Goal: Transaction & Acquisition: Purchase product/service

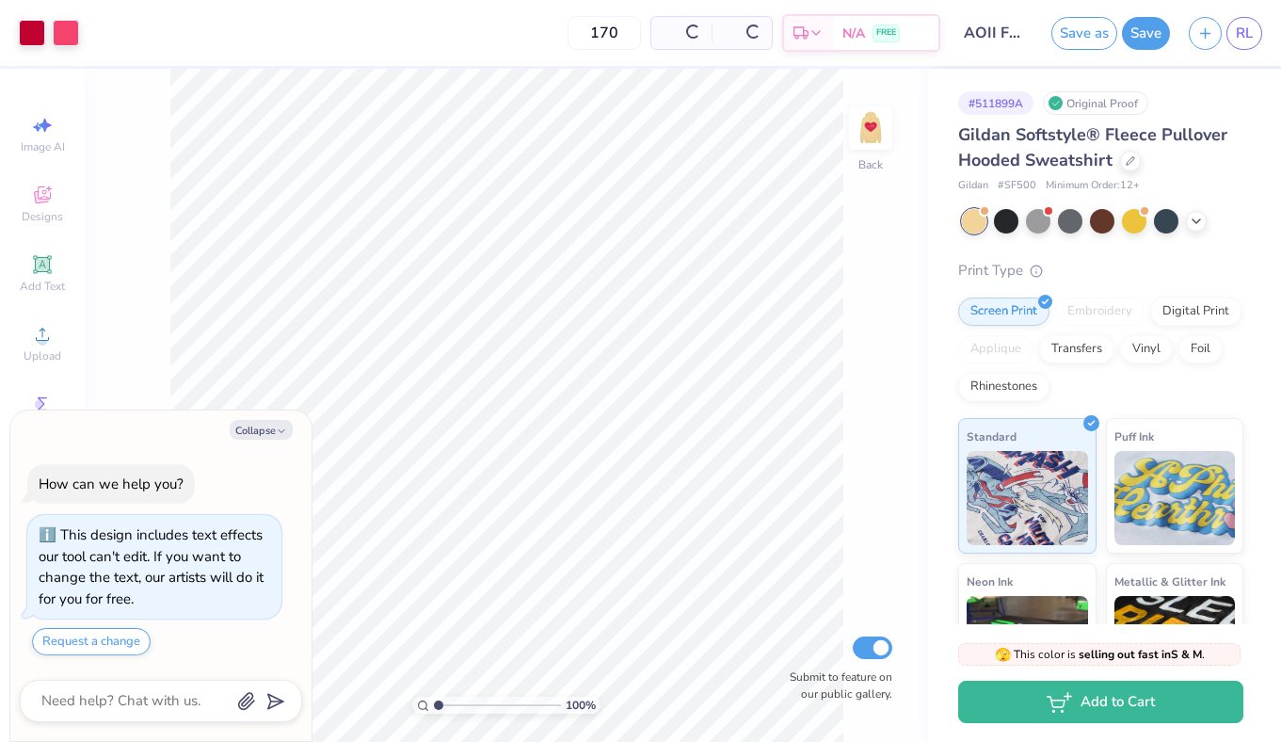
scroll to position [40, 0]
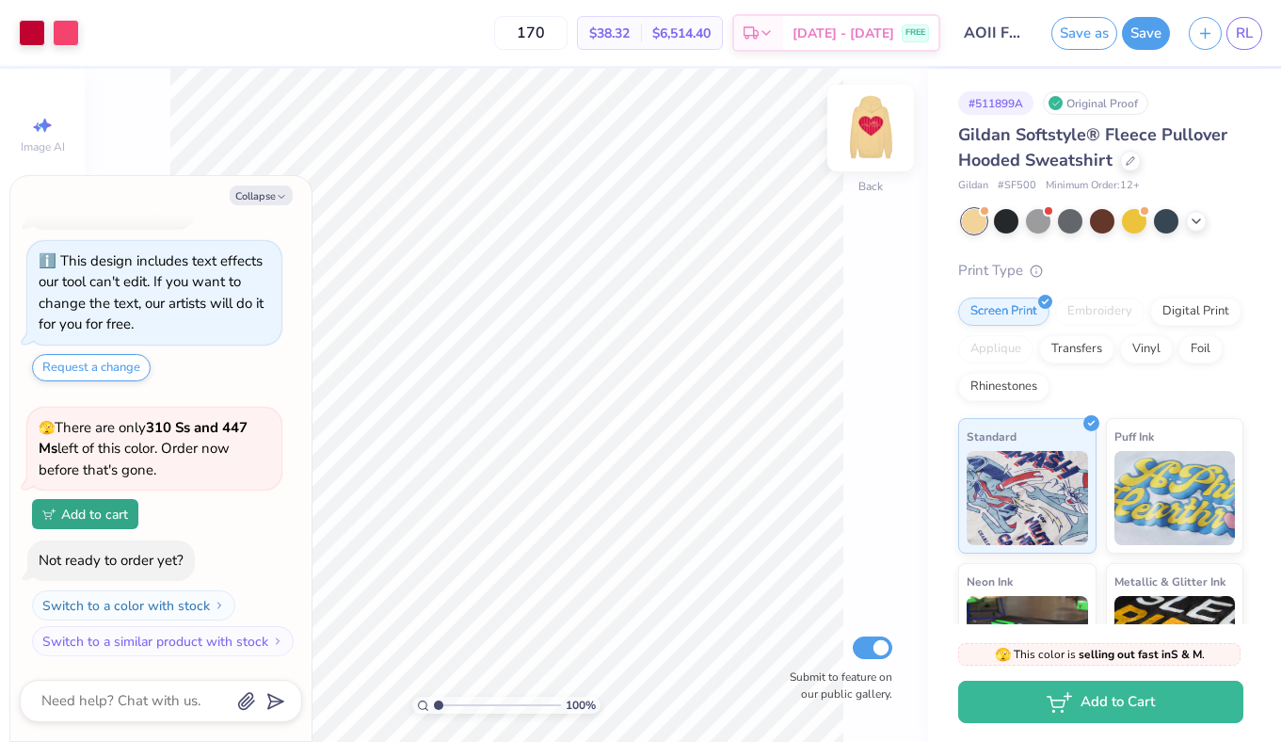
click at [884, 120] on img at bounding box center [870, 127] width 75 height 75
click at [267, 182] on div "Collapse How can we help you? This design includes text effects our tool can't …" at bounding box center [160, 458] width 301 height 565
click at [265, 192] on button "Collapse" at bounding box center [261, 195] width 63 height 20
type textarea "x"
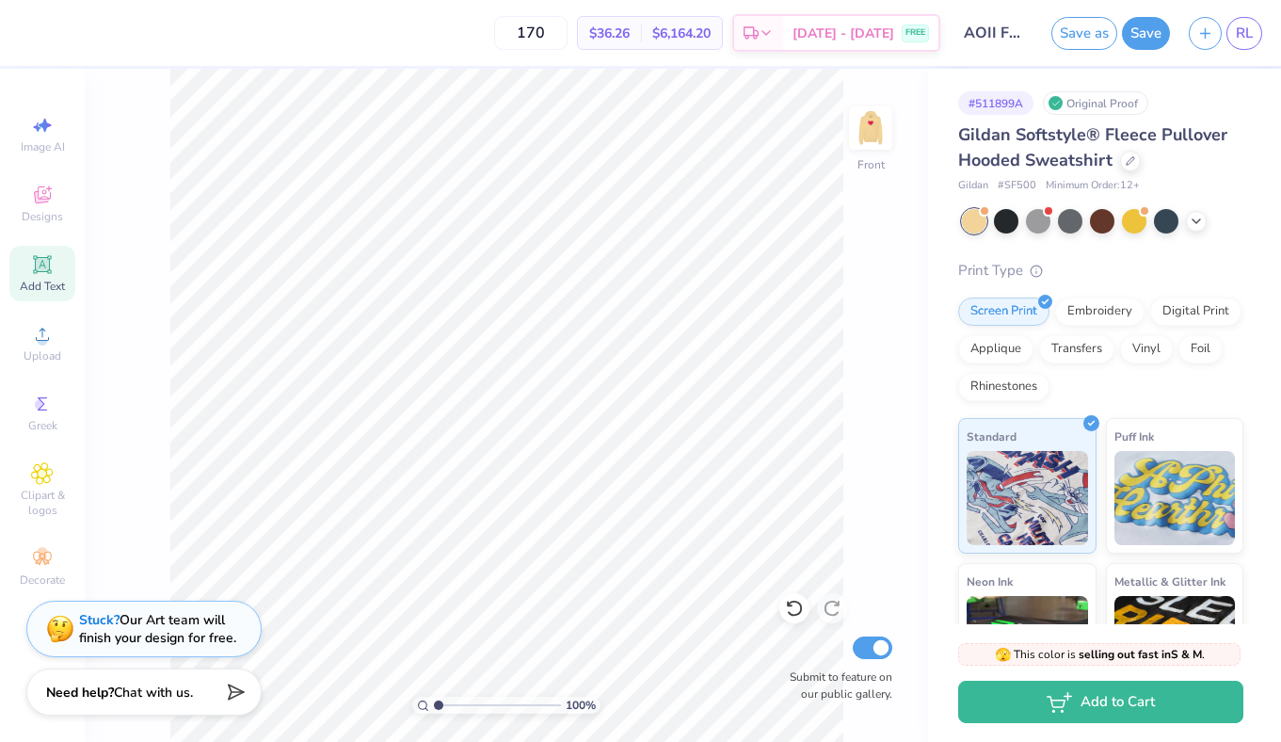
click at [43, 279] on span "Add Text" at bounding box center [42, 286] width 45 height 15
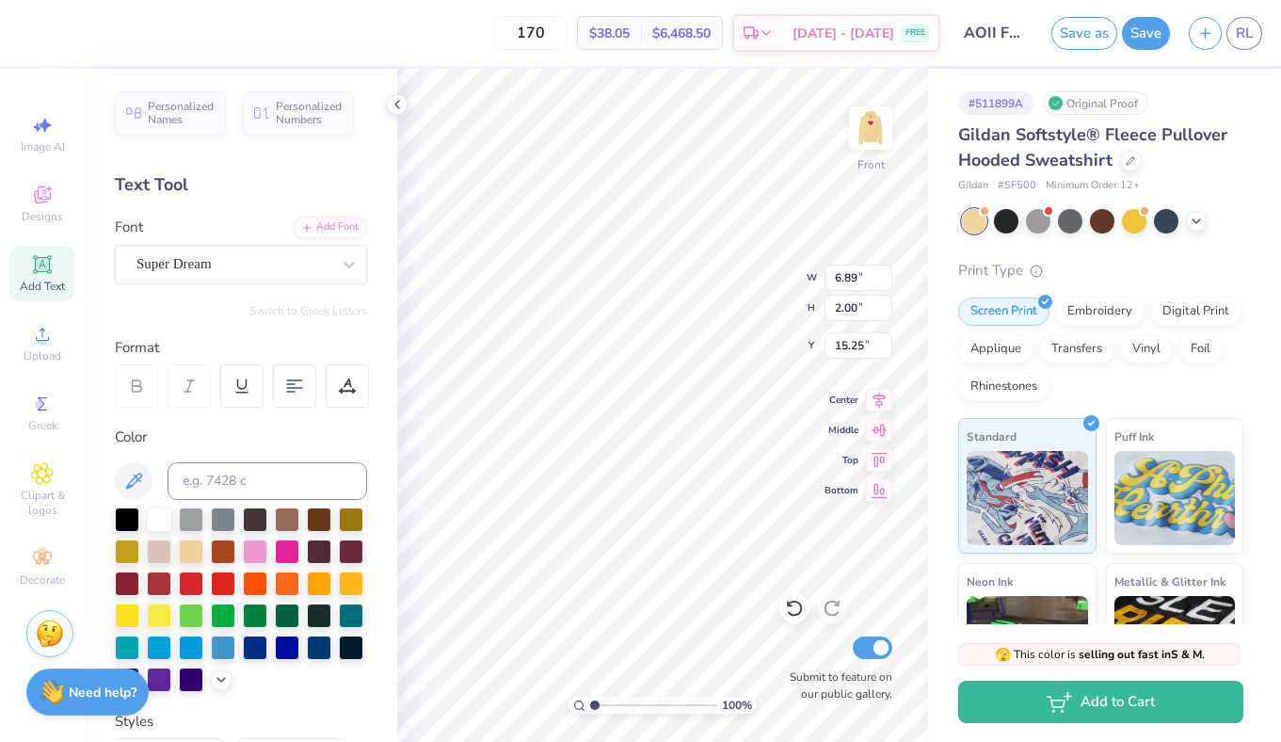
scroll to position [0, 3]
type textarea "ugh I love us"
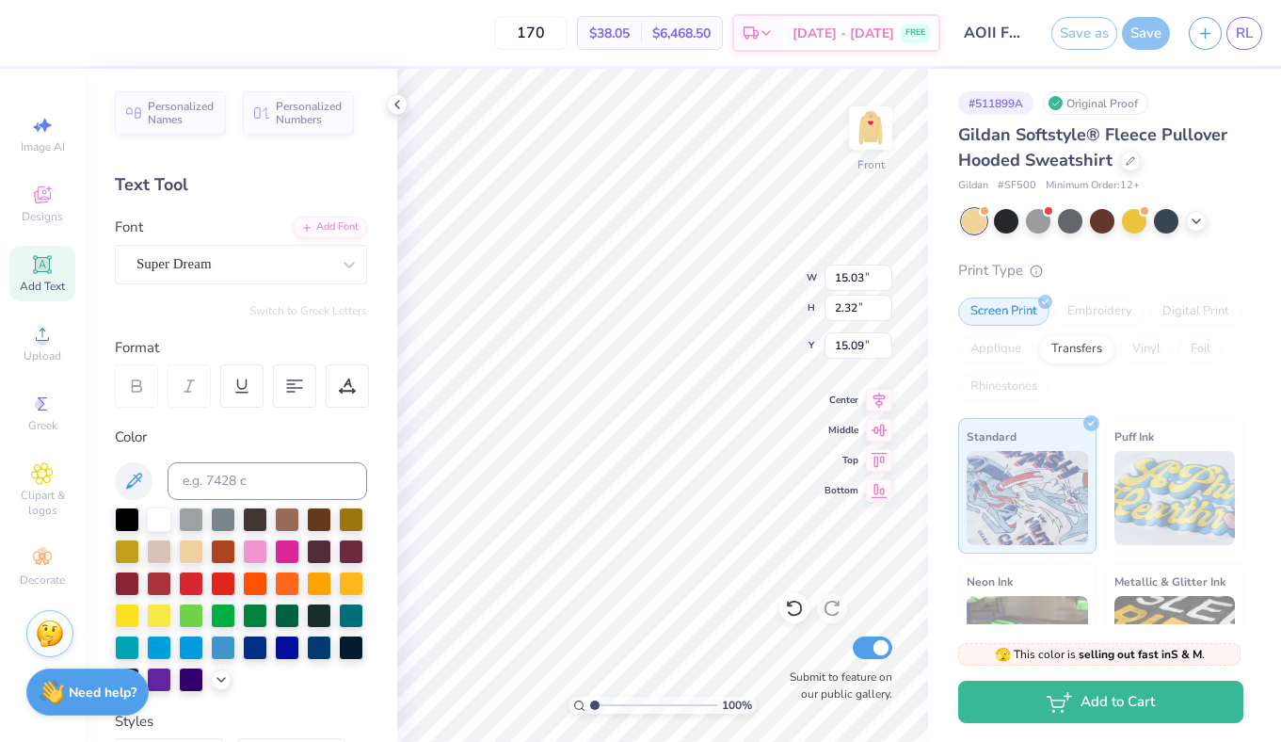
click at [312, 286] on div "Personalized Names Personalized Numbers Text Tool Add Font Font Super Dream Swi…" at bounding box center [241, 405] width 312 height 673
click at [311, 264] on div "Super Dream" at bounding box center [234, 263] width 198 height 29
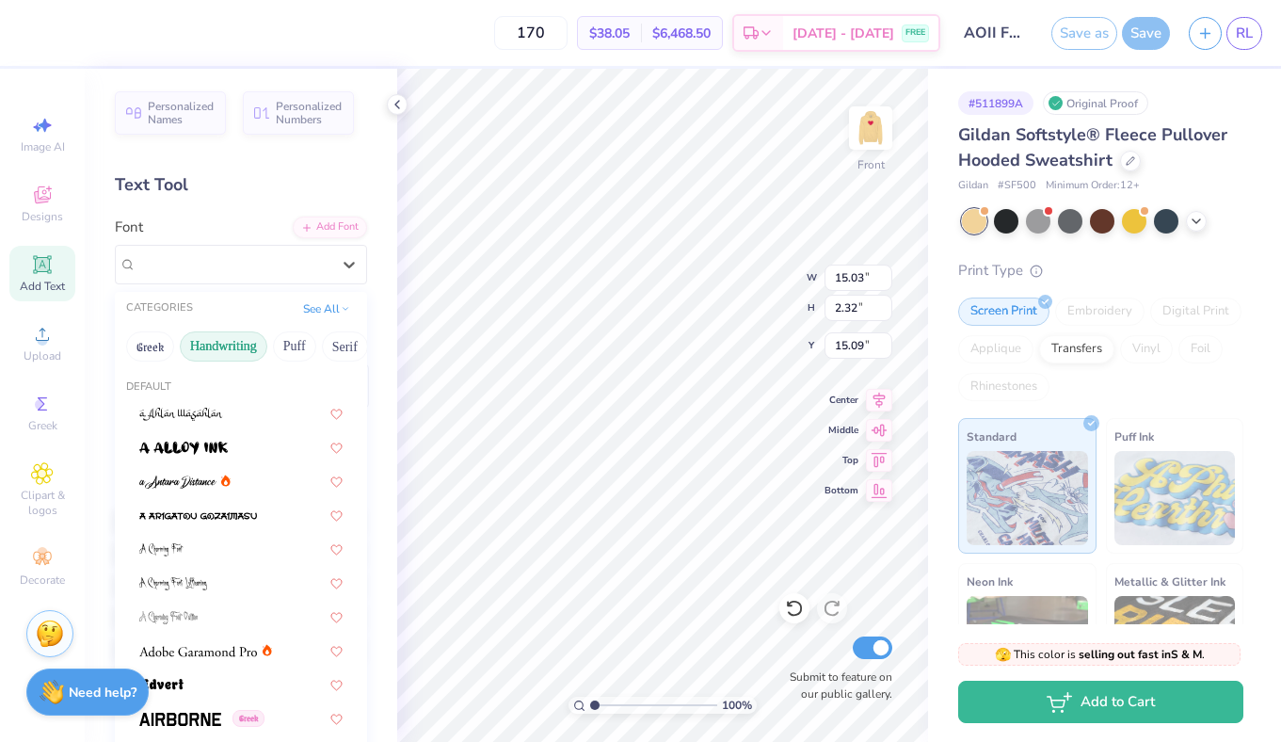
click at [245, 345] on button "Handwriting" at bounding box center [224, 346] width 88 height 30
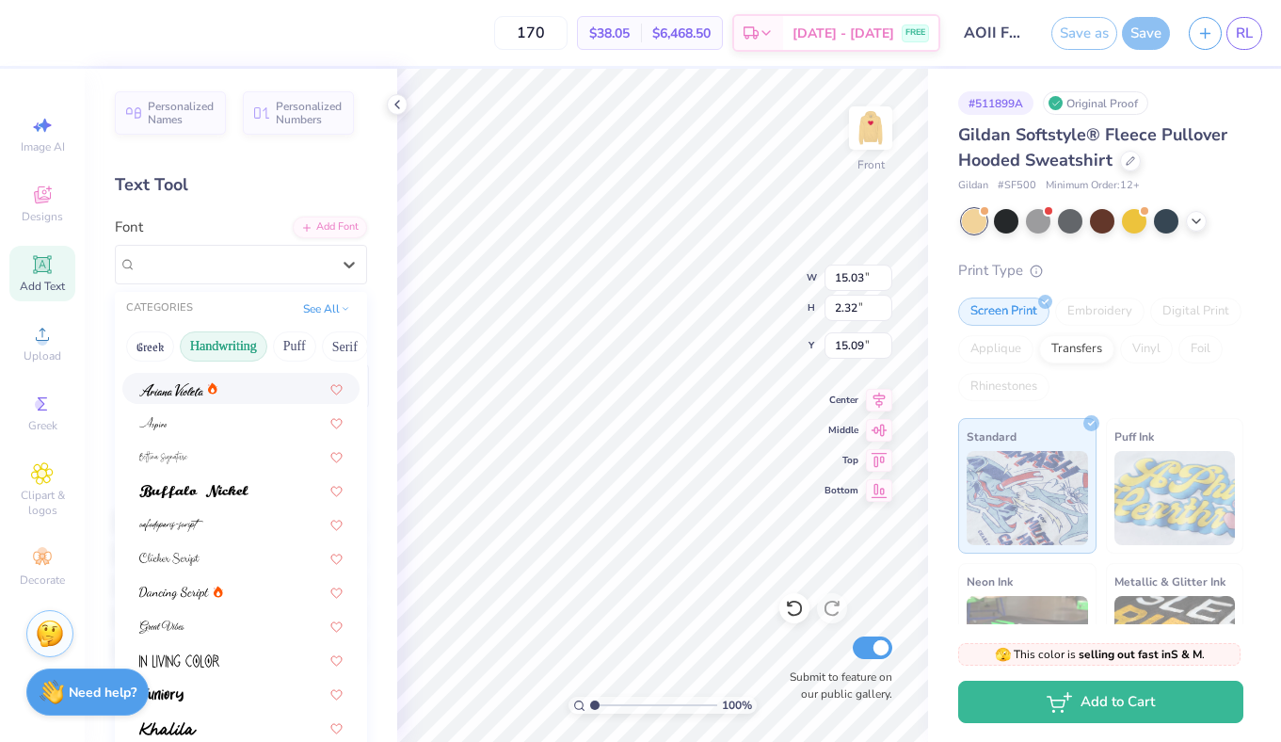
scroll to position [63, 0]
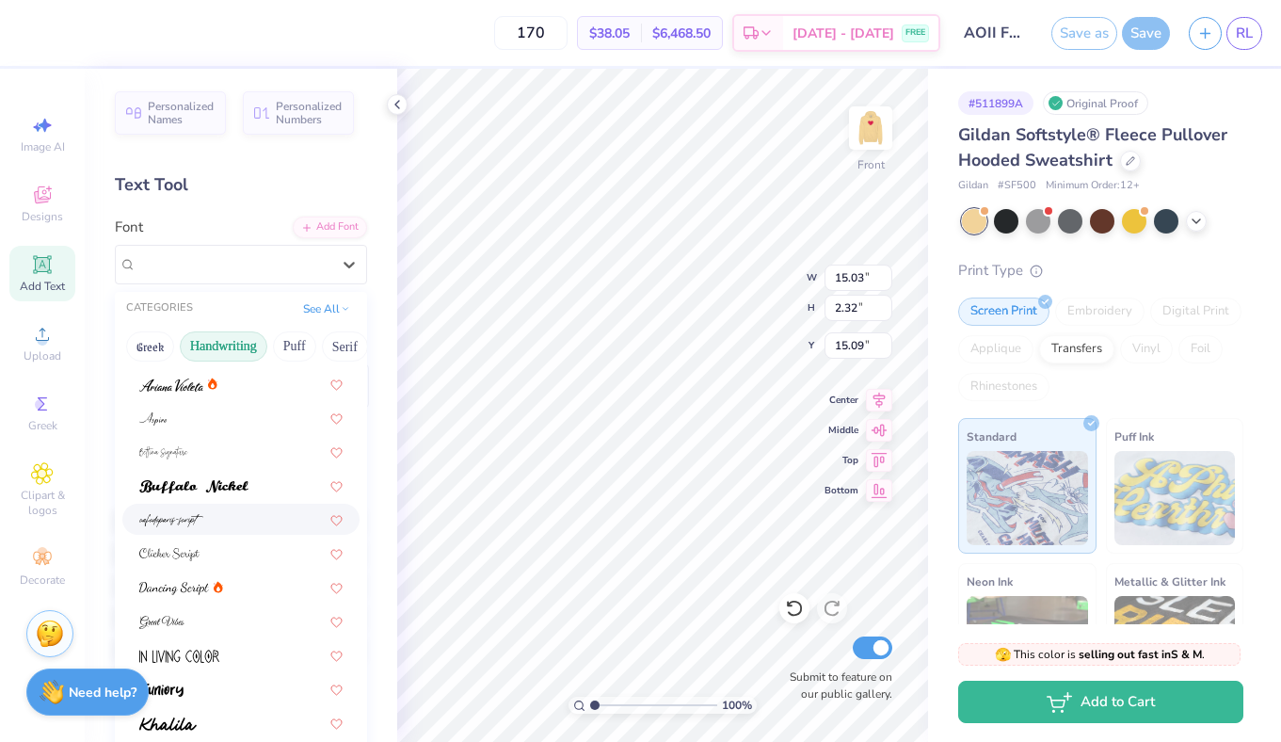
click at [212, 509] on div at bounding box center [240, 519] width 203 height 20
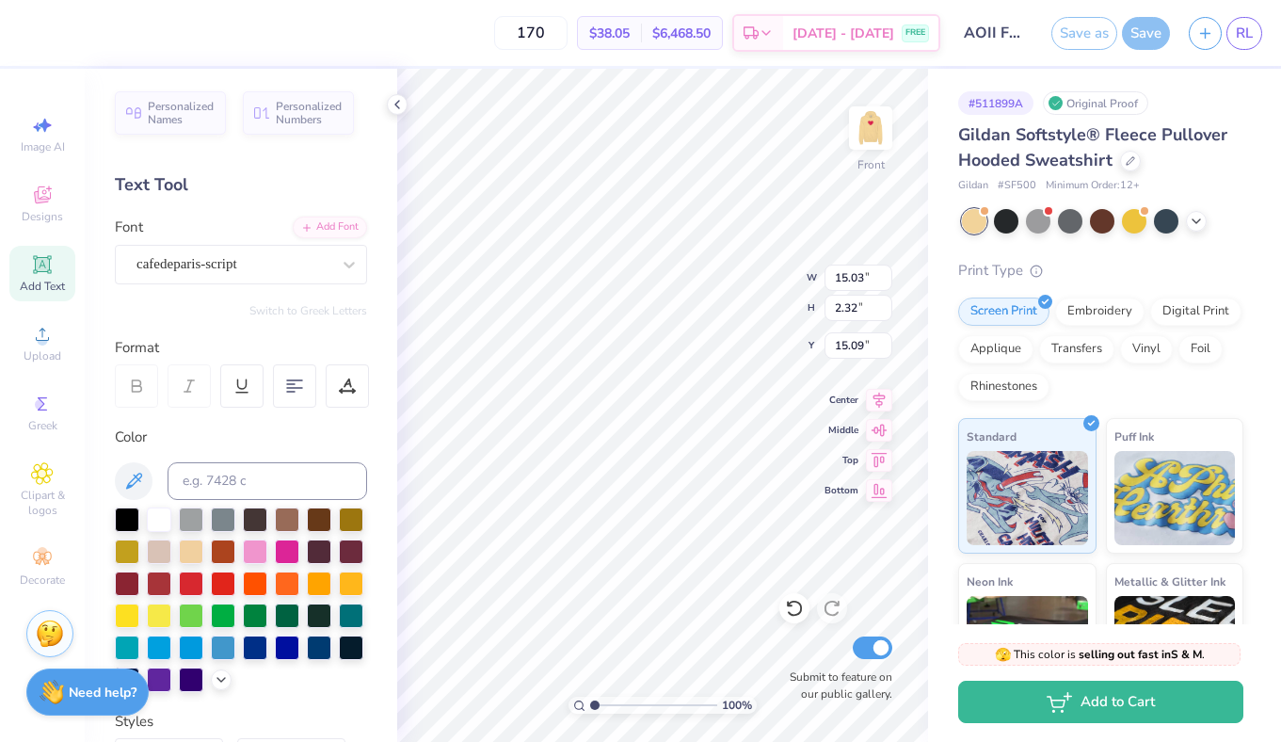
type input "7.31"
type input "2.57"
type input "14.97"
click at [290, 555] on div at bounding box center [287, 549] width 24 height 24
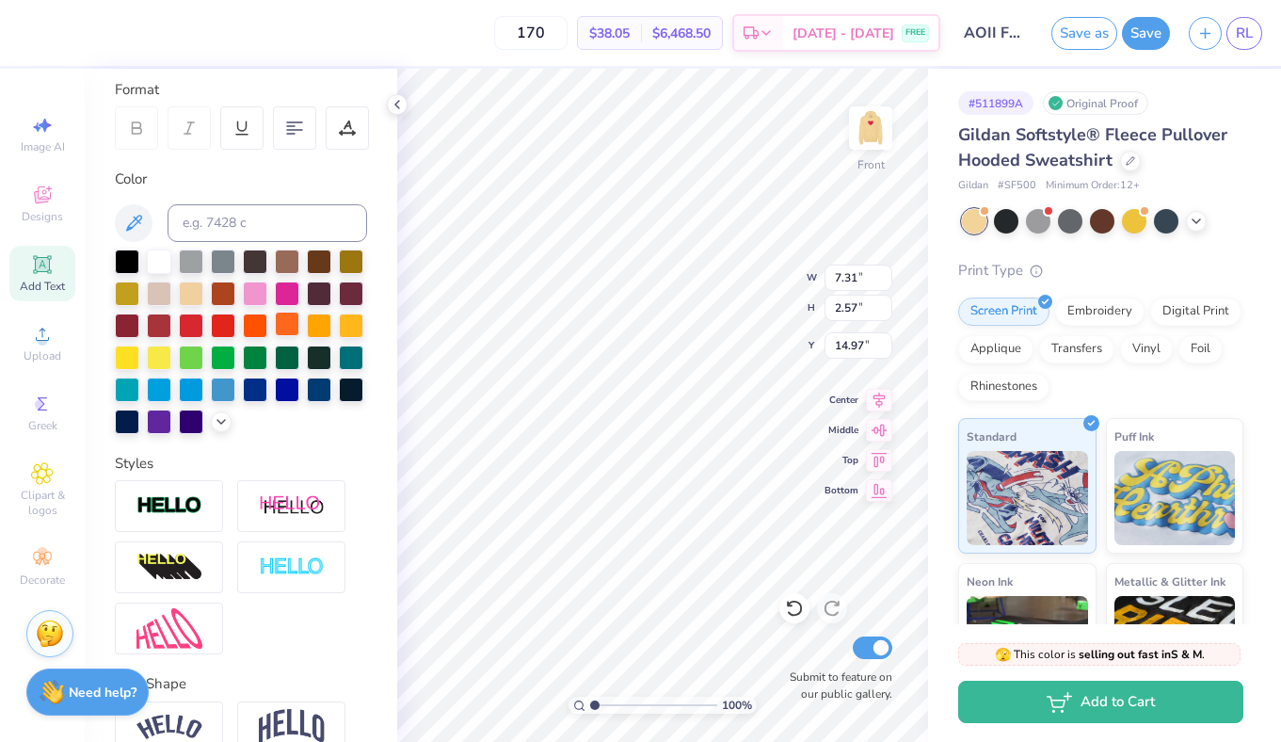
scroll to position [352, 0]
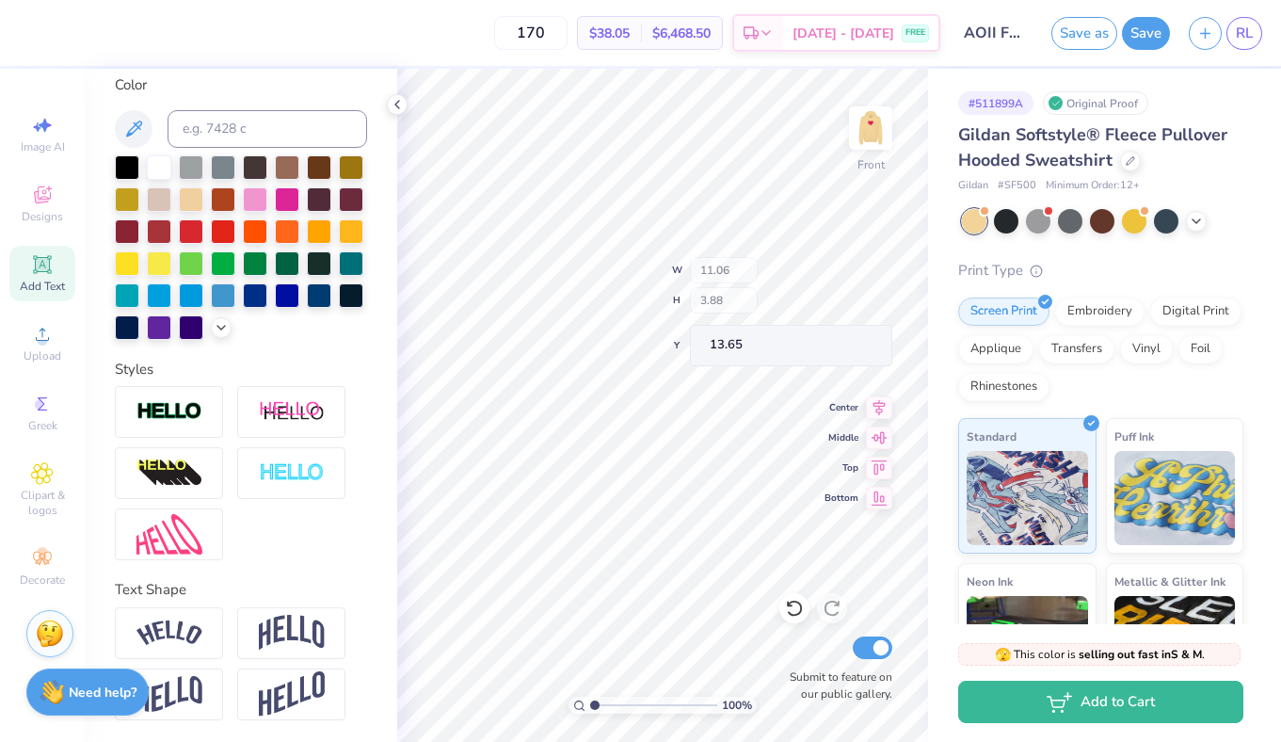
type input "11.06"
type input "3.88"
type input "13.65"
type textarea "ughI love us"
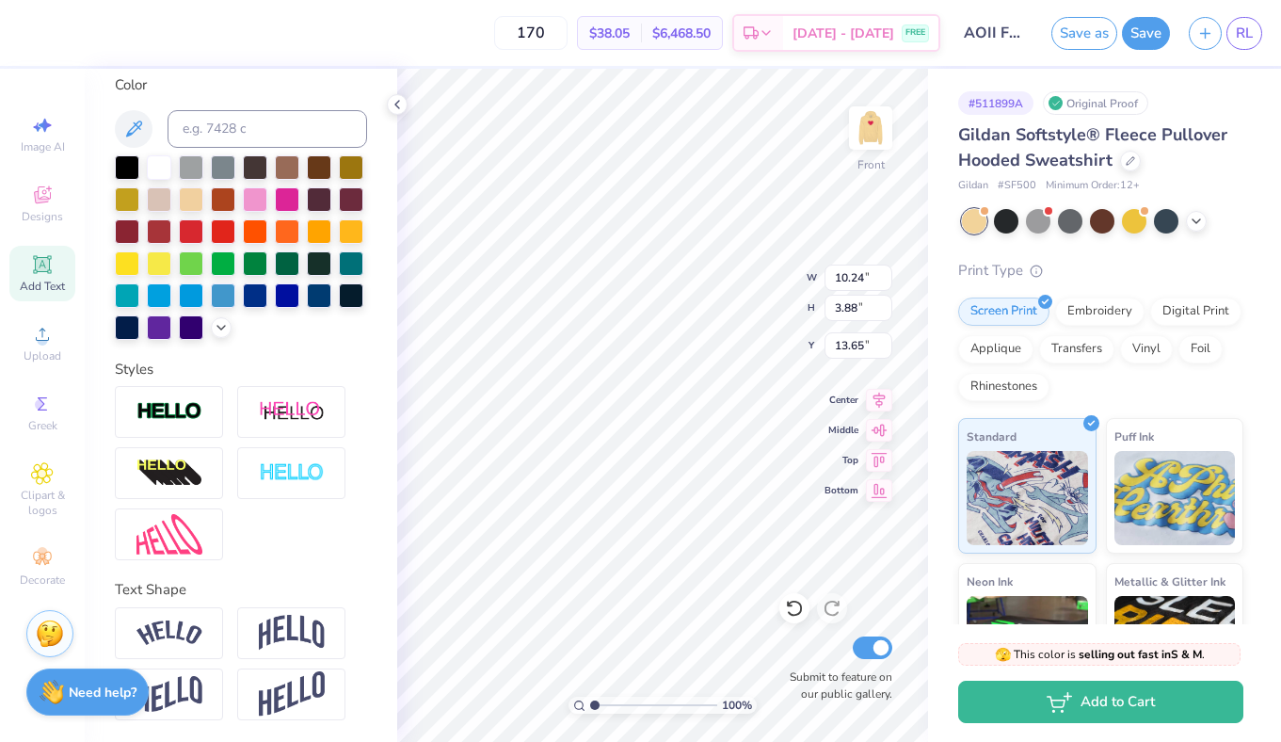
type input "11.85"
click at [49, 274] on icon at bounding box center [42, 264] width 23 height 23
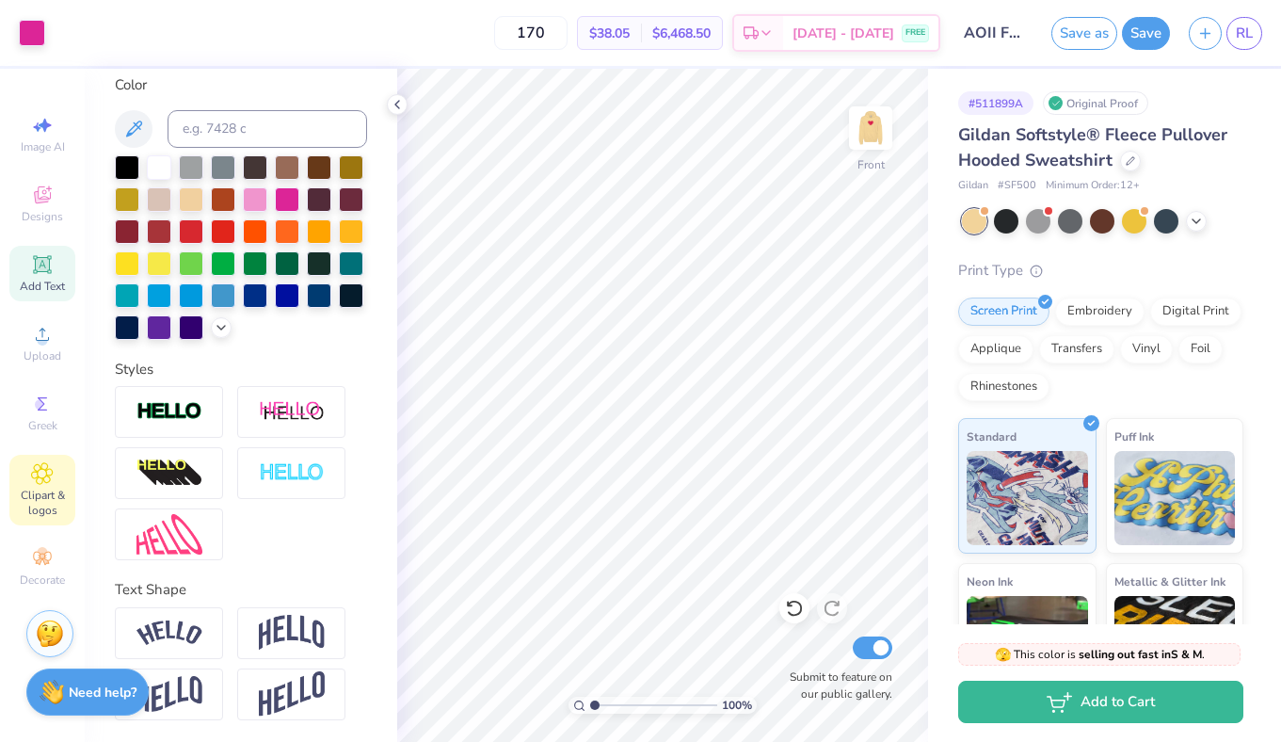
click at [48, 472] on icon at bounding box center [42, 473] width 22 height 23
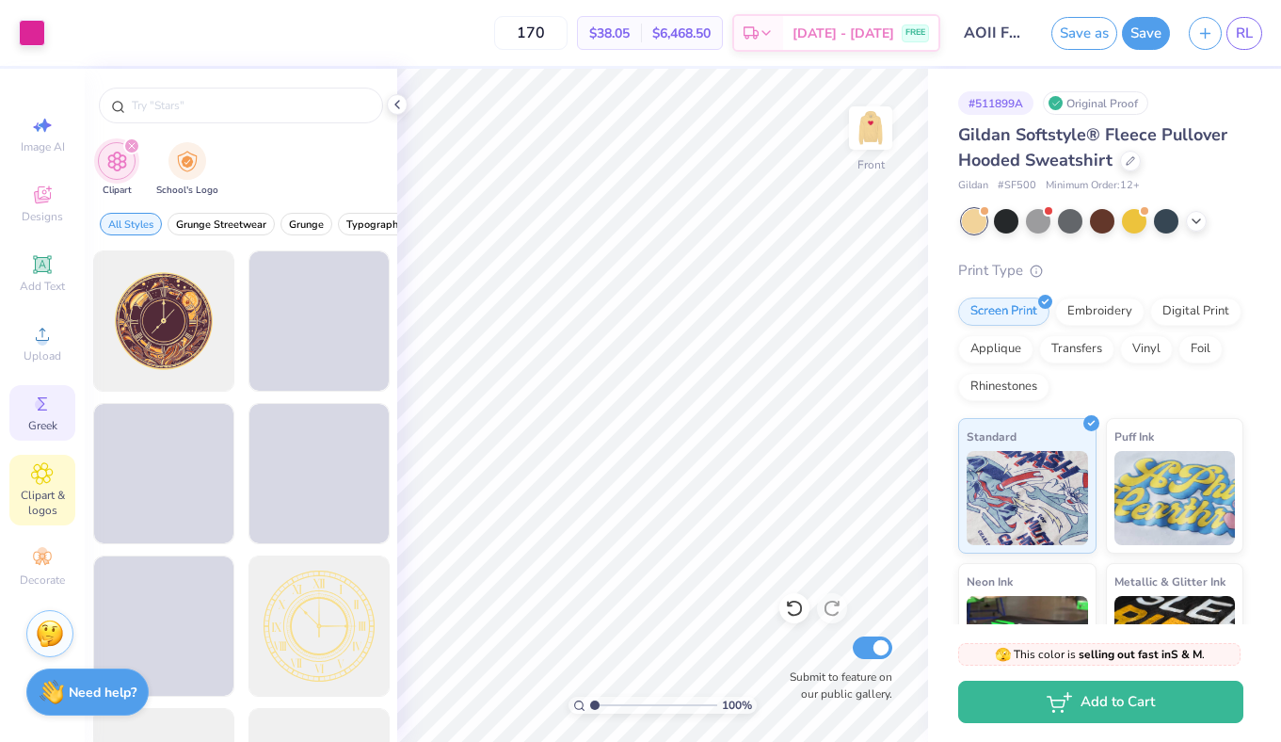
click at [42, 402] on icon at bounding box center [42, 403] width 9 height 13
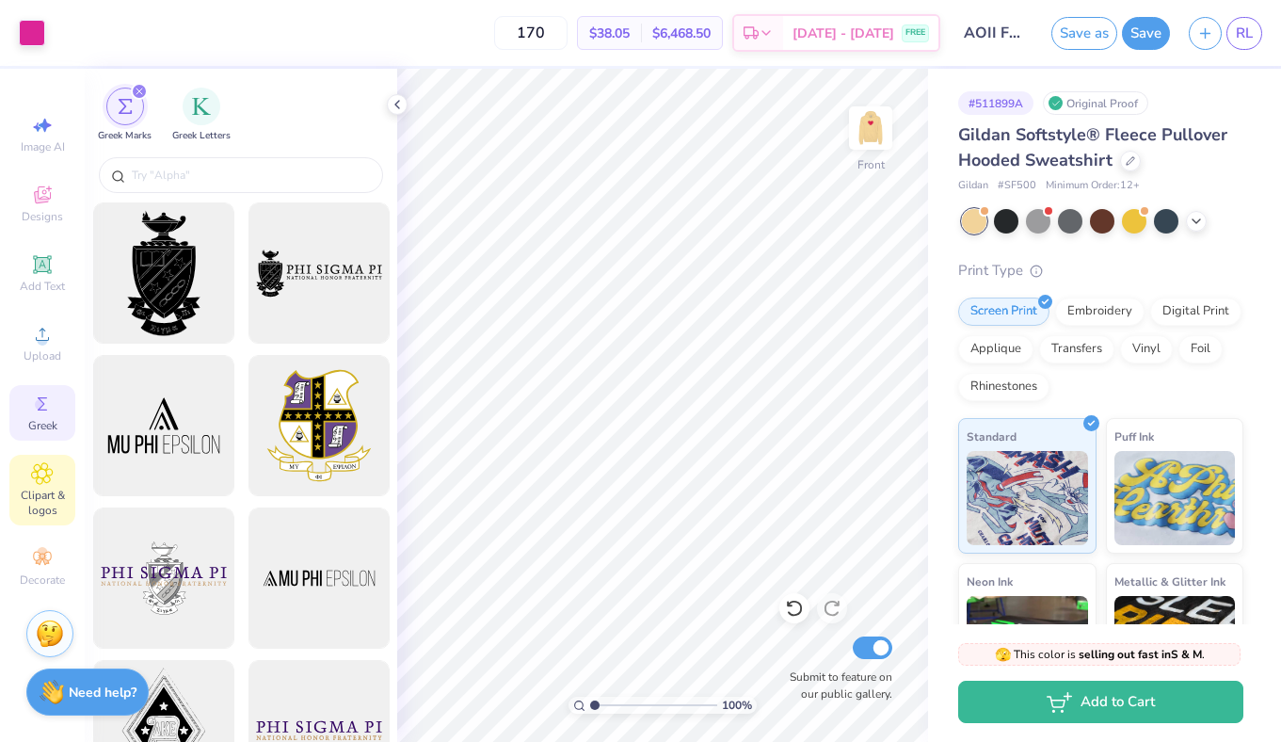
click at [36, 470] on icon at bounding box center [42, 473] width 21 height 21
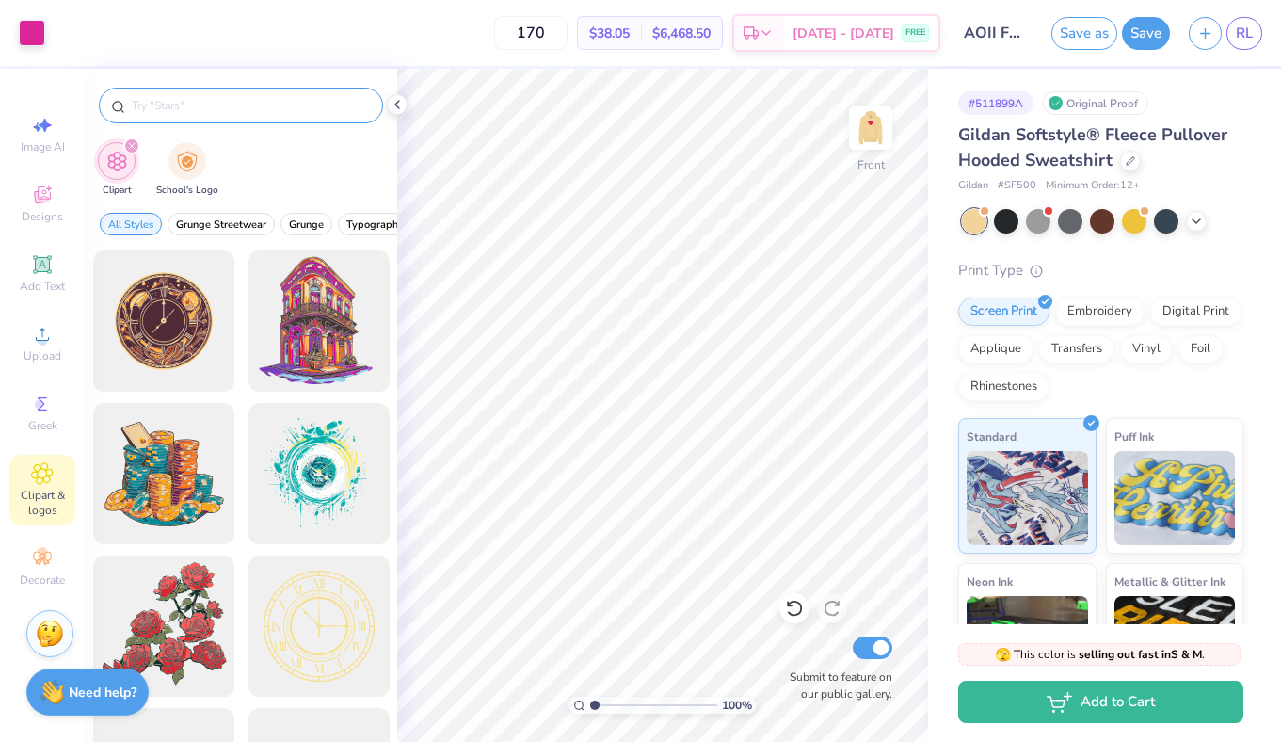
click at [177, 89] on div at bounding box center [241, 106] width 284 height 36
click at [177, 114] on input "text" at bounding box center [250, 105] width 241 height 19
type input "heart"
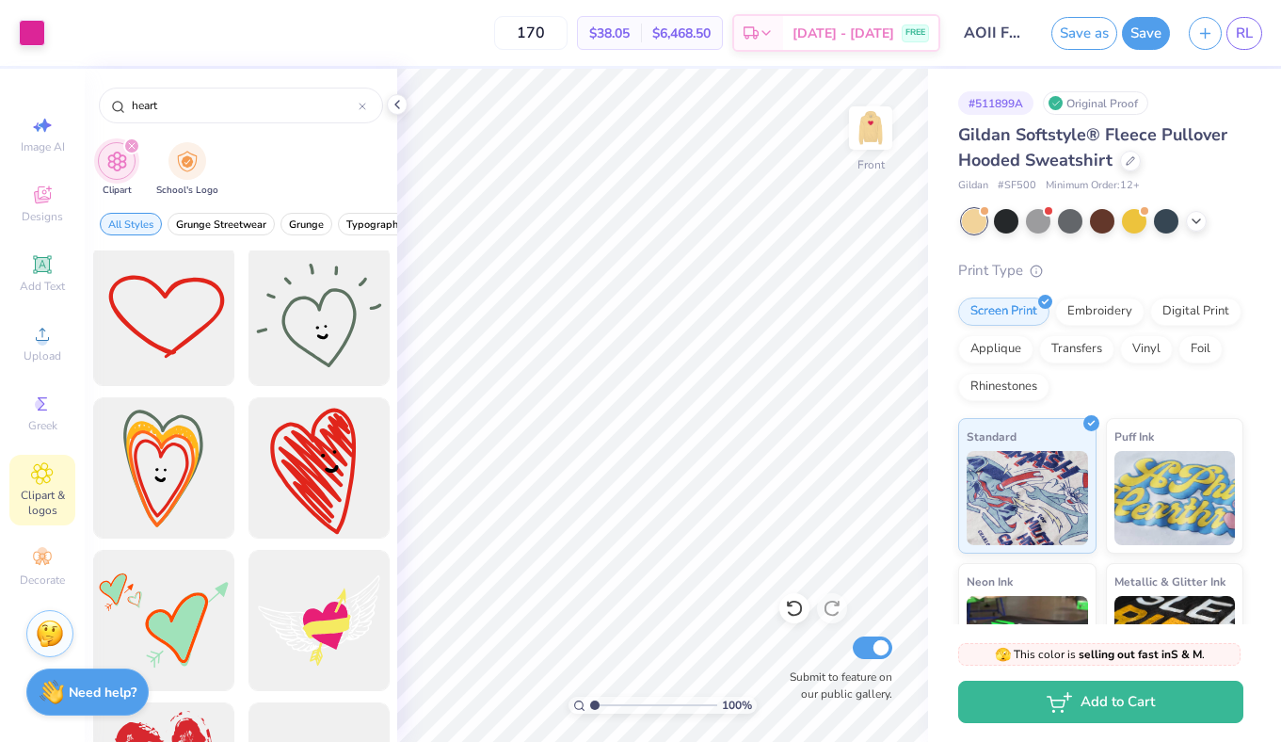
scroll to position [1059, 0]
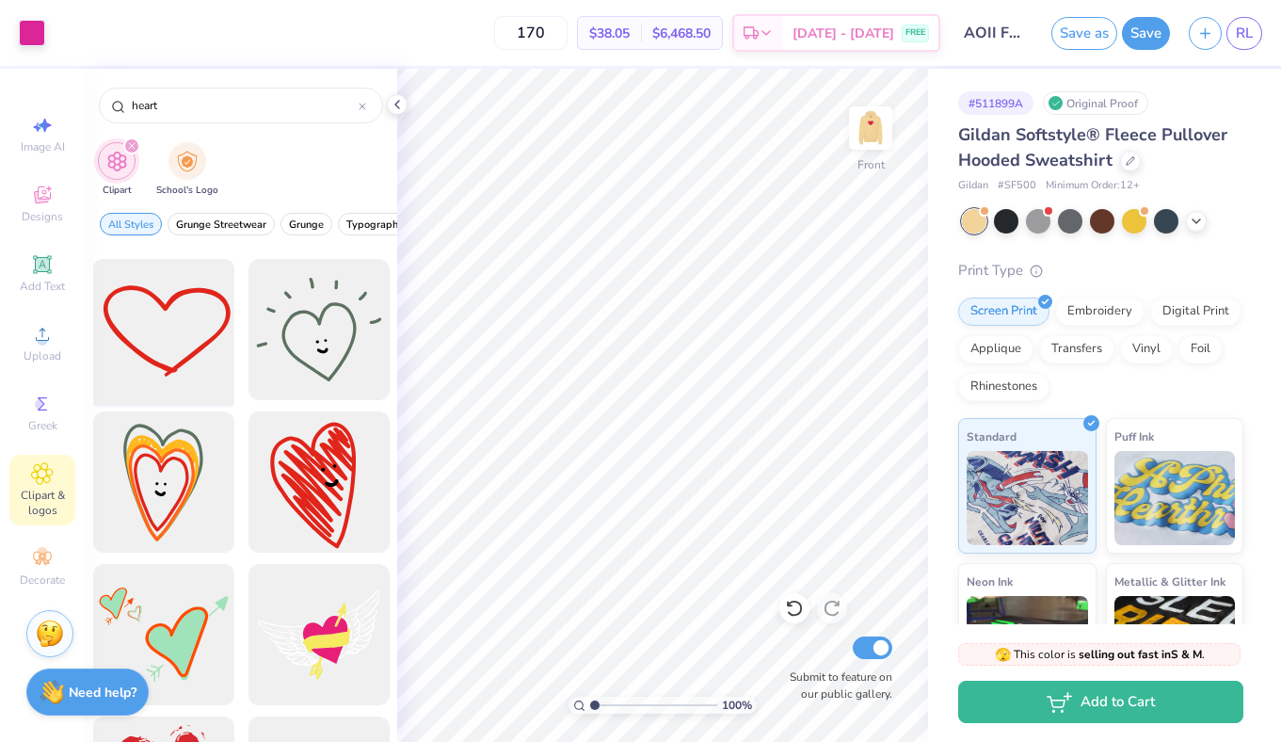
click at [200, 327] on div at bounding box center [163, 329] width 155 height 155
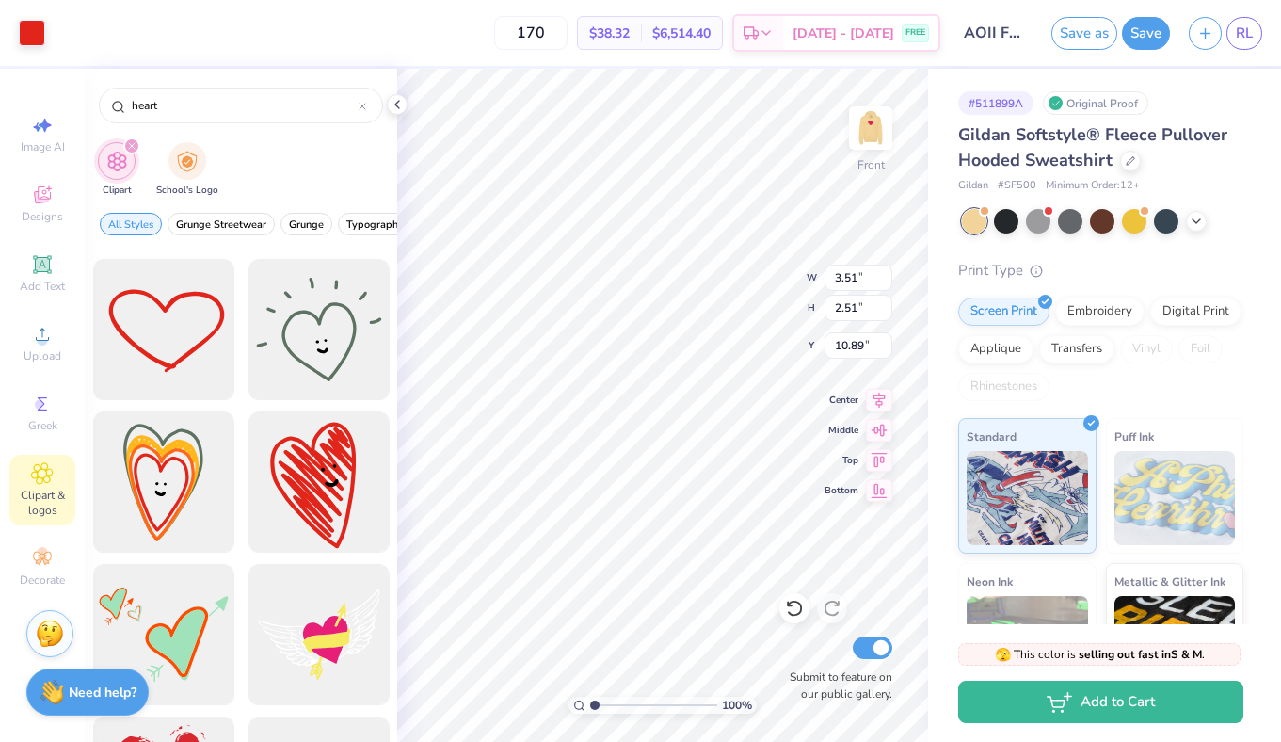
type input "3.51"
type input "2.51"
type input "16.25"
type input "1.96"
type input "1.40"
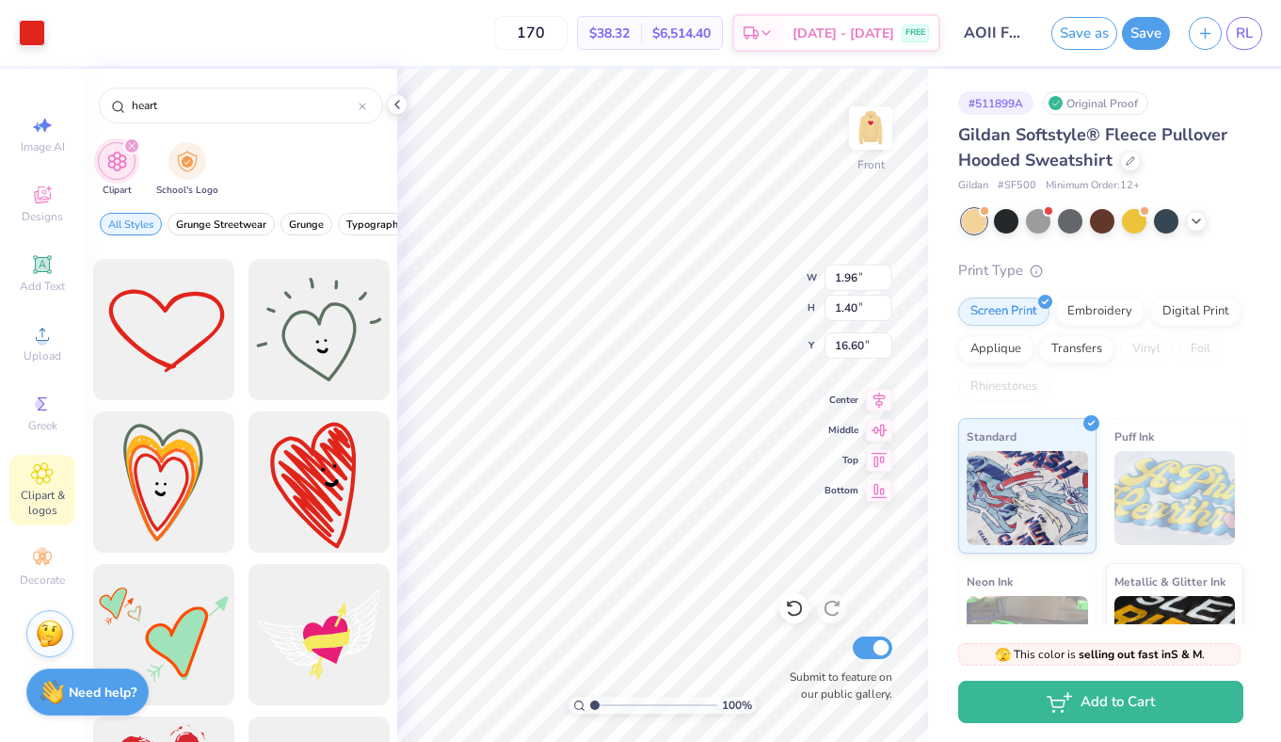
type input "16.84"
click at [39, 31] on div at bounding box center [32, 31] width 26 height 26
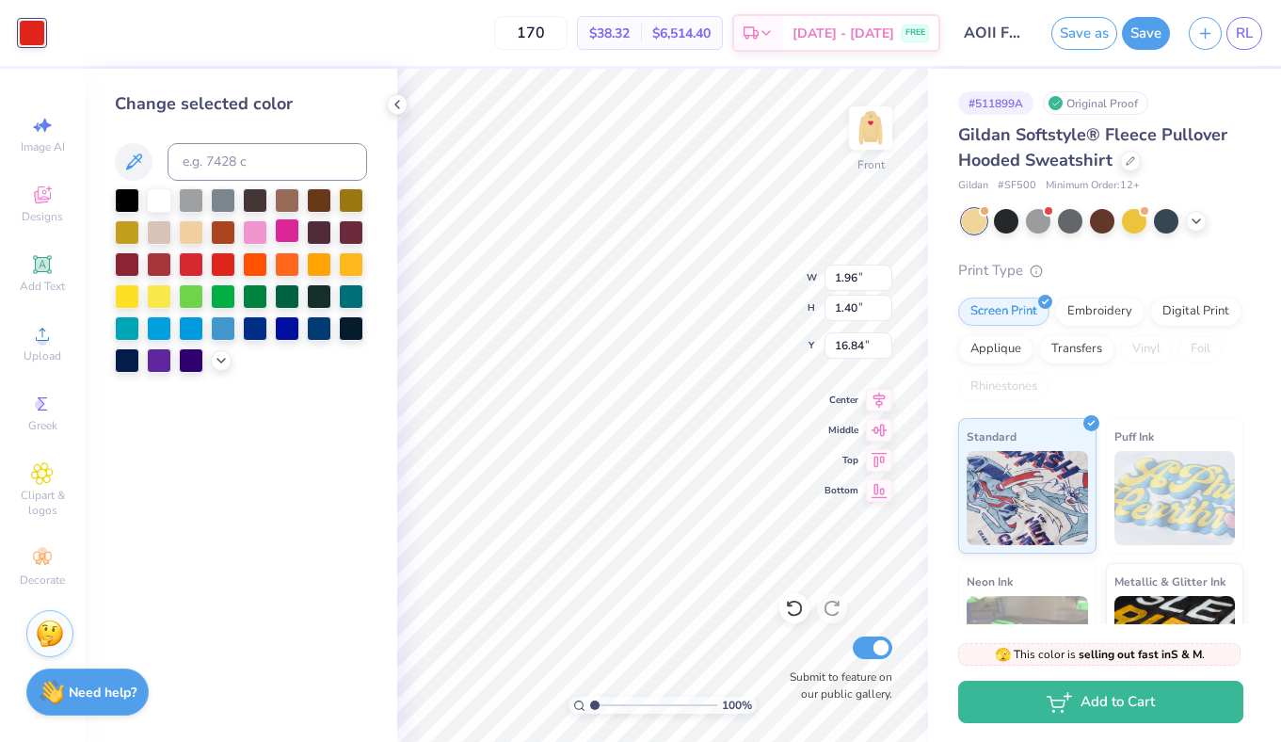
click at [291, 237] on div at bounding box center [287, 230] width 24 height 24
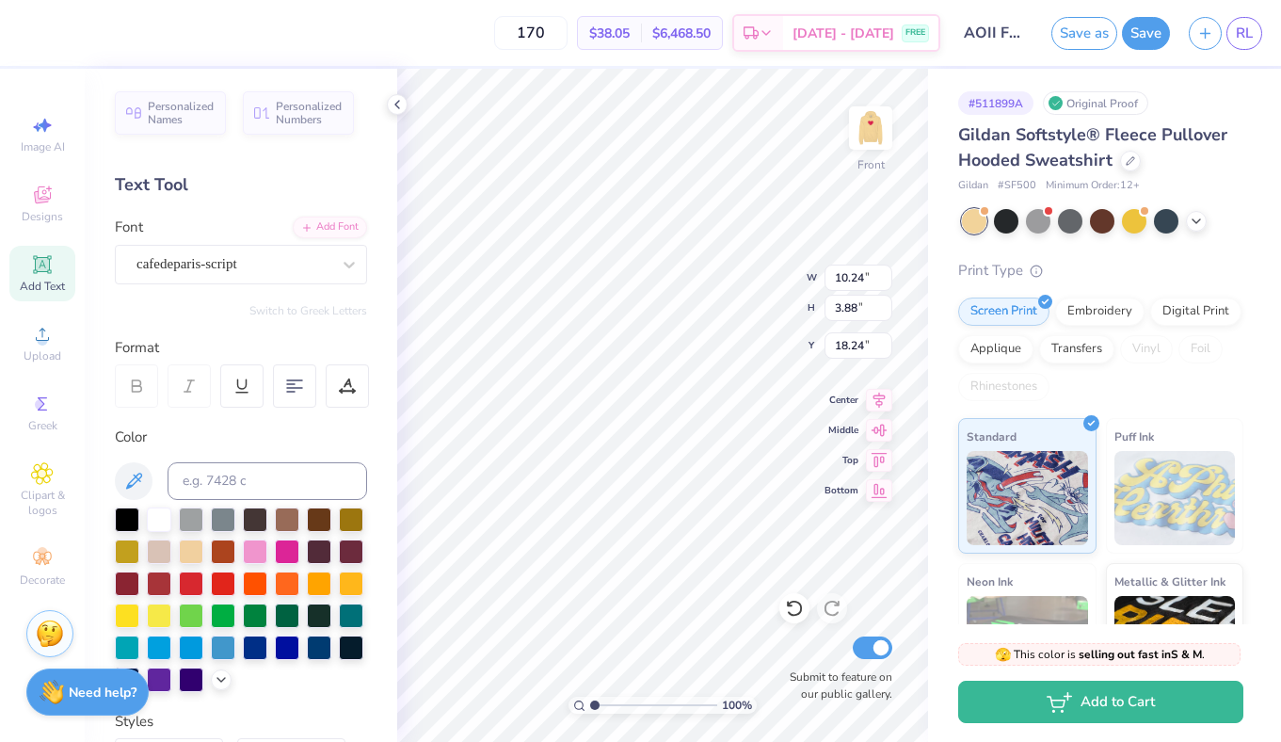
type input "18.24"
type textarea "aoii"
type input "16.84"
click at [871, 139] on img at bounding box center [870, 127] width 75 height 75
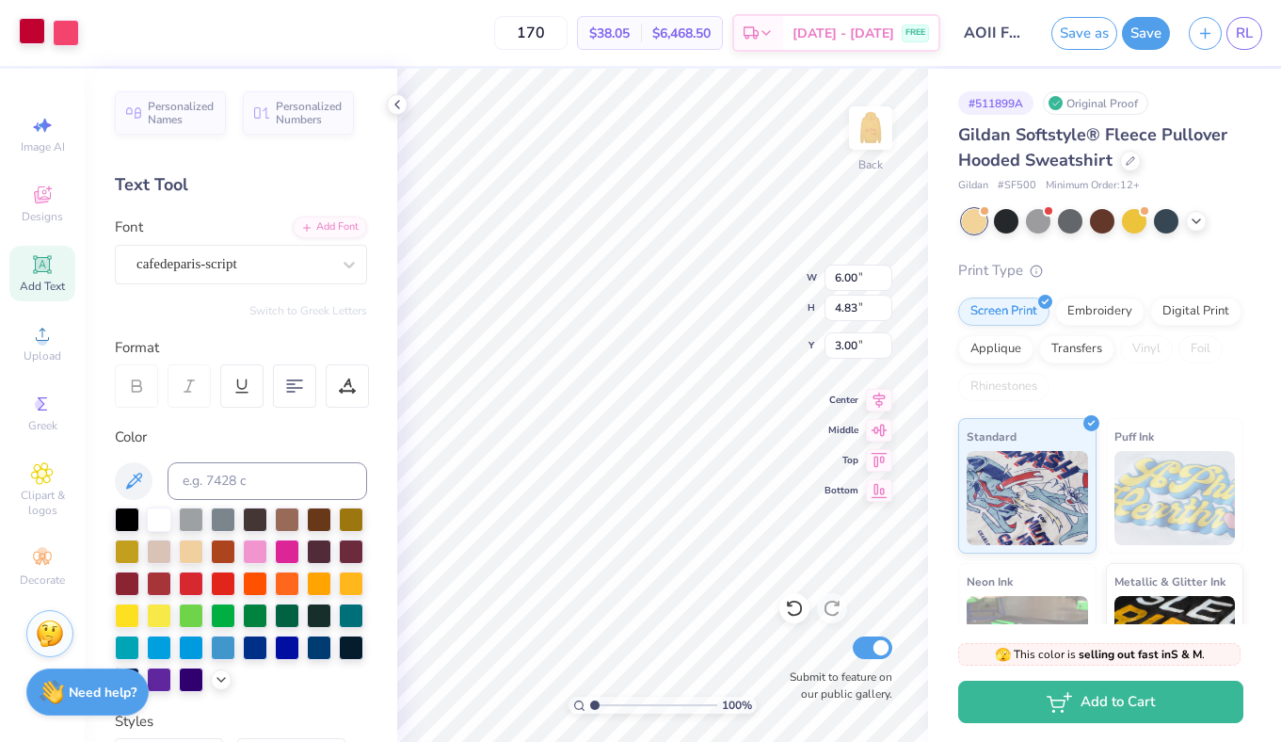
click at [36, 38] on div at bounding box center [32, 31] width 26 height 26
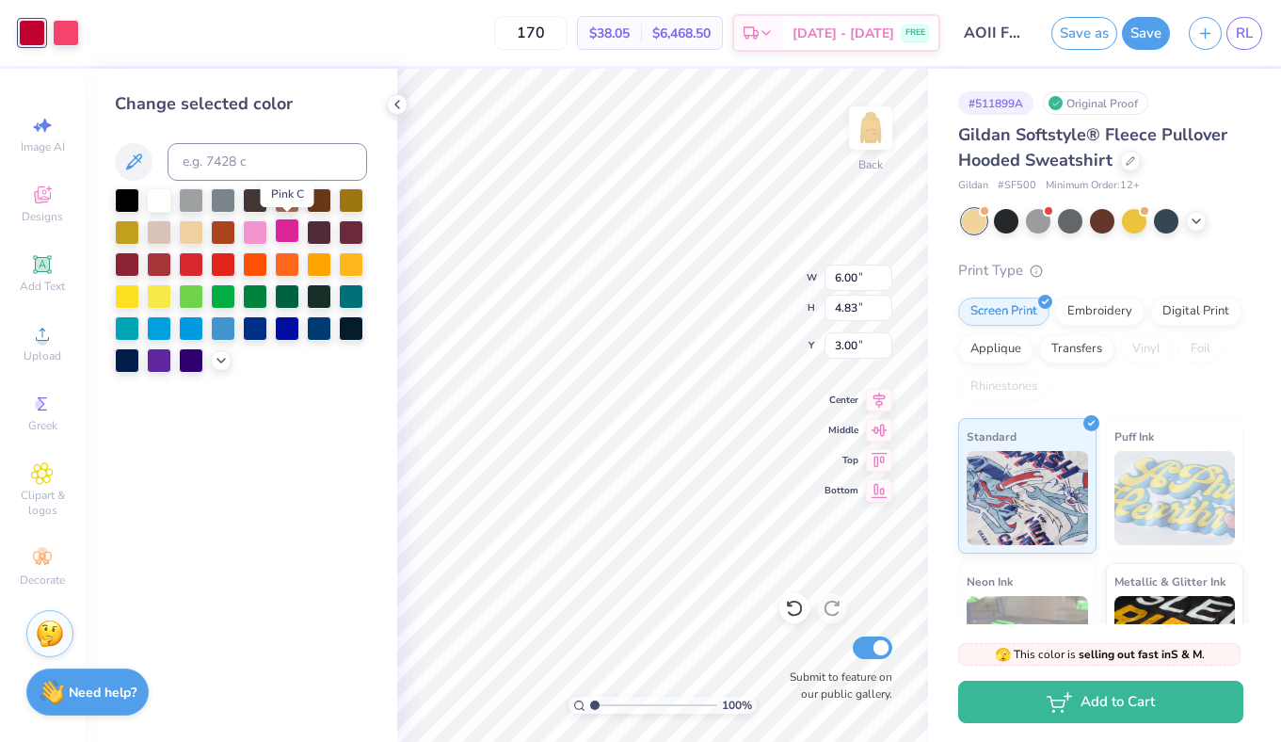
click at [290, 232] on div at bounding box center [287, 230] width 24 height 24
click at [253, 299] on div at bounding box center [255, 294] width 24 height 24
click at [294, 295] on div at bounding box center [287, 294] width 24 height 24
click at [297, 102] on div "Change selected color" at bounding box center [241, 103] width 252 height 25
click at [72, 30] on div at bounding box center [66, 31] width 26 height 26
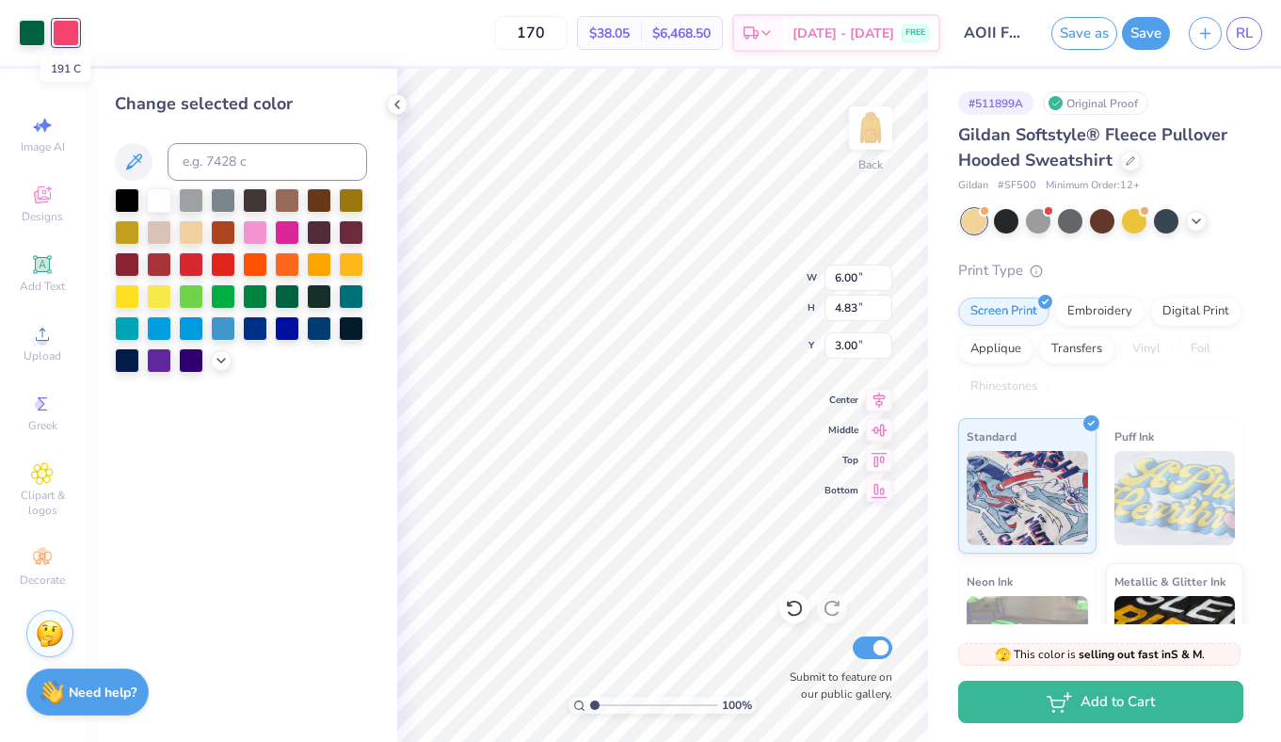
click at [64, 26] on div at bounding box center [66, 33] width 26 height 26
click at [15, 35] on div "Art colors" at bounding box center [39, 33] width 79 height 66
click at [23, 37] on div at bounding box center [32, 31] width 26 height 26
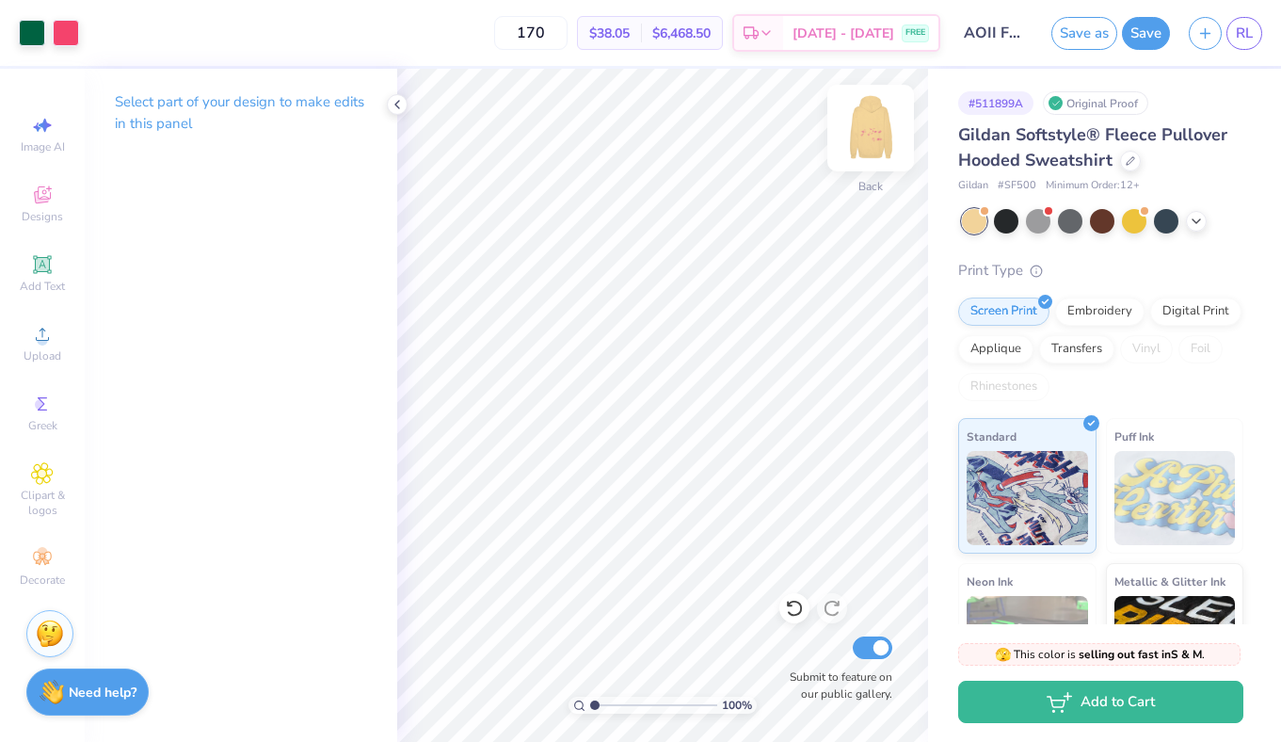
click at [878, 123] on img at bounding box center [870, 127] width 75 height 75
click at [873, 133] on img at bounding box center [870, 127] width 75 height 75
click at [46, 535] on div "Image AI Designs Add Text Upload Greek Clipart & logos Decorate" at bounding box center [42, 350] width 66 height 488
click at [42, 566] on icon at bounding box center [42, 558] width 23 height 23
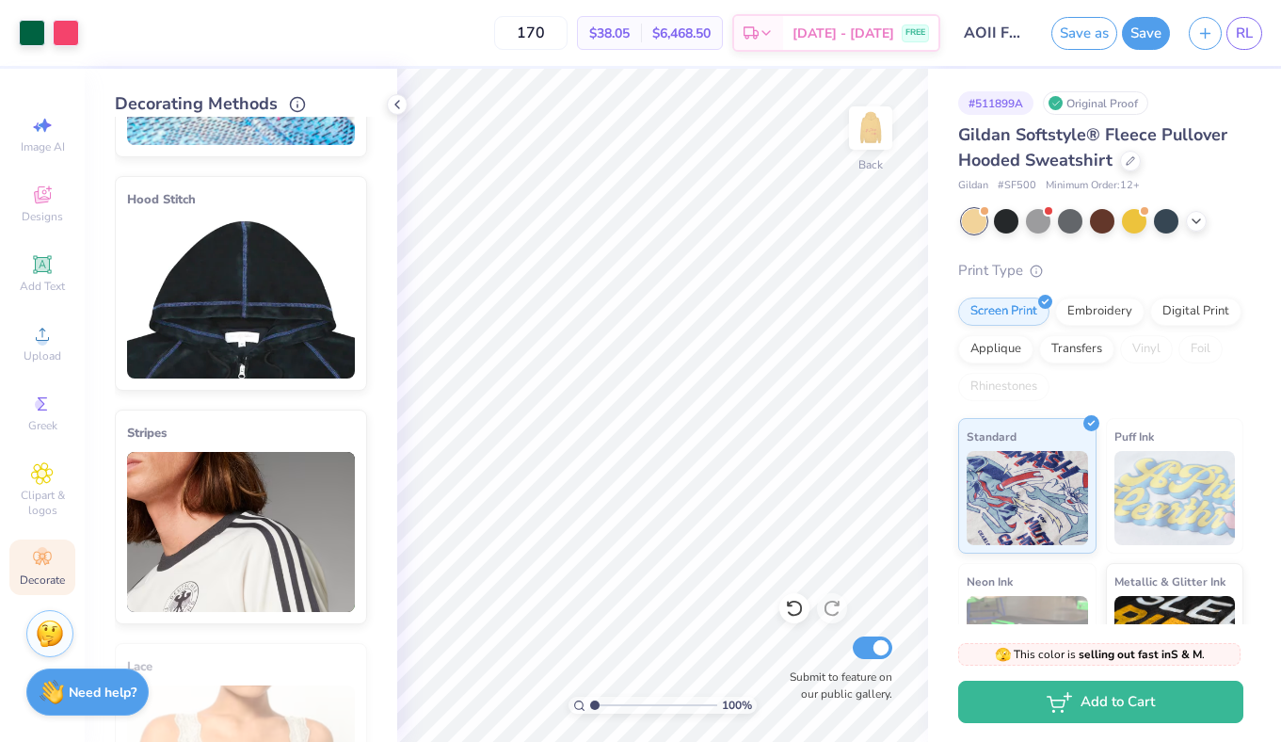
scroll to position [201, 0]
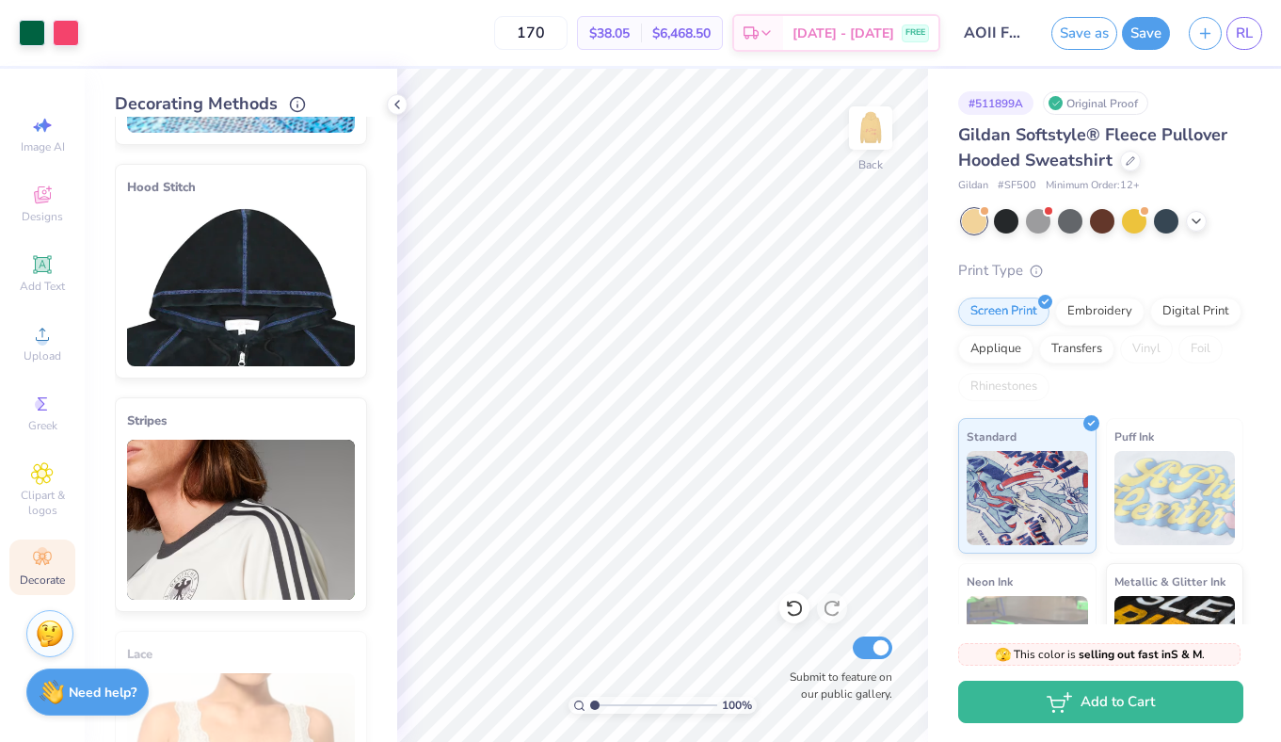
click at [249, 505] on img at bounding box center [241, 520] width 228 height 160
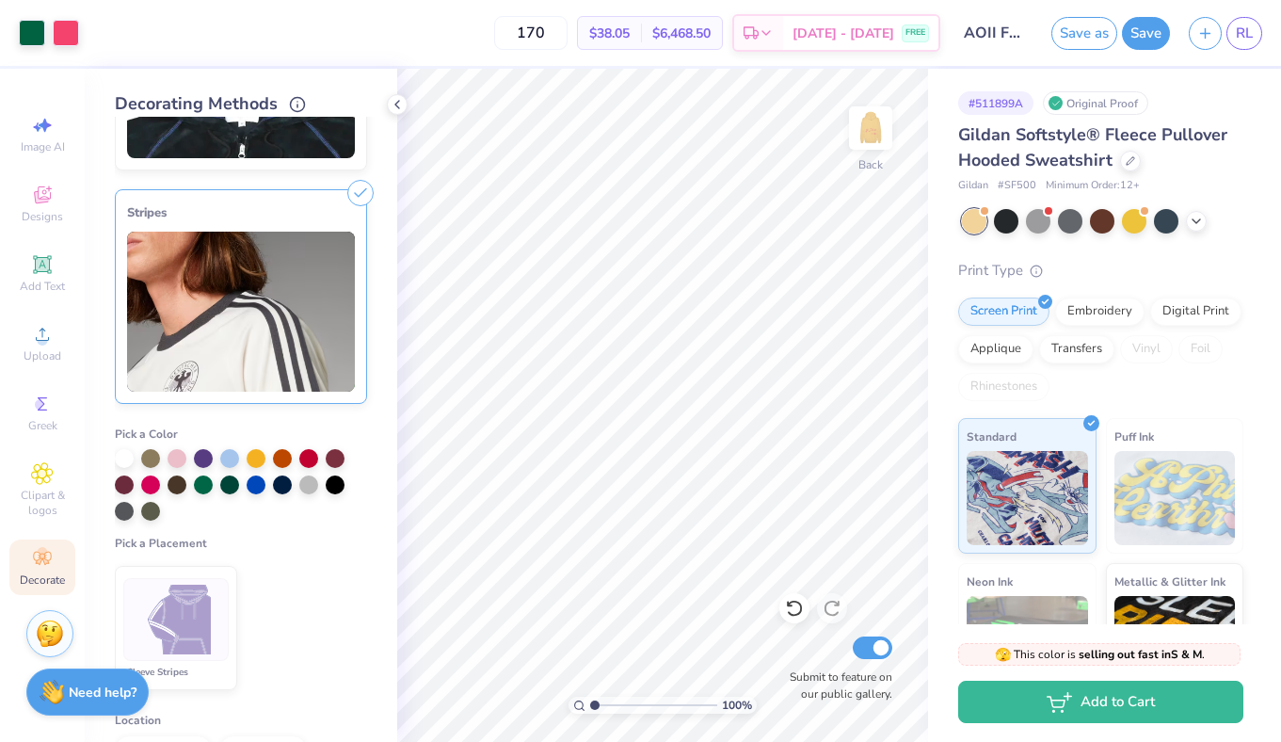
scroll to position [413, 0]
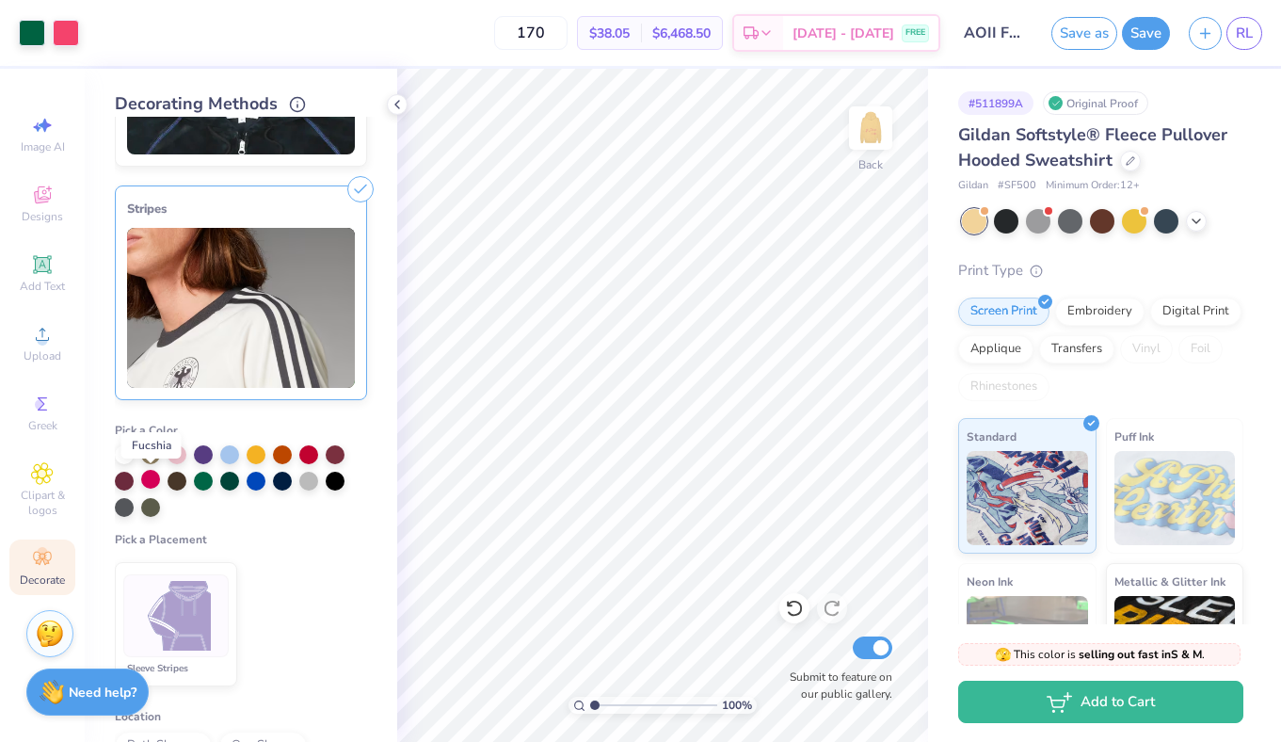
click at [142, 478] on div at bounding box center [150, 479] width 19 height 19
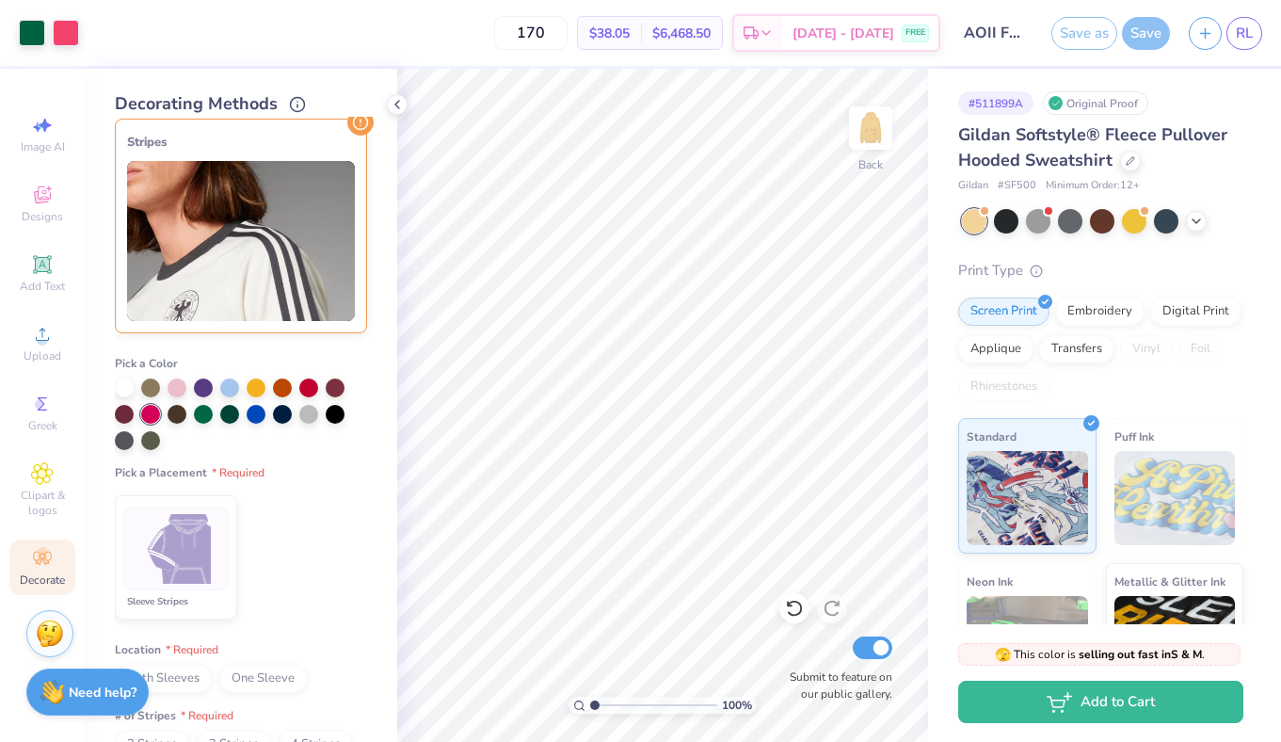
click at [193, 575] on img at bounding box center [176, 549] width 71 height 71
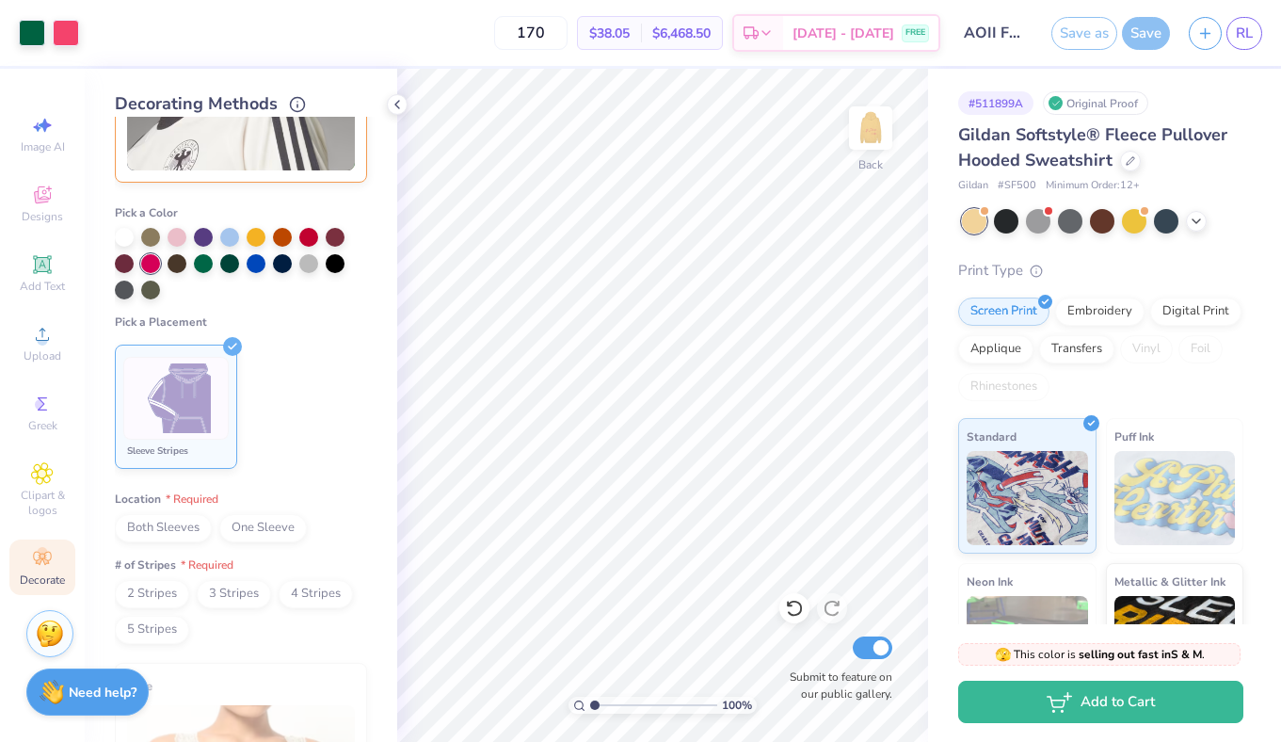
scroll to position [633, 0]
click at [196, 465] on li "Sleeve Stripes" at bounding box center [176, 405] width 122 height 124
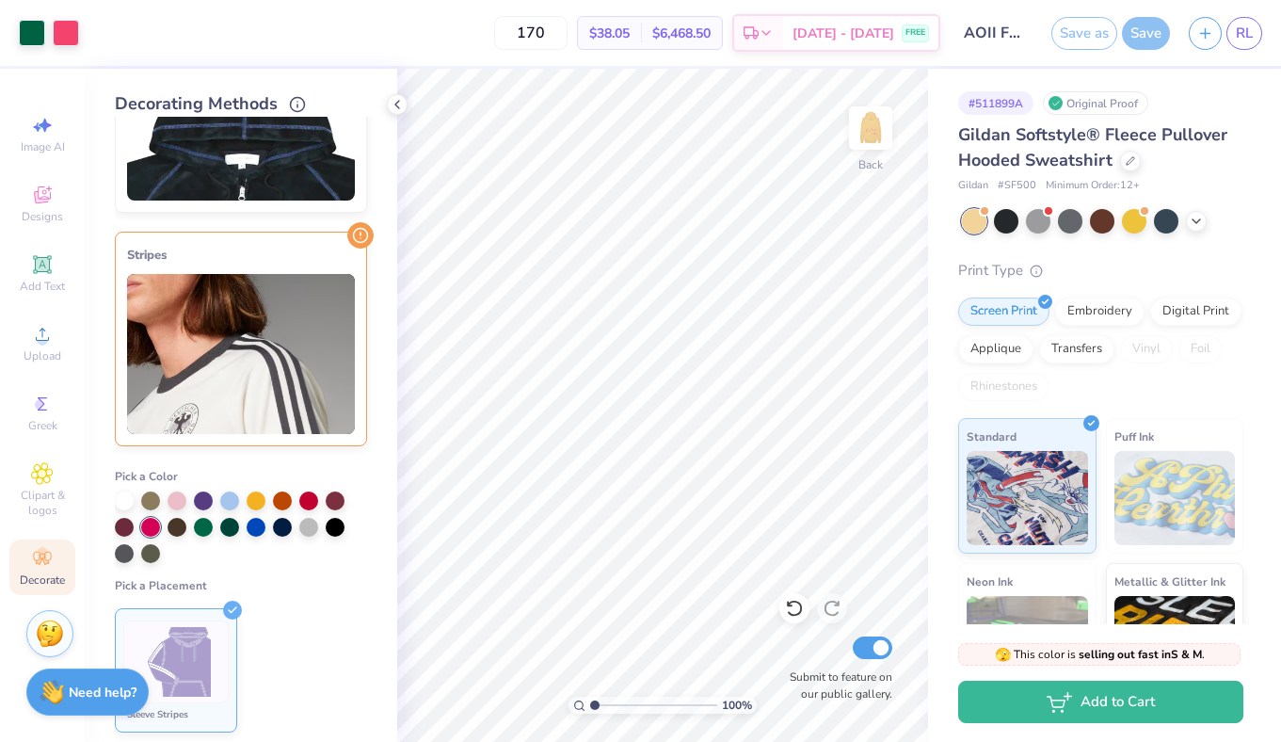
click at [245, 378] on img at bounding box center [241, 354] width 228 height 160
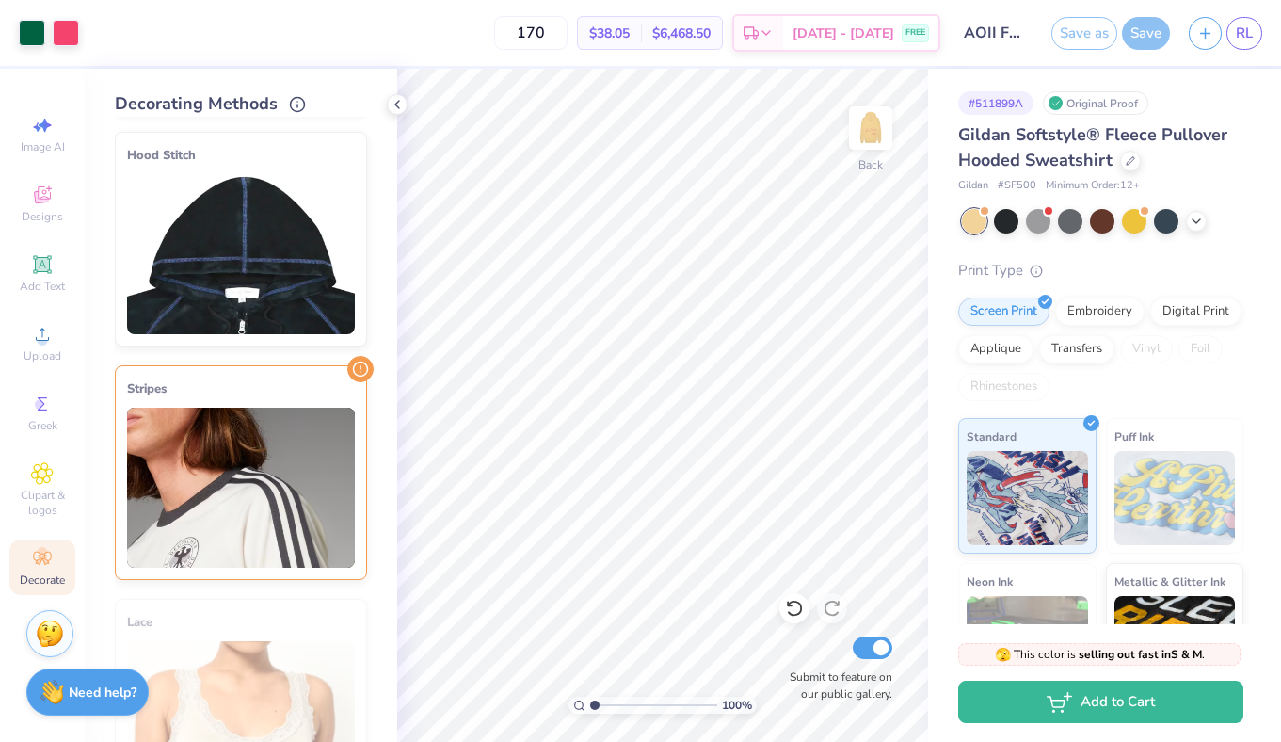
scroll to position [241, 0]
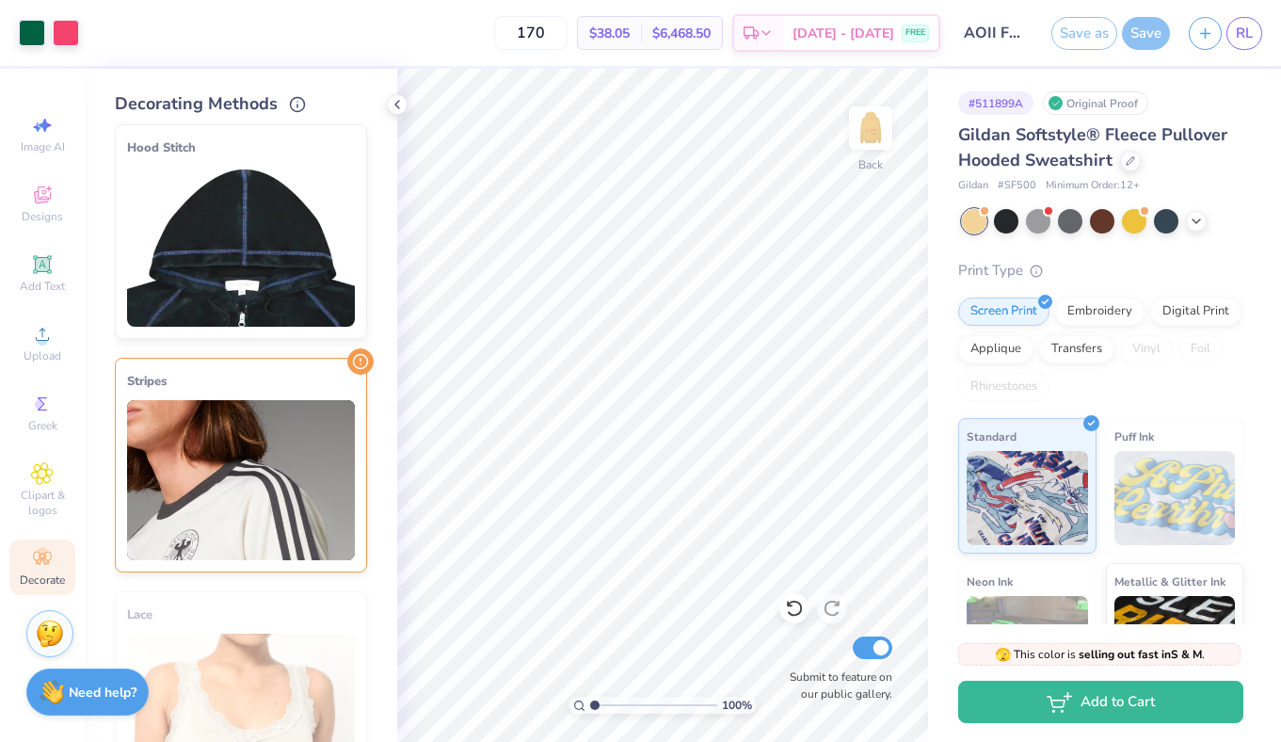
click at [248, 525] on img at bounding box center [241, 480] width 228 height 160
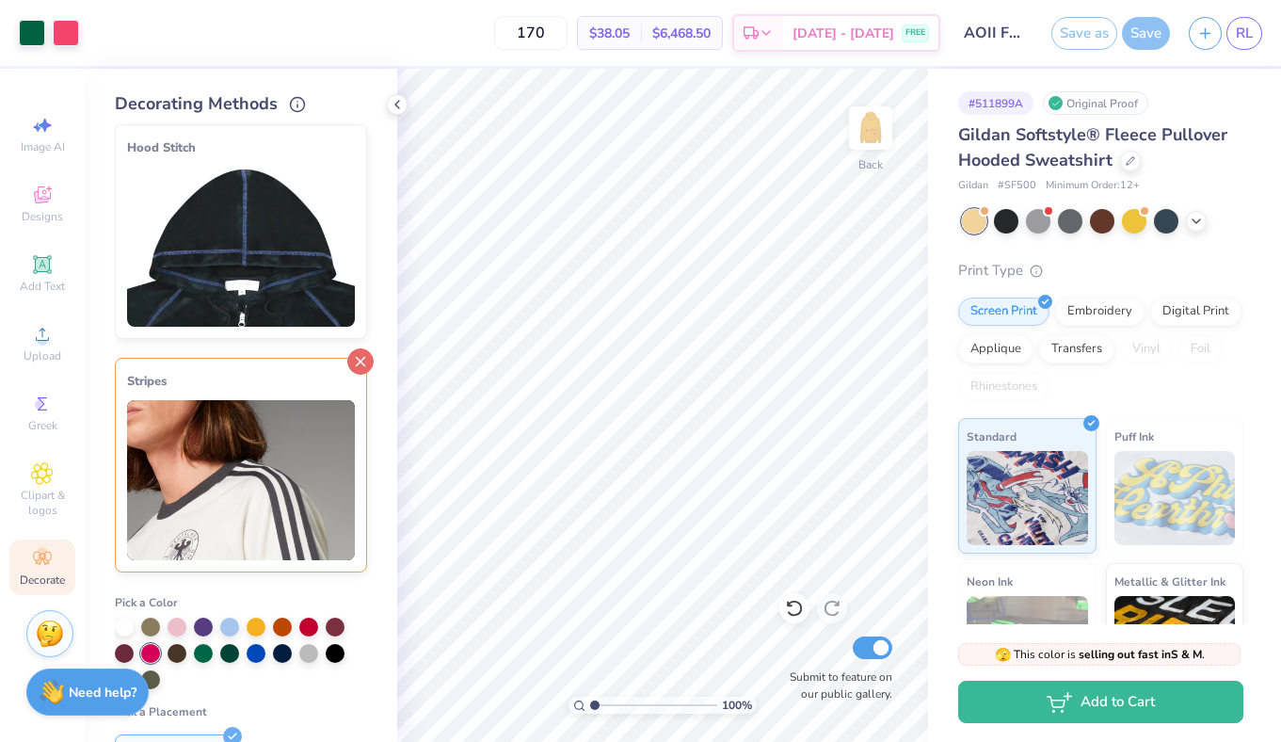
click at [362, 355] on icon at bounding box center [360, 361] width 26 height 26
click at [364, 355] on icon at bounding box center [360, 361] width 26 height 26
click at [357, 369] on icon at bounding box center [360, 361] width 26 height 26
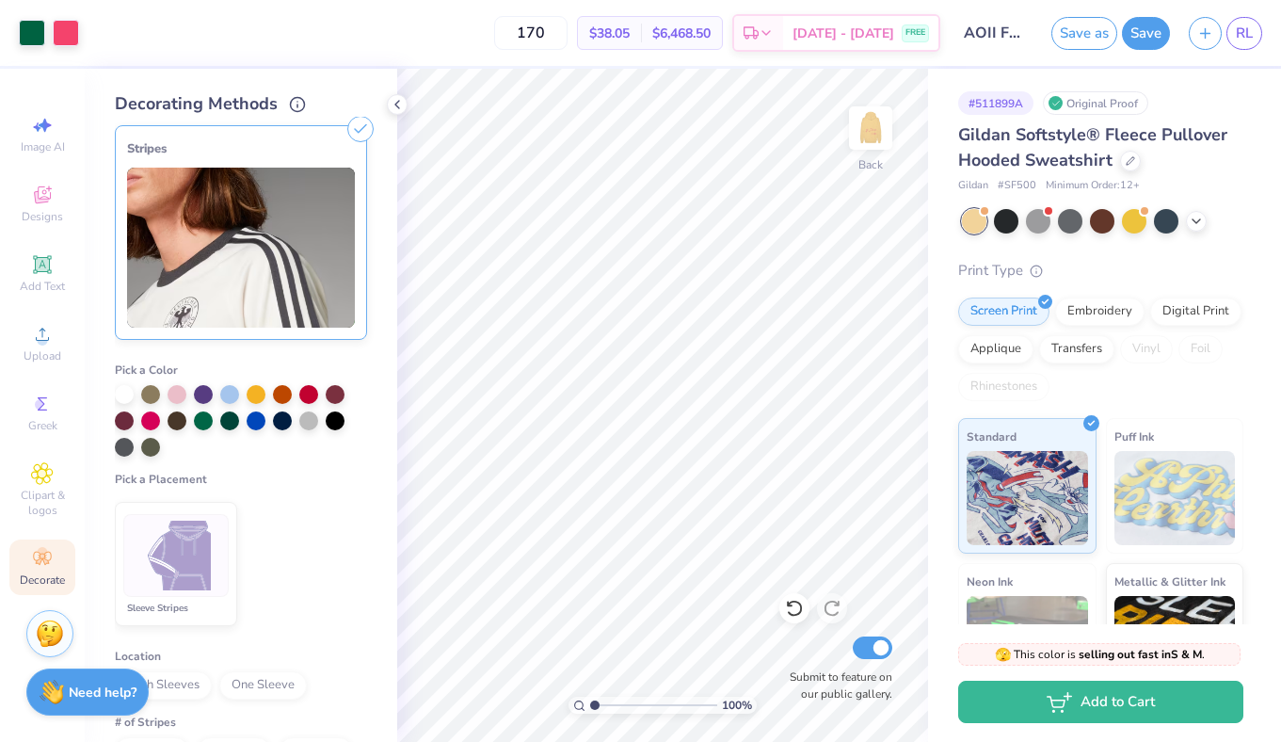
scroll to position [229, 0]
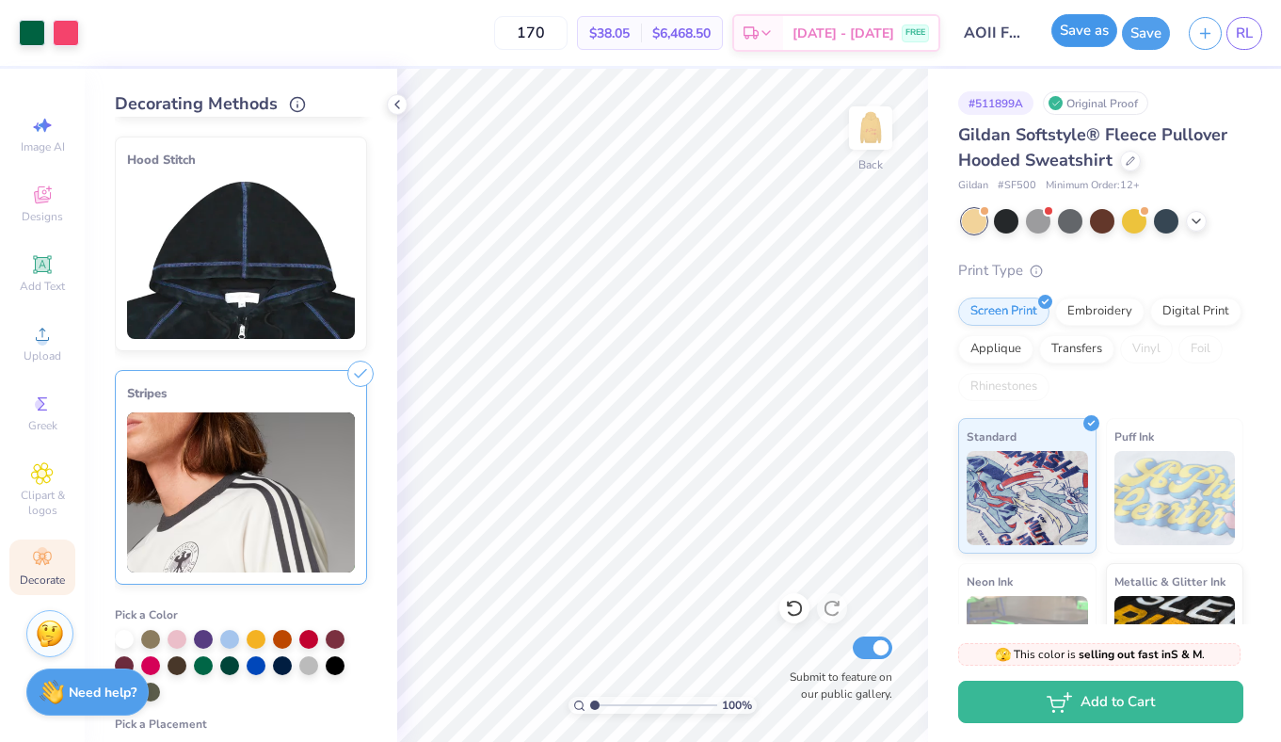
click at [1081, 41] on button "Save as" at bounding box center [1084, 30] width 66 height 33
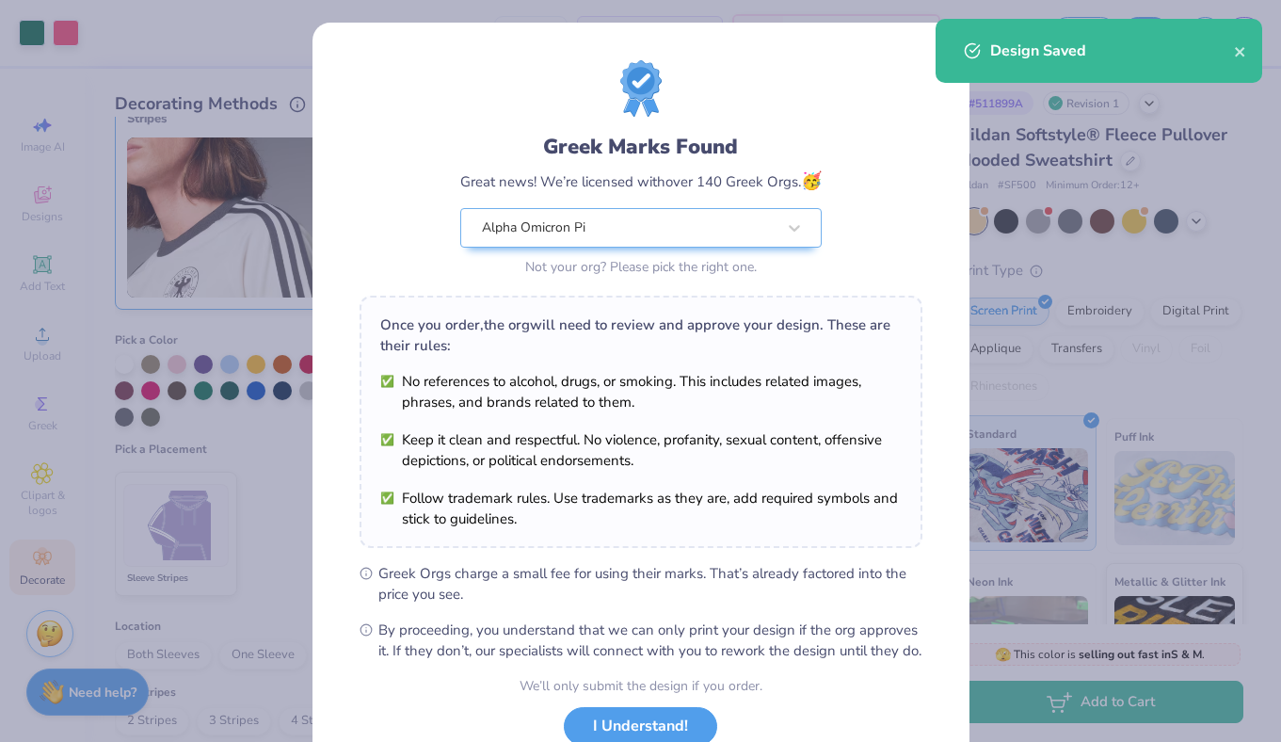
scroll to position [9, 0]
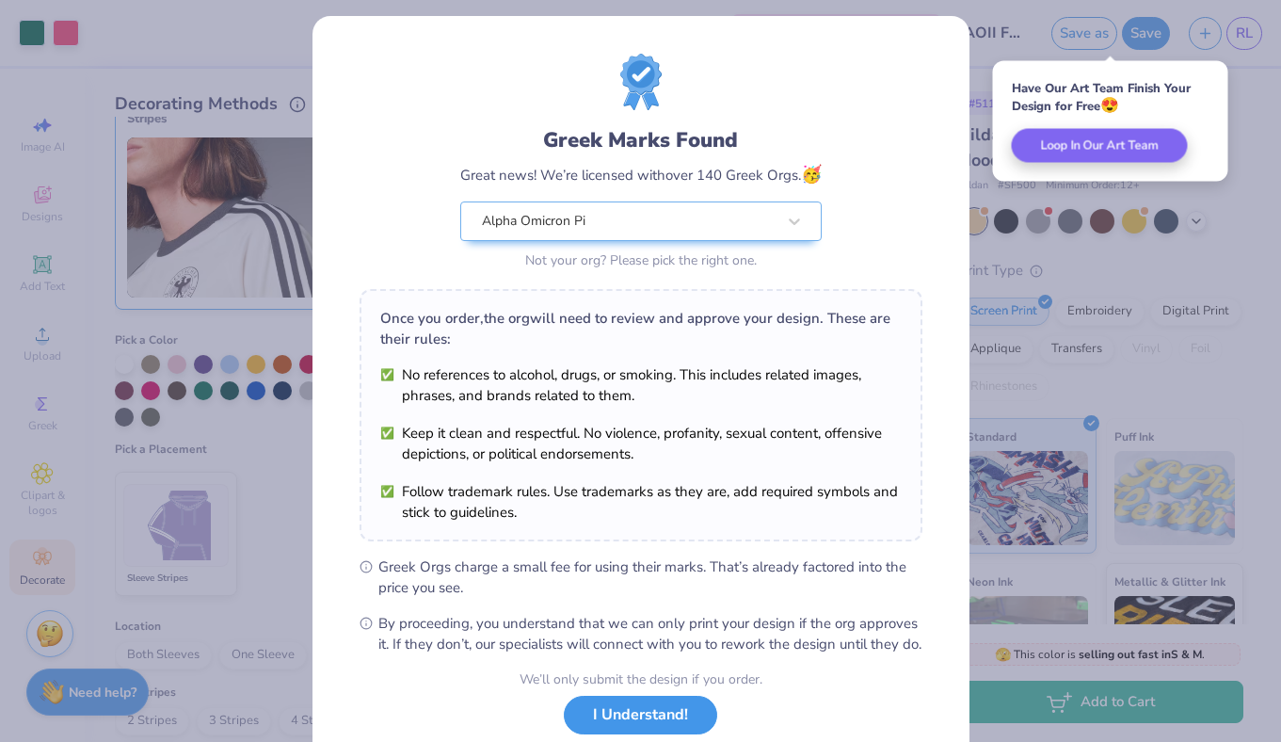
click at [665, 734] on button "I Understand!" at bounding box center [640, 715] width 153 height 39
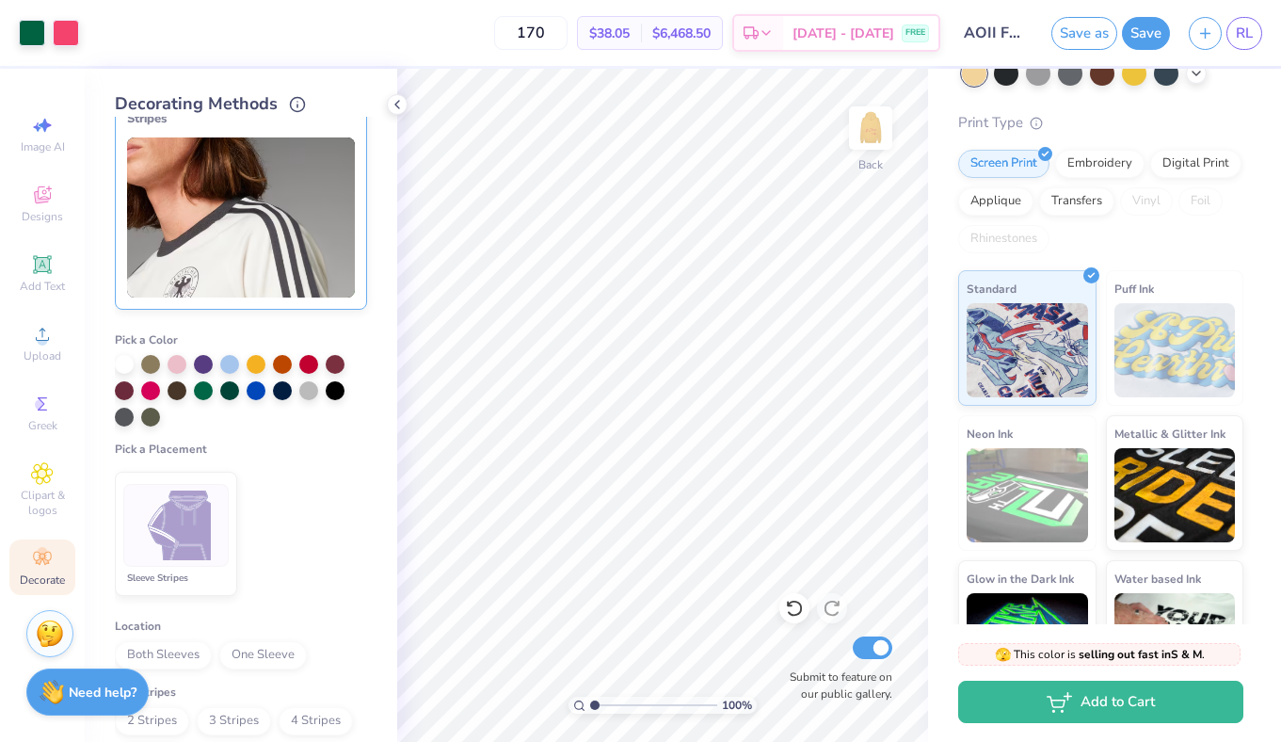
scroll to position [113, 0]
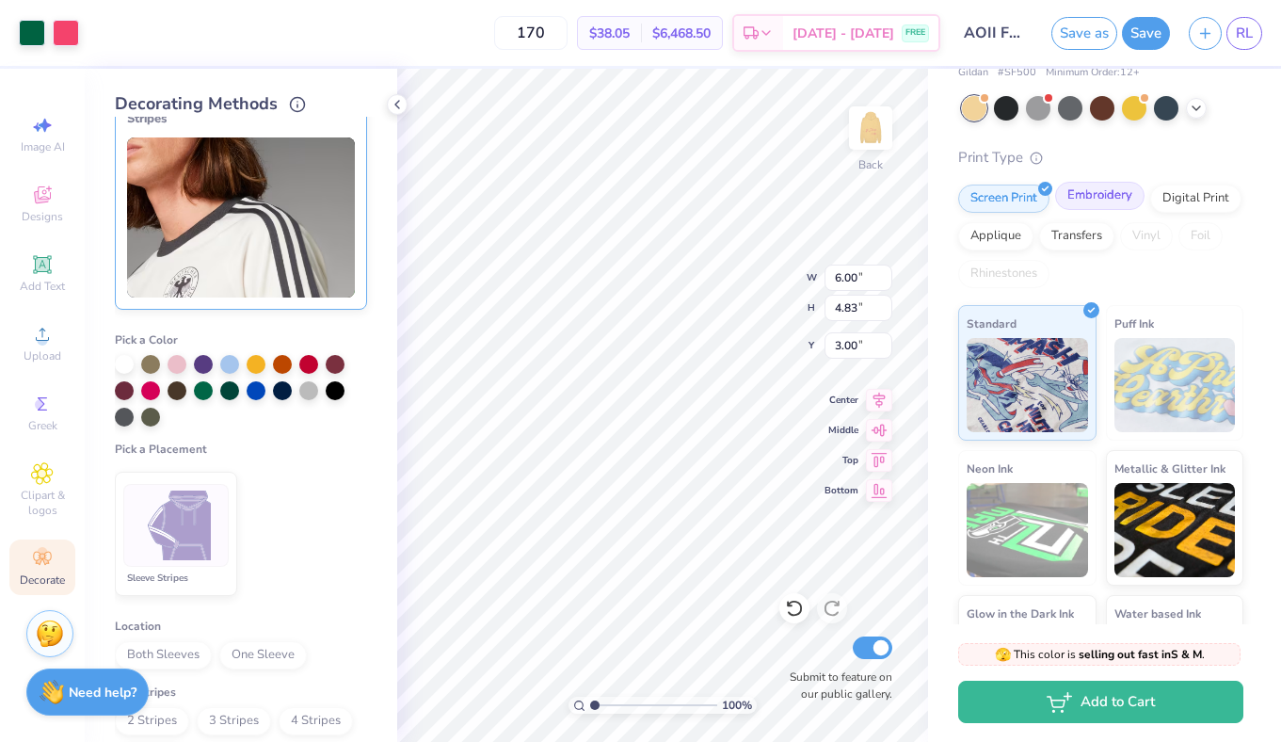
click at [1095, 194] on div "Embroidery" at bounding box center [1099, 196] width 89 height 28
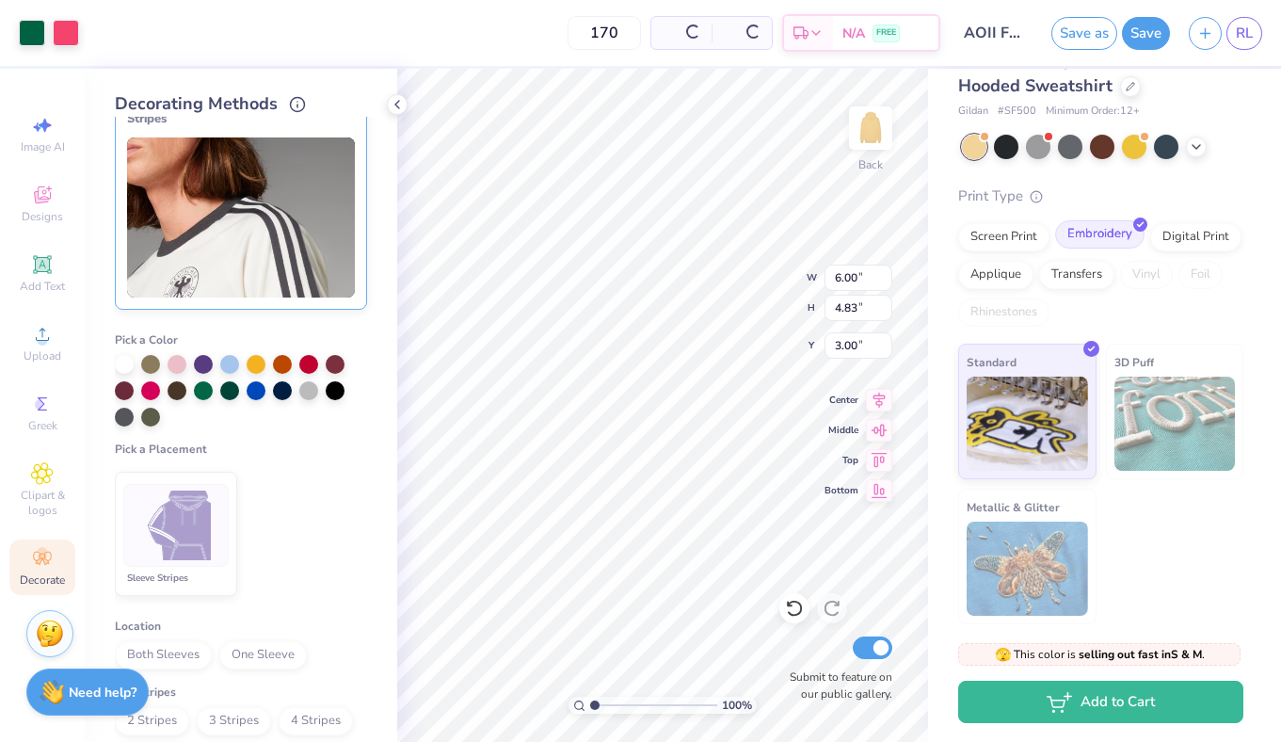
scroll to position [74, 0]
click at [873, 150] on img at bounding box center [870, 127] width 75 height 75
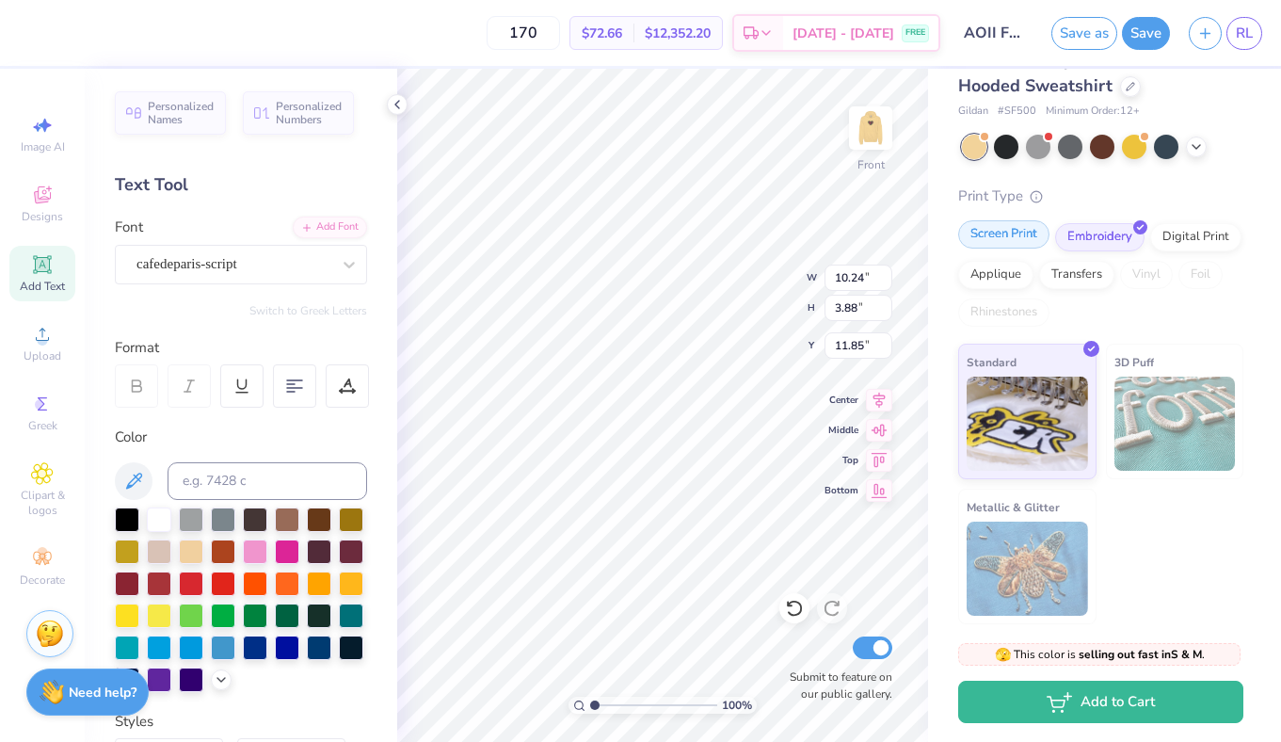
click at [1024, 232] on div "Screen Print" at bounding box center [1003, 234] width 91 height 28
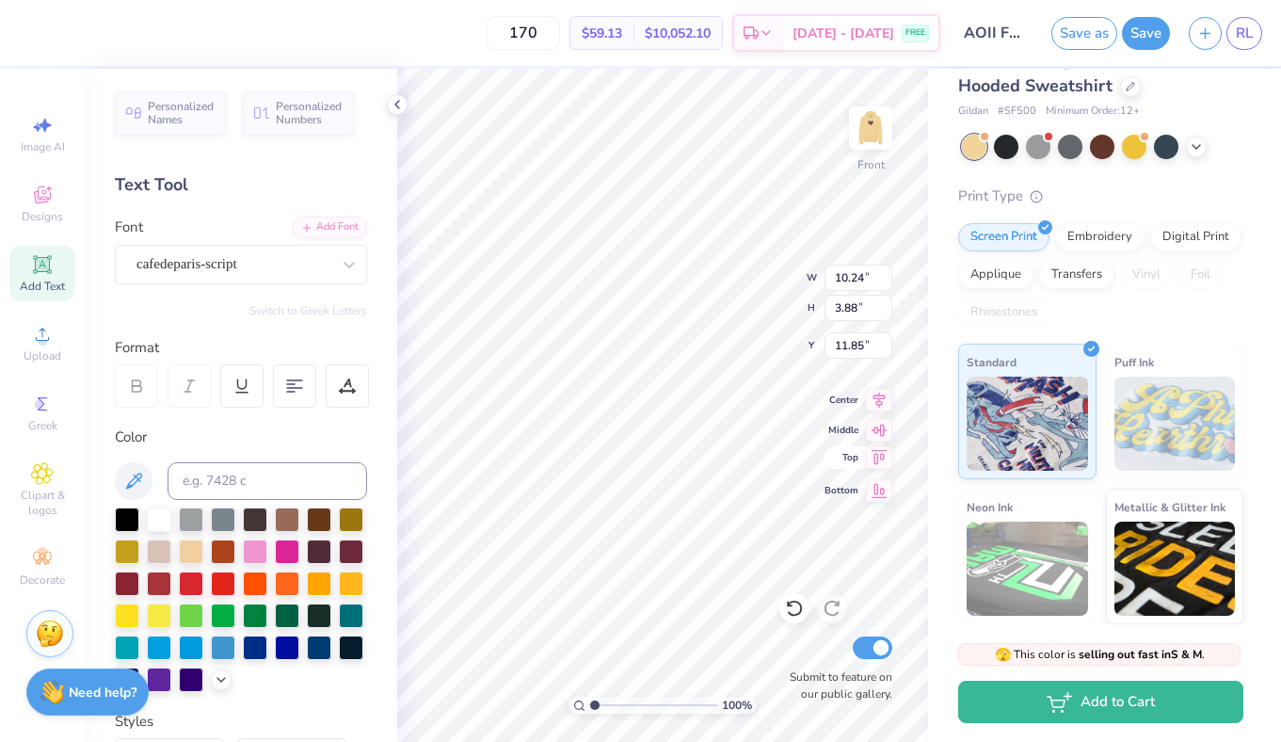
type input "2.53"
type input "0.86"
type input "16.84"
click at [994, 237] on div "Screen Print" at bounding box center [1003, 234] width 91 height 28
type input "1.96"
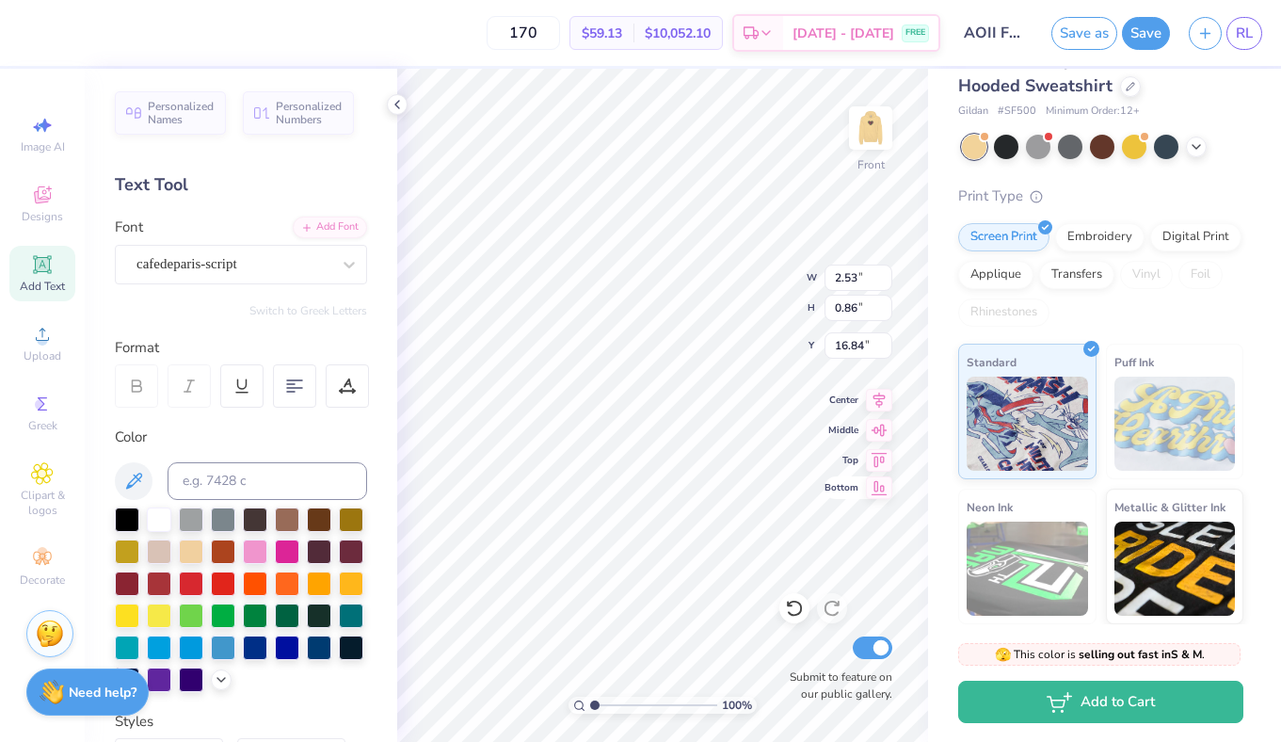
type input "1.40"
click at [985, 234] on div "Screen Print" at bounding box center [1003, 234] width 91 height 28
click at [869, 129] on img at bounding box center [870, 127] width 75 height 75
click at [1102, 248] on div "Embroidery" at bounding box center [1099, 234] width 89 height 28
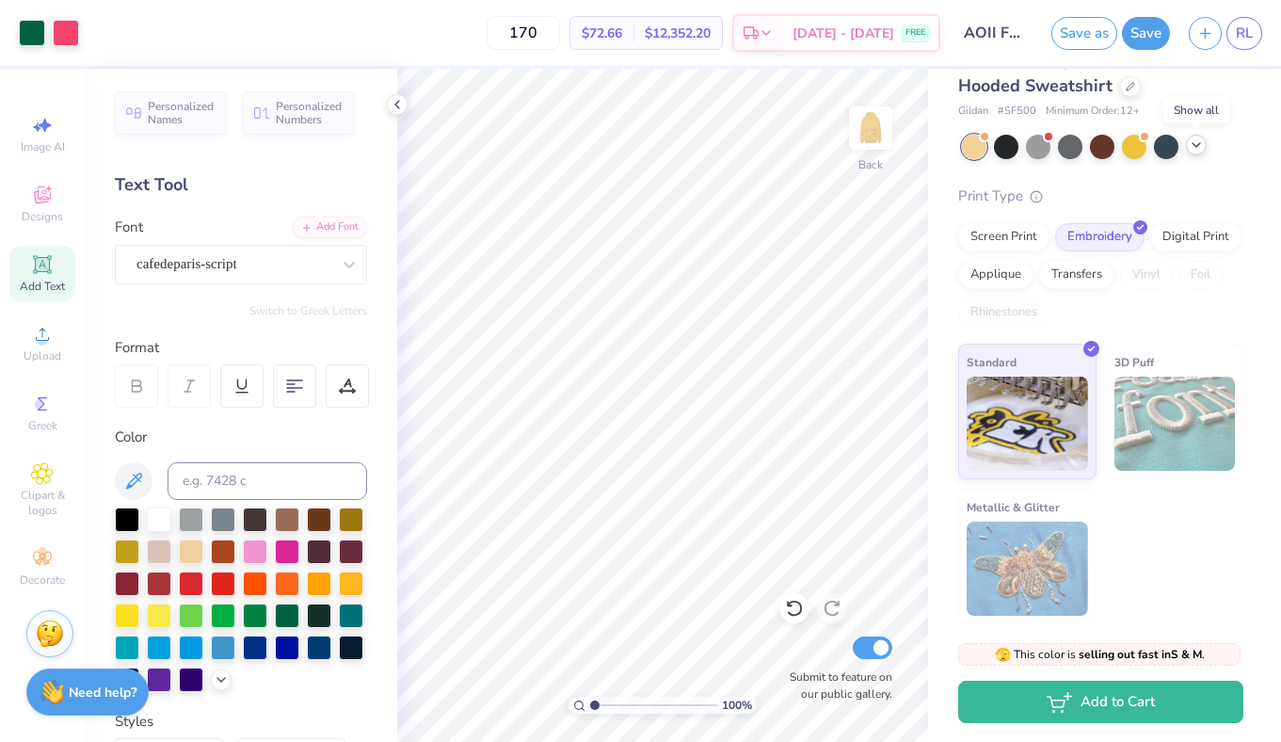
click at [1199, 144] on icon at bounding box center [1196, 144] width 15 height 15
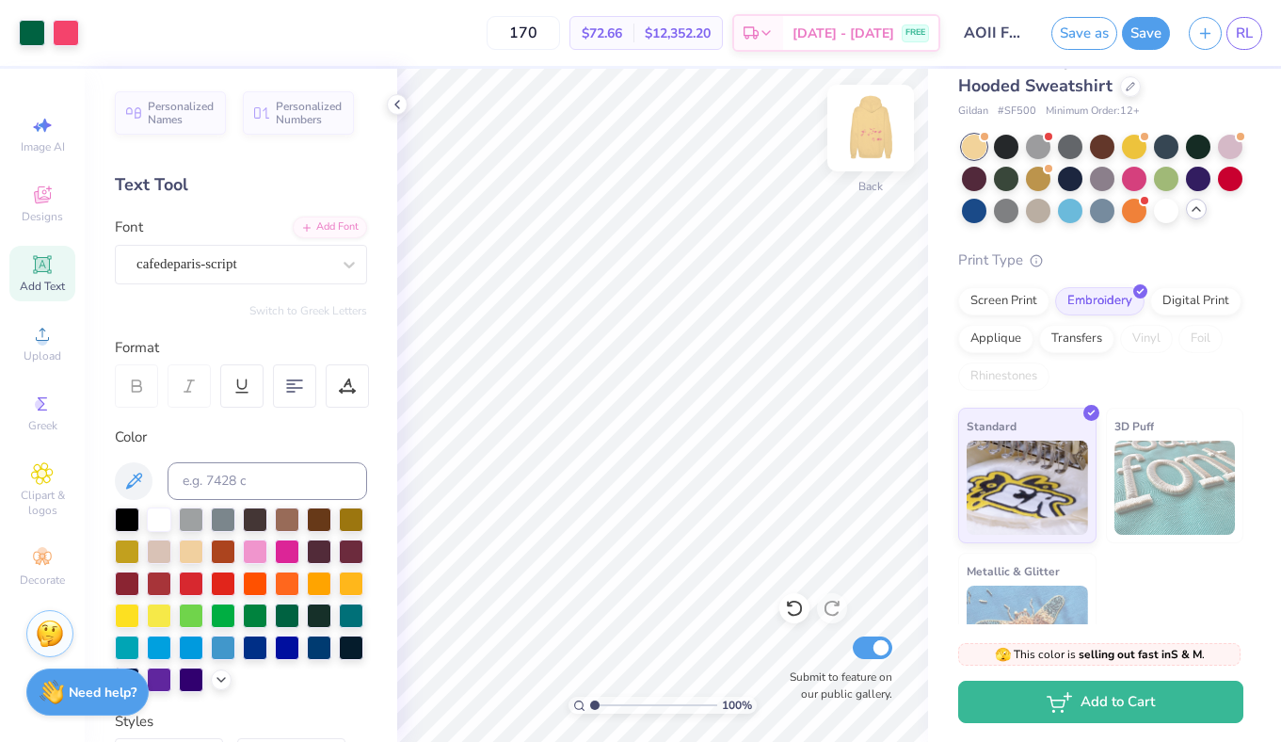
click at [880, 112] on img at bounding box center [870, 127] width 75 height 75
click at [1150, 27] on button "Save" at bounding box center [1146, 30] width 48 height 33
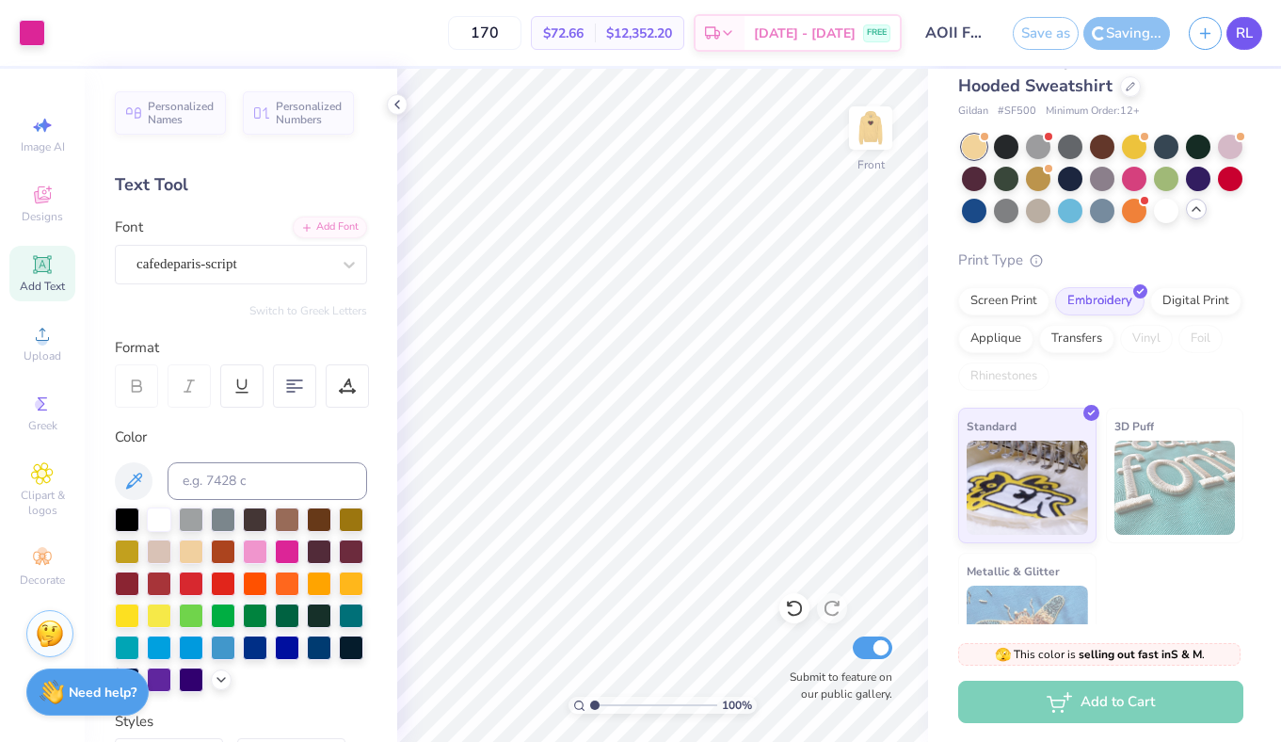
click at [1232, 44] on link "RL" at bounding box center [1244, 33] width 36 height 33
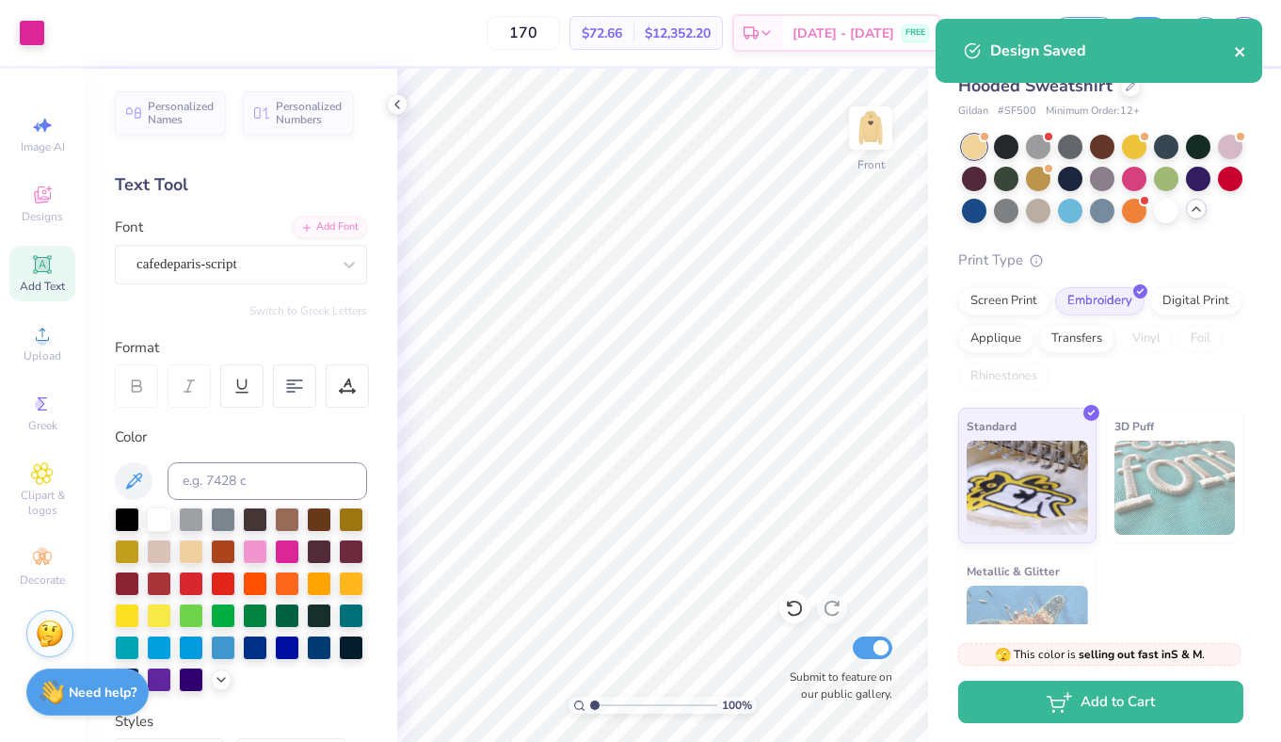
click at [1244, 55] on icon "close" at bounding box center [1240, 51] width 13 height 15
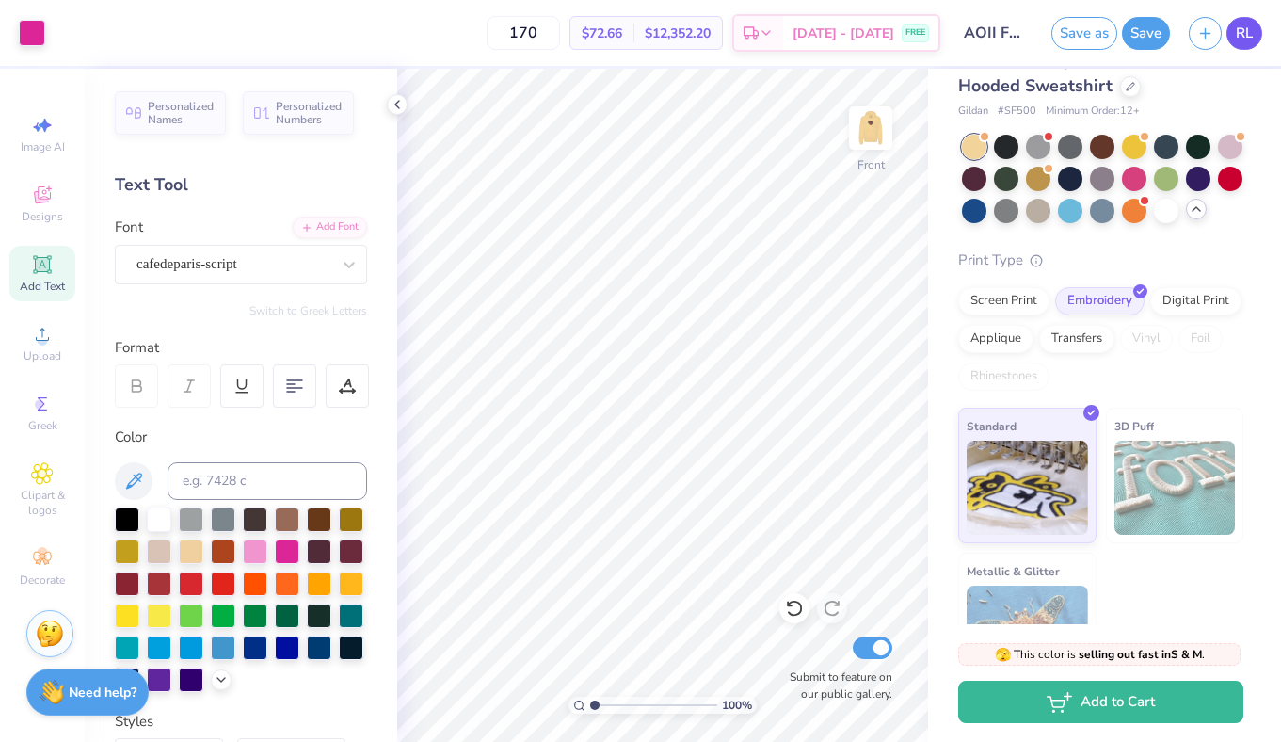
click at [1230, 38] on link "RL" at bounding box center [1244, 33] width 36 height 33
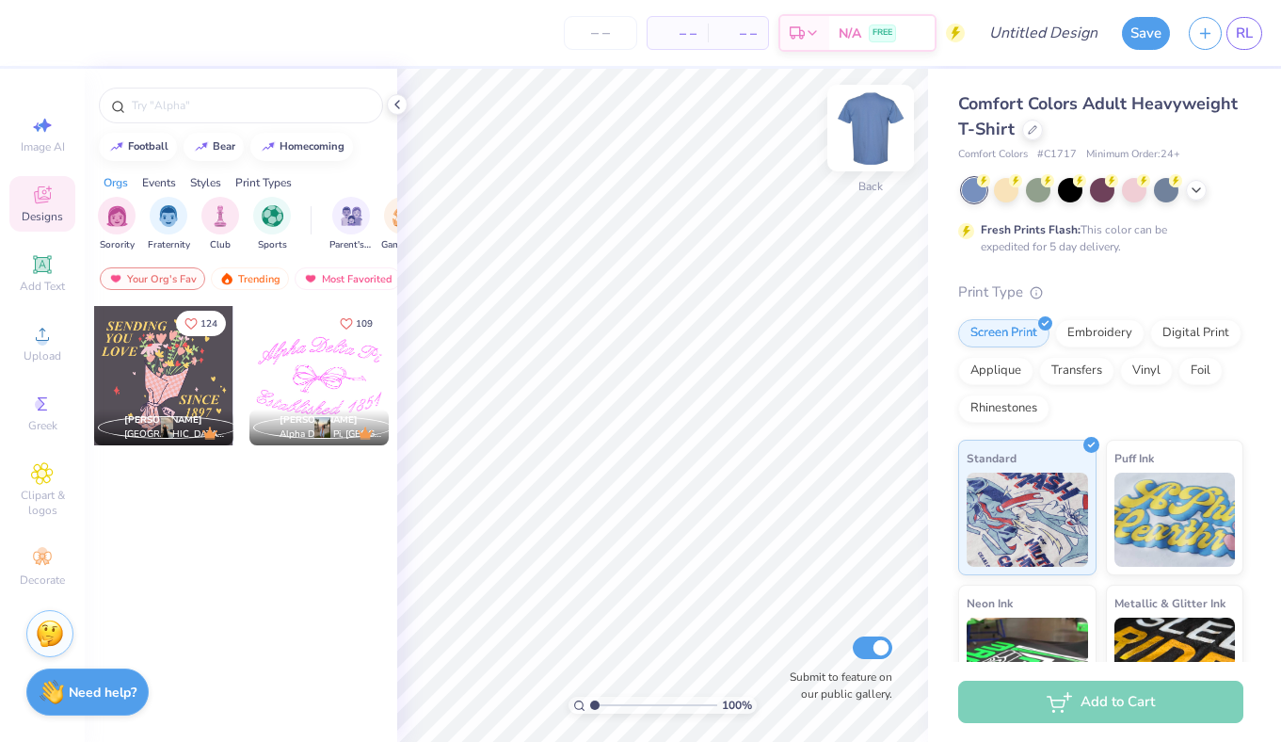
click at [876, 120] on img at bounding box center [870, 127] width 75 height 75
click at [1037, 128] on div at bounding box center [1032, 128] width 21 height 21
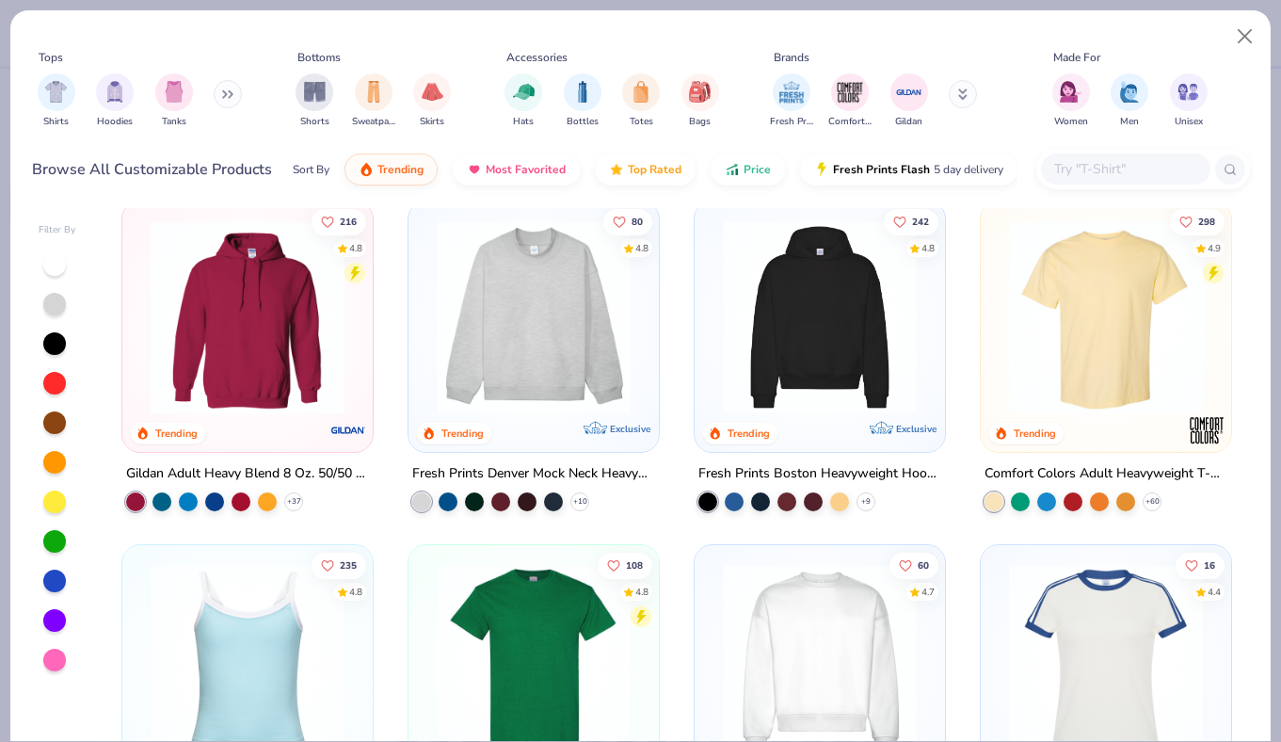
scroll to position [28, 0]
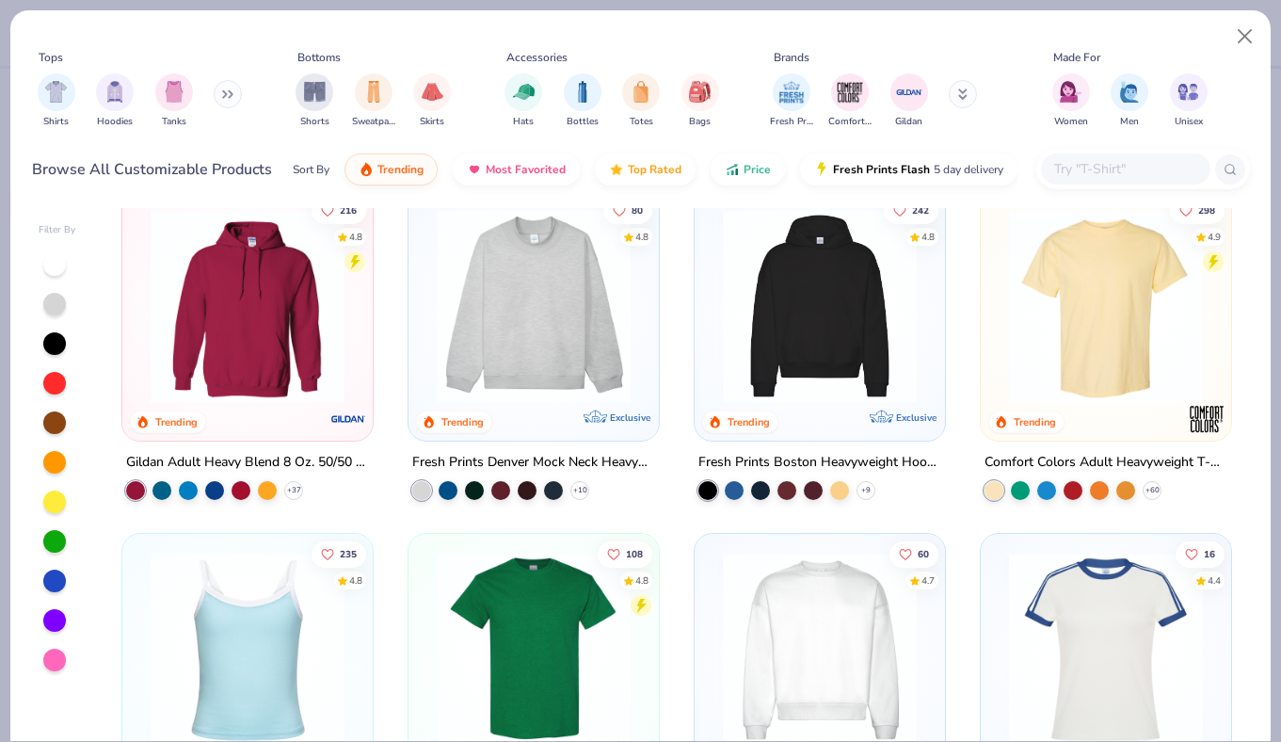
click at [762, 361] on img at bounding box center [819, 306] width 213 height 194
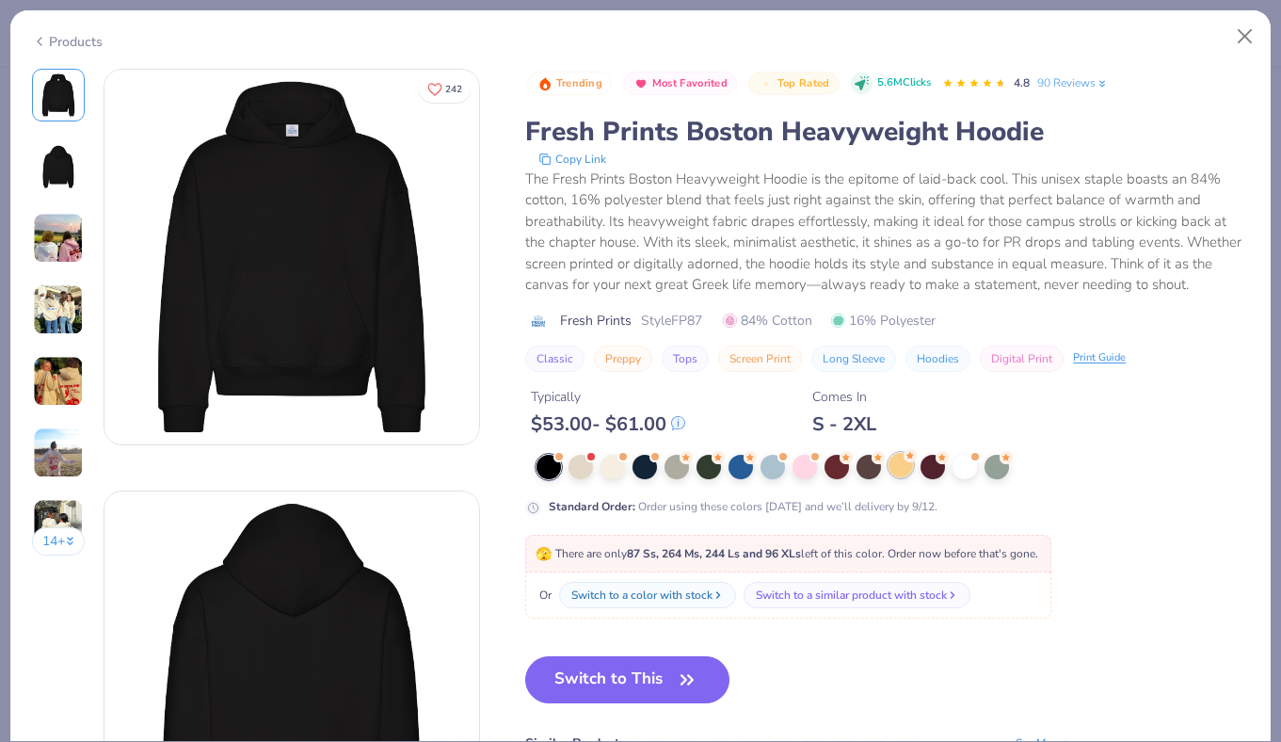
click at [893, 461] on div at bounding box center [901, 465] width 24 height 24
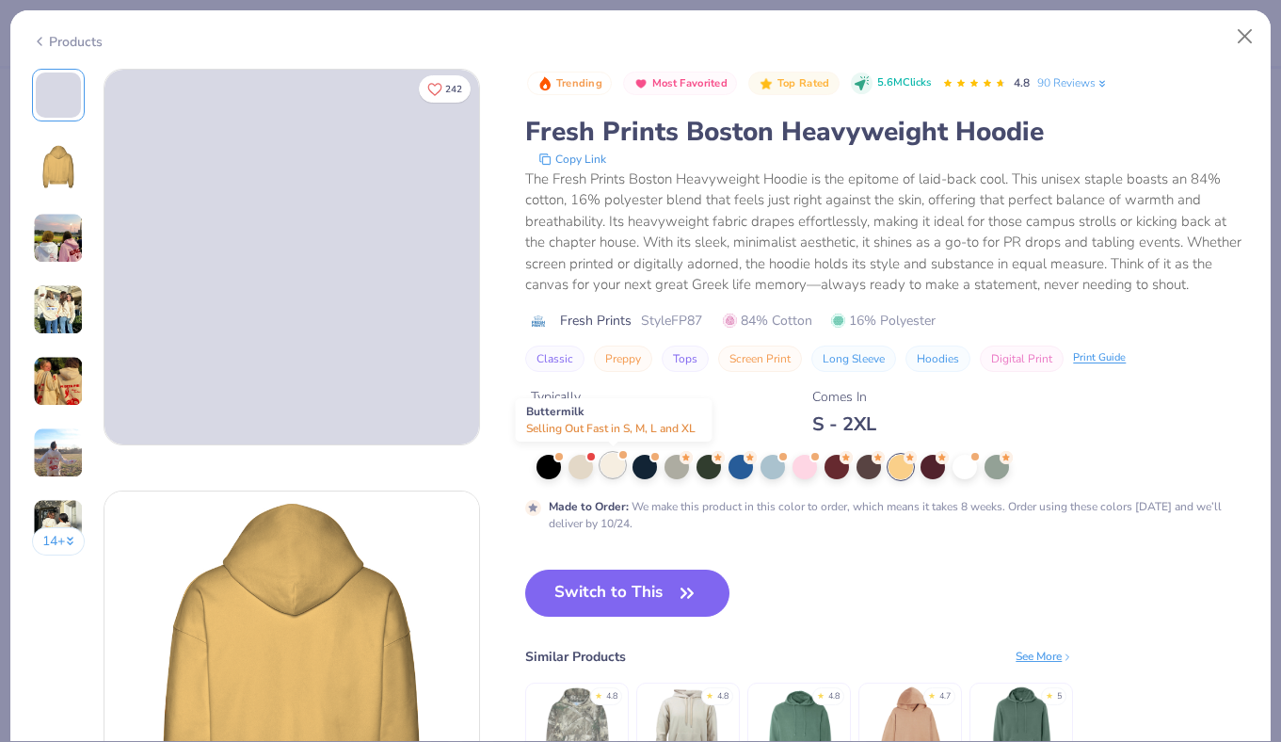
click at [612, 472] on div at bounding box center [613, 465] width 24 height 24
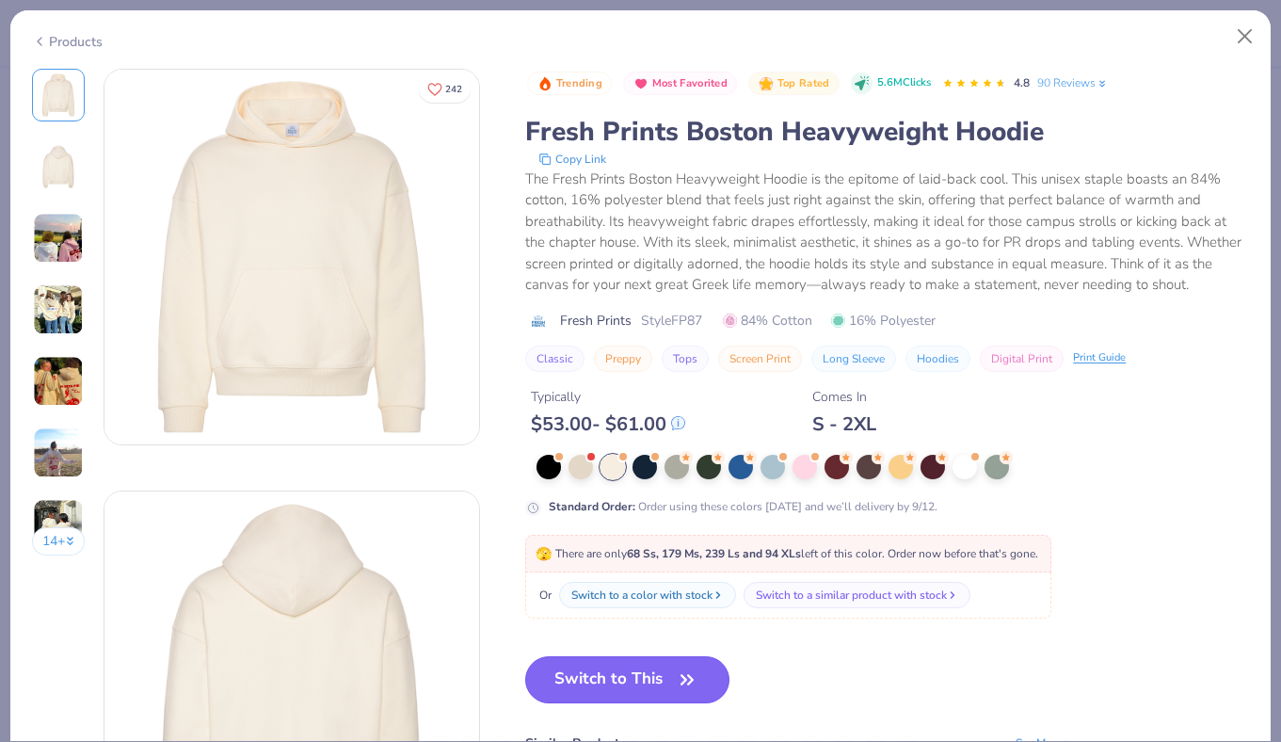
click at [636, 672] on button "Switch to This" at bounding box center [627, 679] width 204 height 47
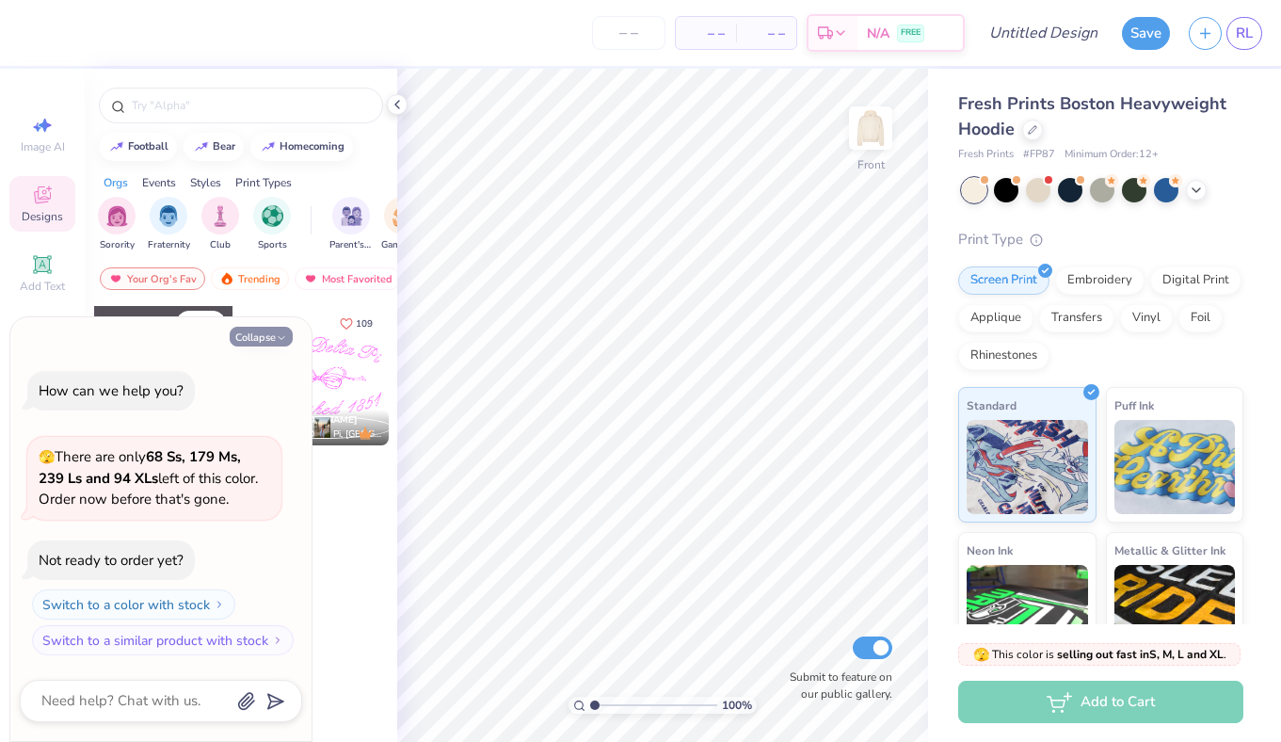
click at [273, 334] on button "Collapse" at bounding box center [261, 337] width 63 height 20
type textarea "x"
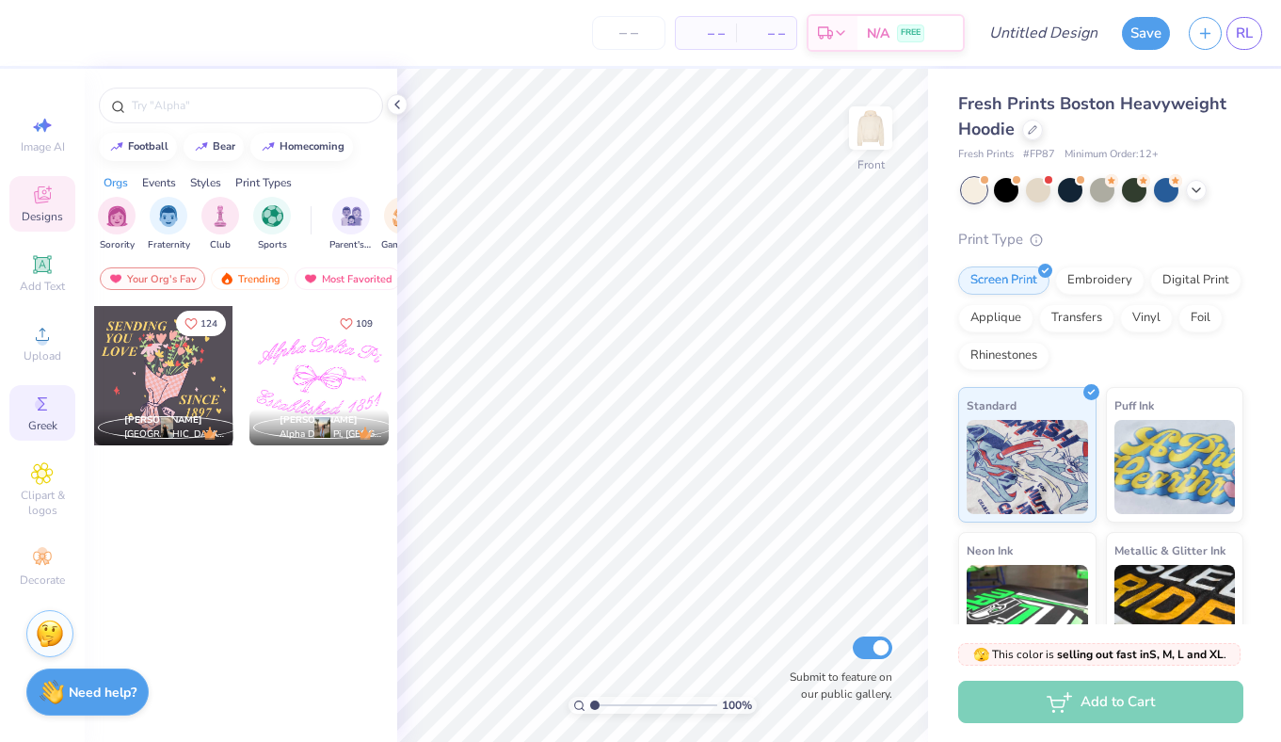
click at [46, 402] on icon at bounding box center [42, 403] width 23 height 23
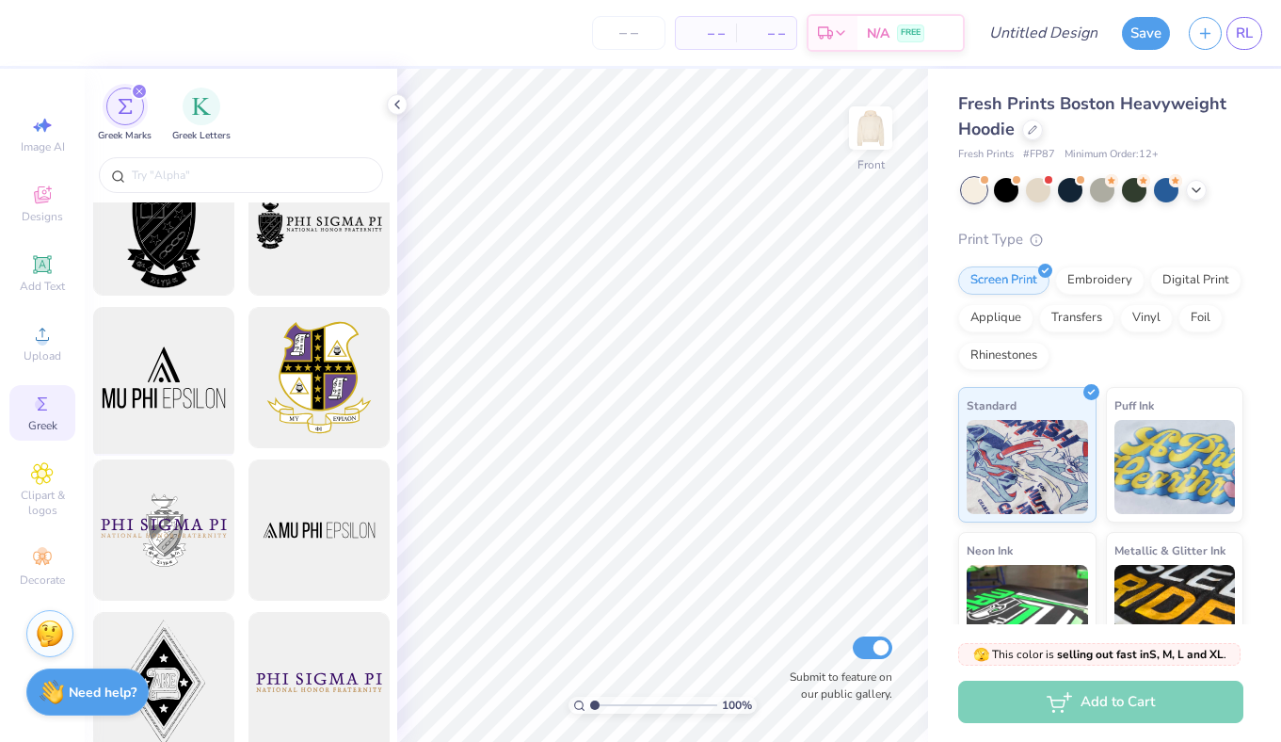
scroll to position [56, 0]
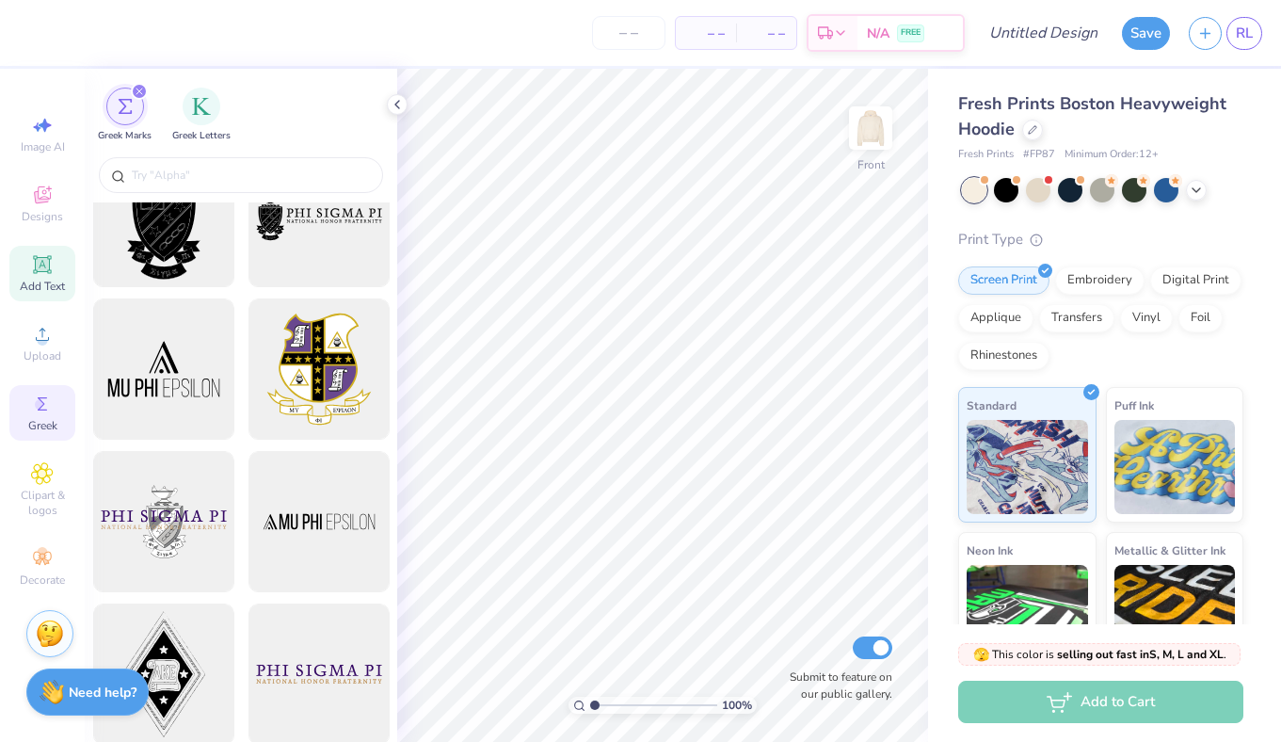
click at [37, 277] on div "Add Text" at bounding box center [42, 274] width 66 height 56
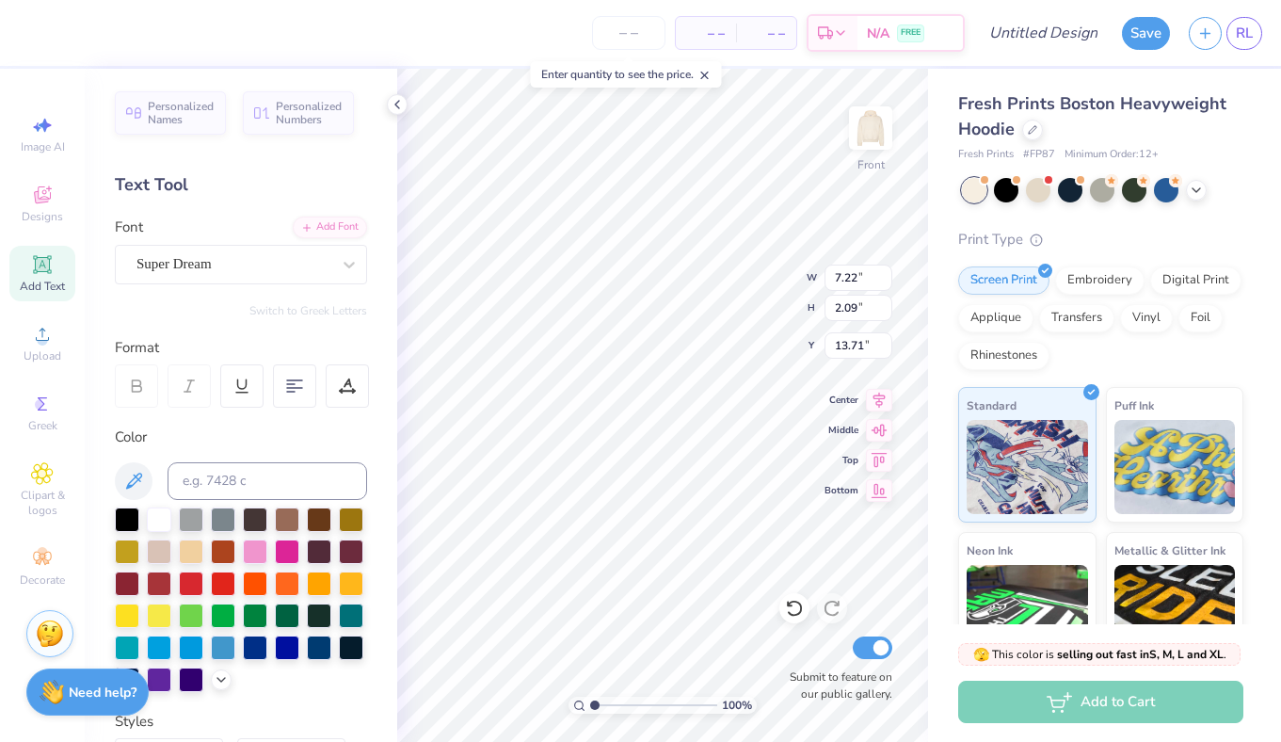
scroll to position [2, 0]
type textarea "A O II"
click at [326, 279] on div "Super Dream" at bounding box center [241, 265] width 252 height 40
click at [328, 275] on div at bounding box center [233, 263] width 194 height 25
click at [321, 297] on div "Personalized Names Personalized Numbers Text Tool Add Font Font Super Dream Swi…" at bounding box center [241, 405] width 312 height 673
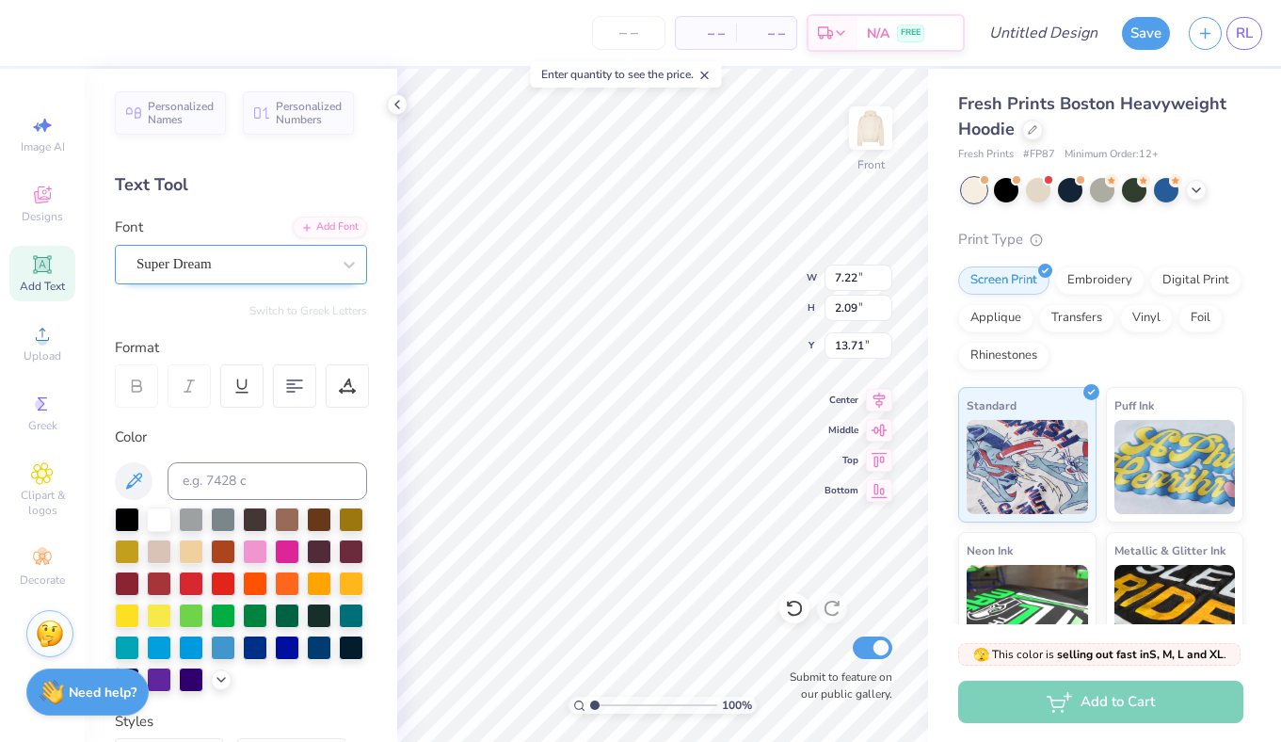
click at [328, 258] on div "Super Dream" at bounding box center [234, 263] width 198 height 29
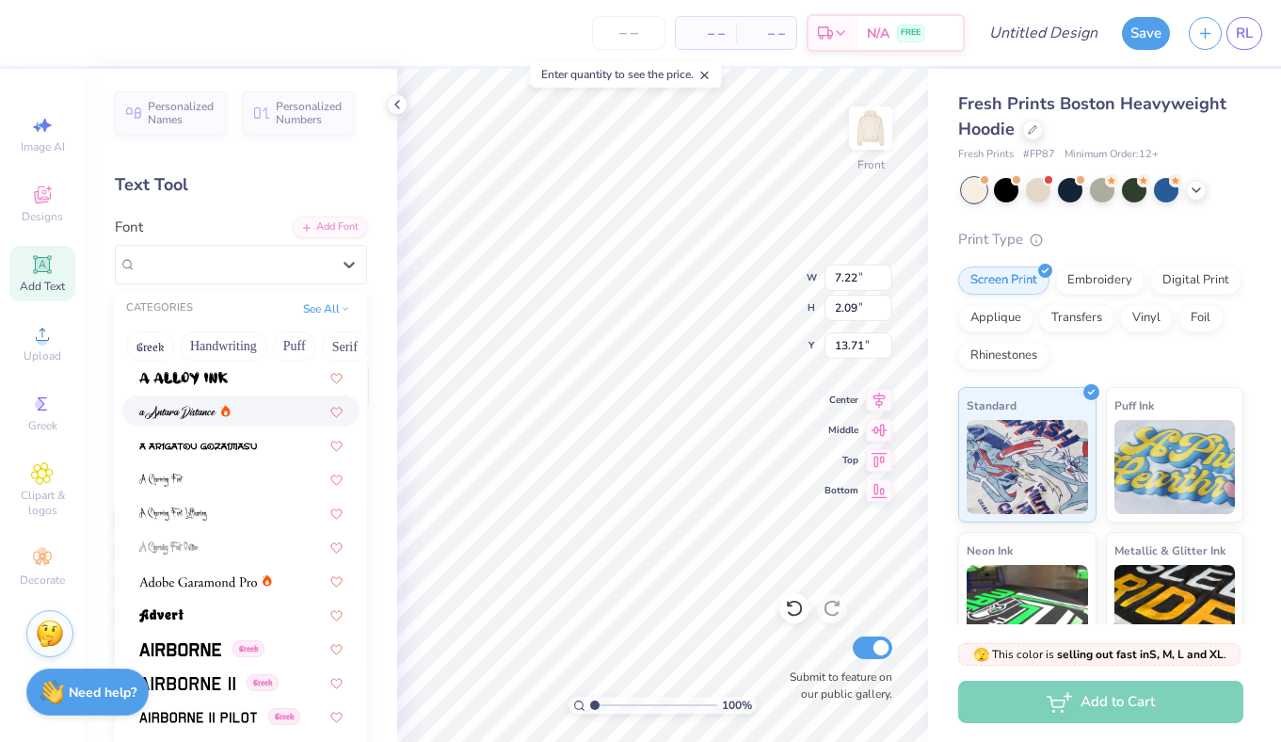
scroll to position [55, 0]
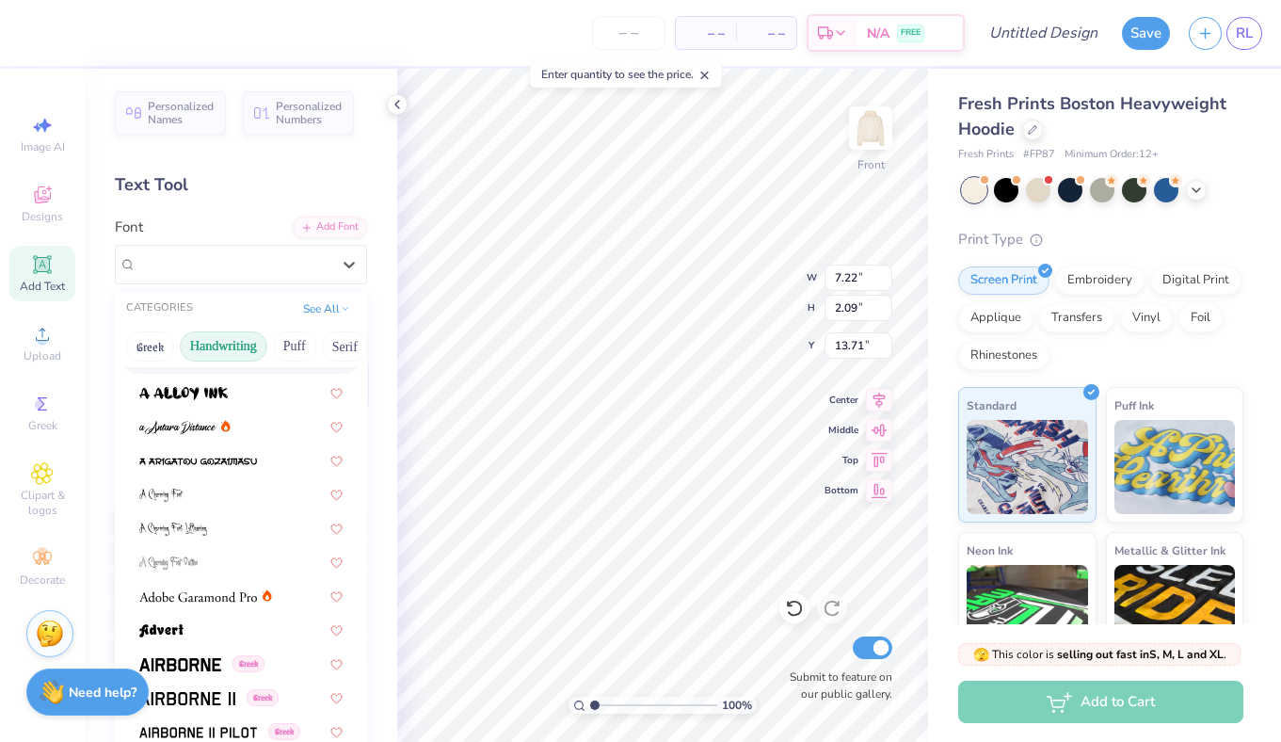
click at [230, 345] on button "Handwriting" at bounding box center [224, 346] width 88 height 30
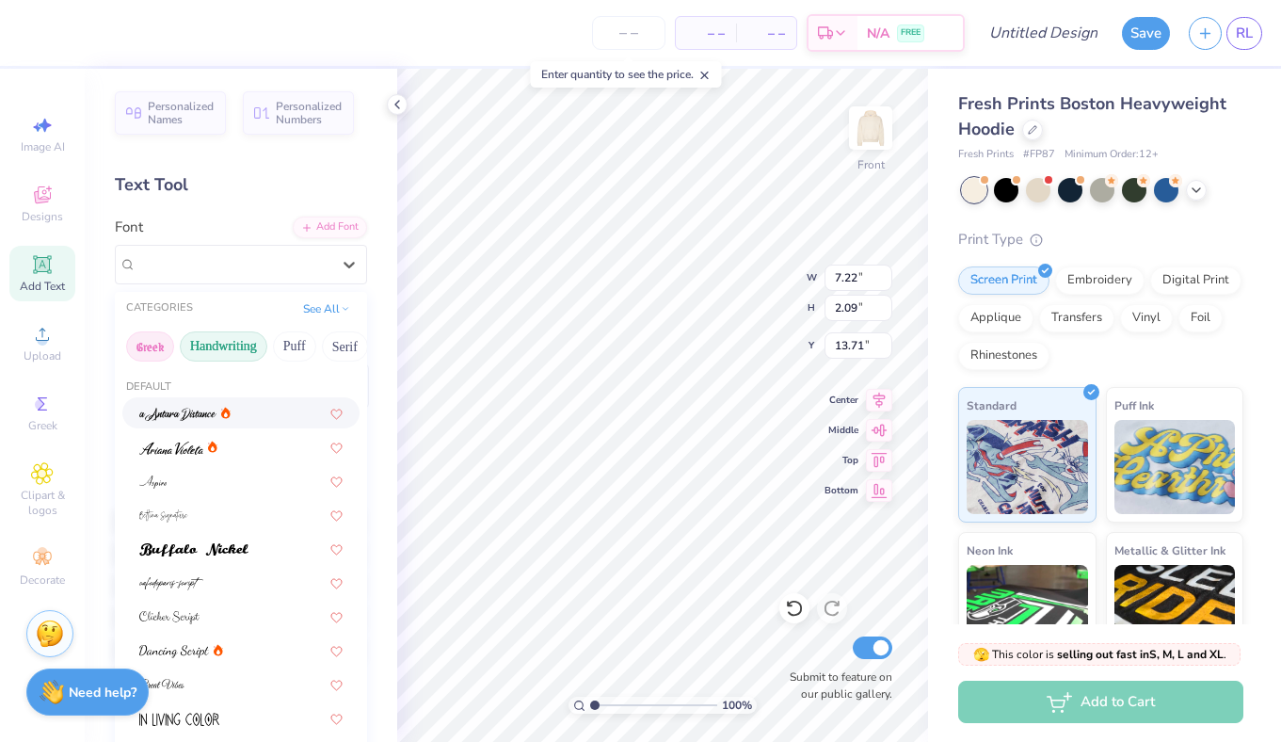
click at [145, 348] on button "Greek" at bounding box center [150, 346] width 48 height 30
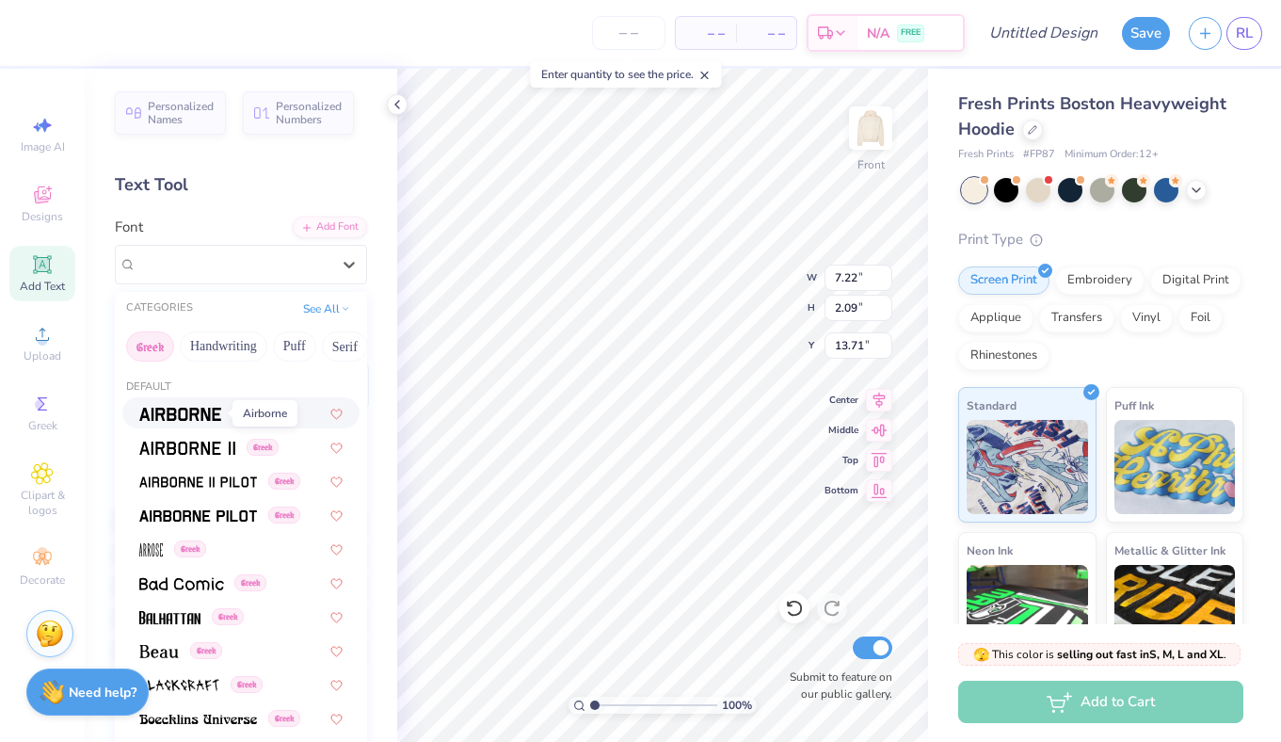
click at [185, 418] on img at bounding box center [180, 414] width 82 height 13
click at [207, 263] on div "Airborne Greek" at bounding box center [234, 263] width 198 height 29
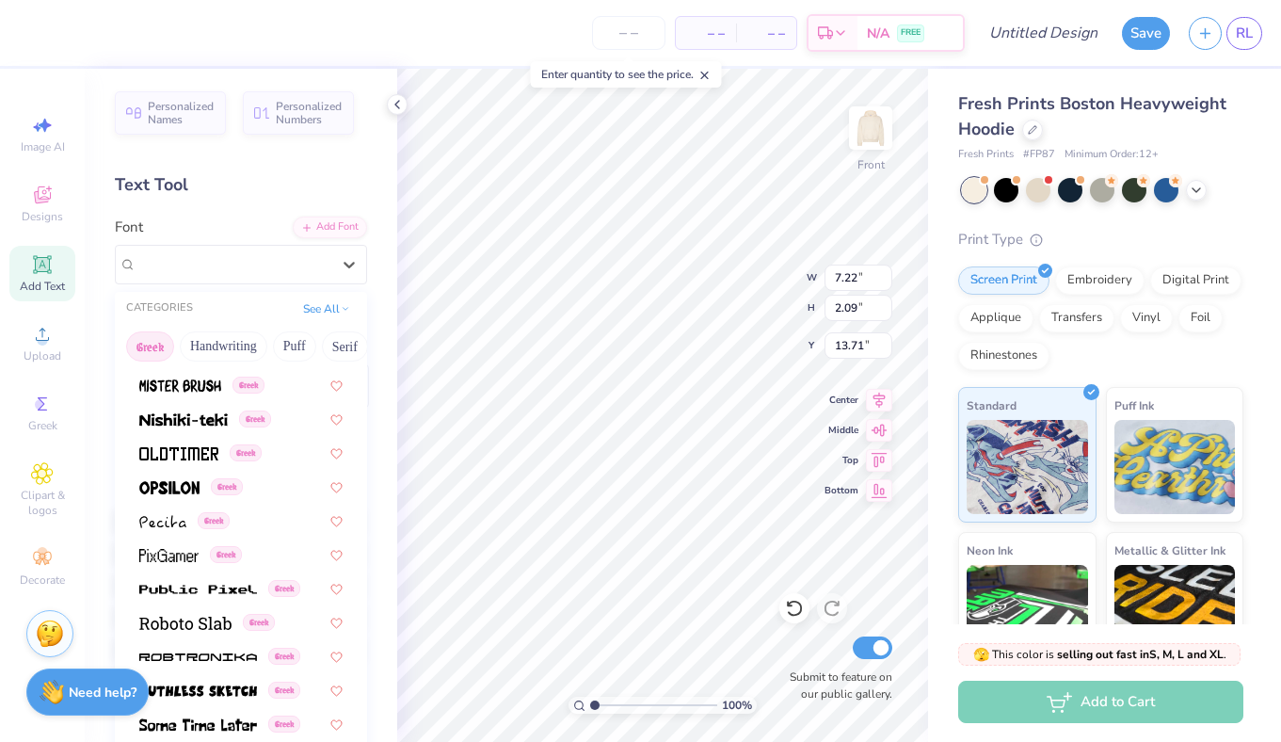
scroll to position [1139, 0]
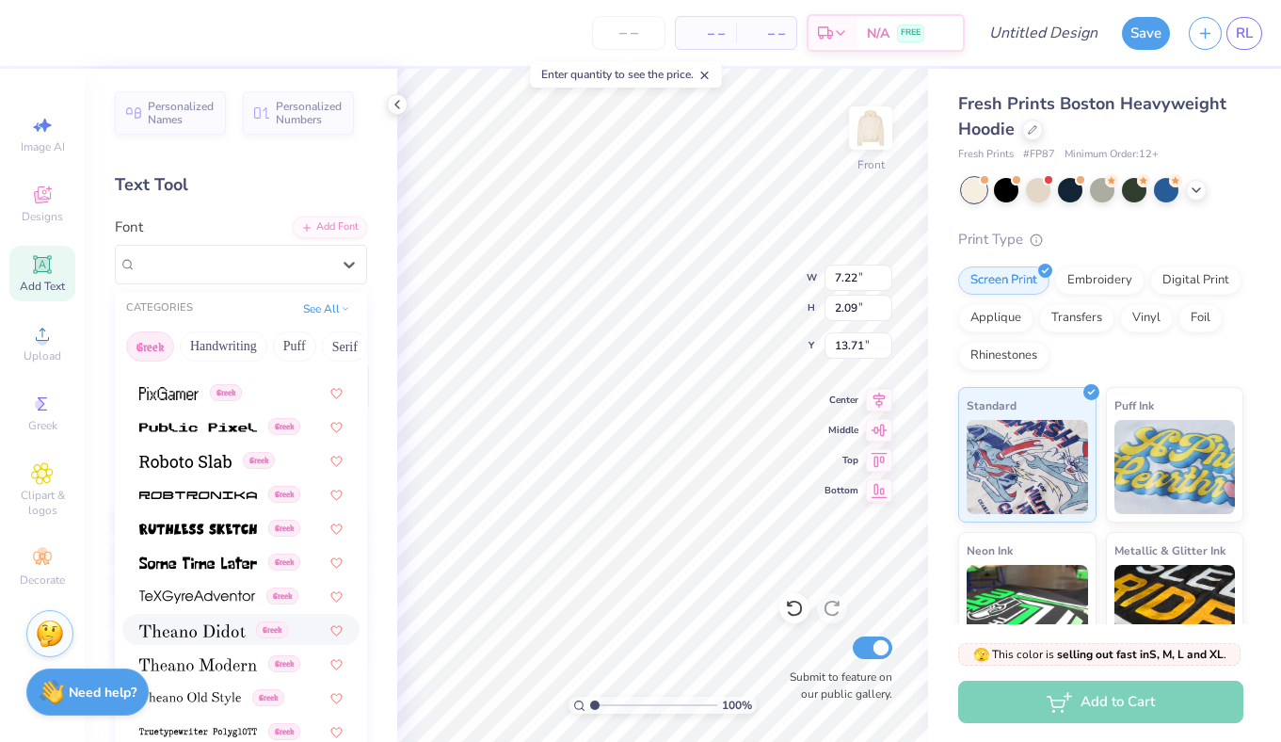
click at [227, 633] on img at bounding box center [192, 630] width 106 height 13
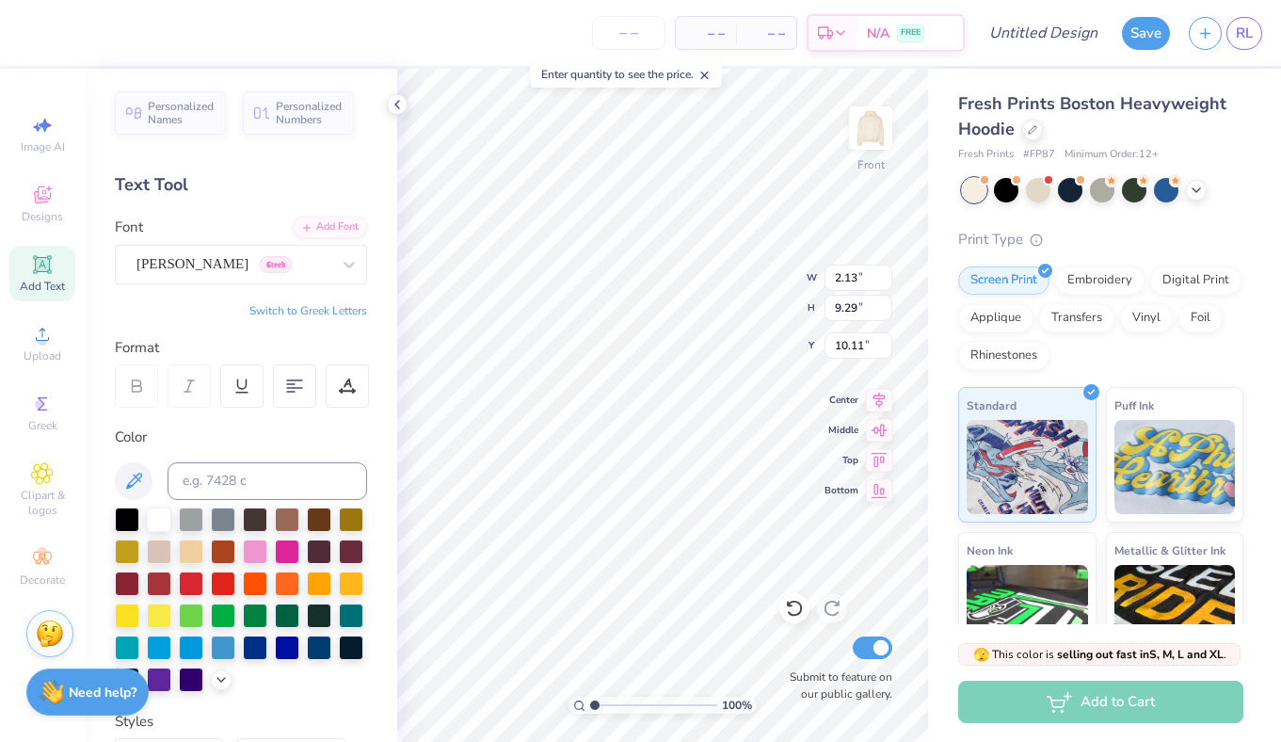
scroll to position [3, 0]
type textarea "A O II"
click at [341, 317] on div "Personalized Names Personalized Numbers Text Tool Add Font Font [PERSON_NAME] G…" at bounding box center [241, 405] width 312 height 673
click at [341, 314] on button "Switch to Greek Letters" at bounding box center [308, 310] width 118 height 15
click at [341, 314] on button "Switch to Normal Letters" at bounding box center [304, 310] width 126 height 15
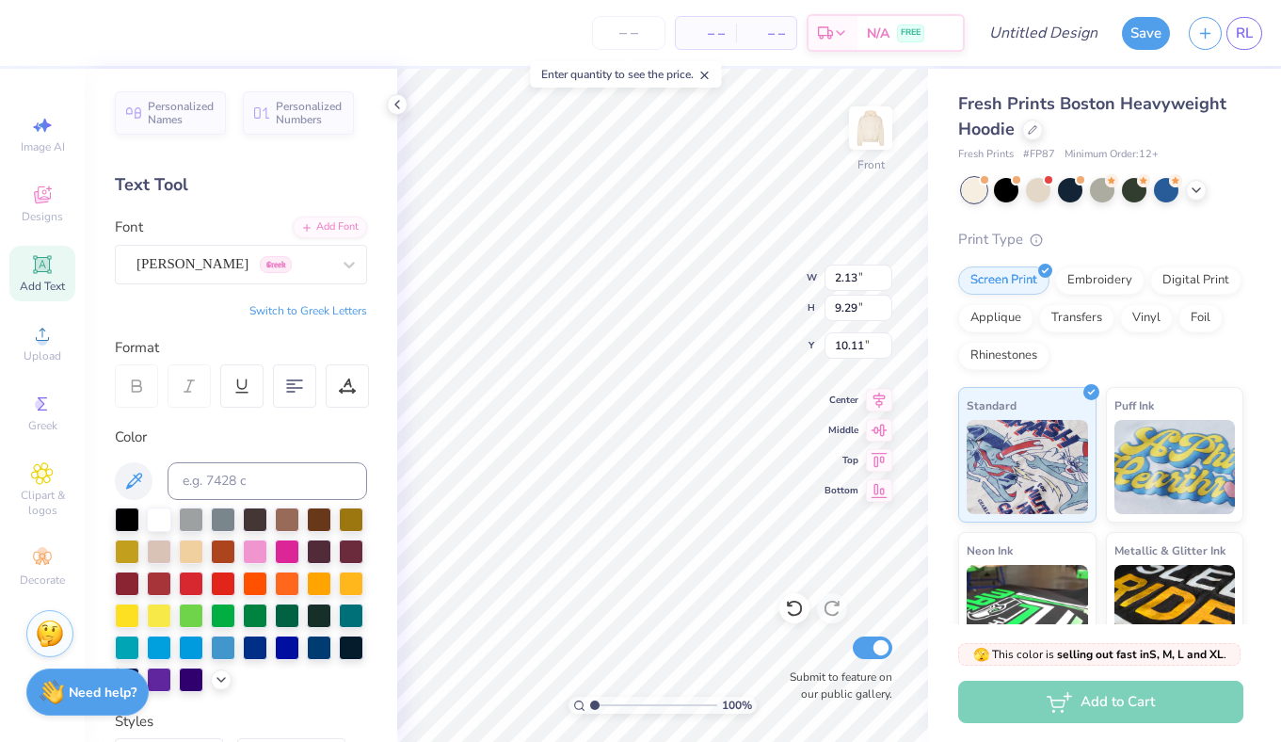
click at [337, 305] on button "Switch to Greek Letters" at bounding box center [308, 310] width 118 height 15
click at [335, 308] on button "Switch to Normal Letters" at bounding box center [304, 310] width 126 height 15
click at [335, 308] on button "Switch to Greek Letters" at bounding box center [308, 310] width 118 height 15
click at [335, 308] on button "Switch to Normal Letters" at bounding box center [304, 310] width 126 height 15
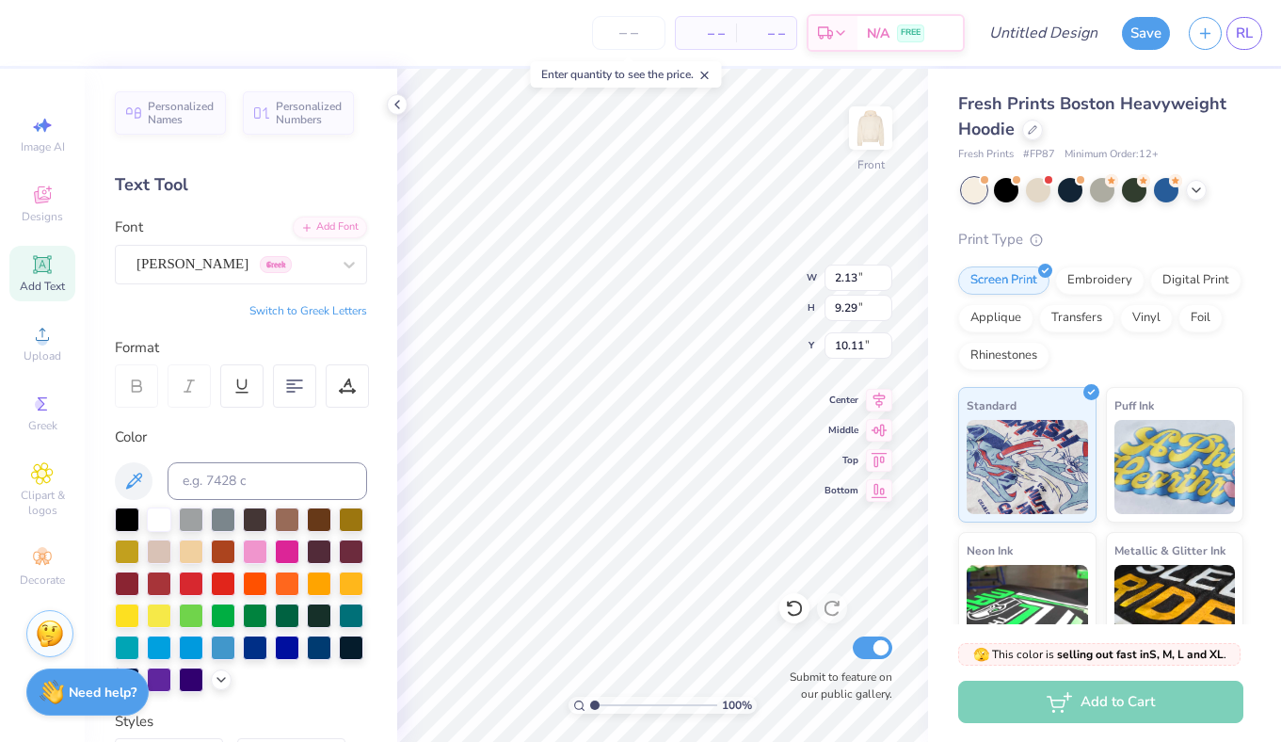
click at [335, 308] on button "Switch to Greek Letters" at bounding box center [308, 310] width 118 height 15
type input "5.46"
type textarea "Α Ο ΙΙ"
type input "2.35"
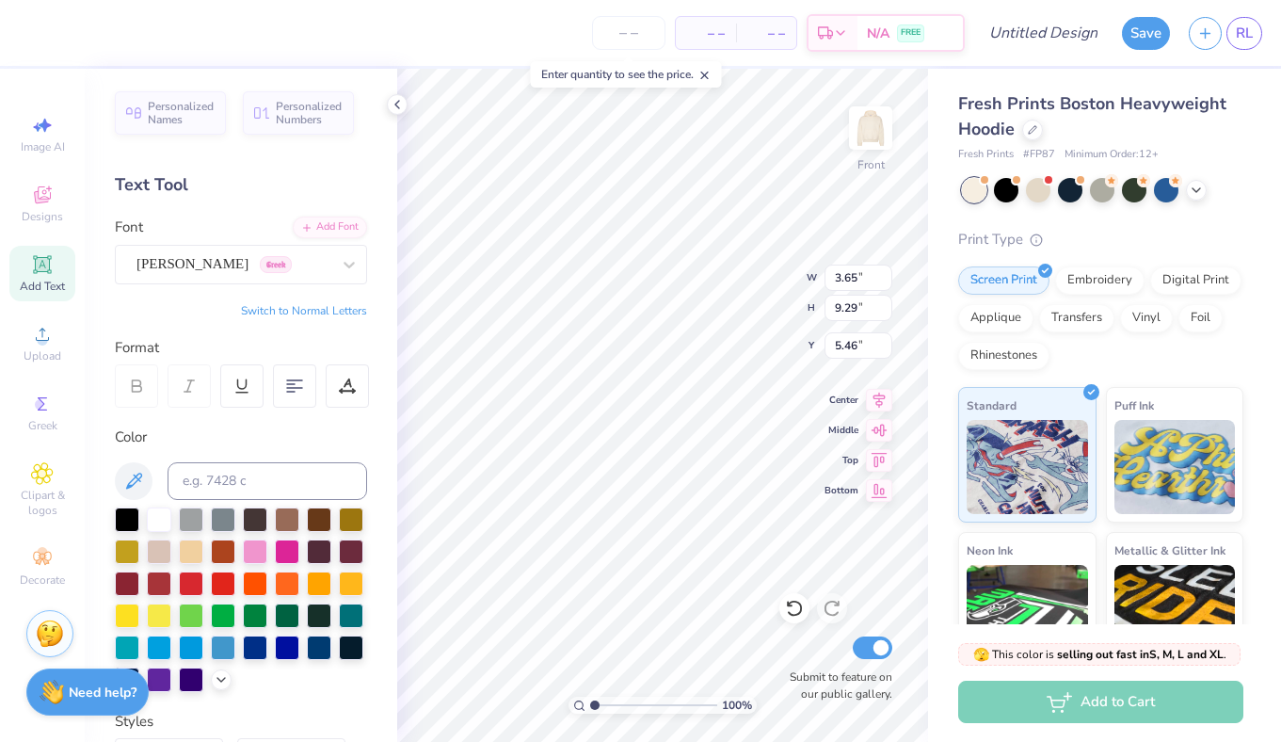
type input "5.96"
click at [884, 125] on img at bounding box center [870, 127] width 75 height 75
type input "3.00"
click at [250, 548] on div at bounding box center [255, 549] width 24 height 24
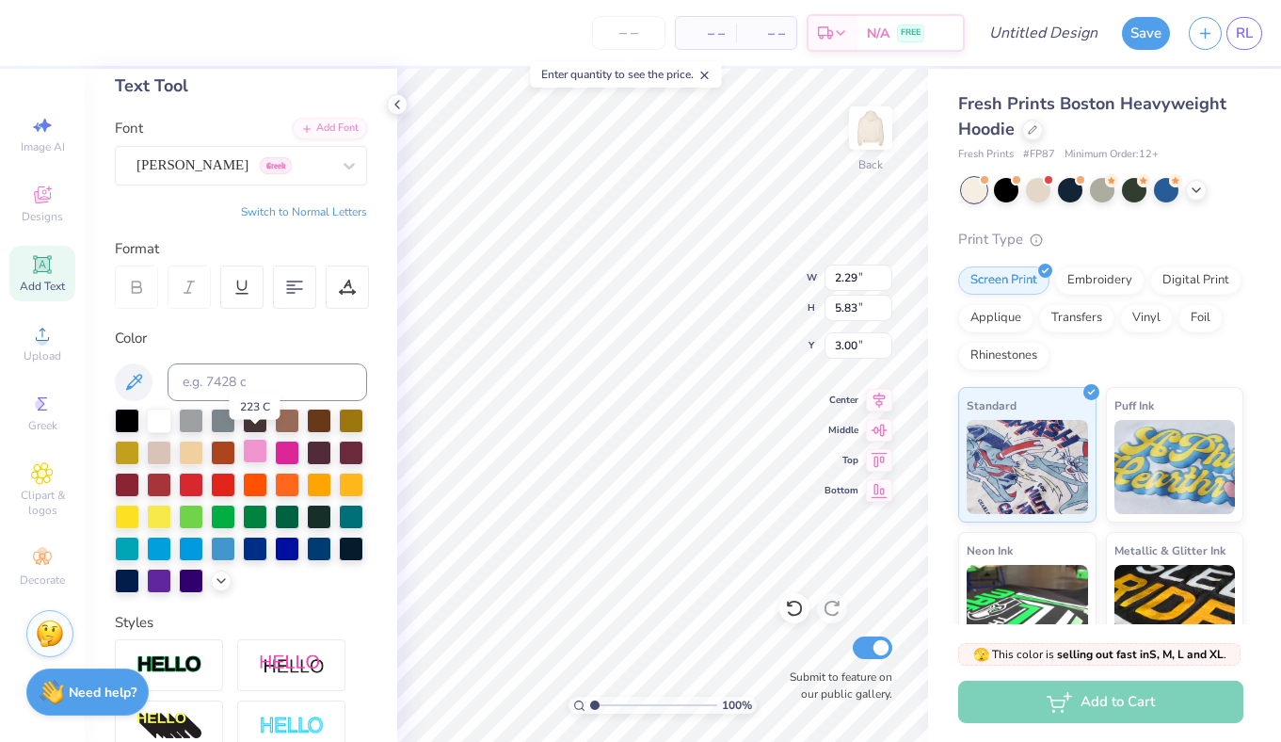
scroll to position [114, 0]
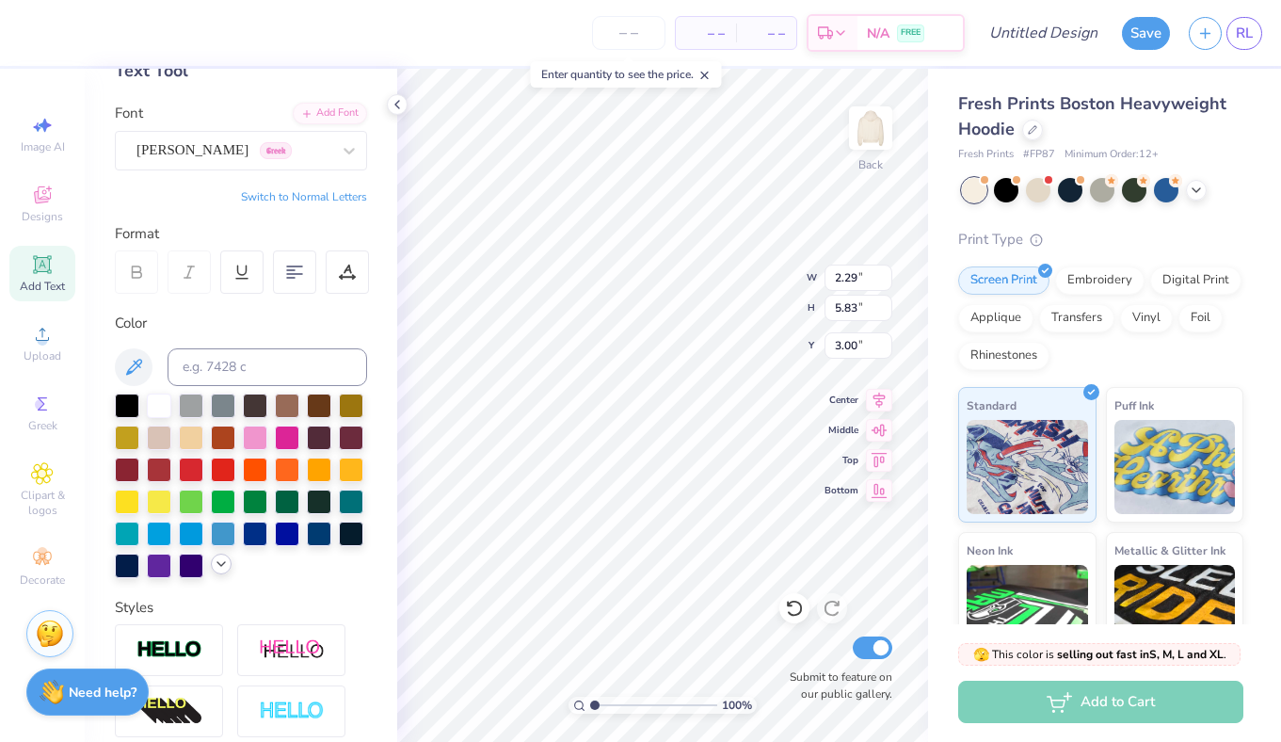
click at [223, 569] on icon at bounding box center [221, 563] width 15 height 15
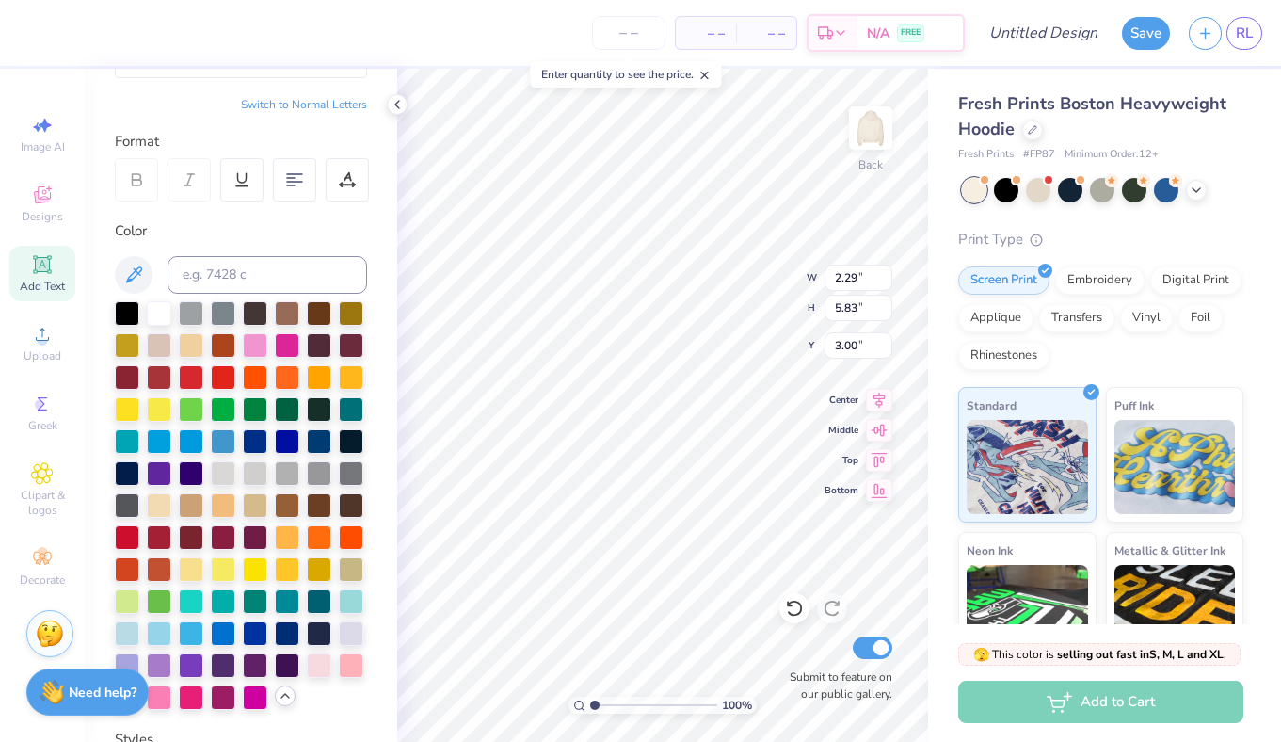
scroll to position [249, 0]
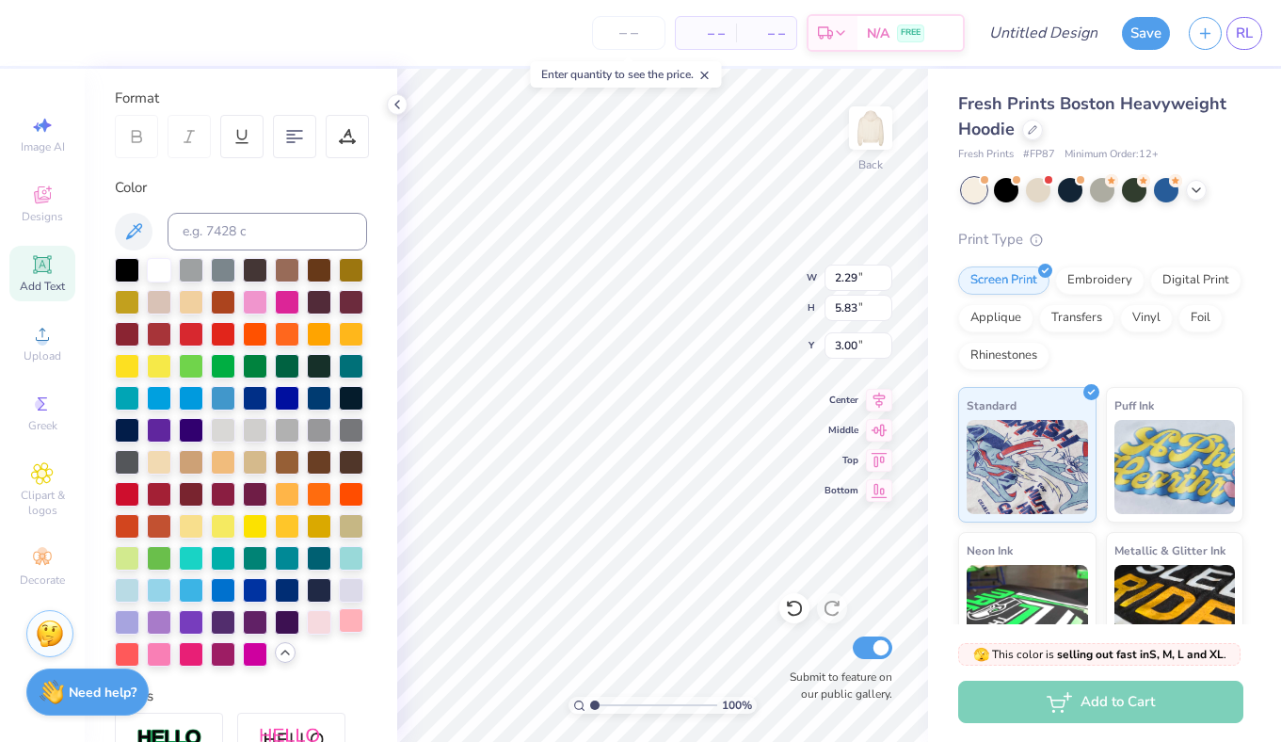
click at [347, 614] on div at bounding box center [351, 620] width 24 height 24
click at [149, 652] on div at bounding box center [159, 652] width 24 height 24
click at [316, 626] on div at bounding box center [319, 620] width 24 height 24
click at [250, 298] on div at bounding box center [255, 300] width 24 height 24
click at [347, 617] on div at bounding box center [351, 620] width 24 height 24
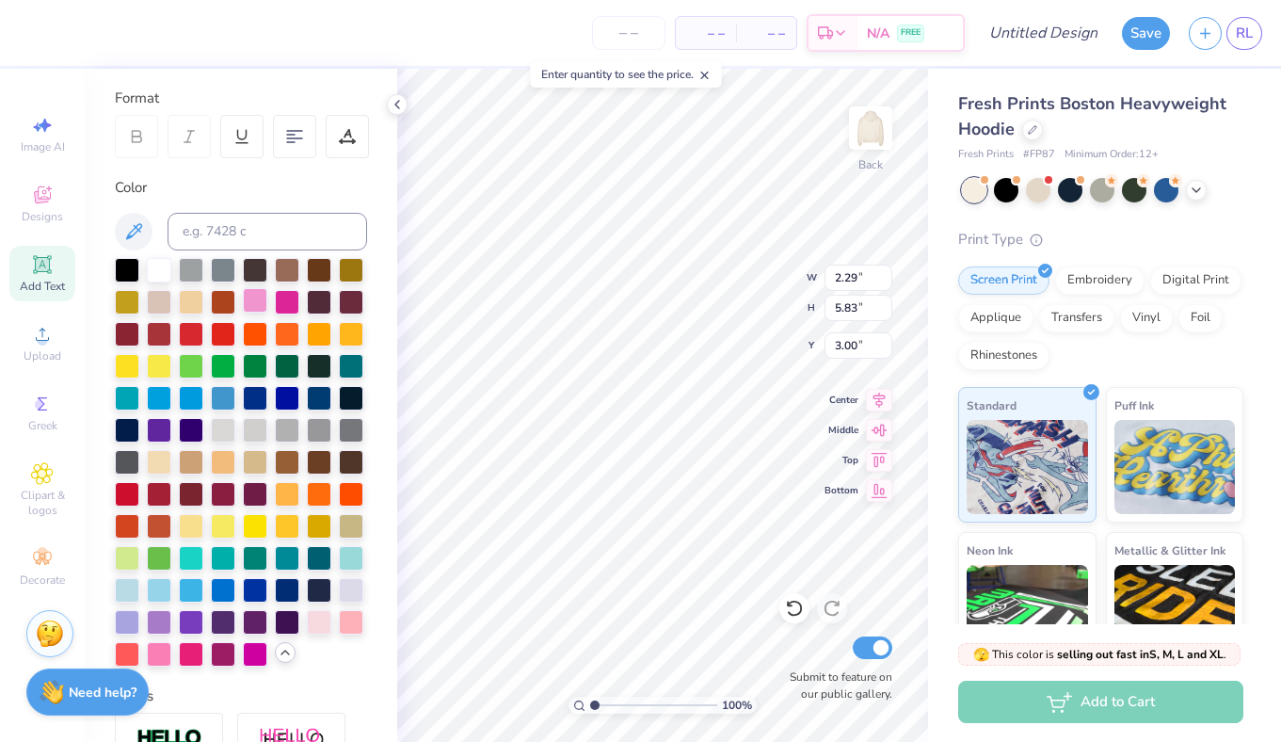
click at [251, 298] on div at bounding box center [255, 300] width 24 height 24
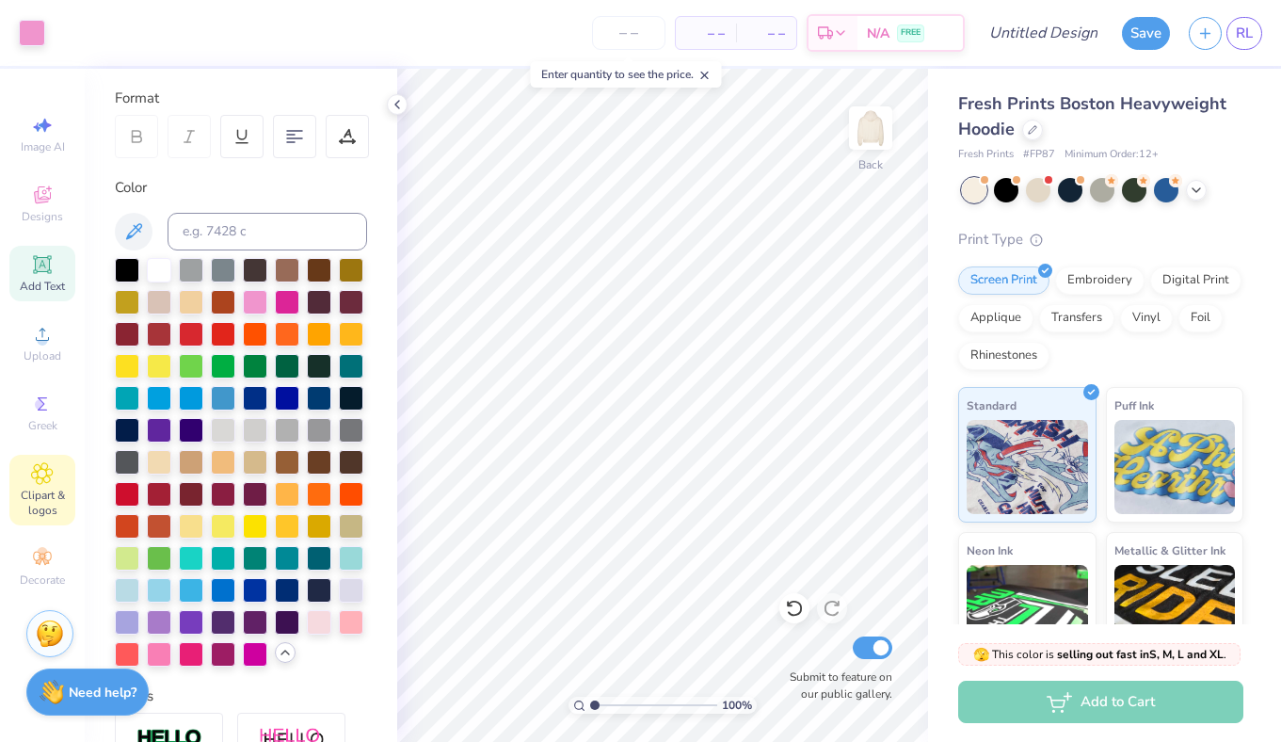
click at [42, 500] on span "Clipart & logos" at bounding box center [42, 503] width 66 height 30
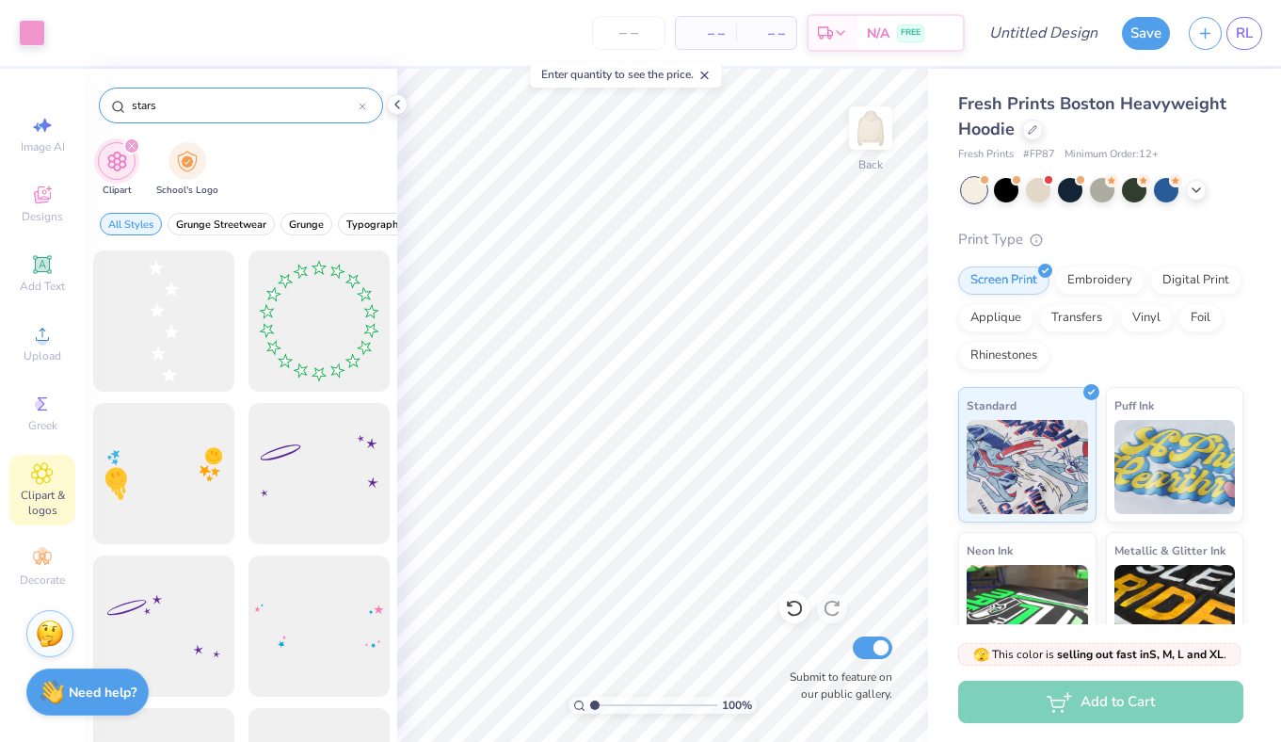
click at [233, 96] on input "stars" at bounding box center [244, 105] width 229 height 19
click at [205, 104] on input "stars" at bounding box center [244, 105] width 229 height 19
type input "star"
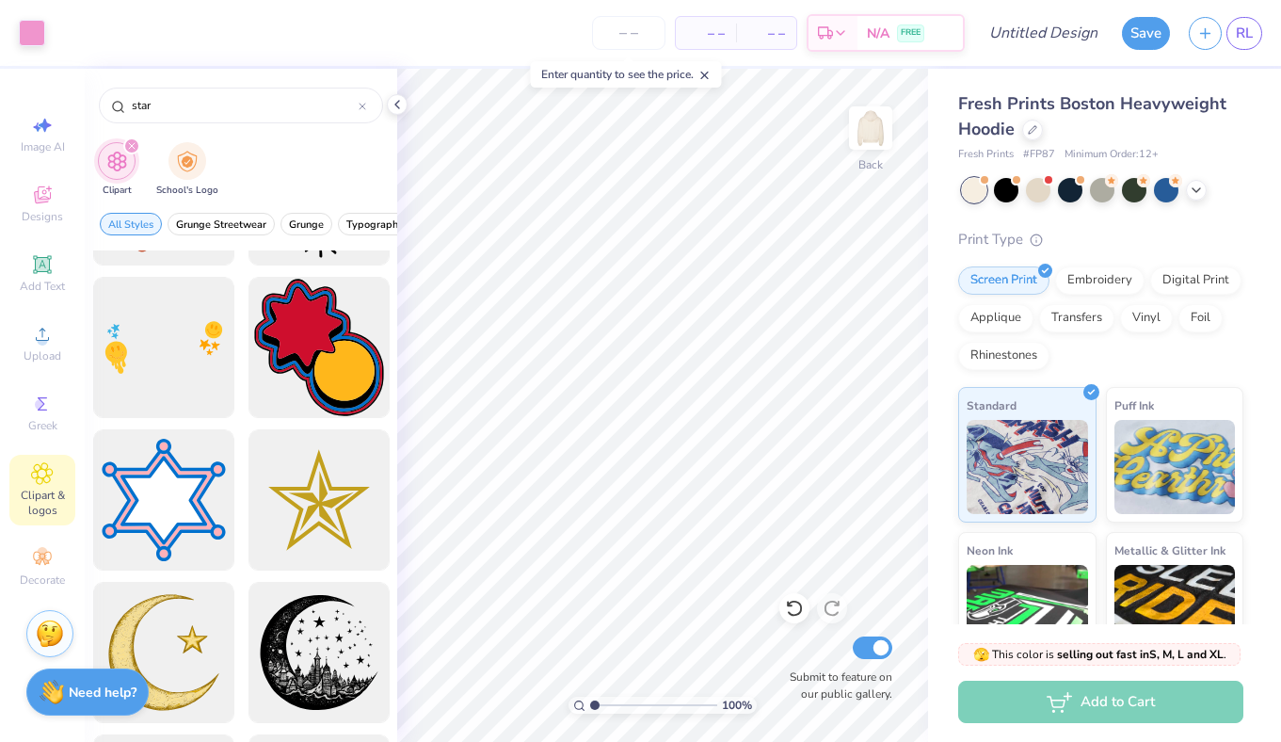
scroll to position [141, 0]
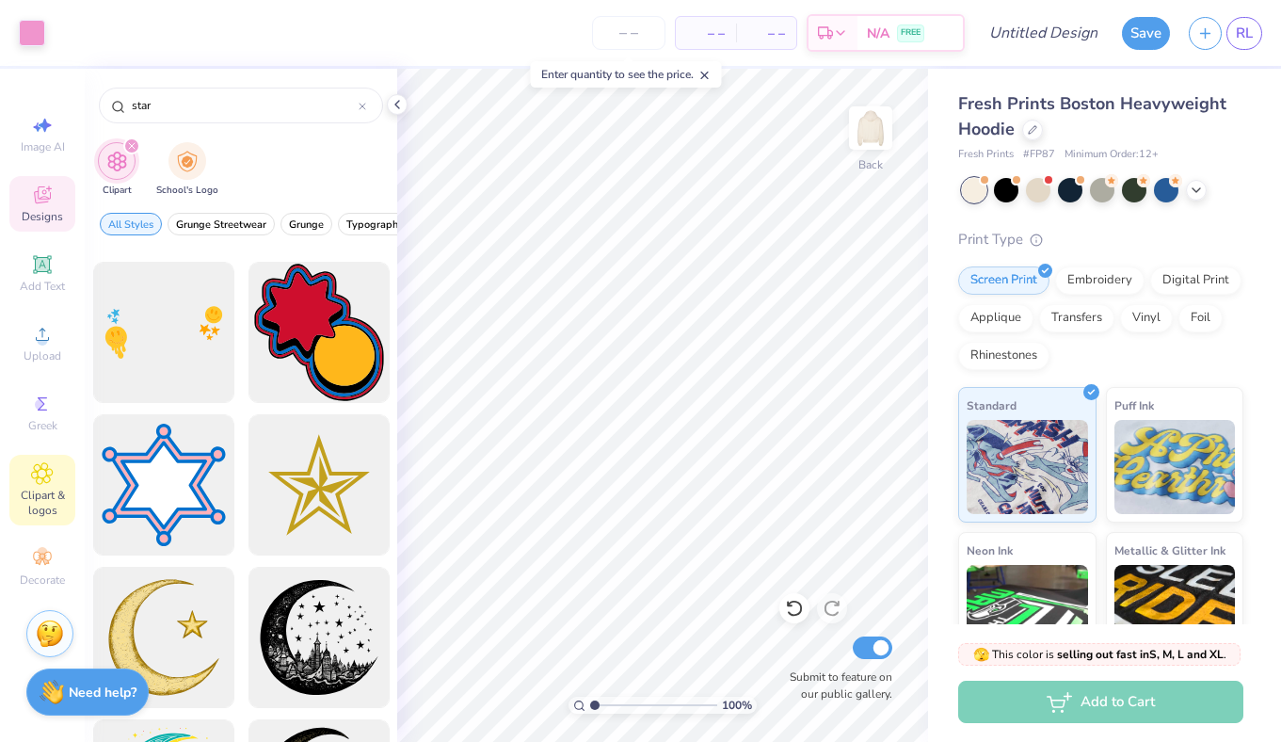
click at [43, 204] on icon at bounding box center [42, 195] width 23 height 23
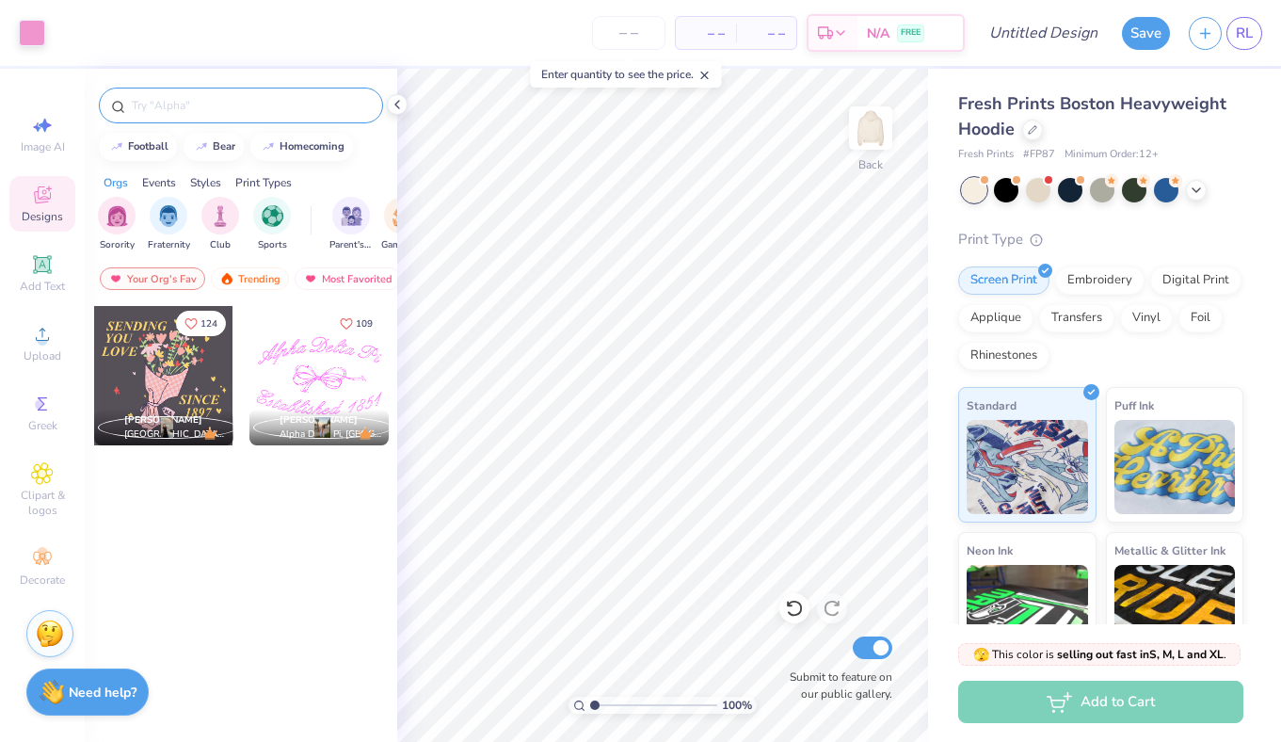
click at [195, 94] on div at bounding box center [241, 106] width 284 height 36
click at [193, 111] on input "text" at bounding box center [250, 105] width 241 height 19
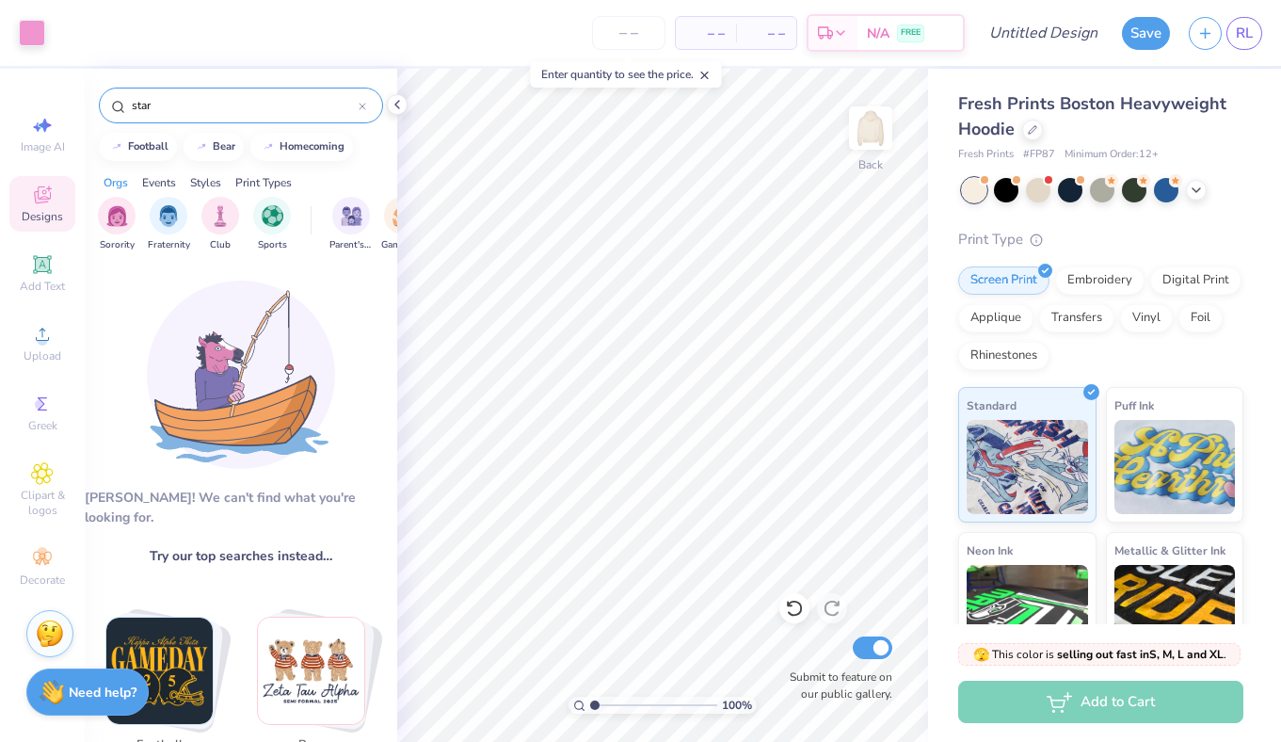
click at [284, 278] on div "[PERSON_NAME]! We can't find what you're looking for. Try our top searches inst…" at bounding box center [241, 522] width 312 height 520
click at [180, 111] on input "star" at bounding box center [244, 105] width 229 height 19
click at [192, 111] on input "star" at bounding box center [244, 105] width 229 height 19
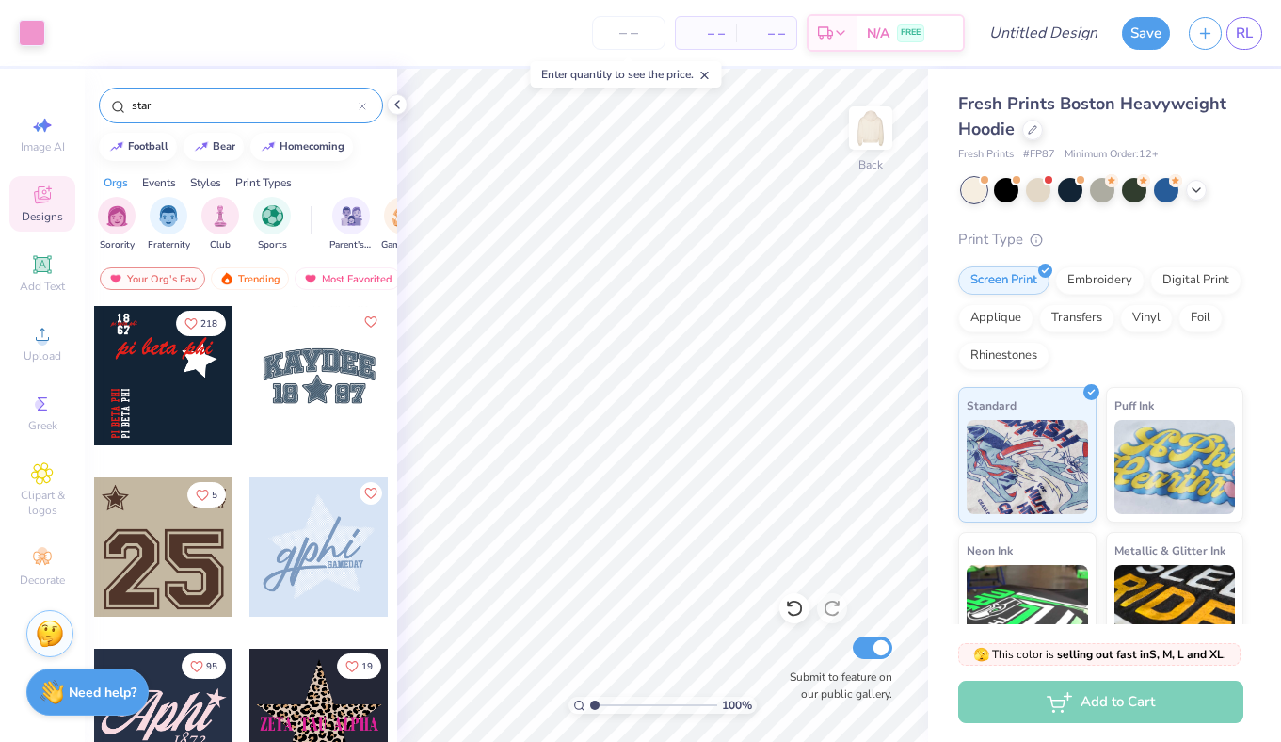
type input "star"
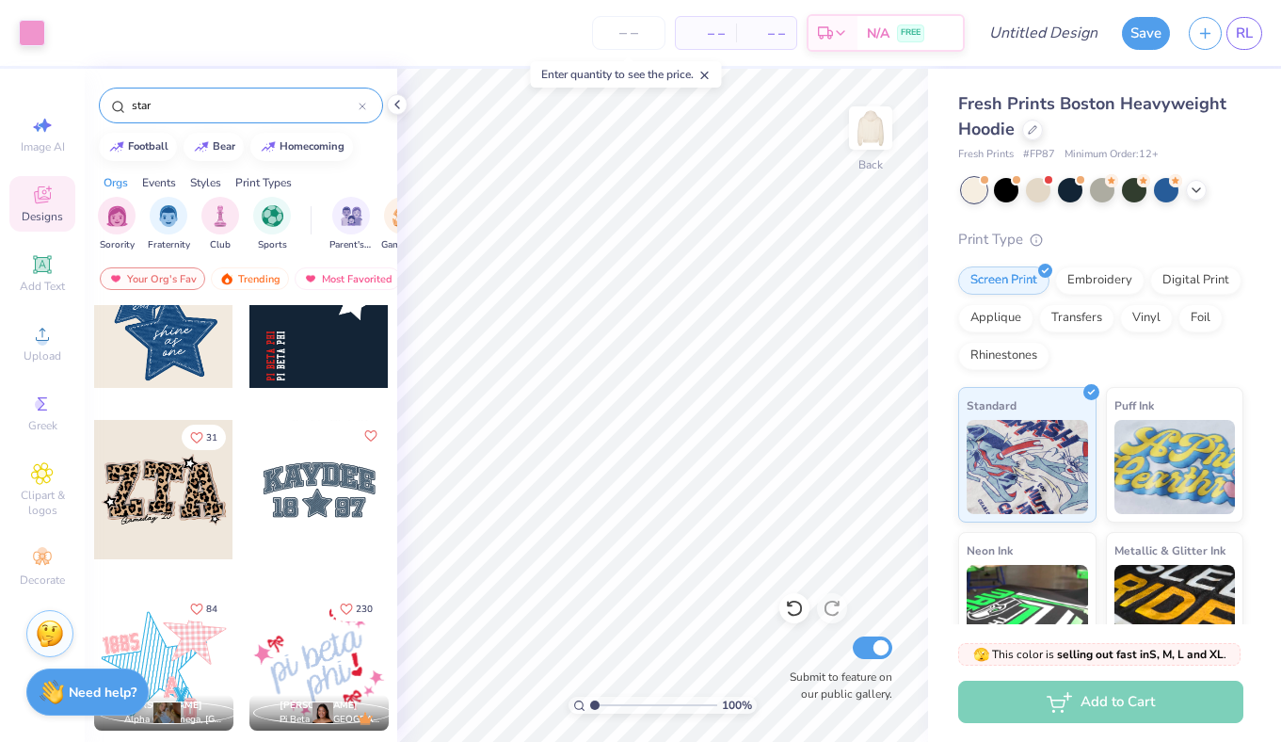
scroll to position [145, 0]
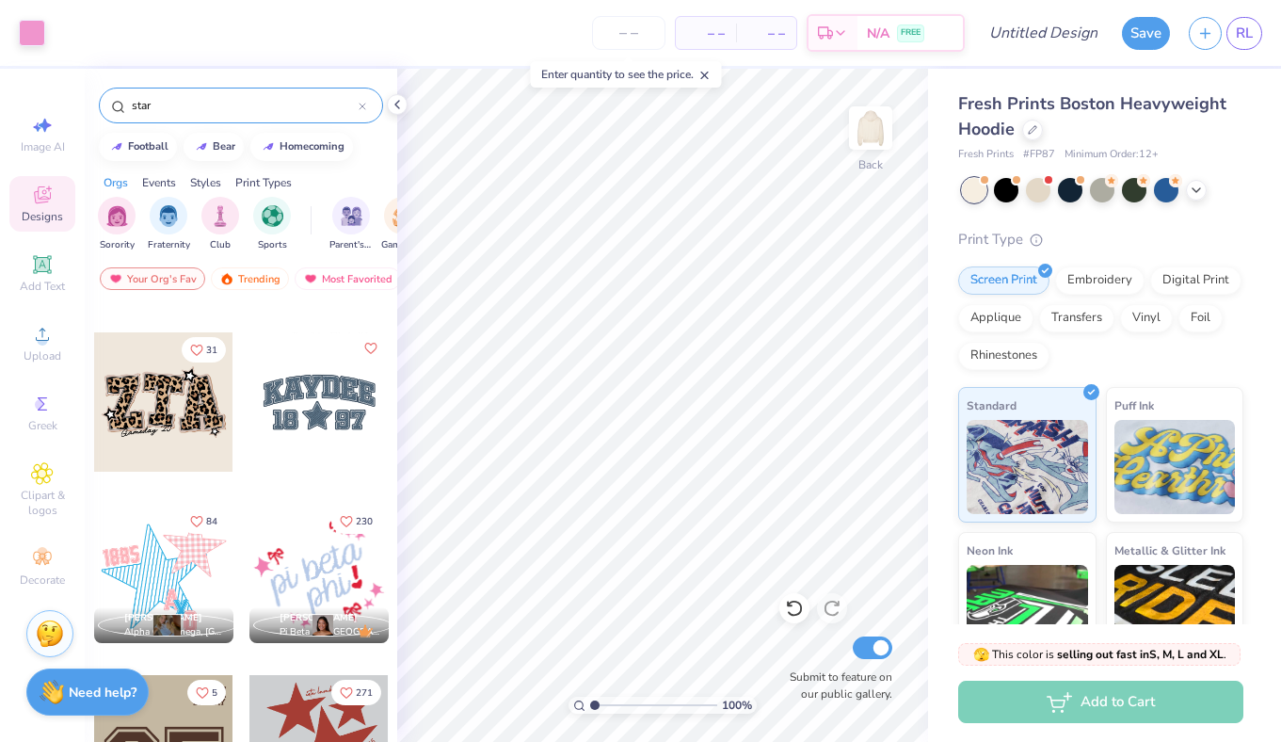
click at [192, 557] on div at bounding box center [163, 573] width 139 height 139
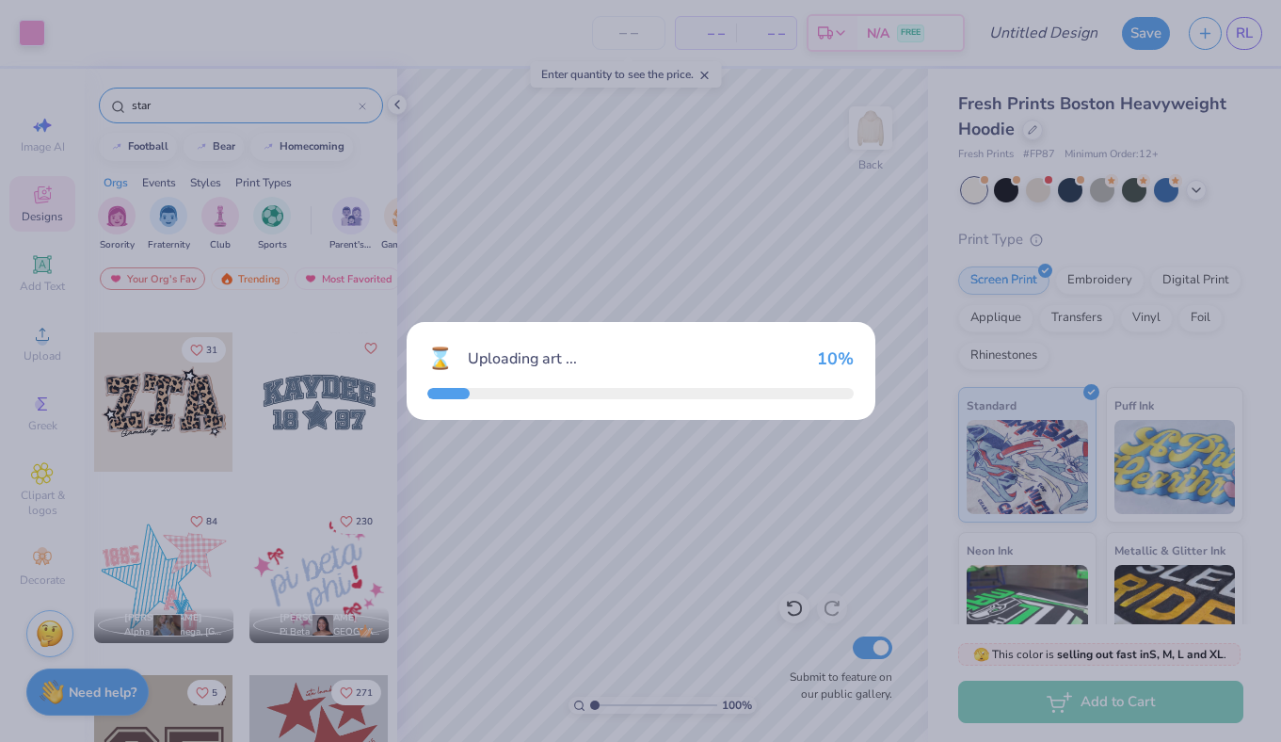
click at [185, 555] on div "⌛ Uploading art ... 10 %" at bounding box center [640, 371] width 1281 height 742
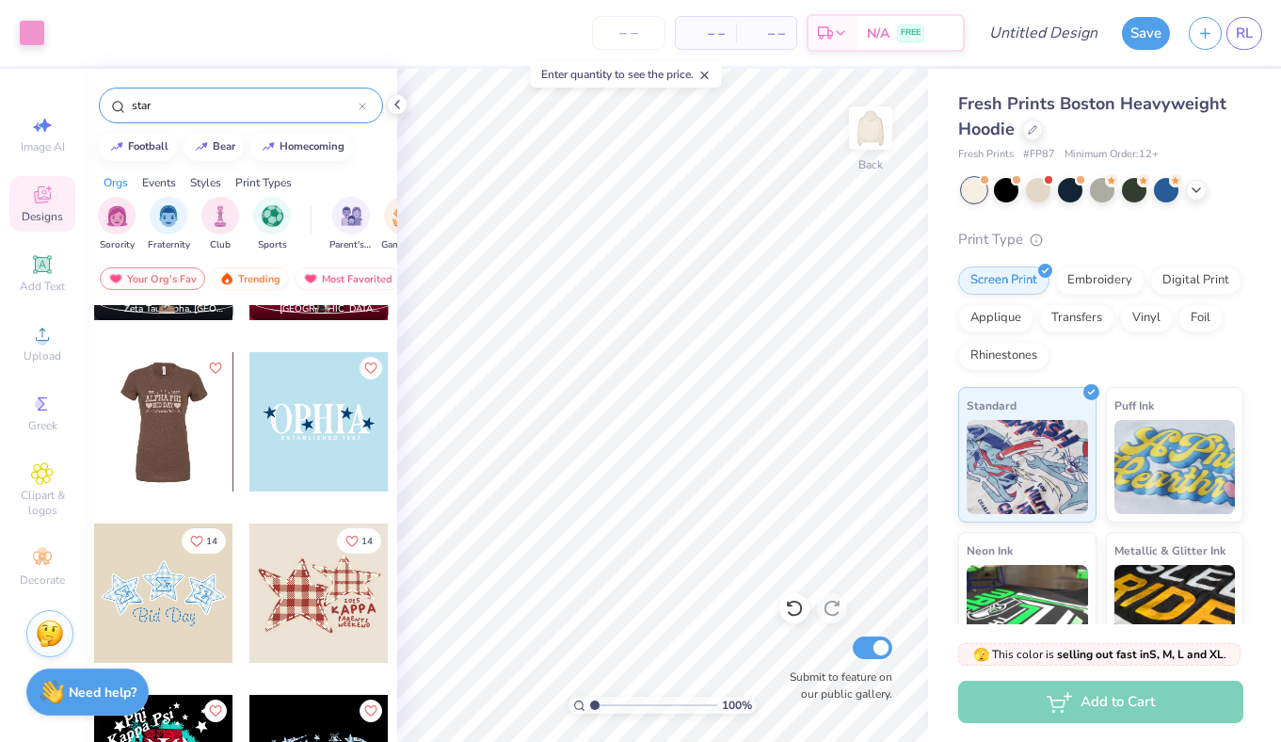
scroll to position [1842, 0]
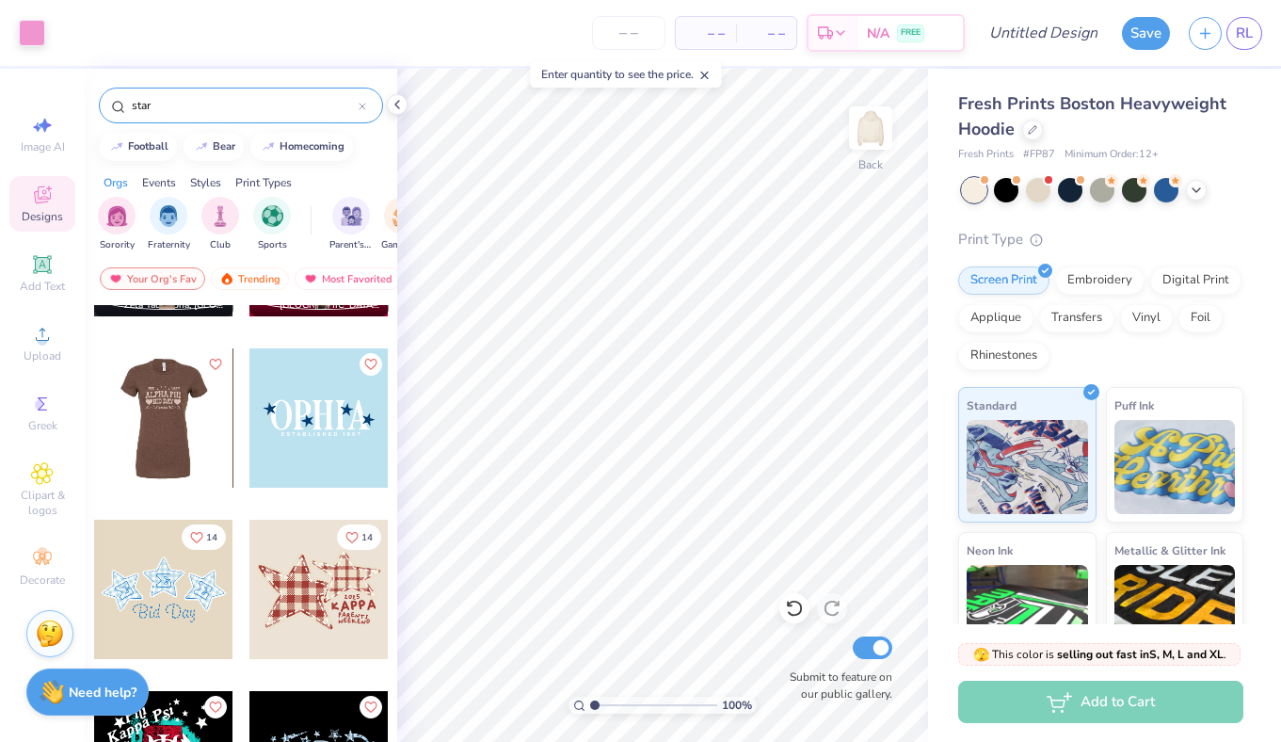
click at [289, 563] on div at bounding box center [318, 589] width 139 height 139
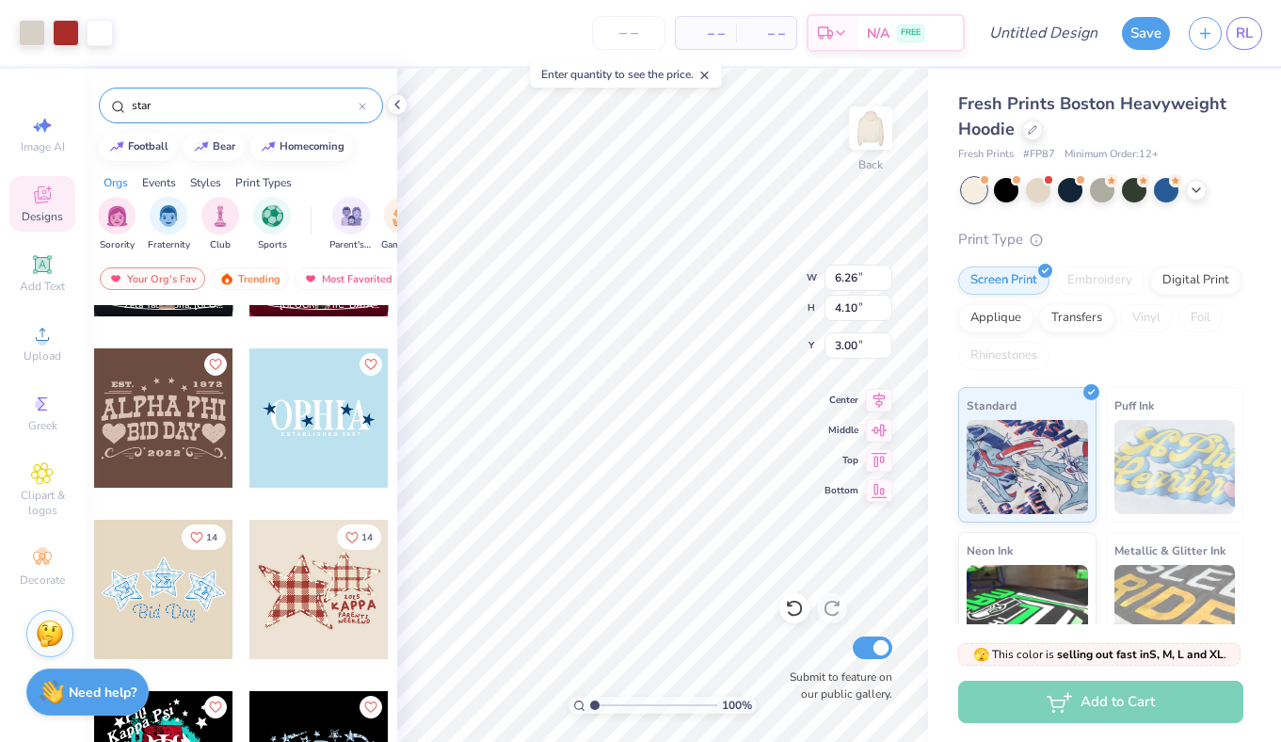
type input "6.26"
type input "4.10"
type input "1.53"
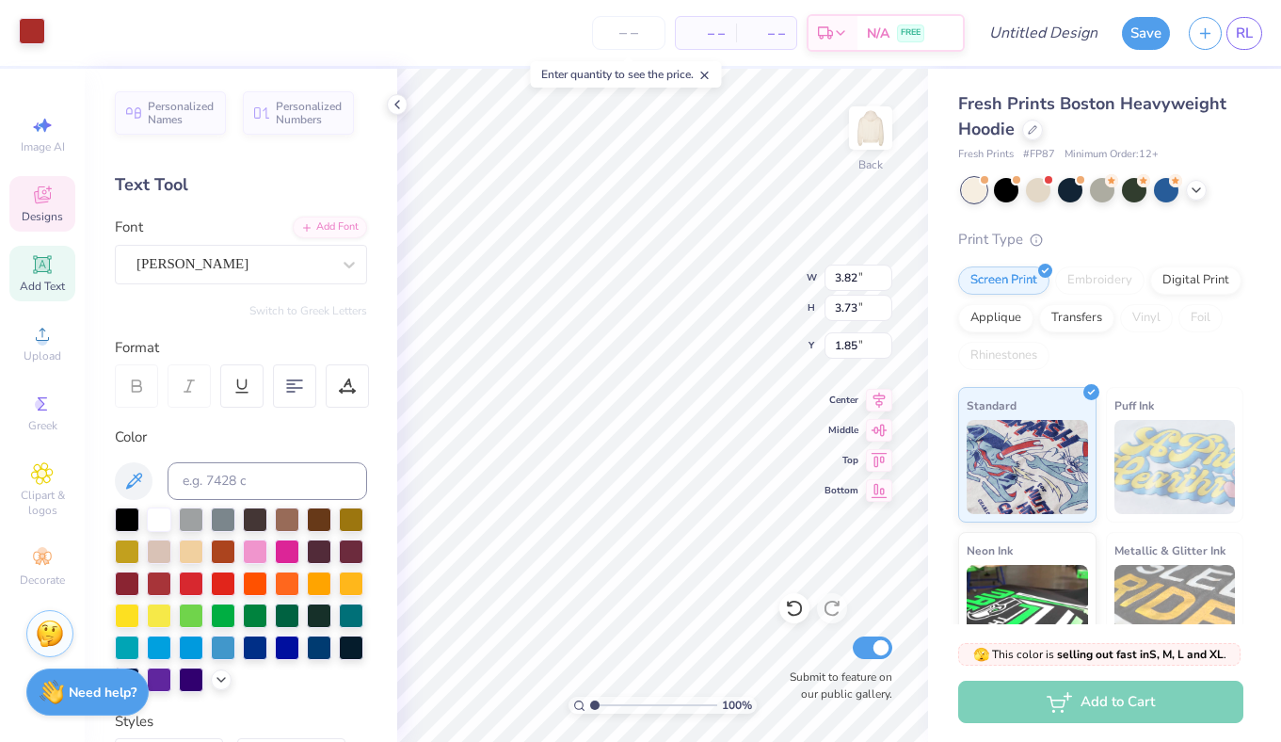
click at [36, 38] on div at bounding box center [32, 31] width 26 height 26
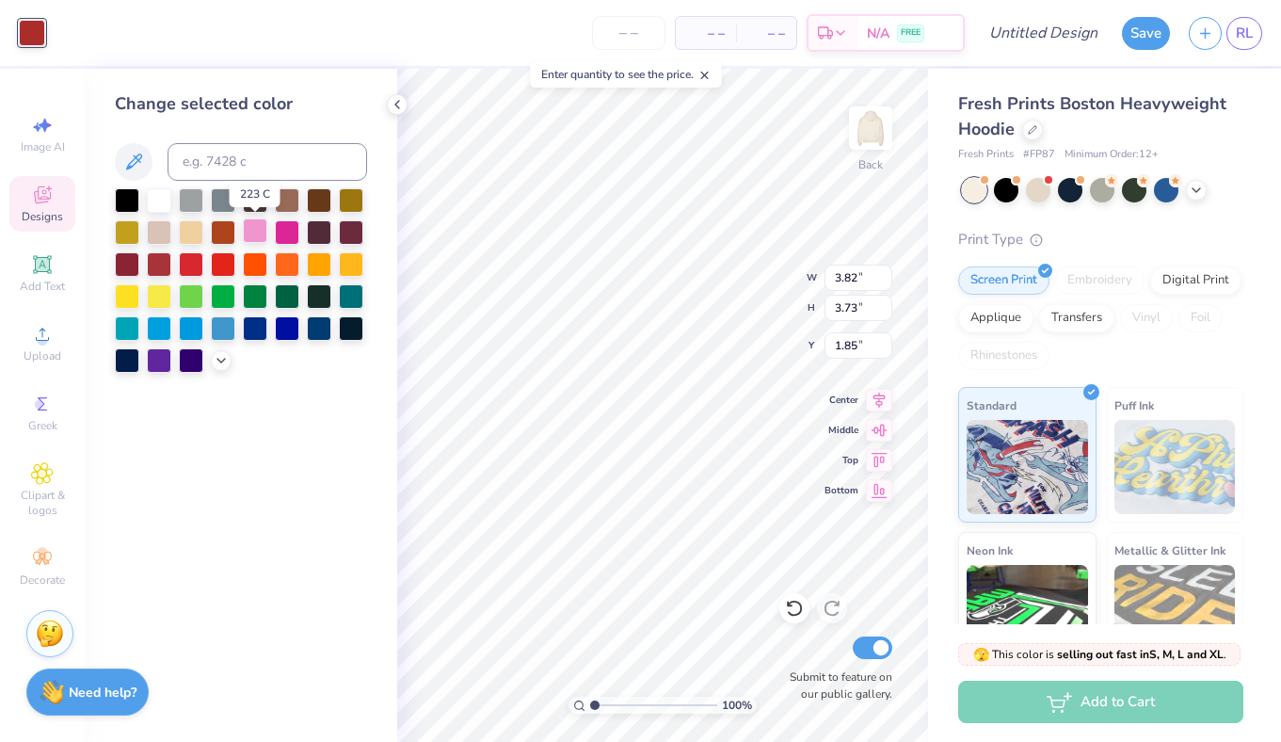
click at [265, 237] on div at bounding box center [255, 230] width 24 height 24
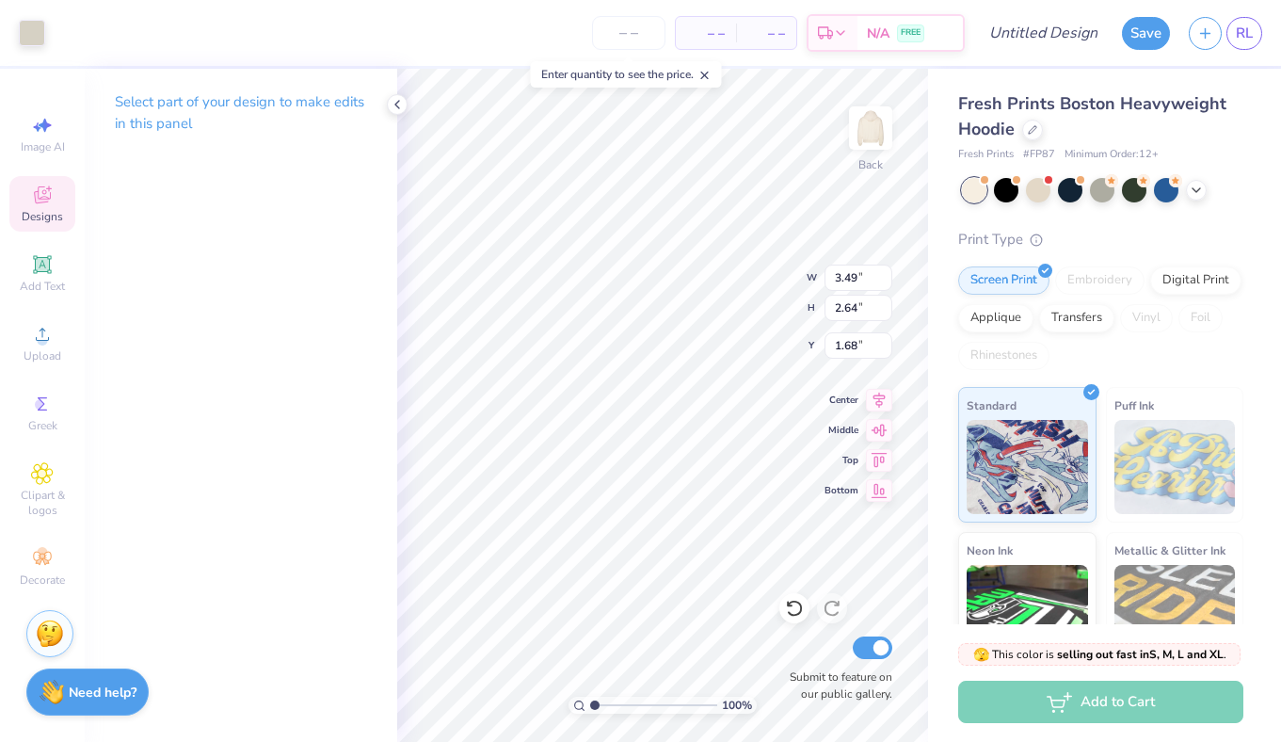
type input "3.49"
type input "2.64"
type input "1.68"
type input "3.42"
type input "2.54"
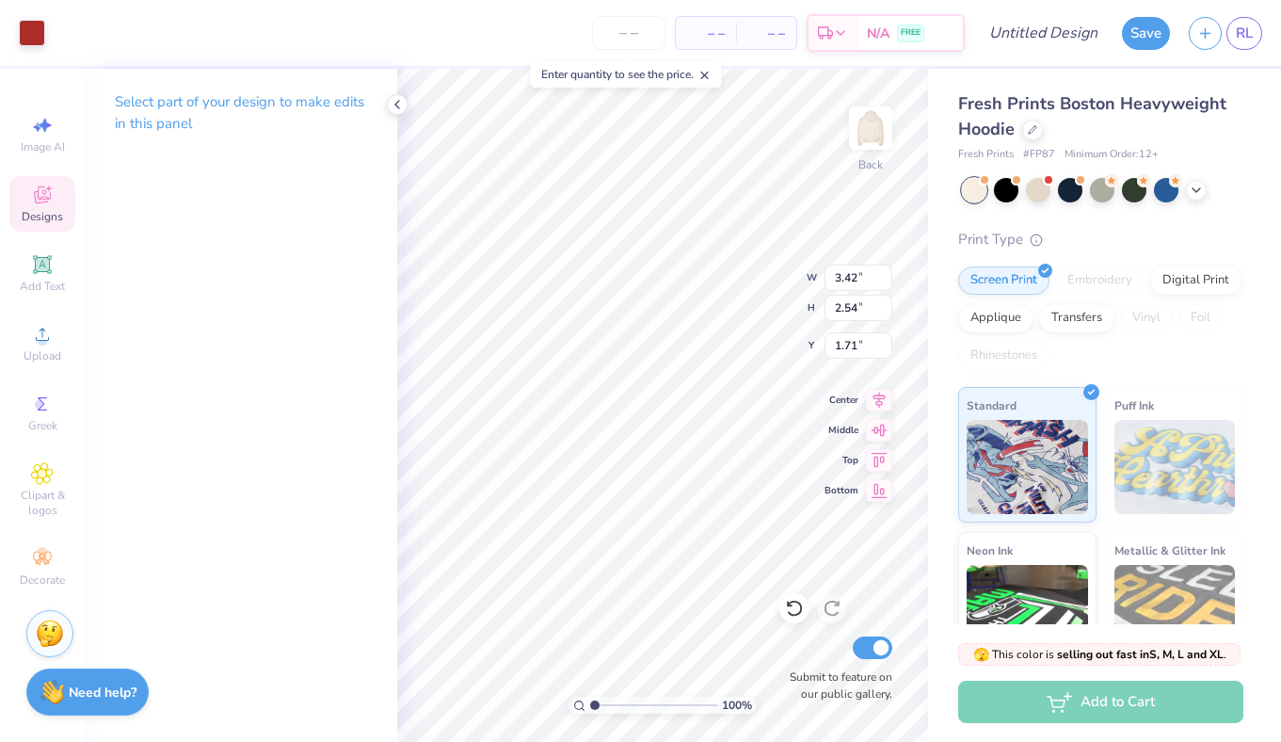
type input "1.73"
click at [31, 31] on div at bounding box center [32, 31] width 26 height 26
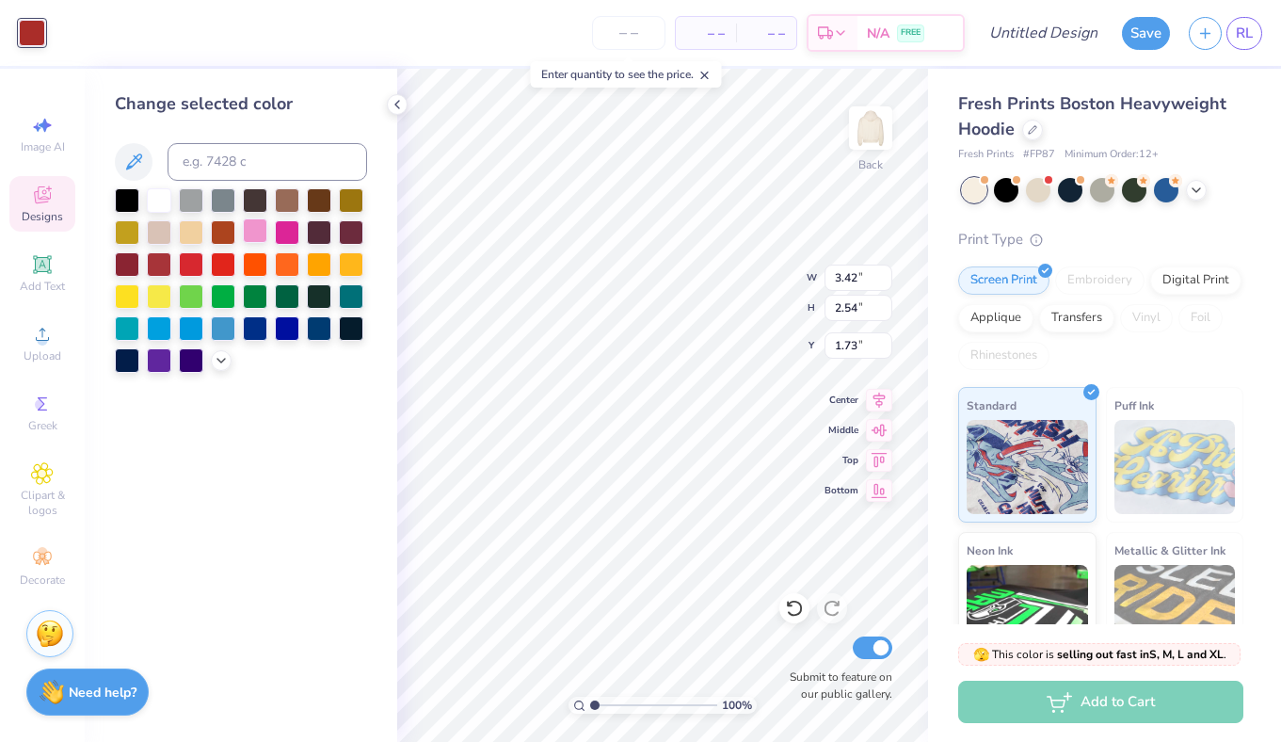
click at [257, 227] on div at bounding box center [255, 230] width 24 height 24
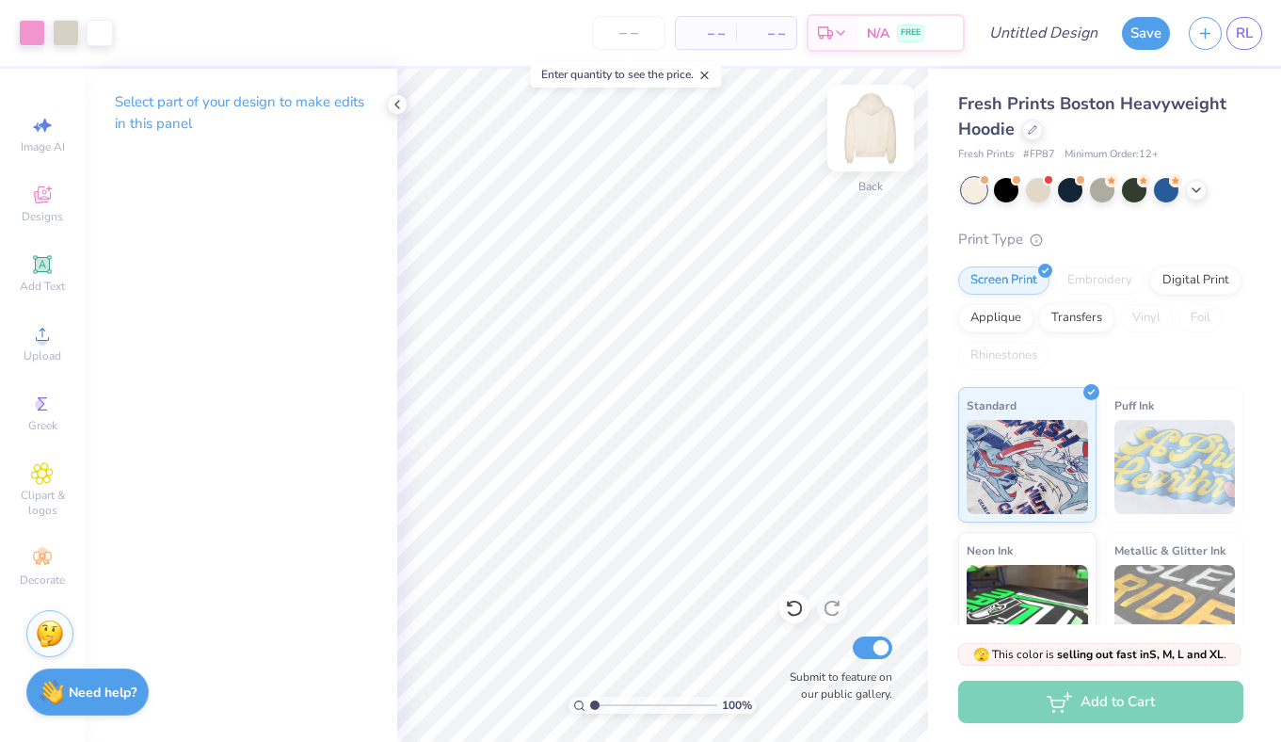
click at [883, 144] on img at bounding box center [870, 127] width 75 height 75
click at [48, 271] on icon at bounding box center [42, 264] width 23 height 23
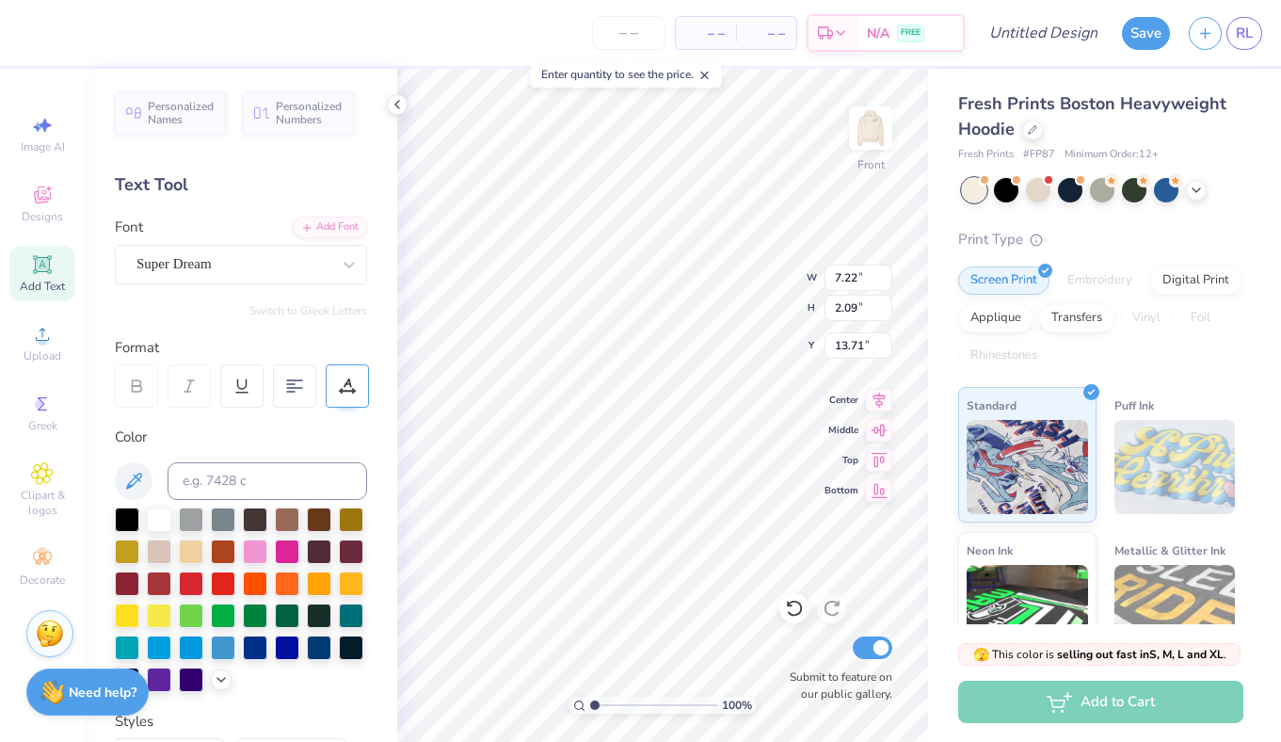
scroll to position [0, 1]
type textarea "1989"
click at [285, 106] on span "Personalized Numbers" at bounding box center [309, 110] width 67 height 26
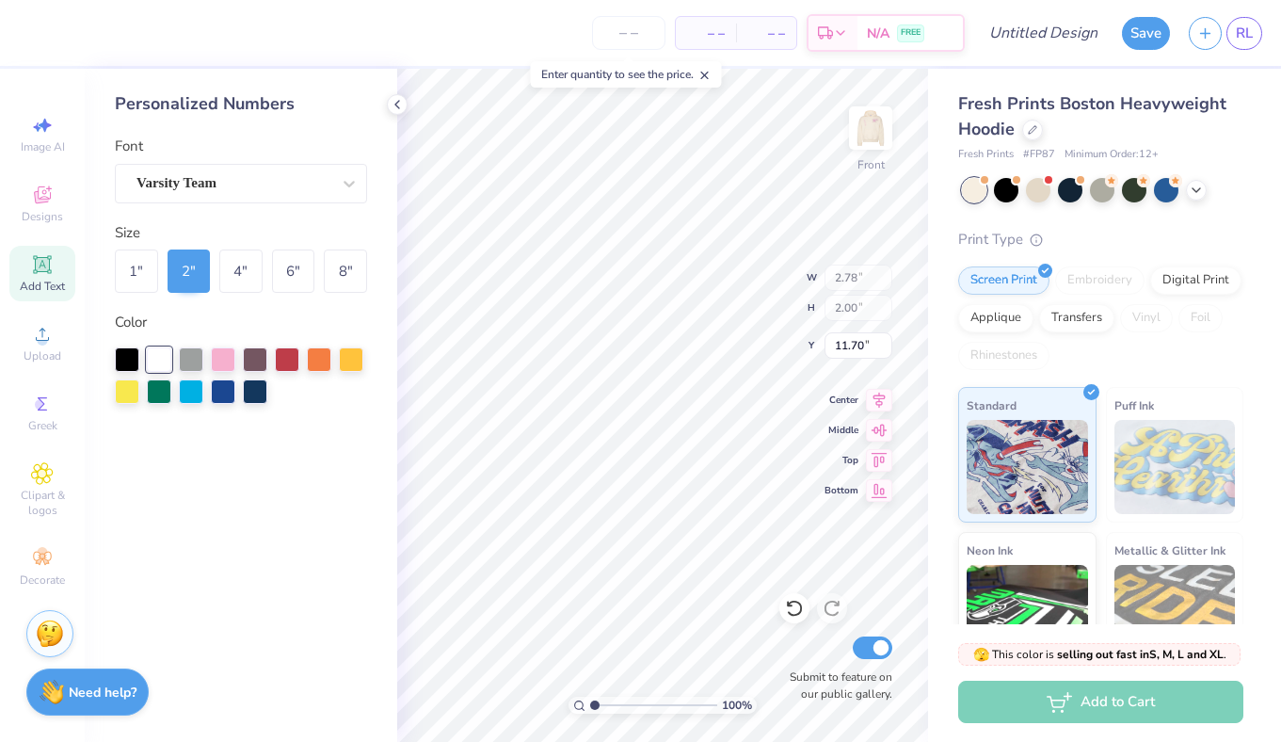
type input "11.70"
type input "6.40"
type input "2.10"
type input "13.70"
click at [242, 273] on div "4 "" at bounding box center [240, 270] width 43 height 43
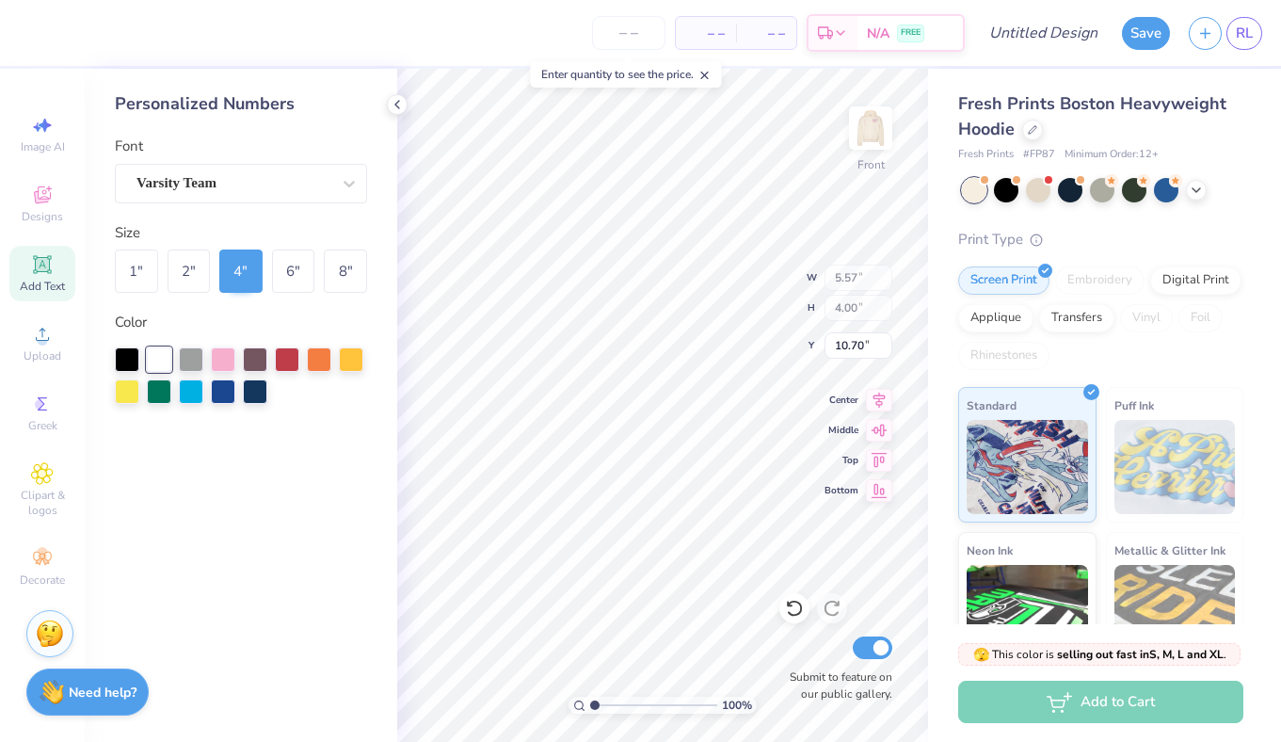
type input "5.57"
type input "4.00"
type input "10.70"
drag, startPoint x: 179, startPoint y: 272, endPoint x: 198, endPoint y: 273, distance: 18.8
click at [179, 272] on div "2 "" at bounding box center [189, 270] width 43 height 43
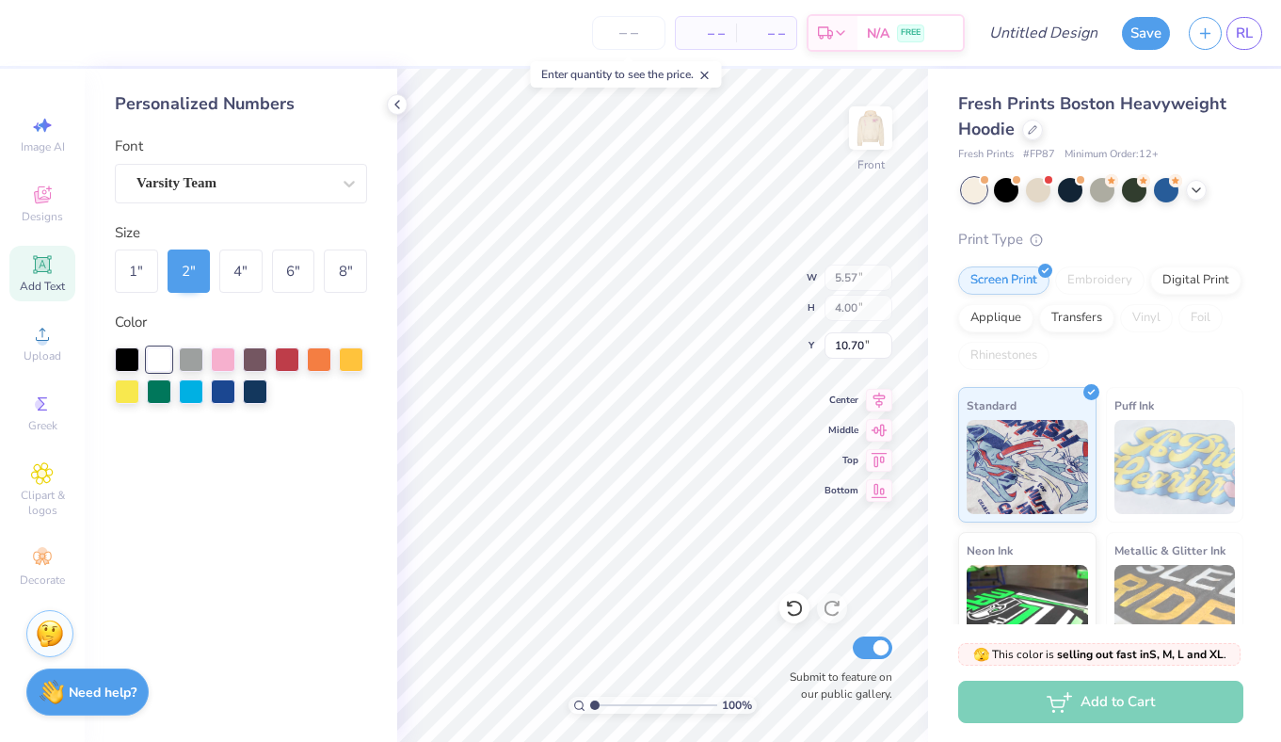
type input "2.78"
type input "2.00"
type input "11.70"
click at [223, 187] on div "Varsity Team" at bounding box center [234, 182] width 198 height 29
click at [216, 185] on span "Varsity Team" at bounding box center [176, 183] width 80 height 22
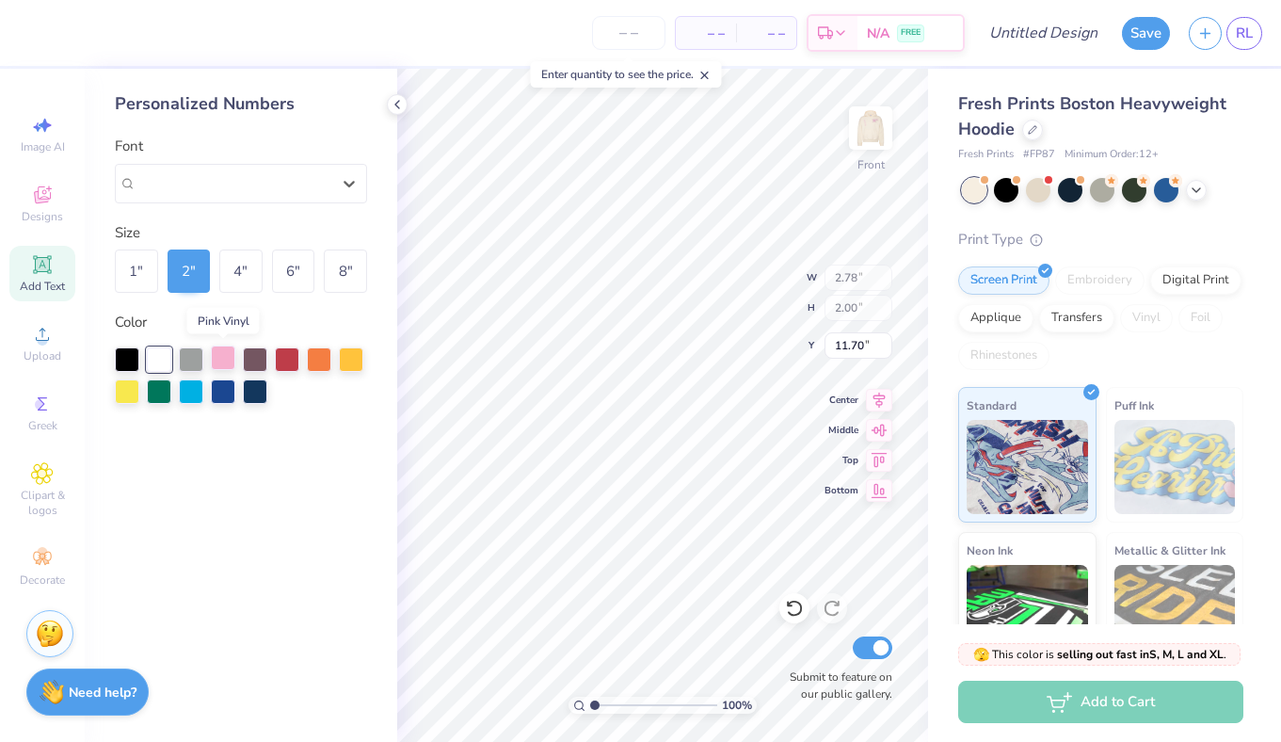
click at [216, 361] on div at bounding box center [223, 357] width 24 height 24
click at [50, 268] on icon at bounding box center [42, 264] width 23 height 23
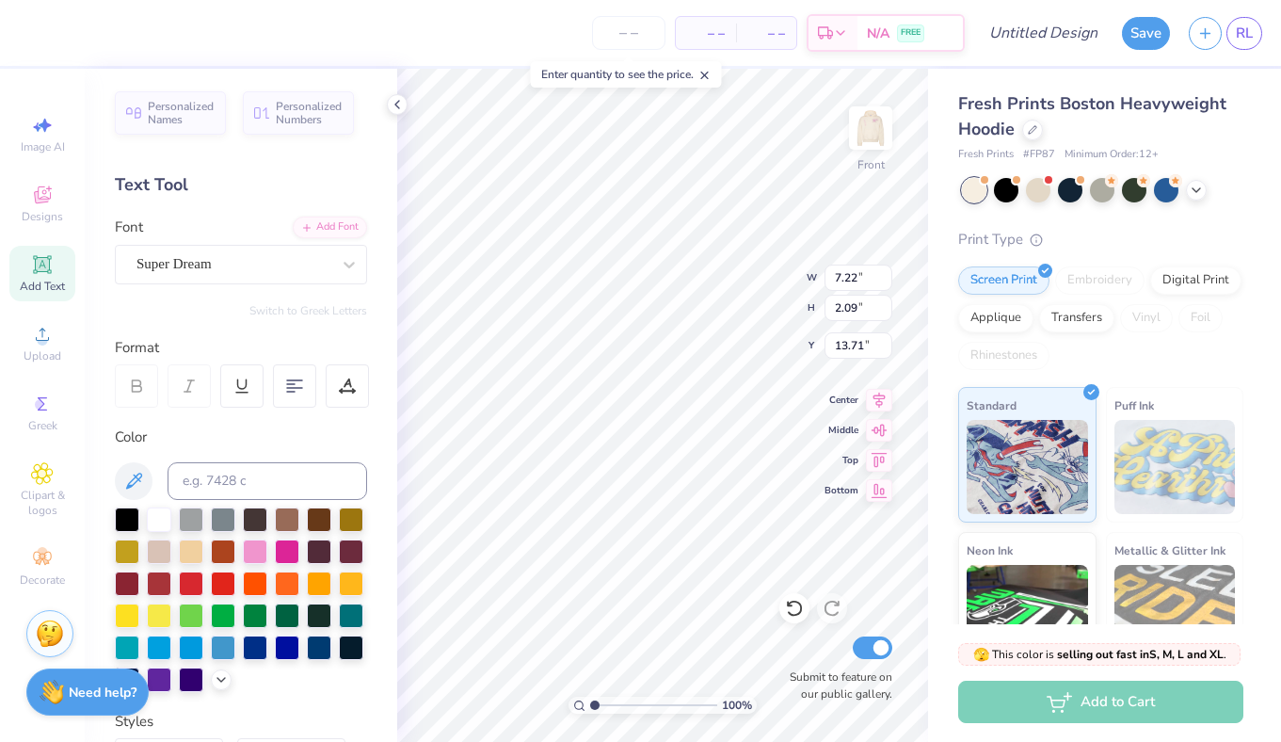
type input "7.22"
type input "2.09"
type input "13.71"
type textarea "1897"
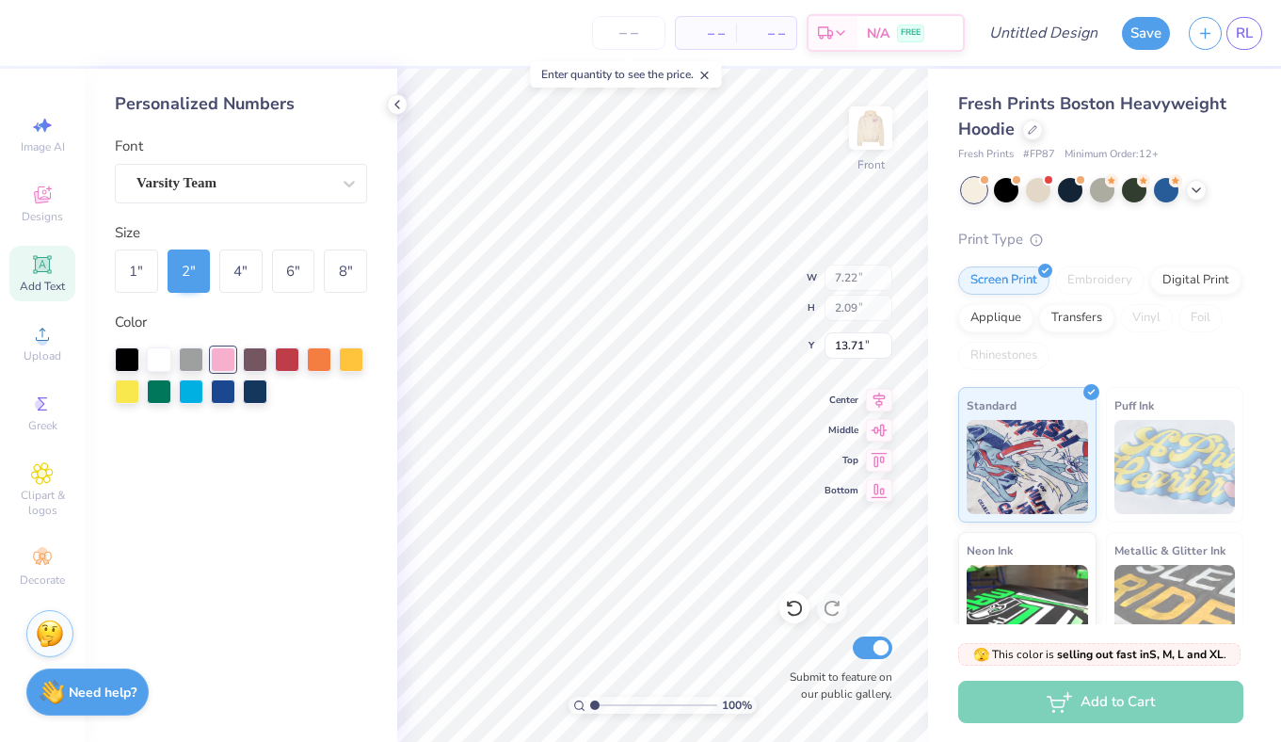
type input "2.78"
type input "2.00"
type input "11.70"
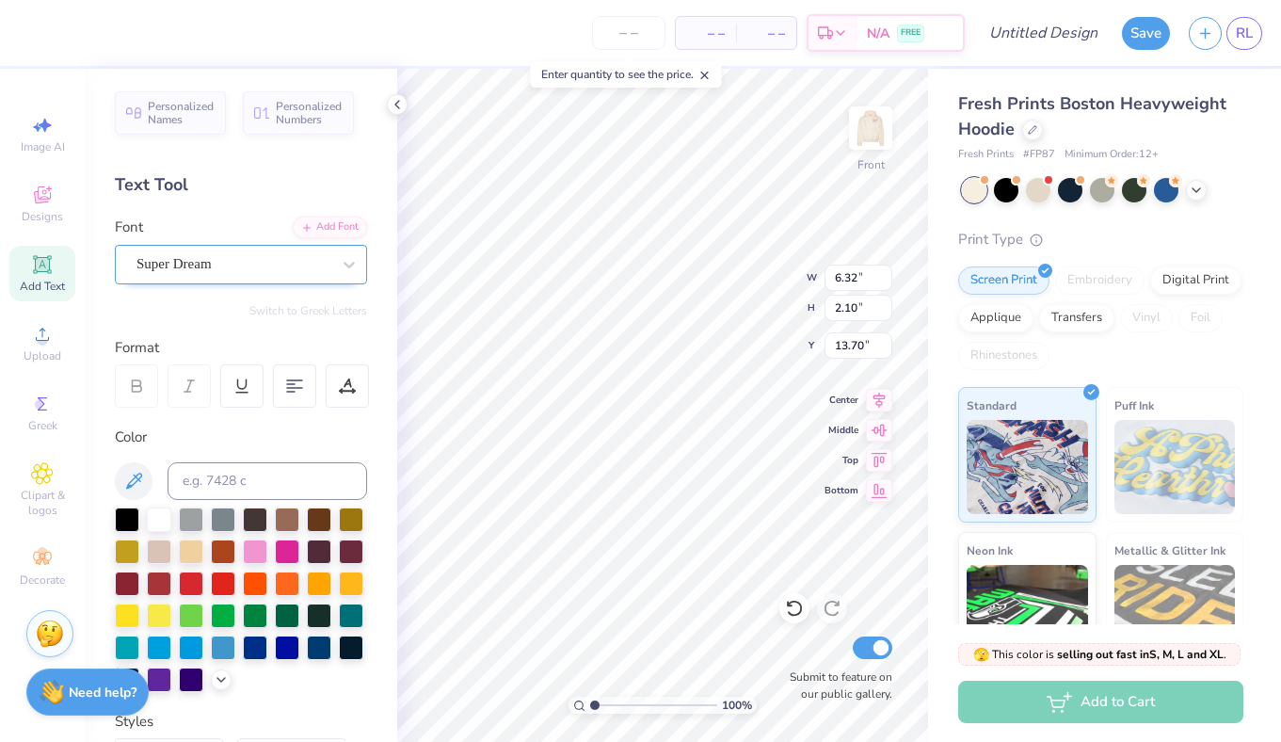
click at [178, 258] on div "Super Dream" at bounding box center [234, 263] width 198 height 29
type input "varsity team"
click at [218, 438] on div "Color" at bounding box center [241, 437] width 252 height 22
click at [245, 258] on div "Super Dream" at bounding box center [234, 263] width 198 height 29
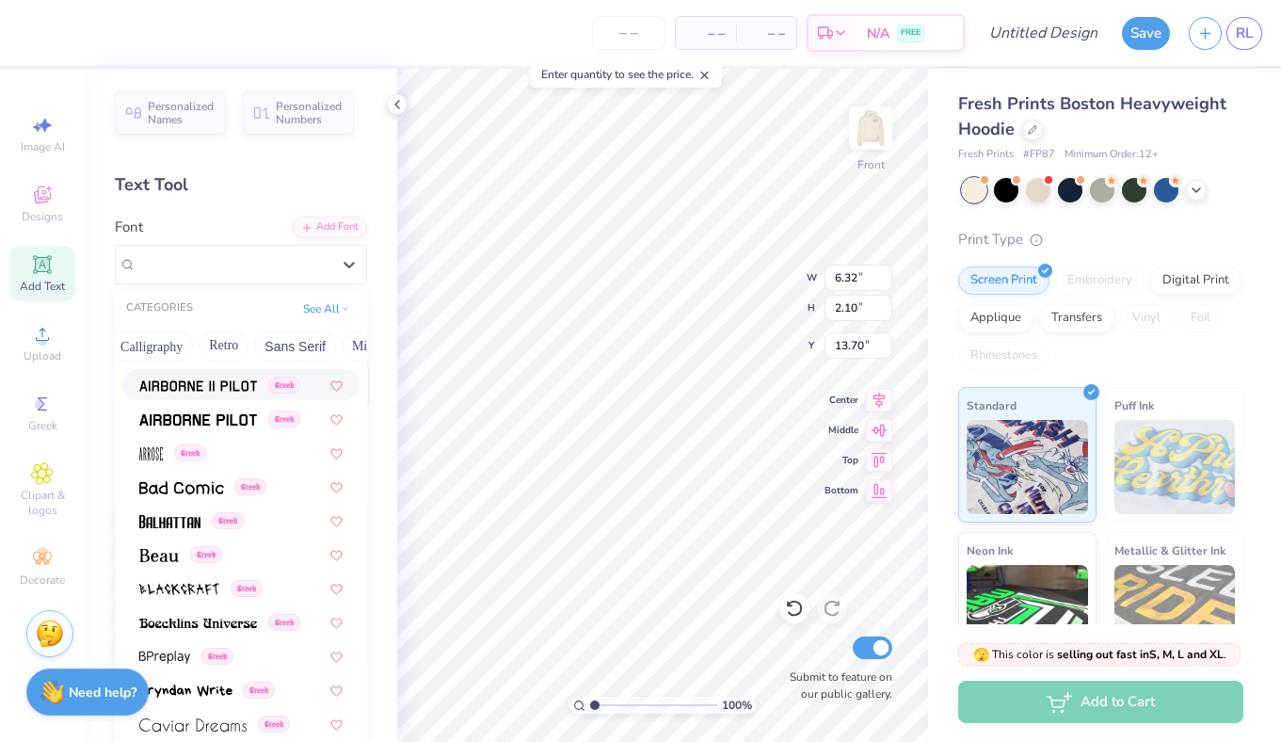
scroll to position [0, 553]
click at [257, 344] on button "Techno" at bounding box center [272, 346] width 59 height 30
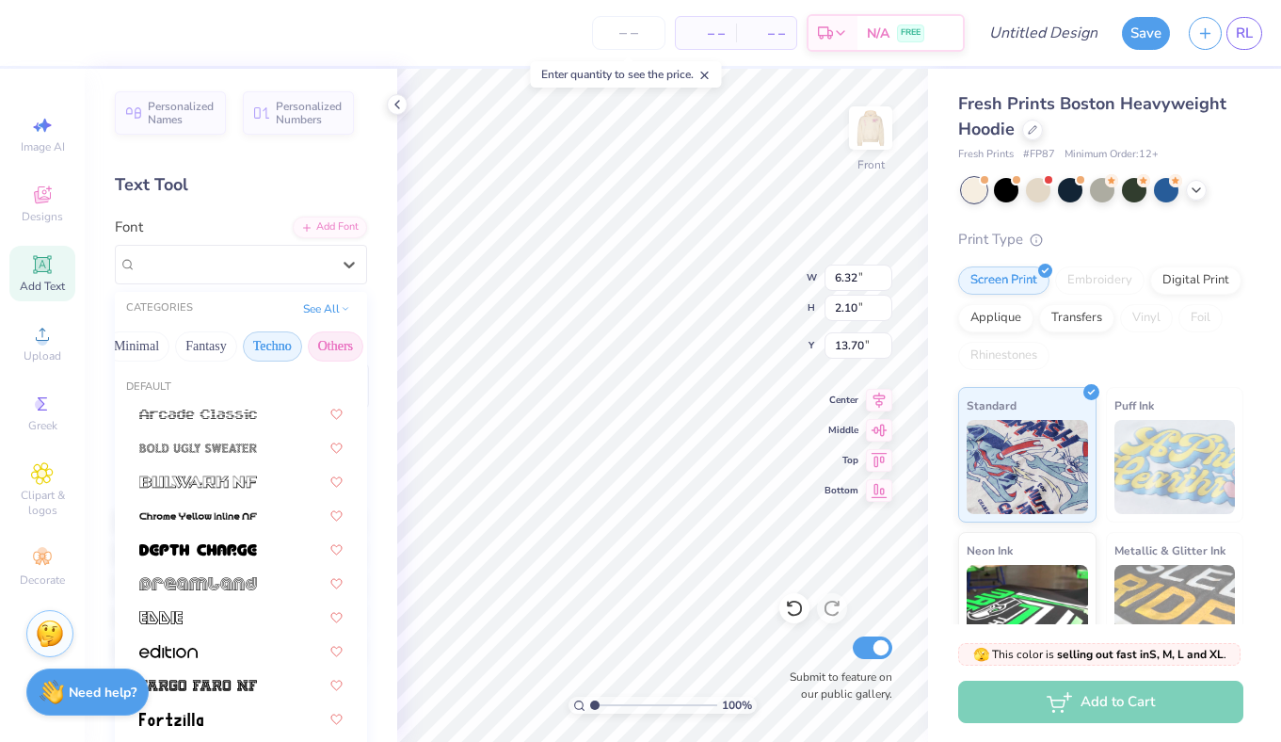
click at [315, 350] on button "Others" at bounding box center [336, 346] width 56 height 30
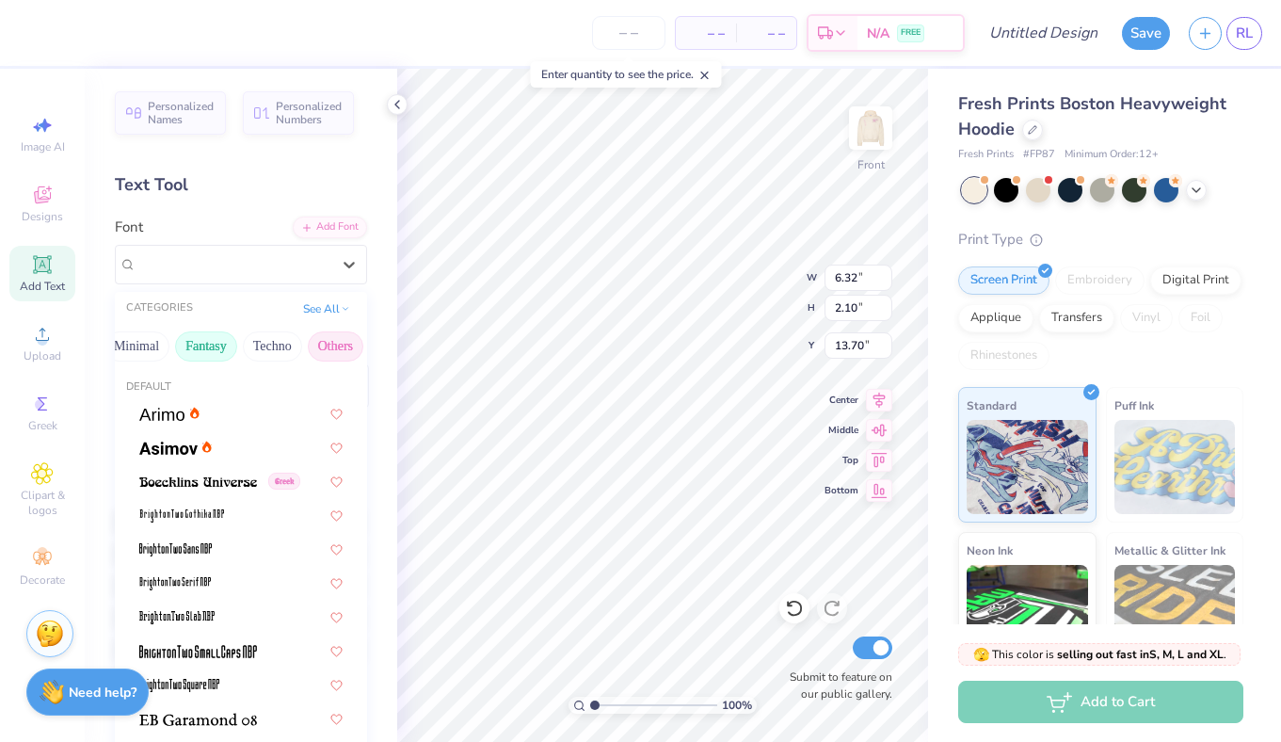
click at [204, 346] on button "Fantasy" at bounding box center [206, 346] width 62 height 30
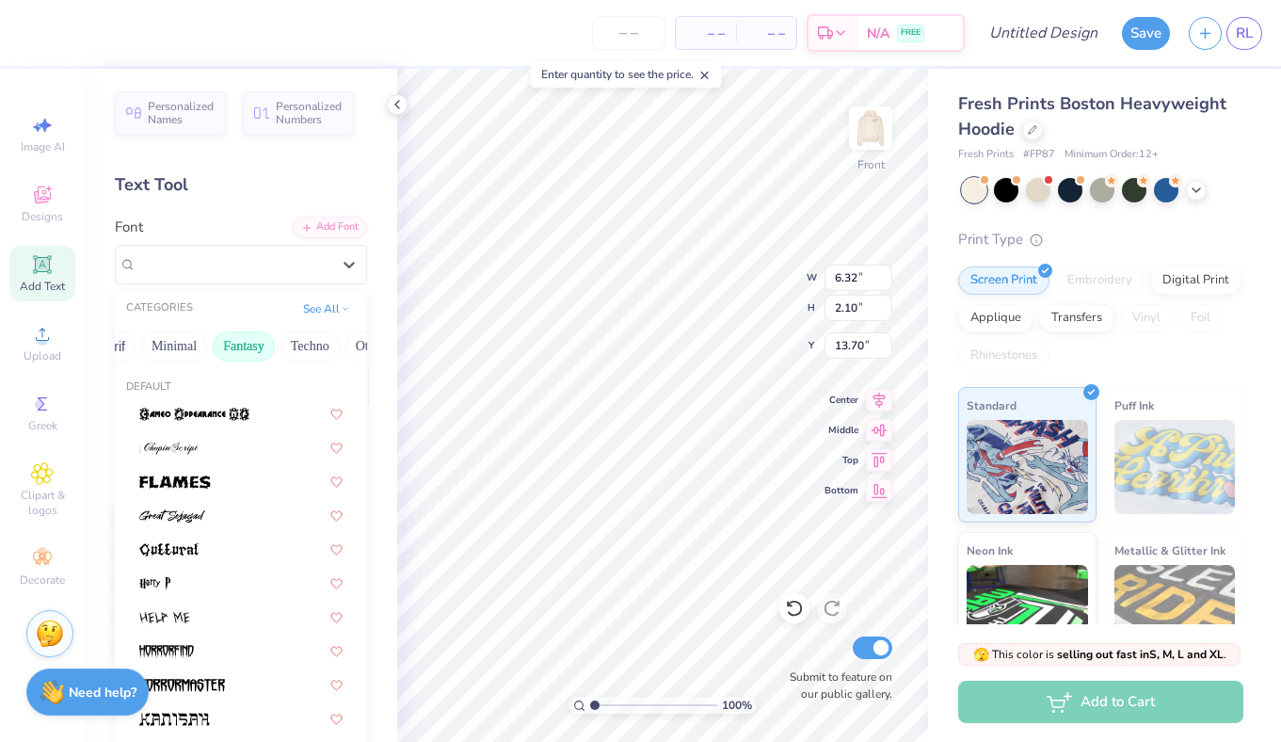
scroll to position [0, 512]
click at [168, 344] on button "Minimal" at bounding box center [178, 346] width 66 height 30
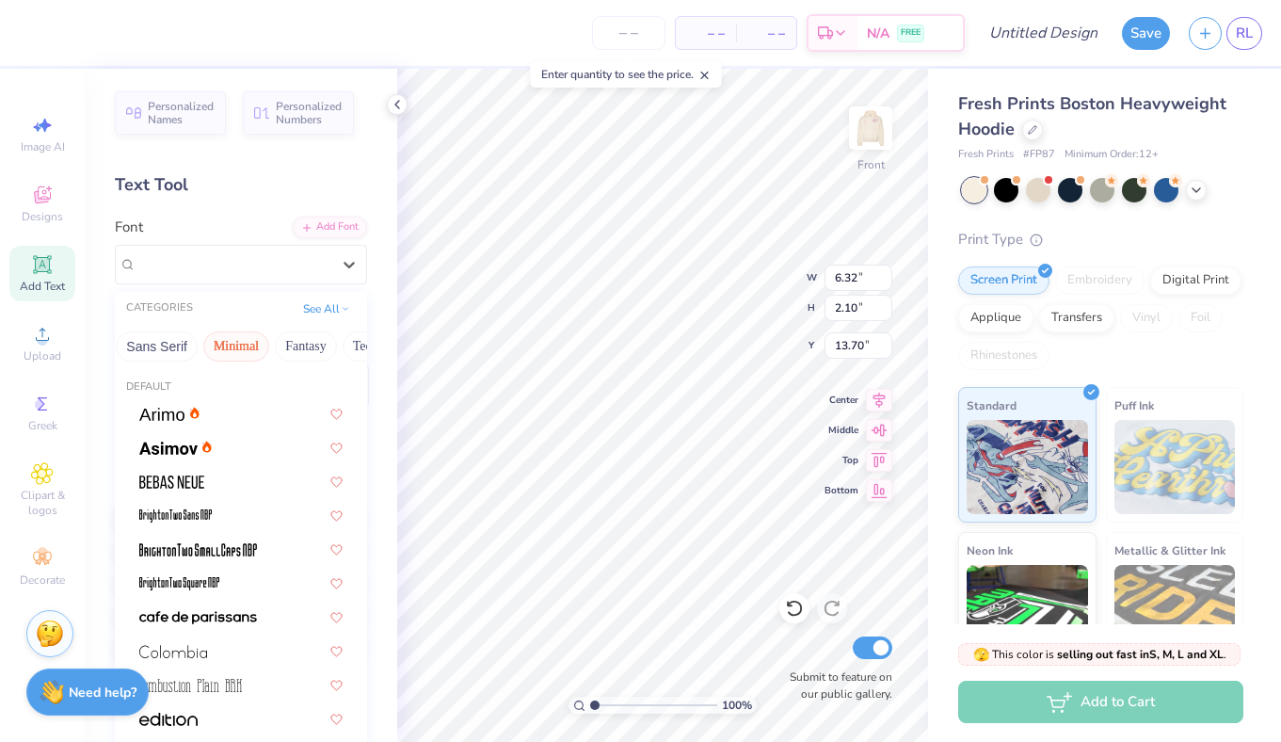
scroll to position [0, 429]
click at [151, 340] on button "Sans Serif" at bounding box center [181, 346] width 82 height 30
click at [262, 335] on button "Retro" at bounding box center [264, 346] width 50 height 30
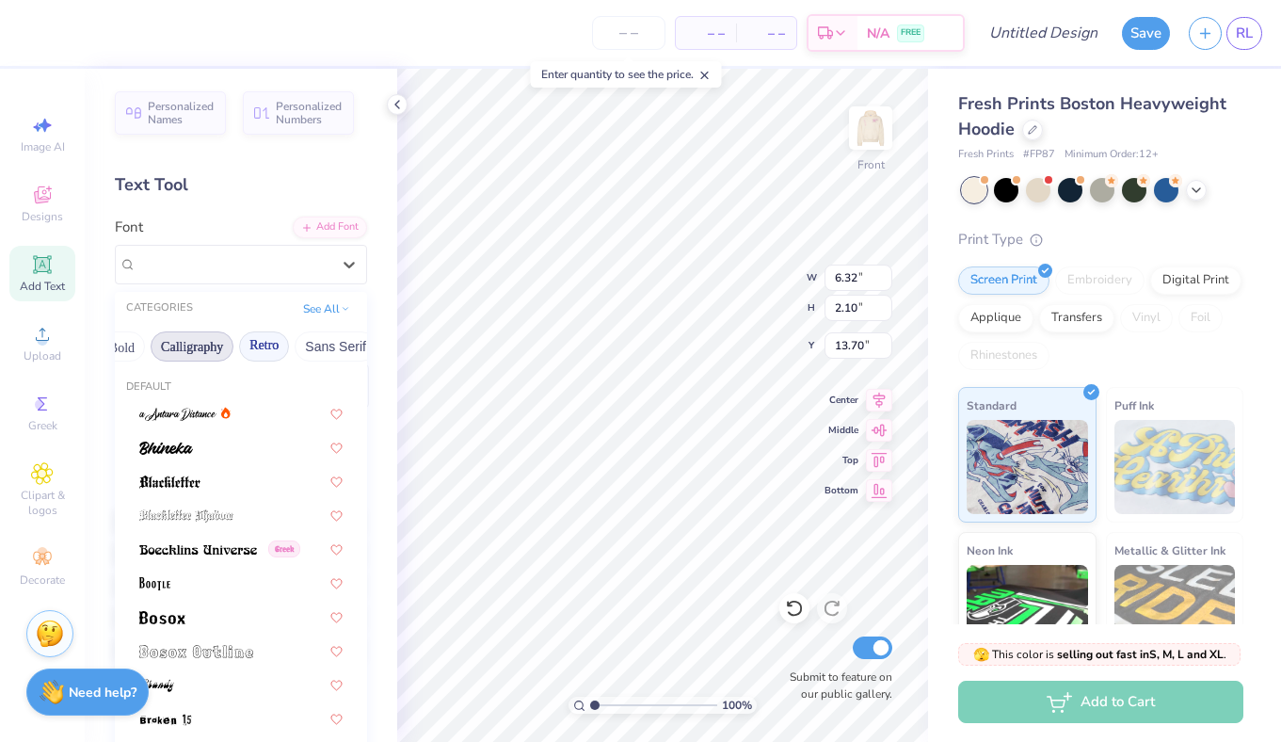
click at [203, 344] on button "Calligraphy" at bounding box center [192, 346] width 83 height 30
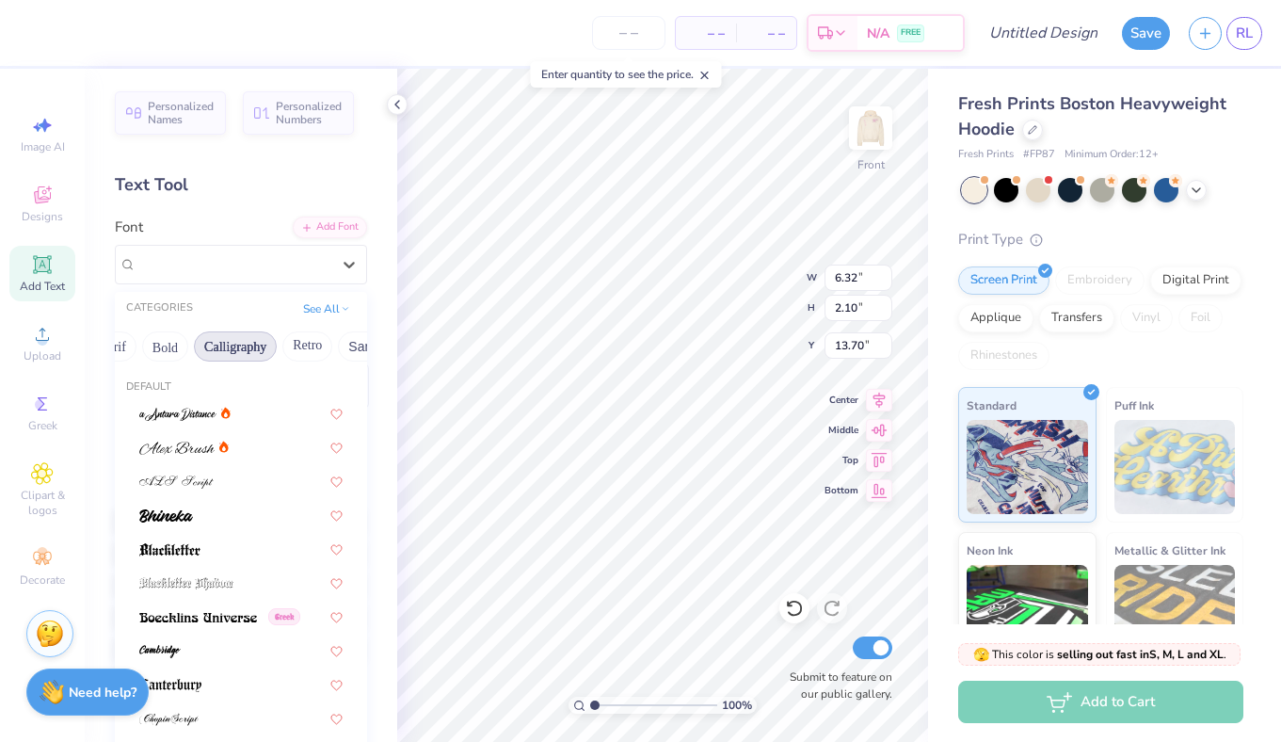
scroll to position [0, 209]
click at [168, 347] on button "Bold" at bounding box center [188, 346] width 46 height 30
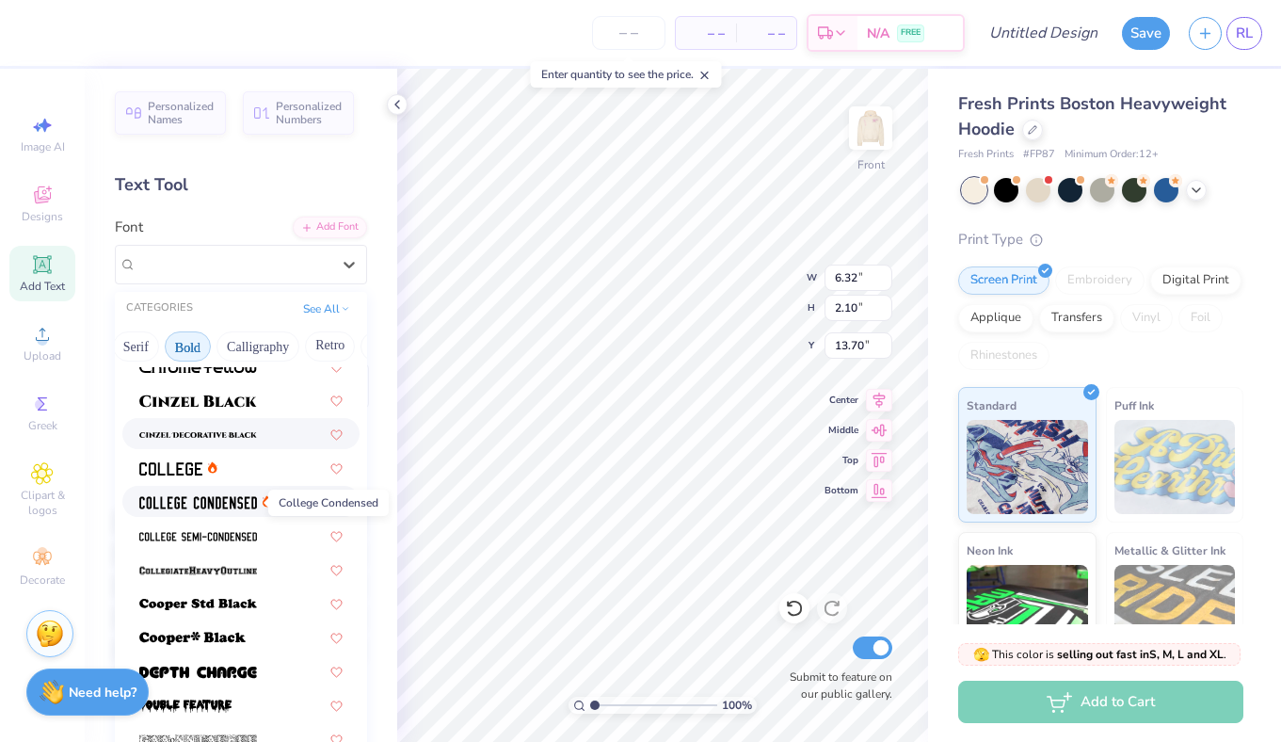
scroll to position [114, 0]
click at [201, 387] on div at bounding box center [240, 400] width 237 height 31
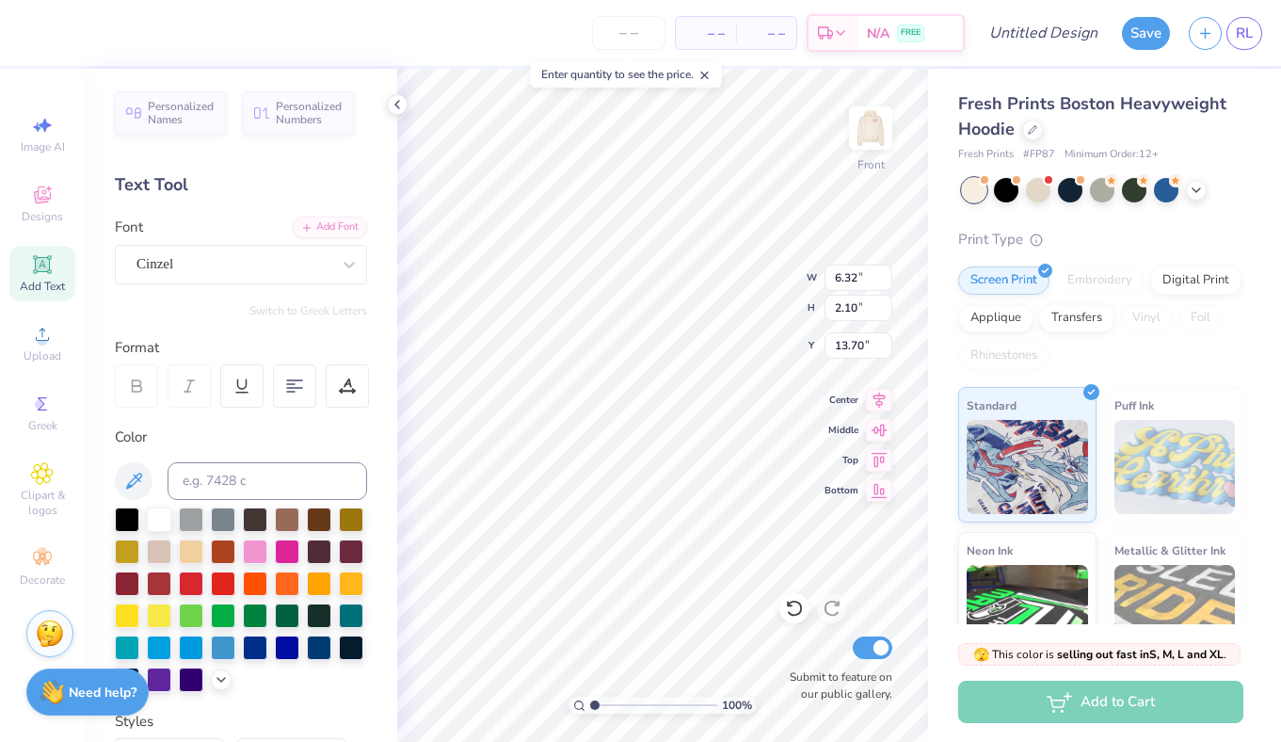
type input "6.72"
type input "2.26"
type input "13.62"
click at [200, 282] on div "Cinzel" at bounding box center [241, 265] width 252 height 40
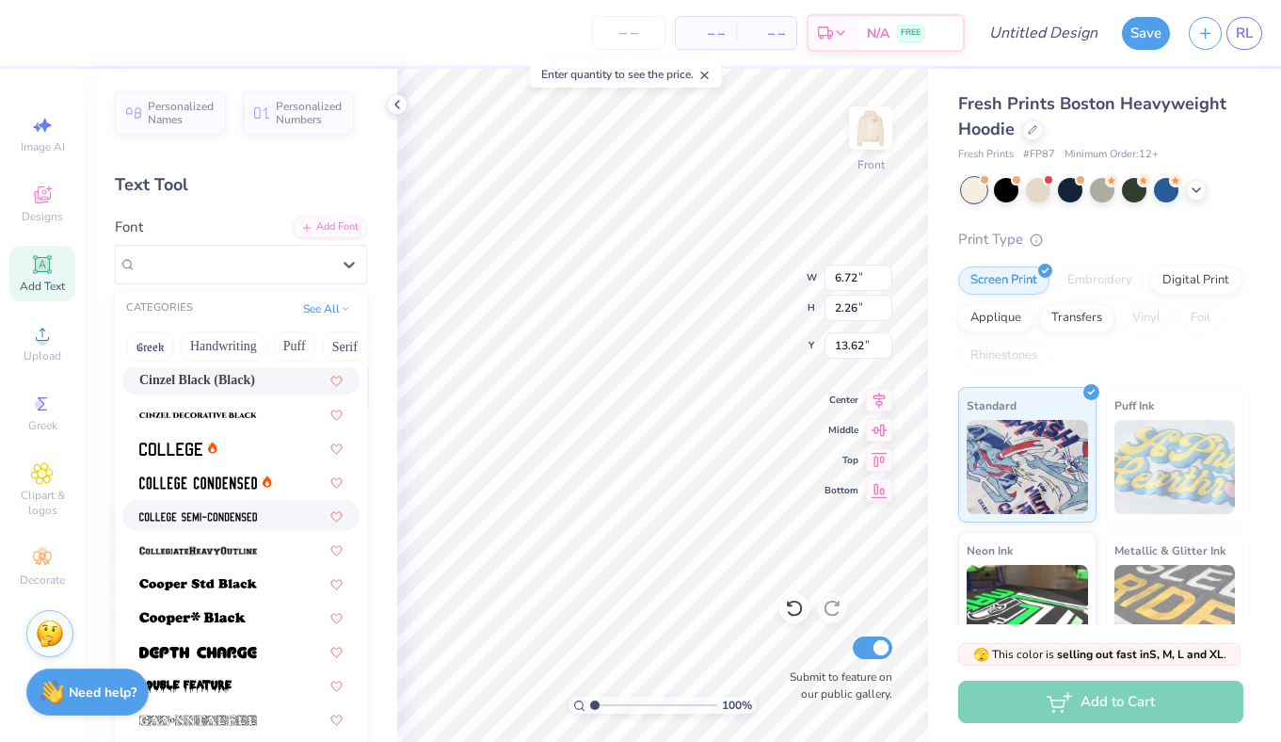
scroll to position [142, 0]
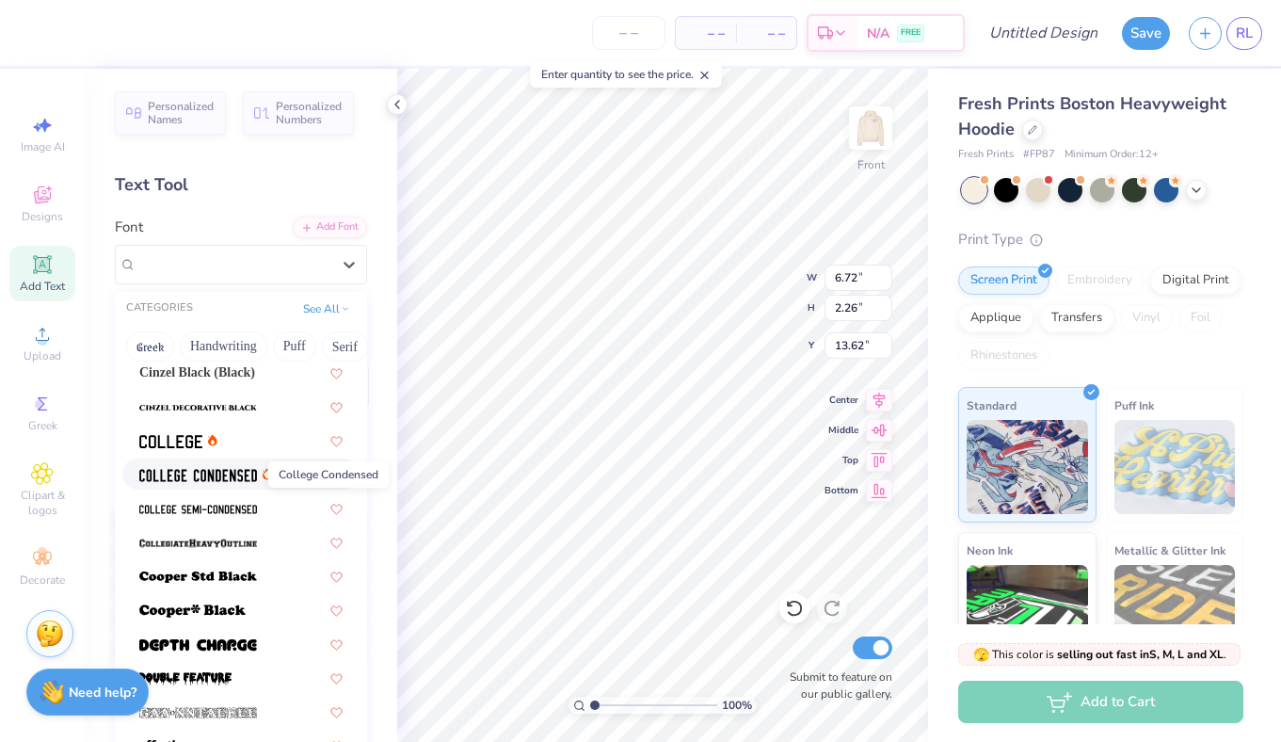
click at [232, 477] on img at bounding box center [198, 475] width 118 height 13
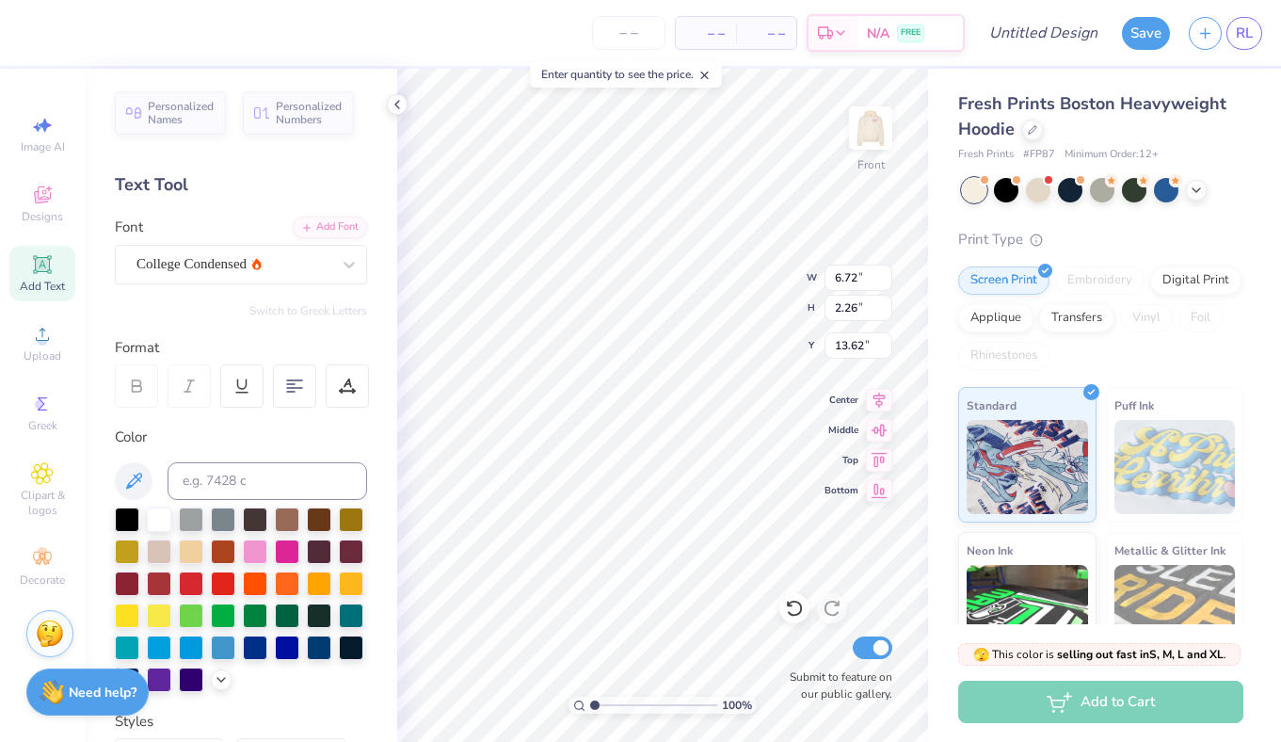
type input "4.37"
type input "2.04"
type input "13.73"
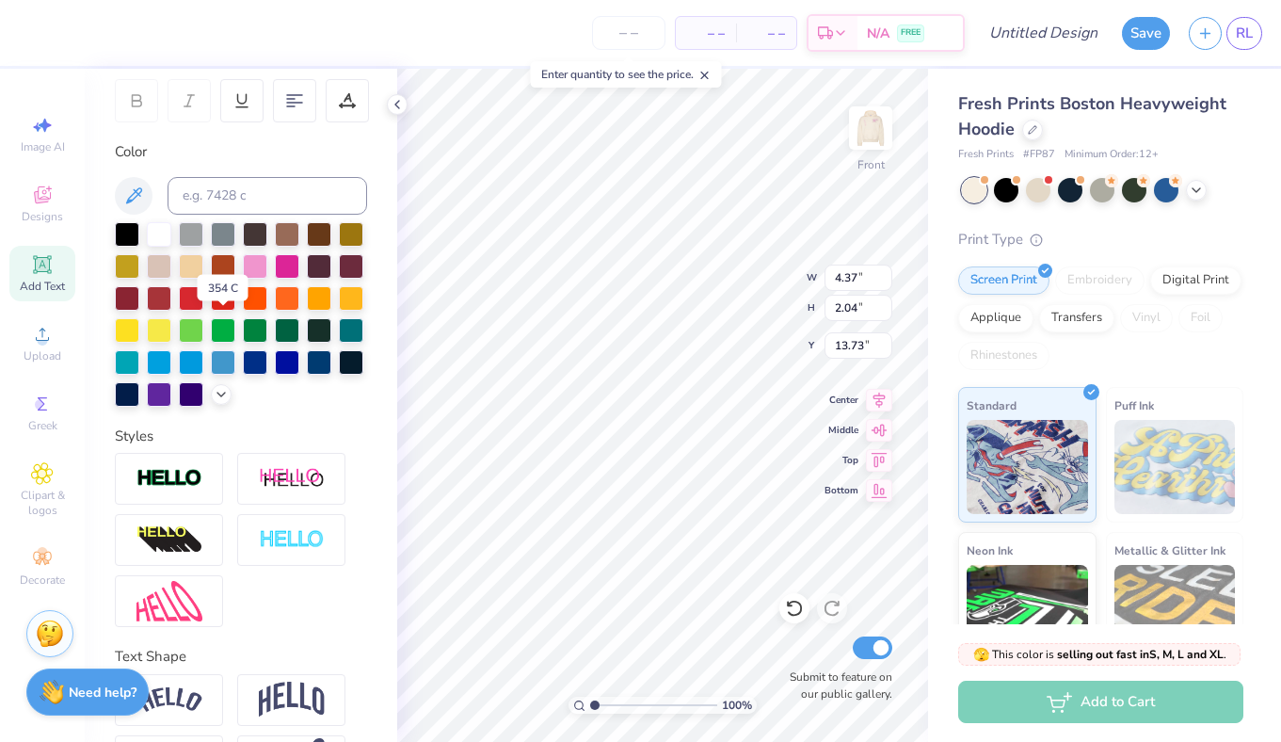
scroll to position [289, 0]
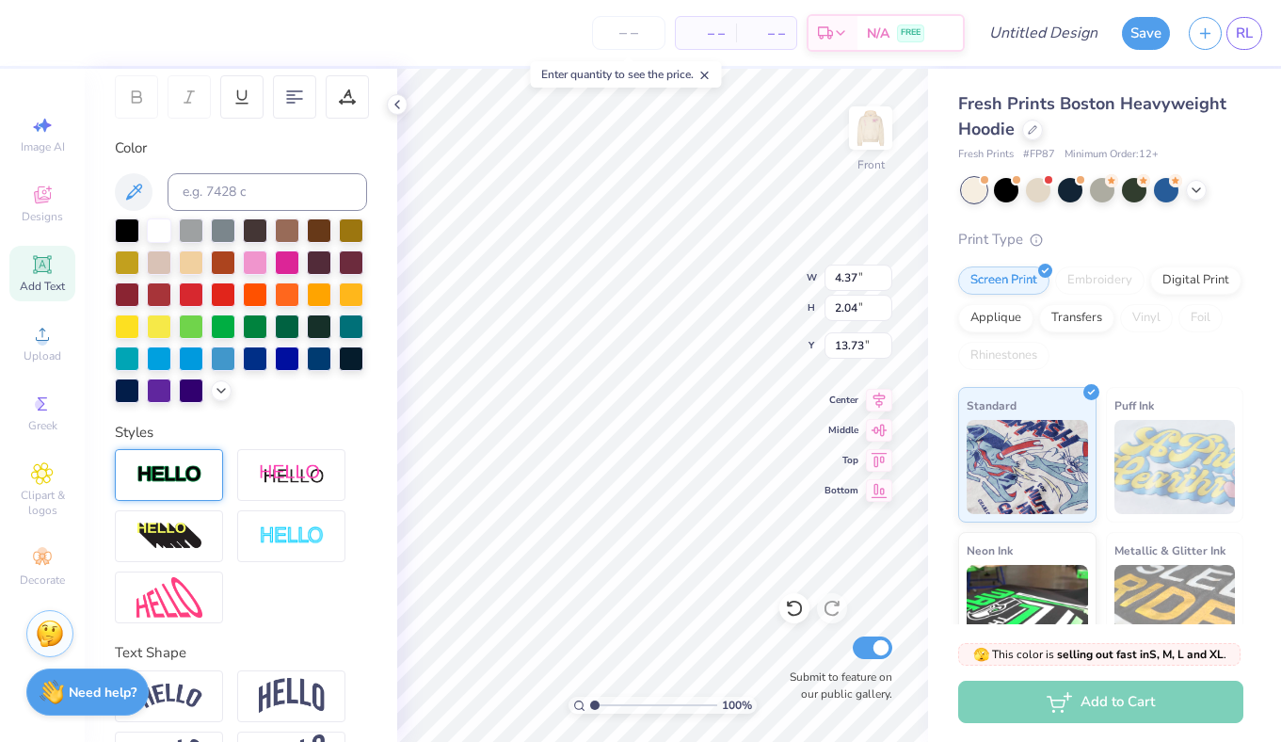
click at [200, 486] on img at bounding box center [169, 475] width 66 height 22
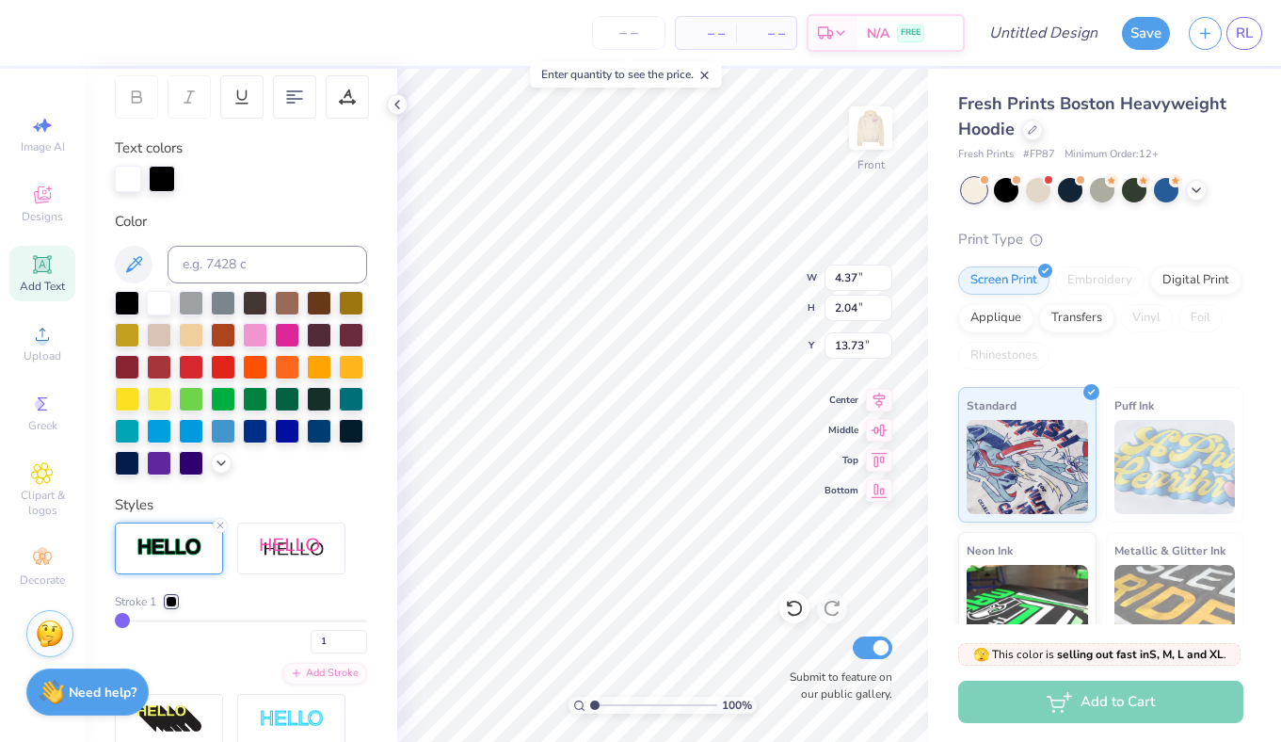
type input "4.41"
type input "2.08"
type input "13.71"
click at [168, 182] on div at bounding box center [162, 177] width 26 height 26
click at [127, 177] on div at bounding box center [128, 177] width 26 height 26
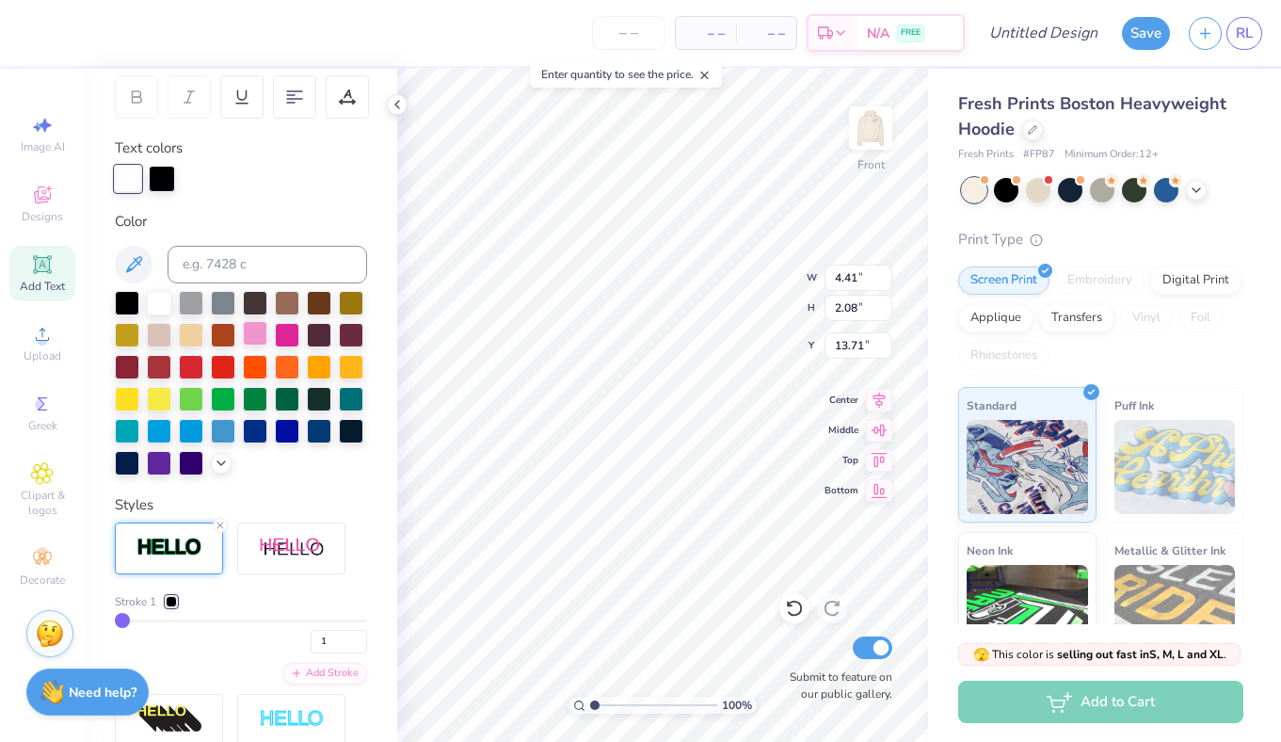
click at [261, 345] on div at bounding box center [255, 333] width 24 height 24
click at [163, 180] on div at bounding box center [162, 177] width 26 height 26
click at [156, 313] on div at bounding box center [159, 301] width 24 height 24
click at [191, 302] on div at bounding box center [191, 301] width 24 height 24
click at [227, 473] on div at bounding box center [241, 383] width 252 height 184
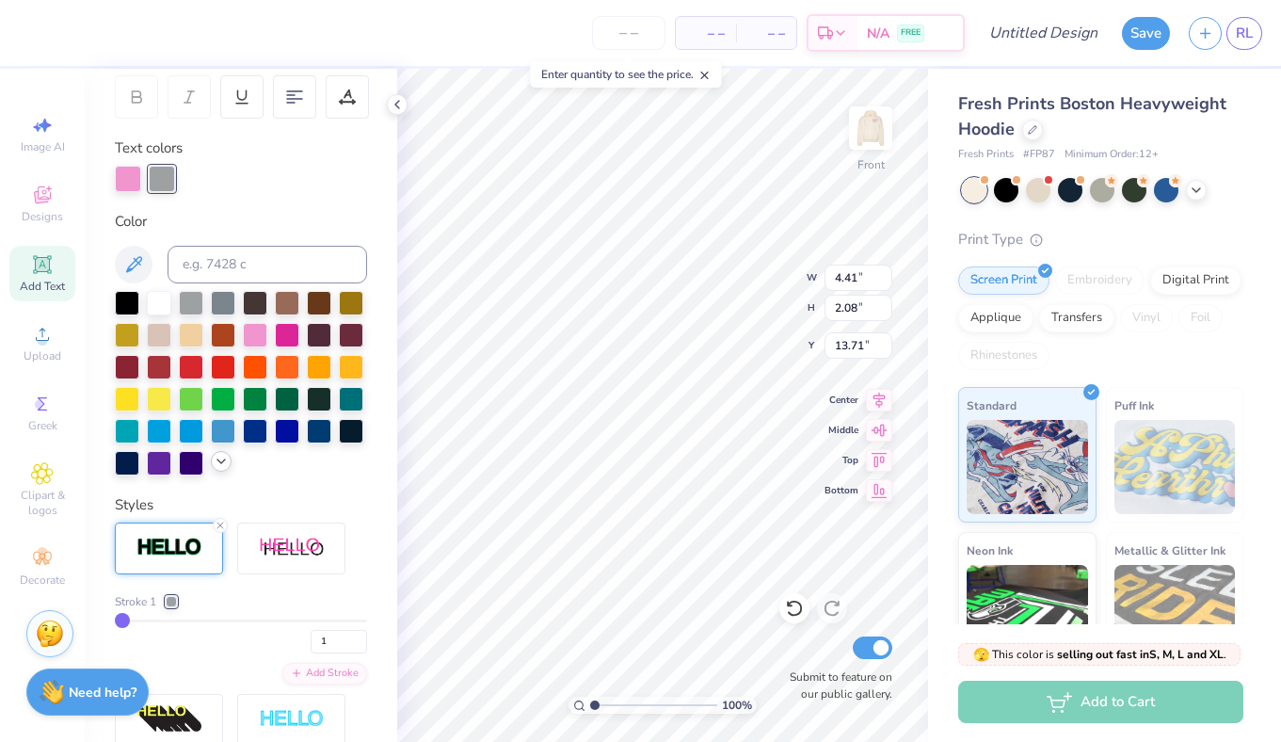
click at [227, 468] on icon at bounding box center [221, 461] width 15 height 15
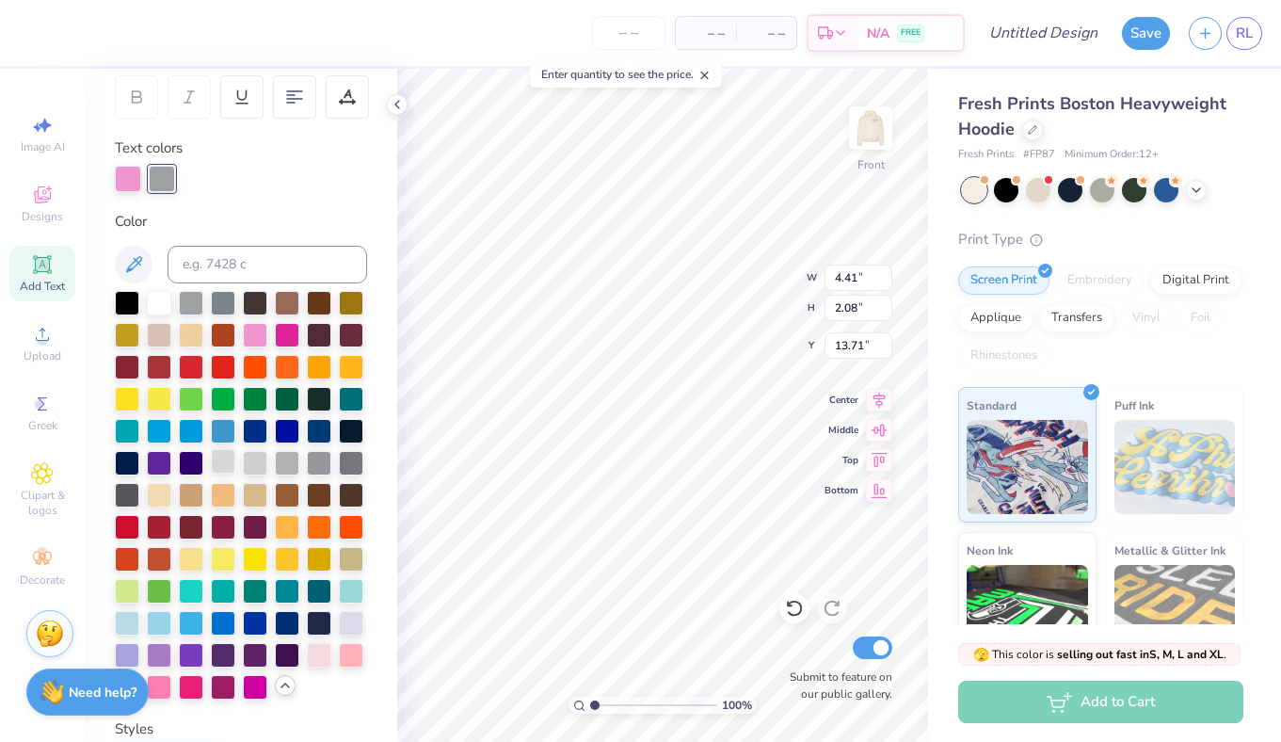
click at [221, 469] on div at bounding box center [223, 461] width 24 height 24
click at [260, 459] on div at bounding box center [255, 461] width 24 height 24
click at [141, 93] on icon at bounding box center [136, 96] width 17 height 17
type input "8.29"
type input "3.91"
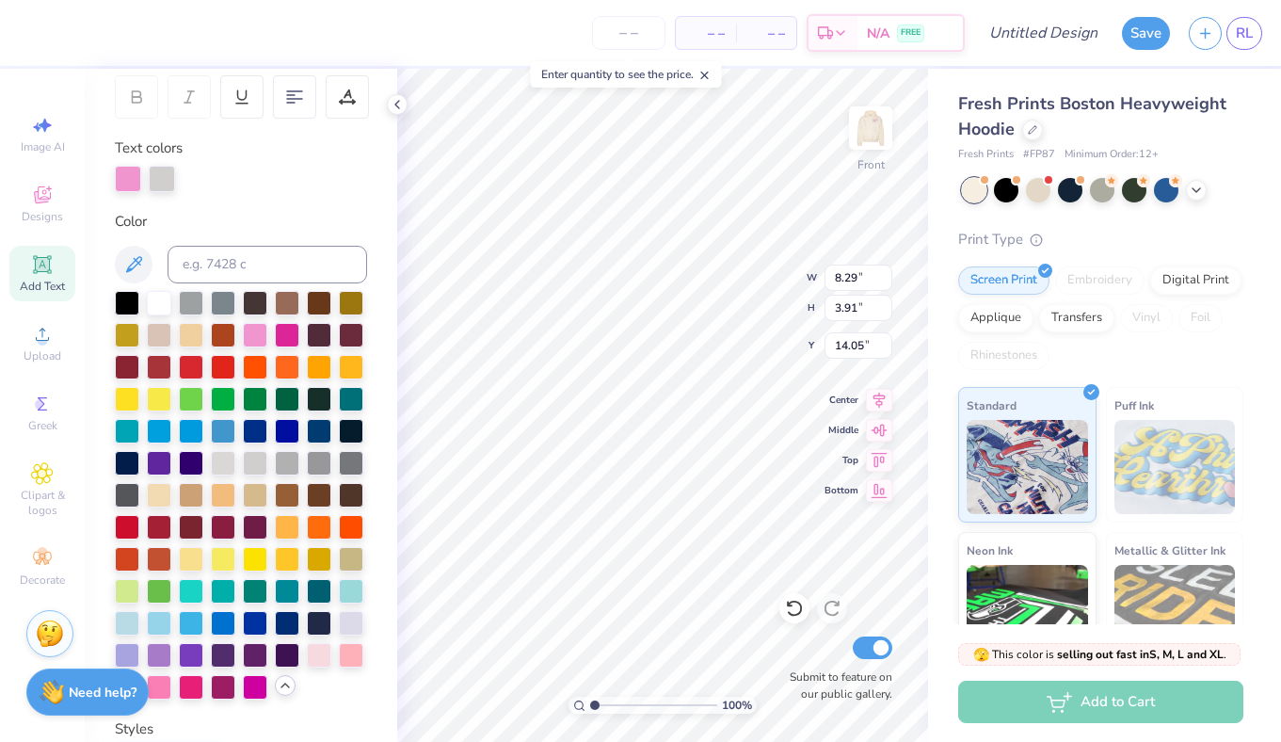
type input "14.05"
type input "6.41"
type input "3.02"
click at [42, 283] on span "Add Text" at bounding box center [42, 286] width 45 height 15
type input "7.26"
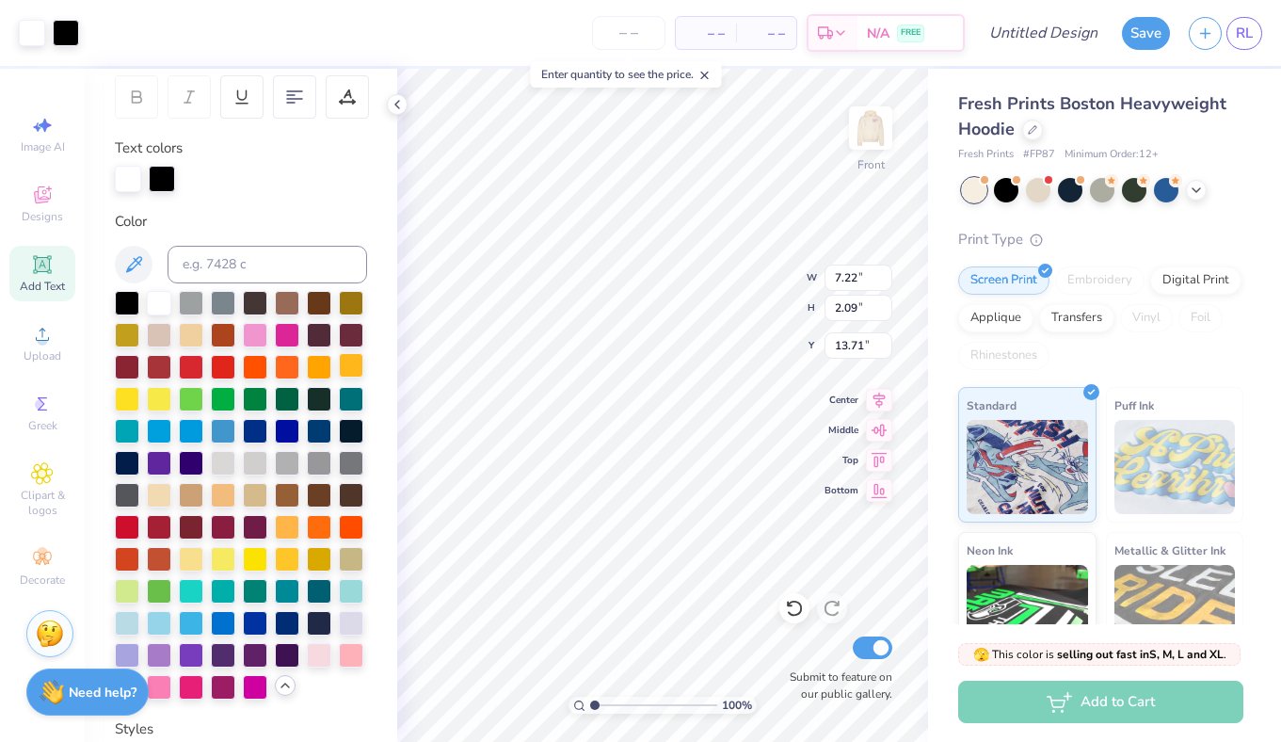
type input "2.13"
type input "13.69"
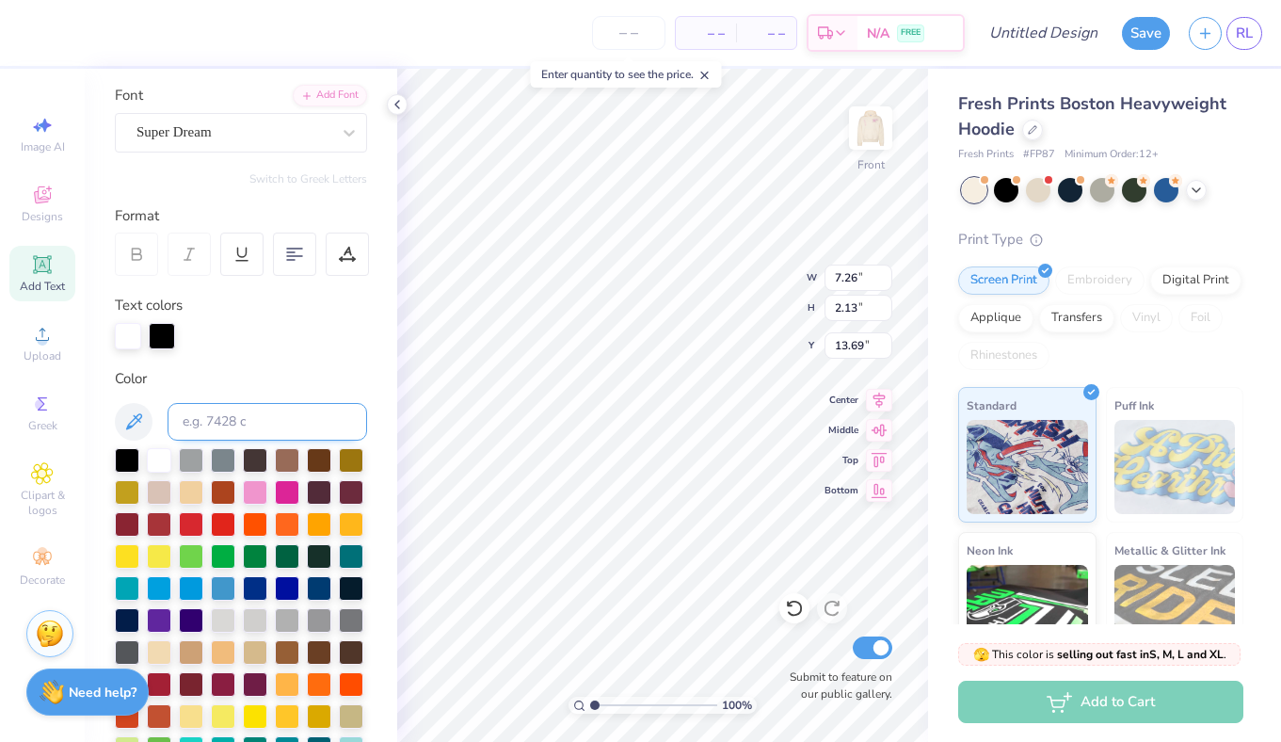
scroll to position [0, 0]
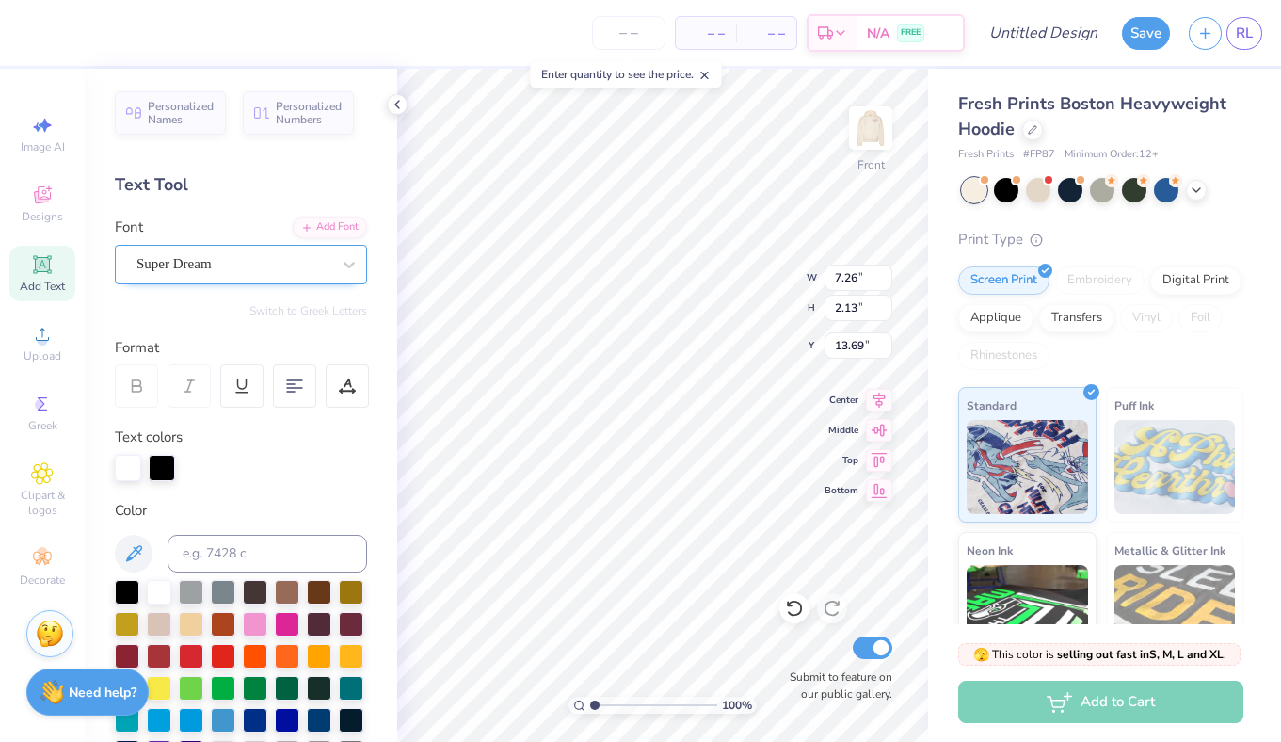
type textarea "Alpha O"
click at [240, 282] on div "Super Dream" at bounding box center [241, 265] width 252 height 40
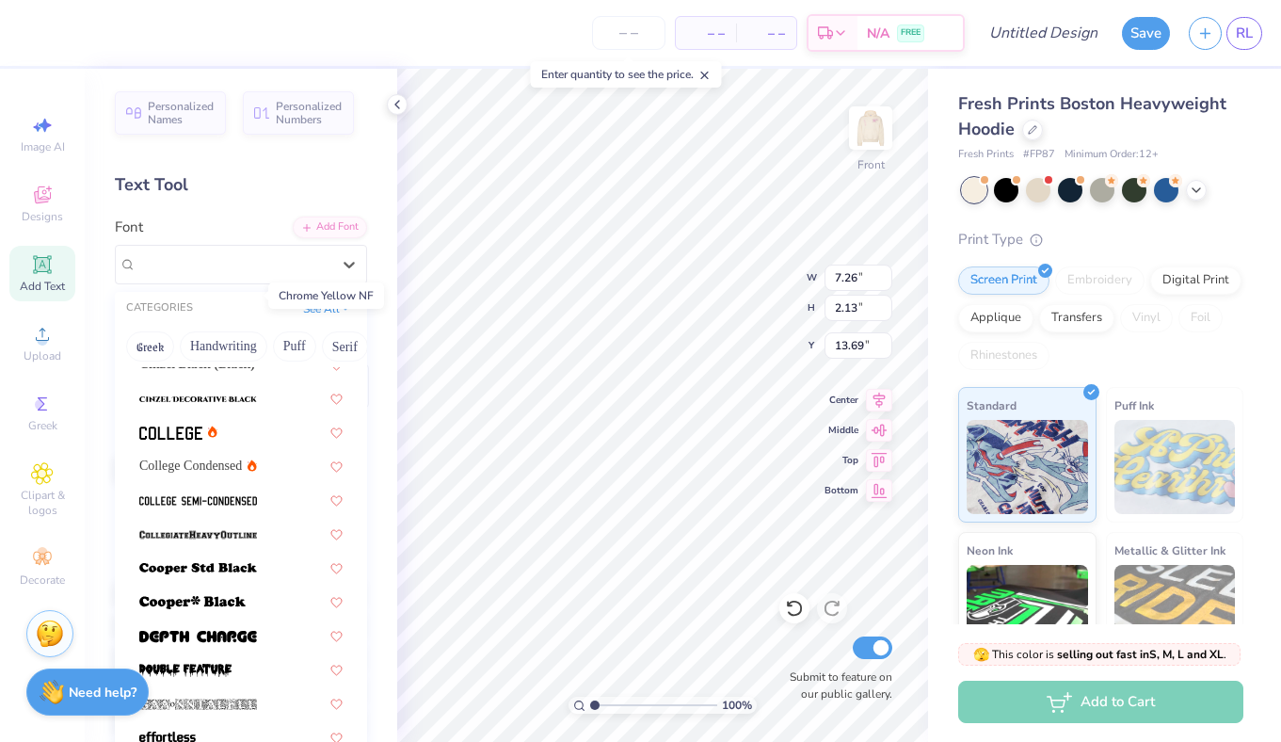
scroll to position [152, 0]
click at [207, 341] on button "Handwriting" at bounding box center [224, 346] width 88 height 30
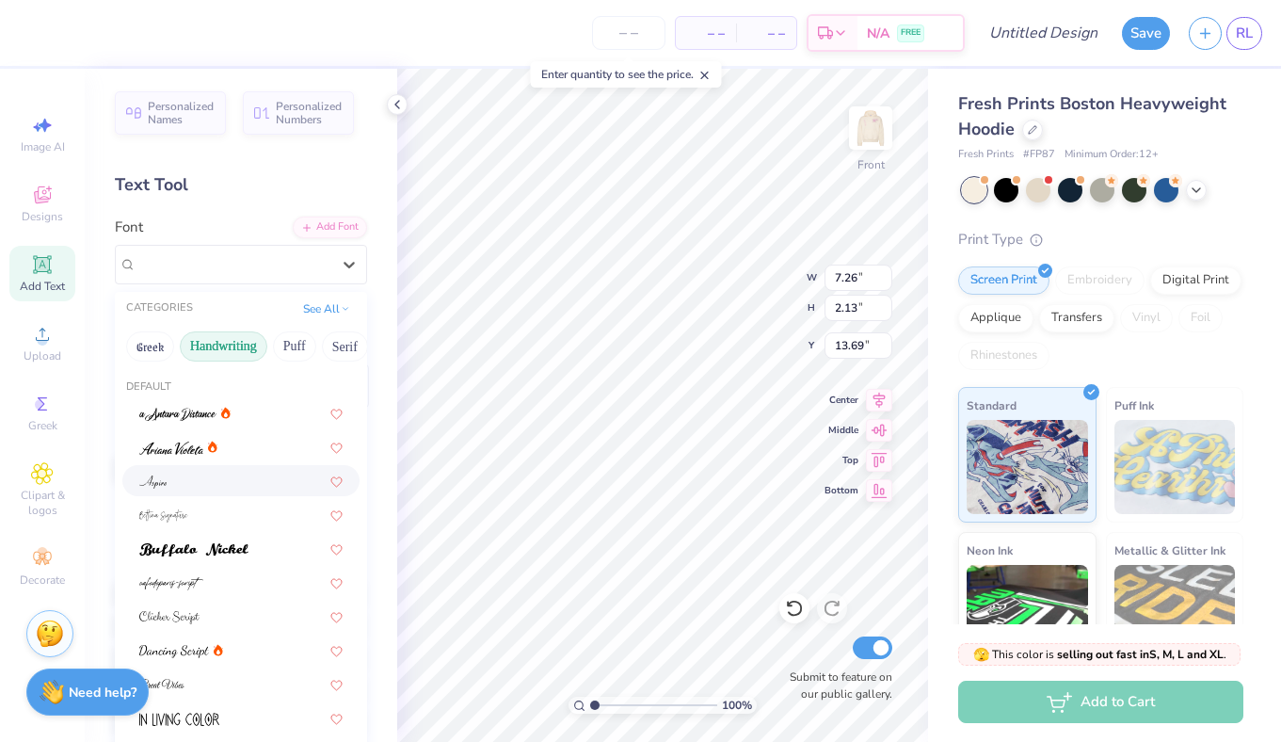
click at [197, 482] on div at bounding box center [240, 481] width 203 height 20
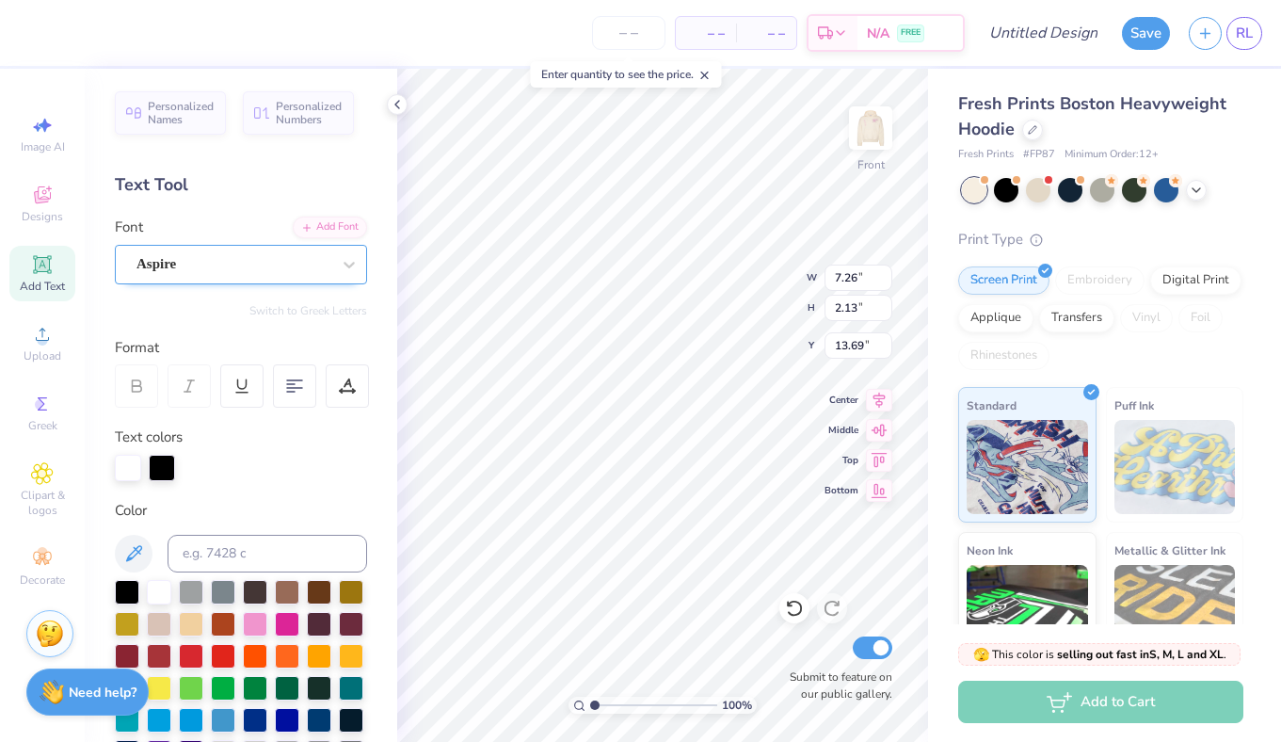
click at [184, 252] on div "Aspire" at bounding box center [234, 263] width 198 height 29
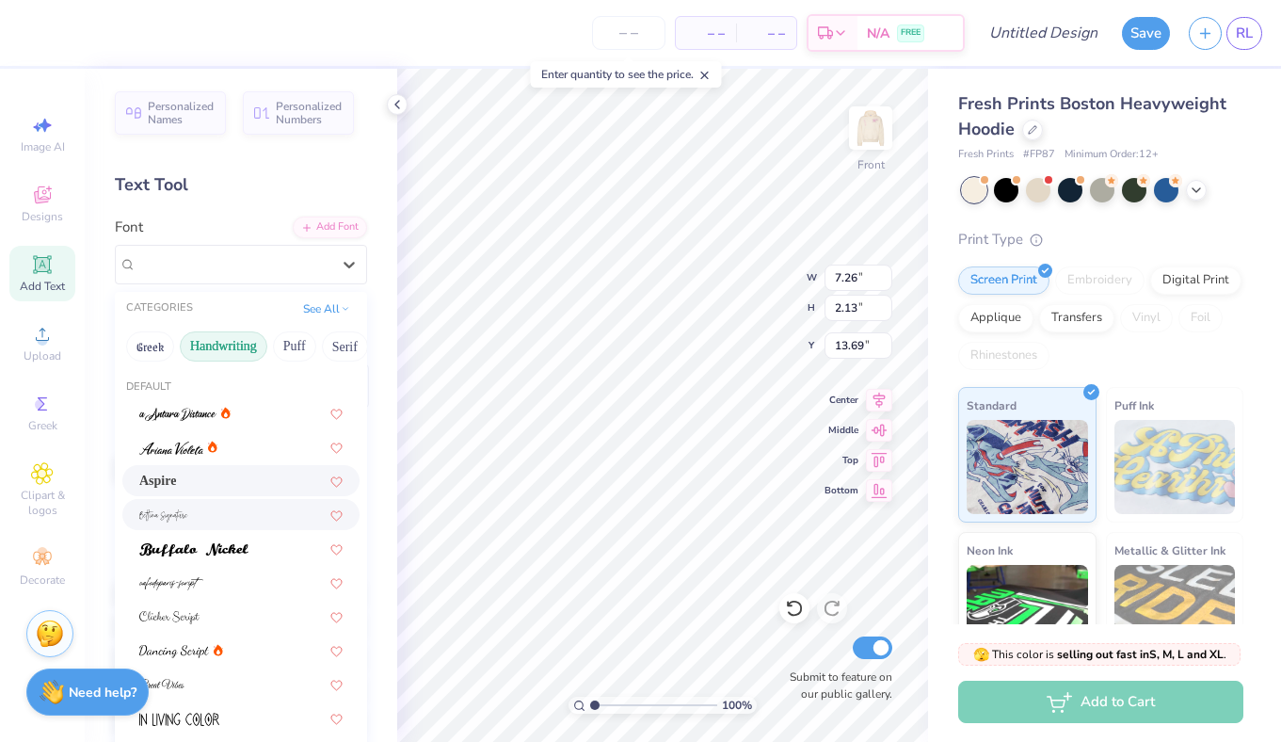
click at [209, 505] on div at bounding box center [240, 514] width 203 height 20
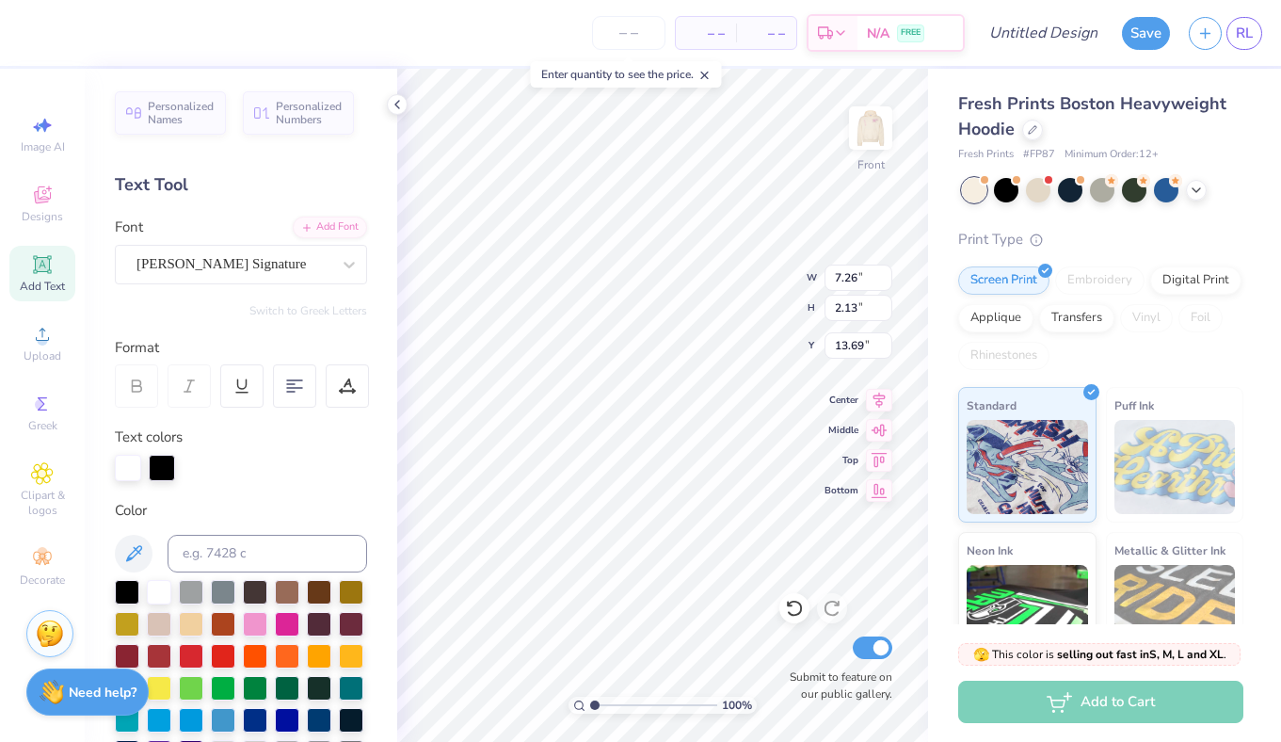
click at [167, 243] on div "Font [PERSON_NAME] Signature" at bounding box center [241, 250] width 252 height 68
click at [157, 274] on div "[PERSON_NAME] Signature" at bounding box center [234, 263] width 198 height 29
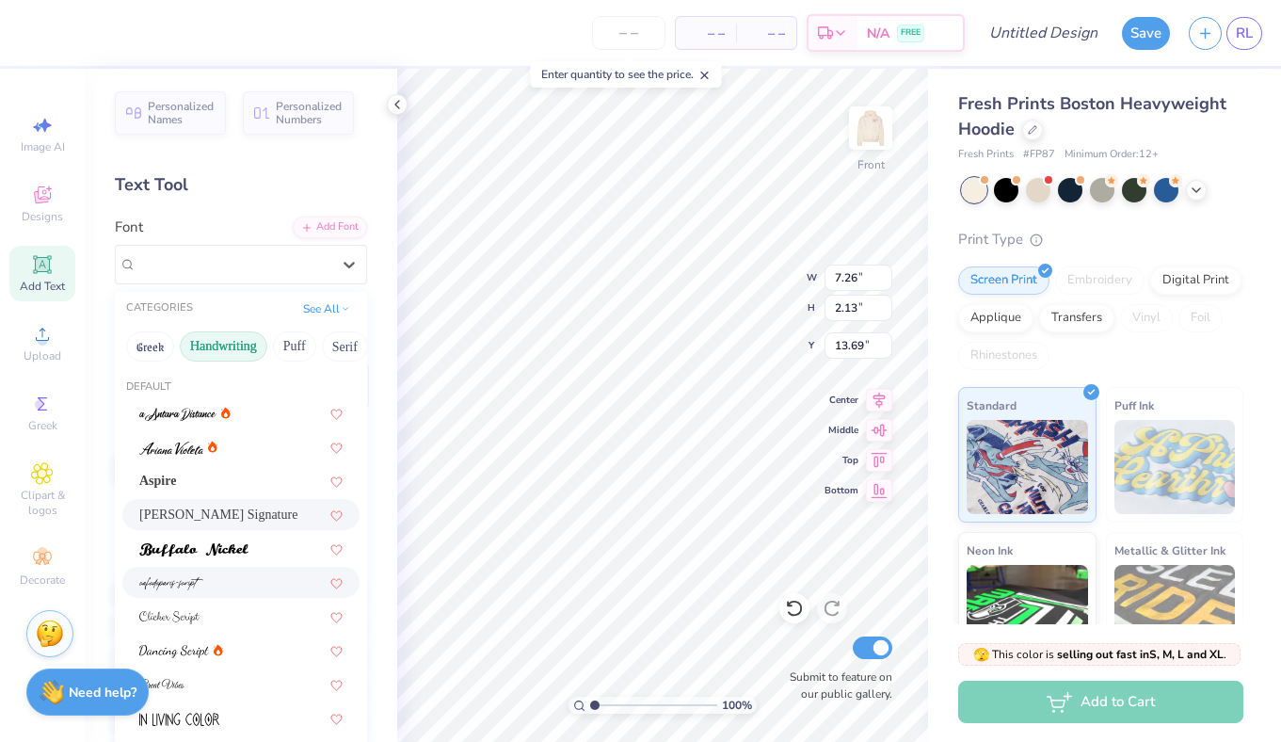
click at [193, 570] on div at bounding box center [240, 582] width 237 height 31
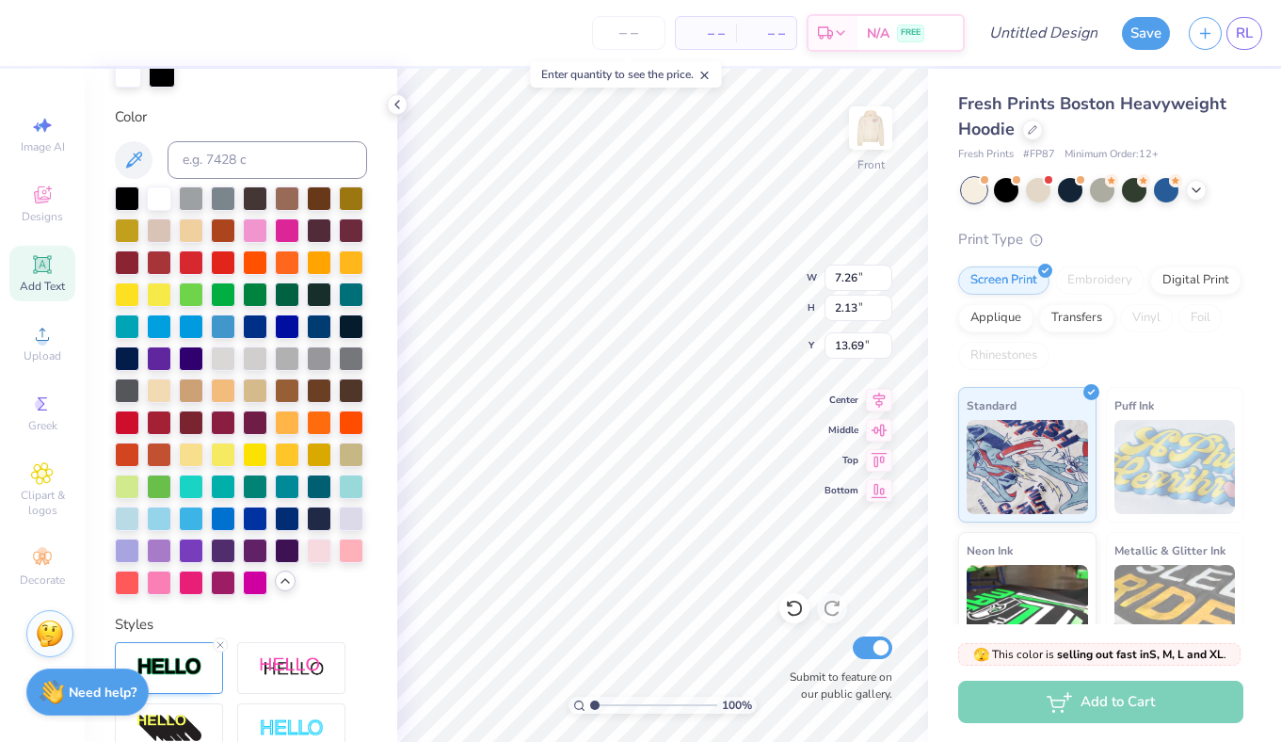
scroll to position [434, 0]
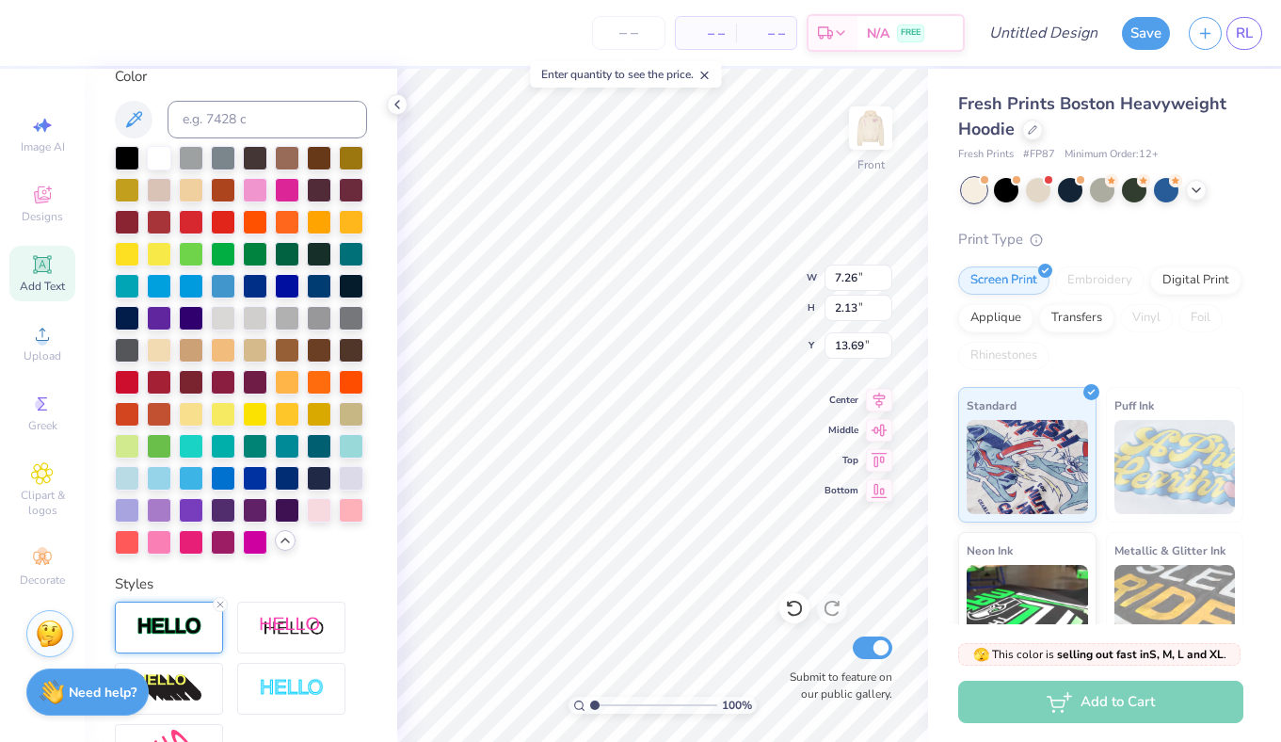
click at [145, 609] on div at bounding box center [169, 627] width 108 height 52
click at [225, 601] on icon at bounding box center [220, 604] width 11 height 11
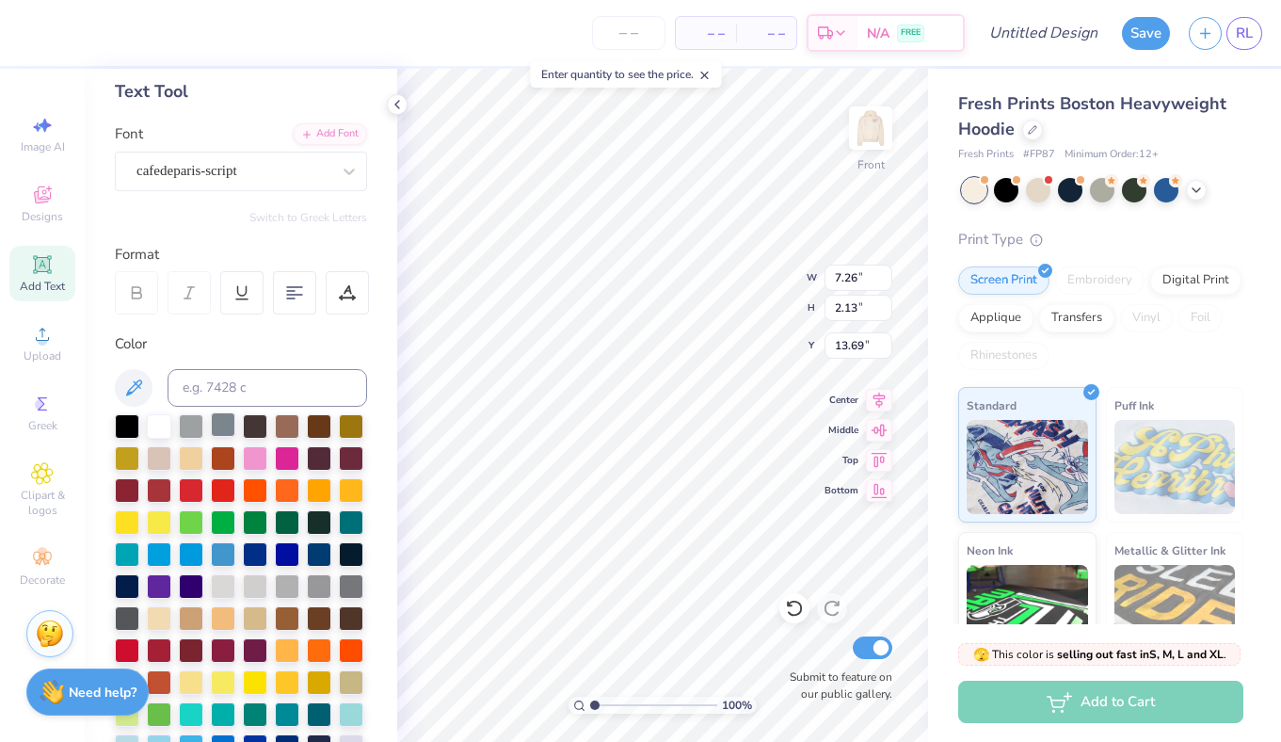
scroll to position [200, 0]
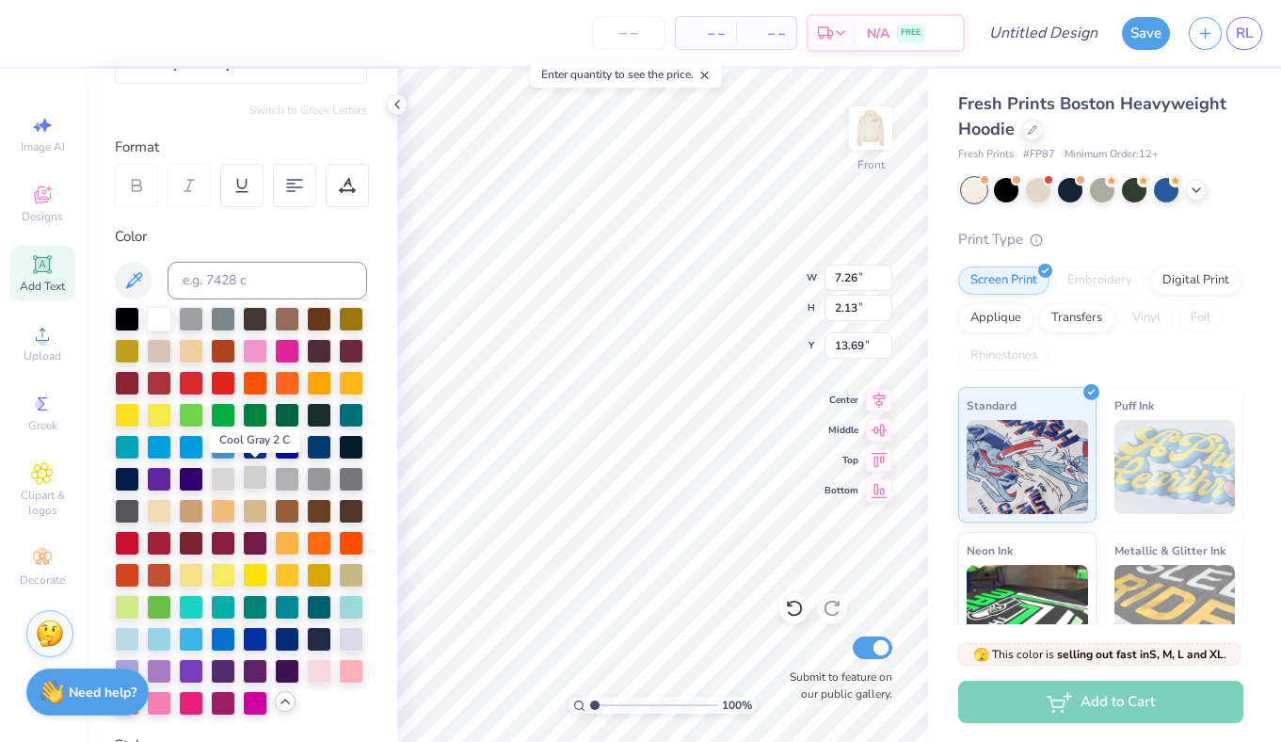
click at [262, 478] on div at bounding box center [255, 477] width 24 height 24
click at [295, 470] on div at bounding box center [287, 477] width 24 height 24
type input "10.84"
type input "9.57"
type input "3.89"
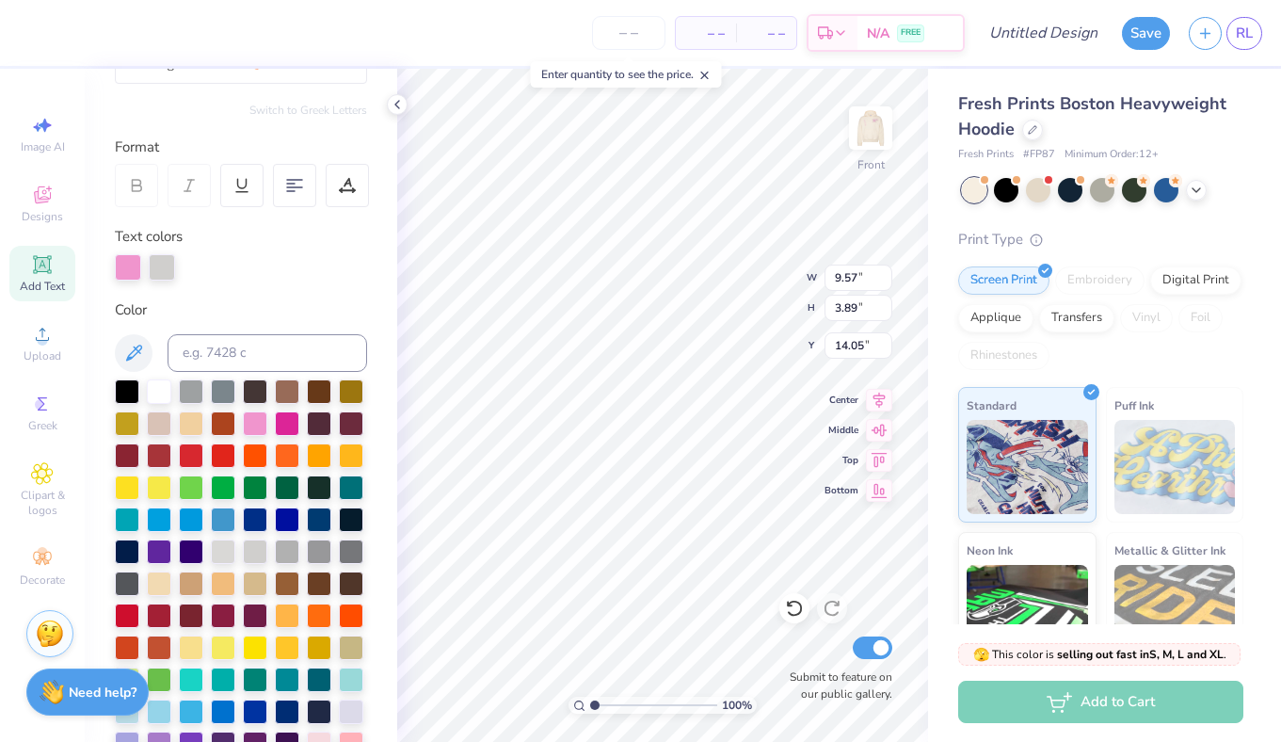
type input "6.41"
type input "3.02"
type input "14.05"
type input "5.36"
type input "2.52"
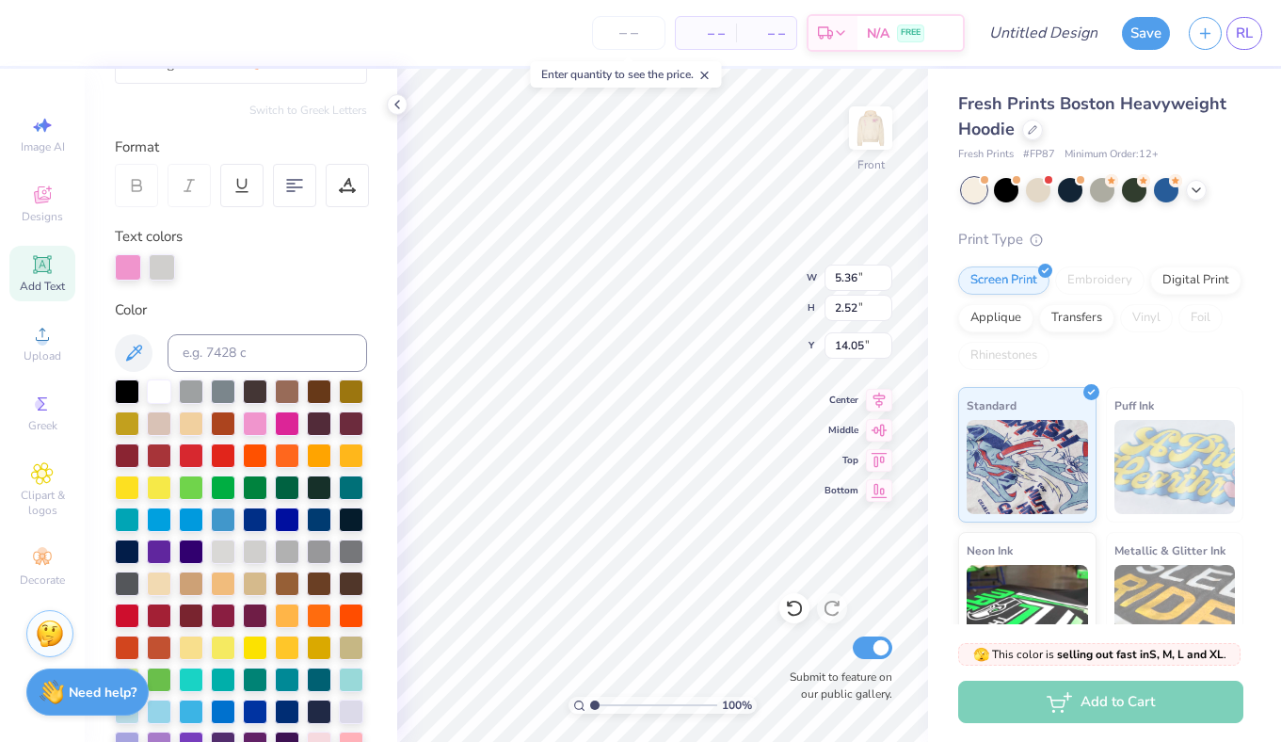
type input "16.47"
type input "9.57"
type input "3.89"
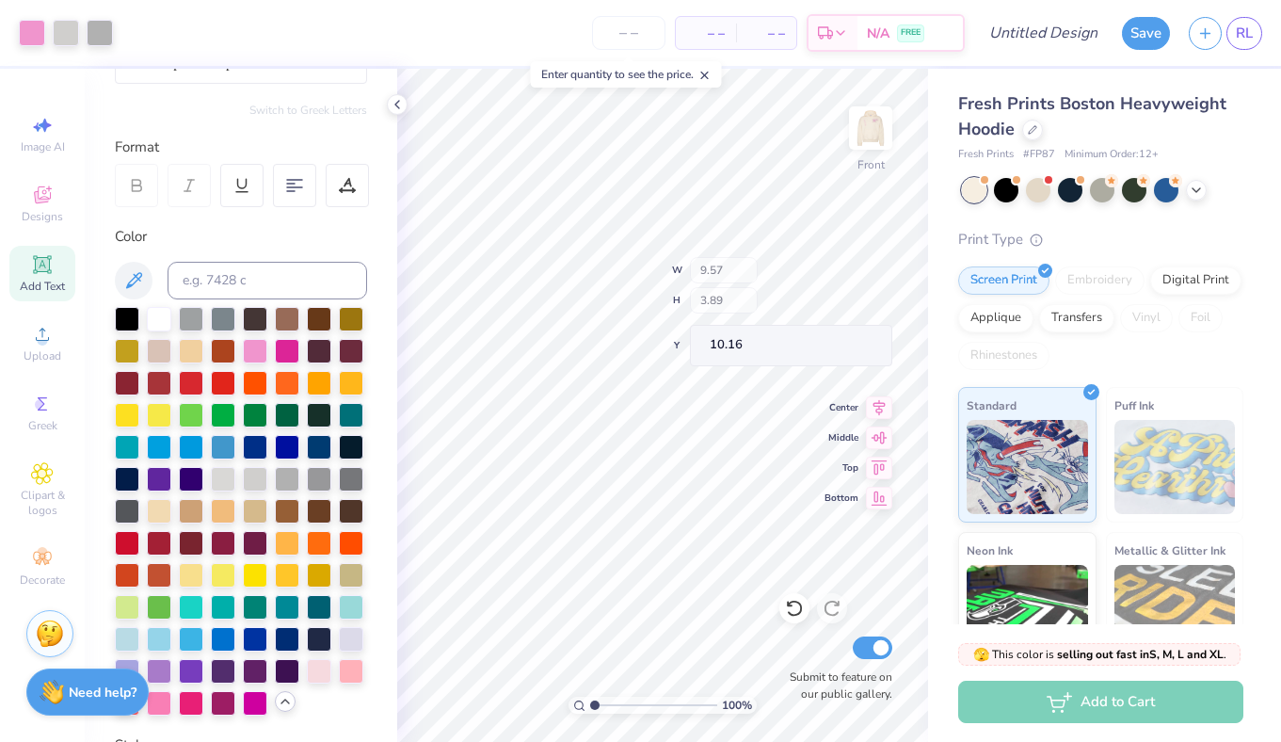
type input "12.17"
click at [853, 152] on img at bounding box center [870, 127] width 75 height 75
click at [122, 275] on icon at bounding box center [133, 280] width 23 height 23
click at [867, 142] on img at bounding box center [870, 127] width 75 height 75
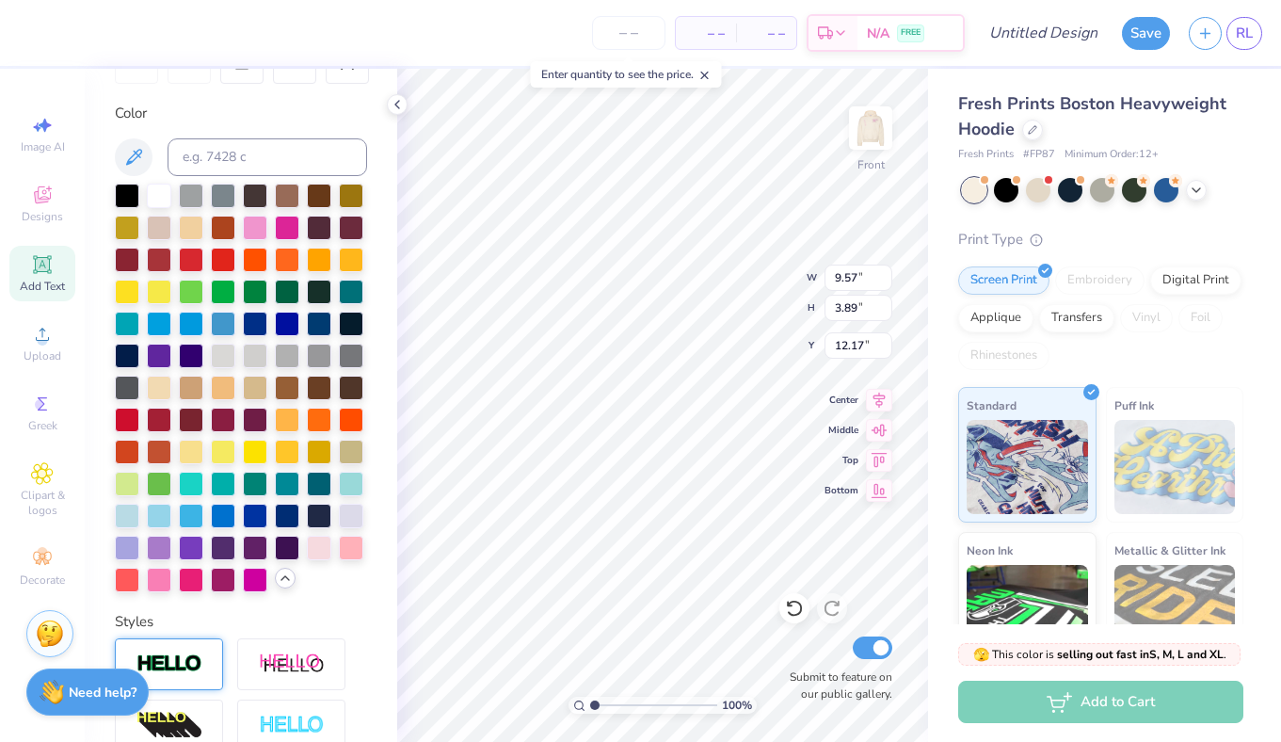
scroll to position [325, 0]
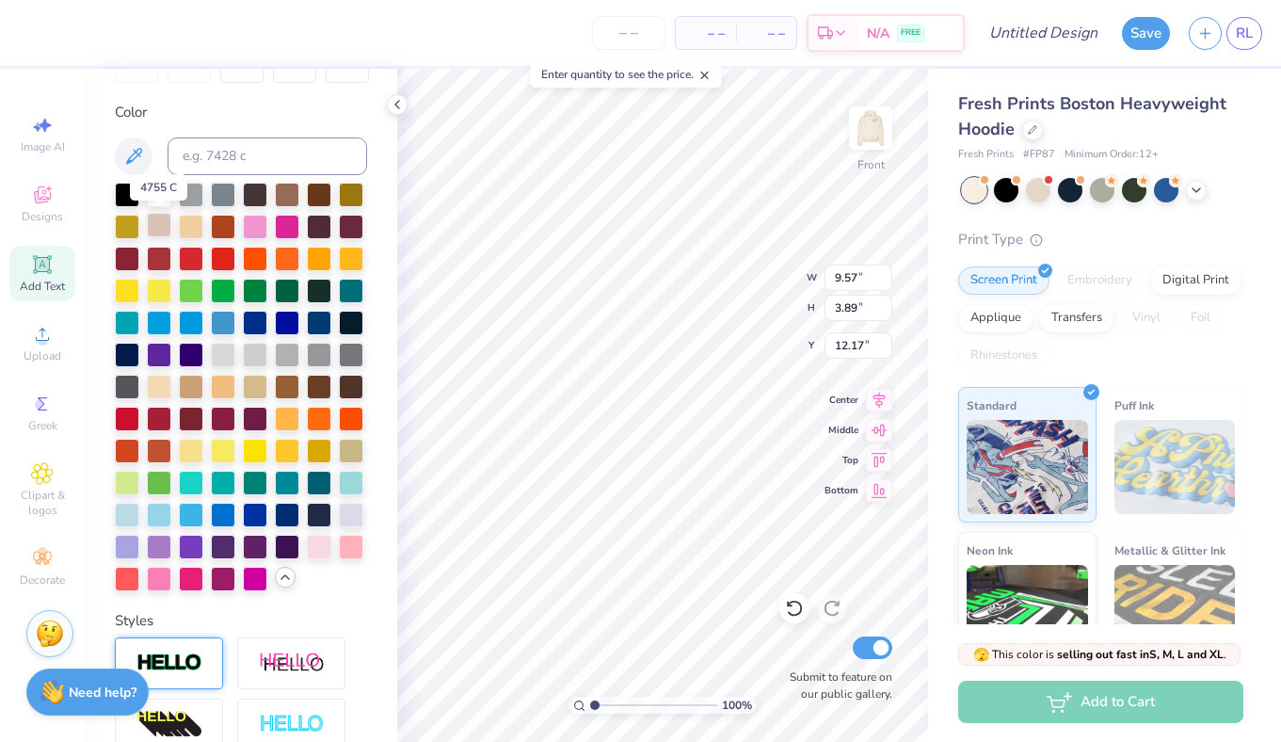
click at [161, 228] on div at bounding box center [159, 225] width 24 height 24
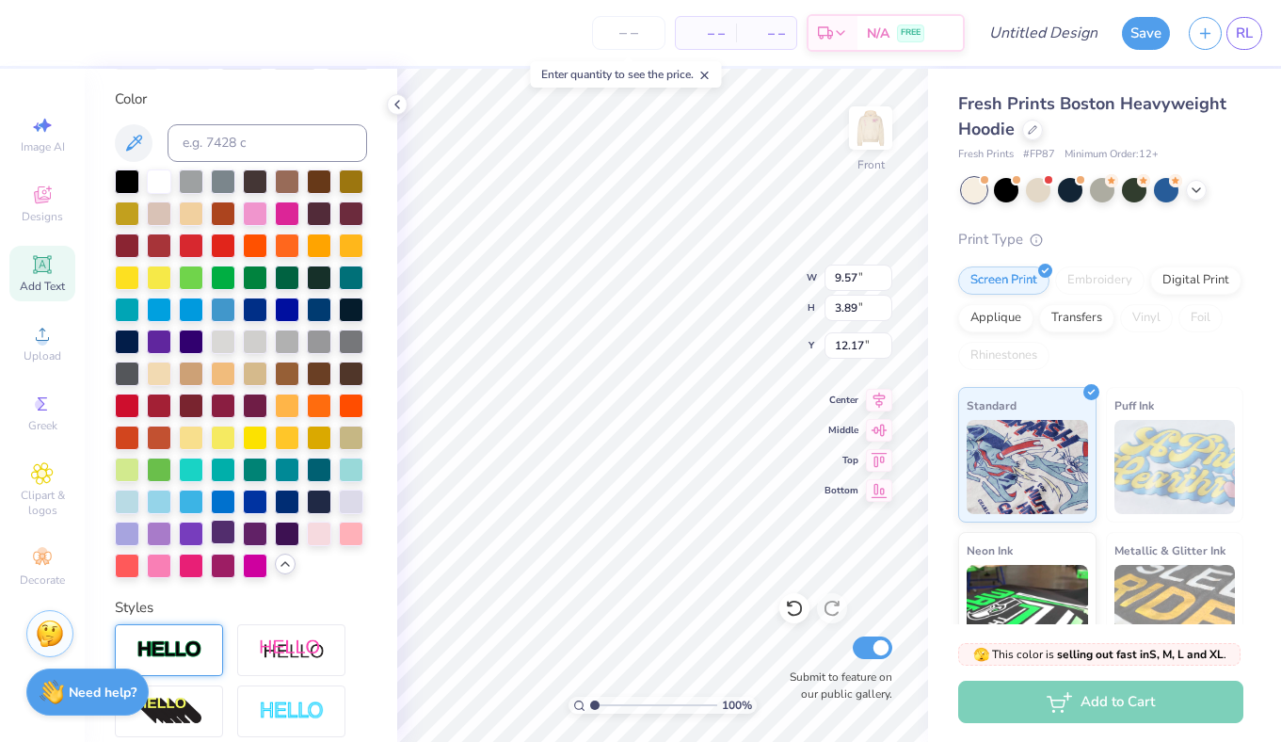
scroll to position [339, 0]
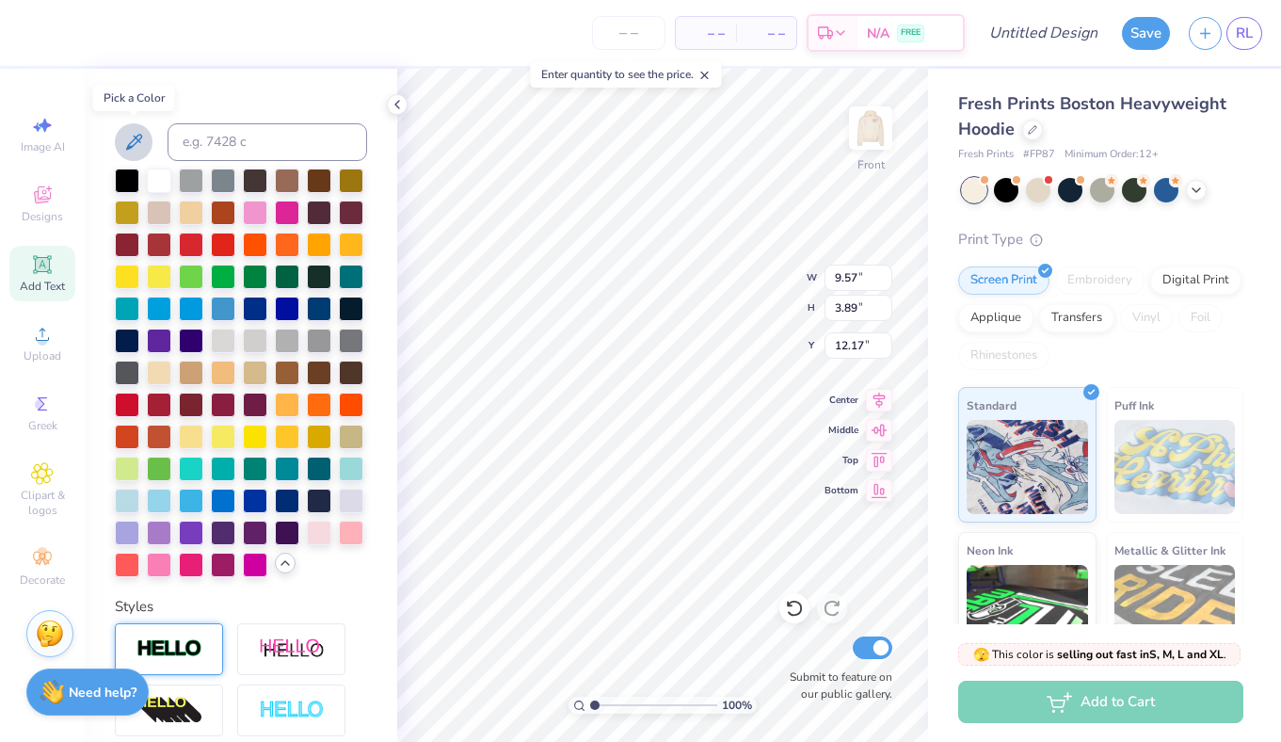
click at [137, 139] on icon at bounding box center [134, 142] width 16 height 16
click at [879, 135] on img at bounding box center [870, 127] width 75 height 75
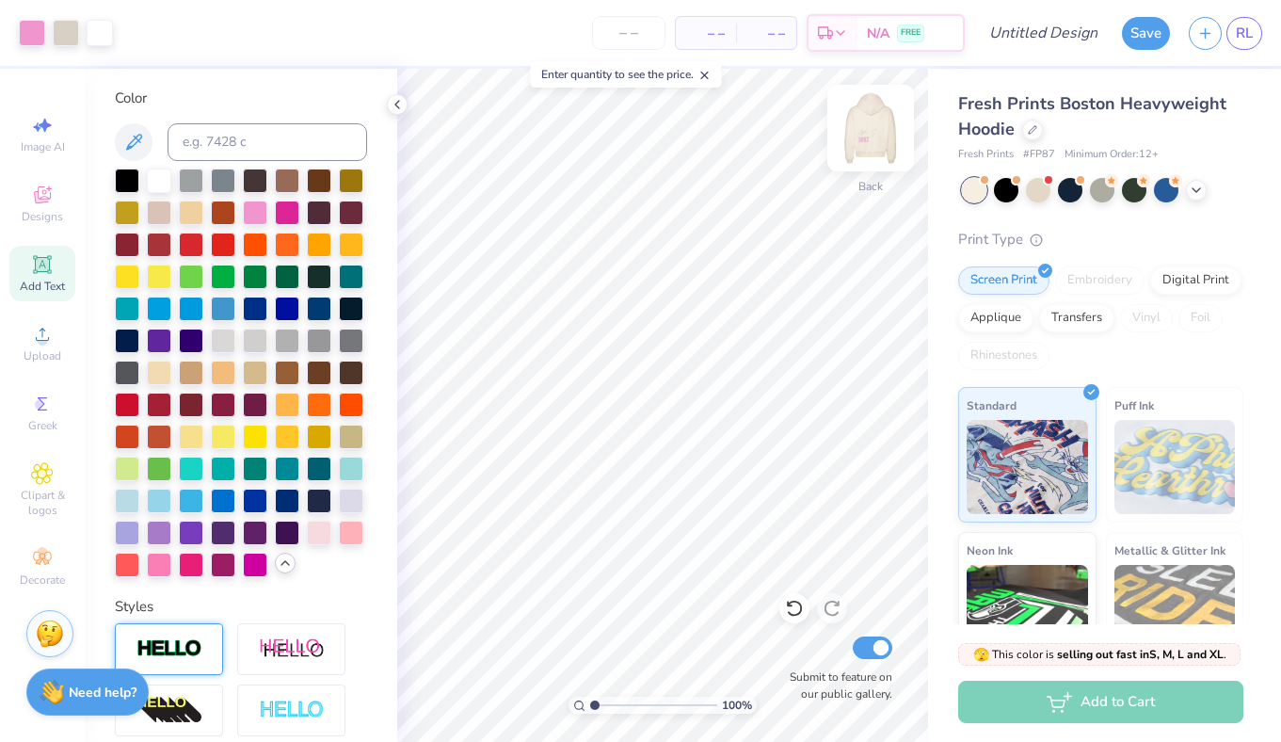
click at [865, 147] on img at bounding box center [870, 127] width 75 height 75
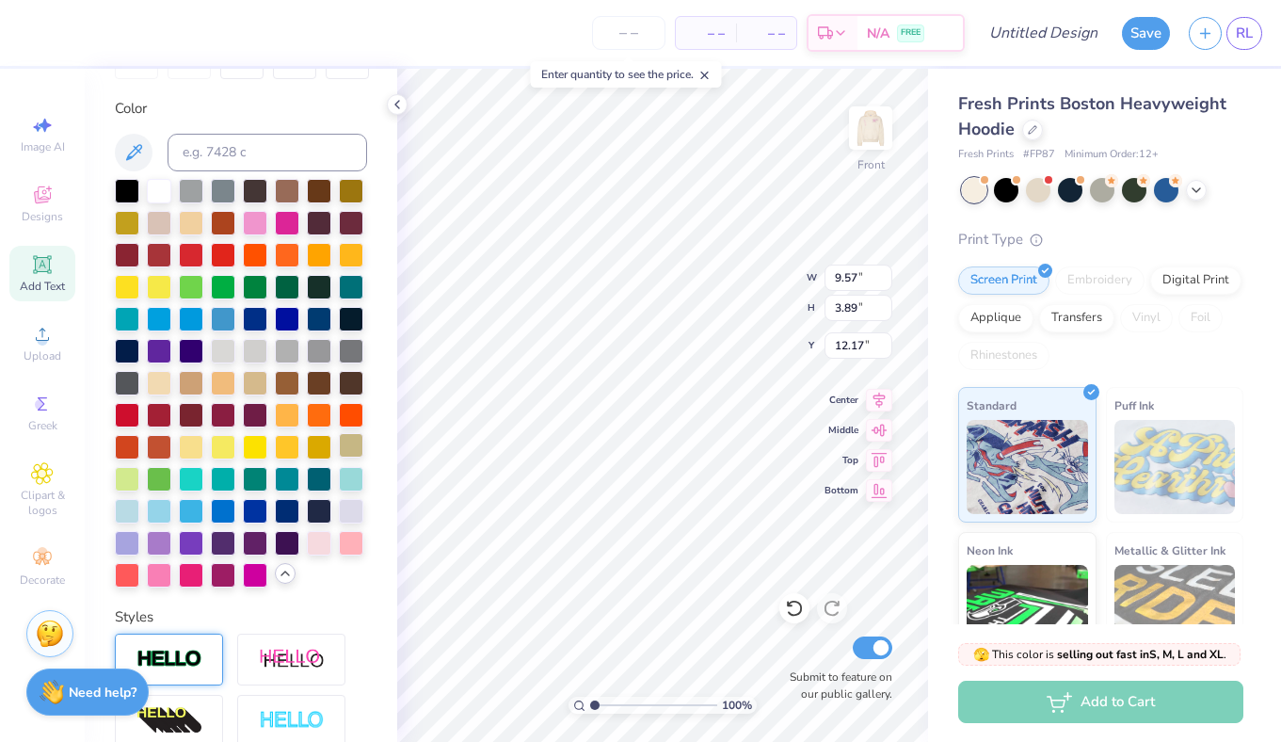
click at [358, 440] on div at bounding box center [351, 445] width 24 height 24
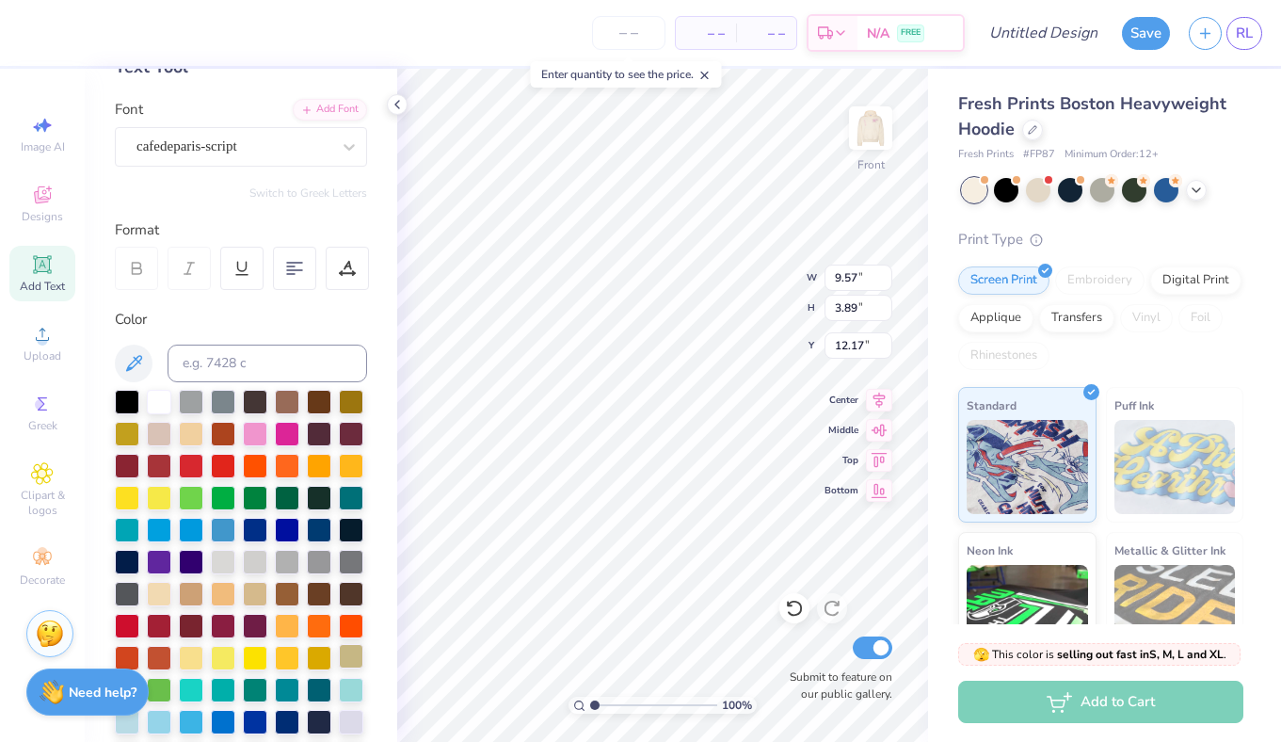
scroll to position [0, 0]
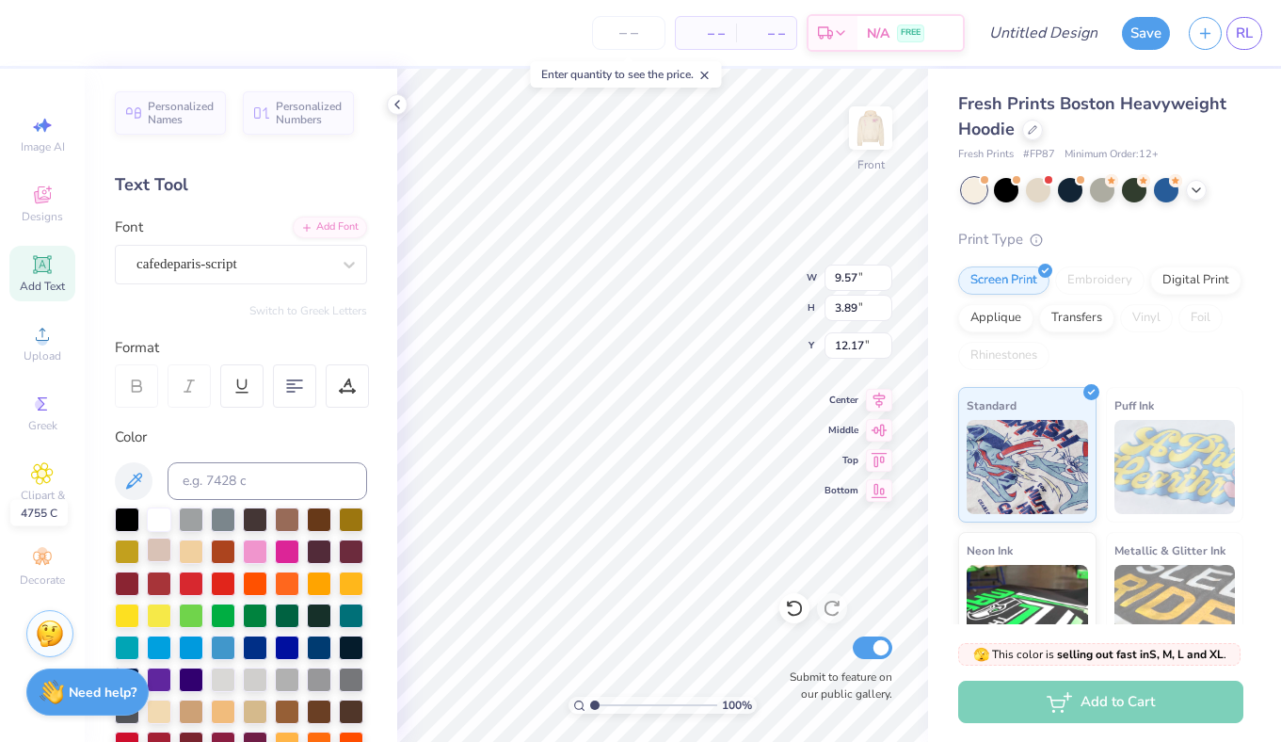
click at [164, 545] on div at bounding box center [159, 549] width 24 height 24
click at [255, 550] on div at bounding box center [255, 549] width 24 height 24
click at [859, 132] on img at bounding box center [870, 127] width 75 height 75
click at [898, 131] on img at bounding box center [870, 127] width 75 height 75
click at [876, 139] on img at bounding box center [870, 127] width 75 height 75
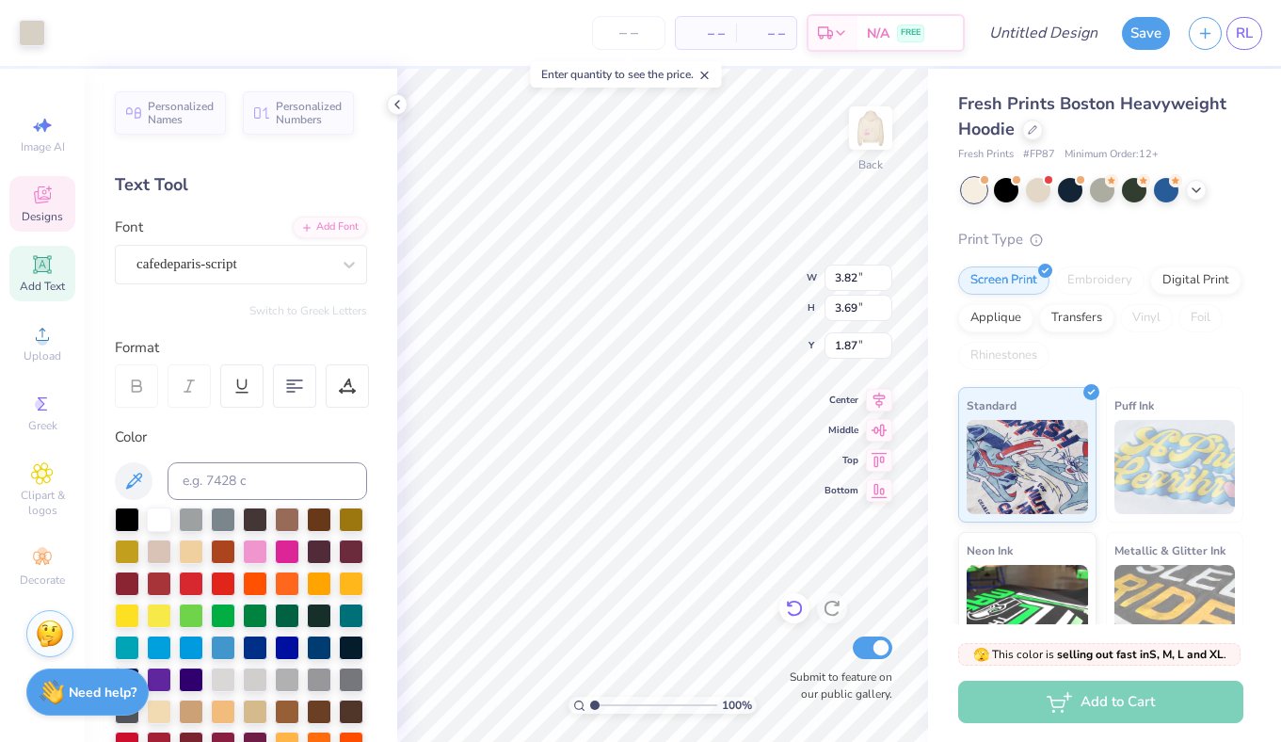
click at [789, 608] on icon at bounding box center [794, 608] width 19 height 19
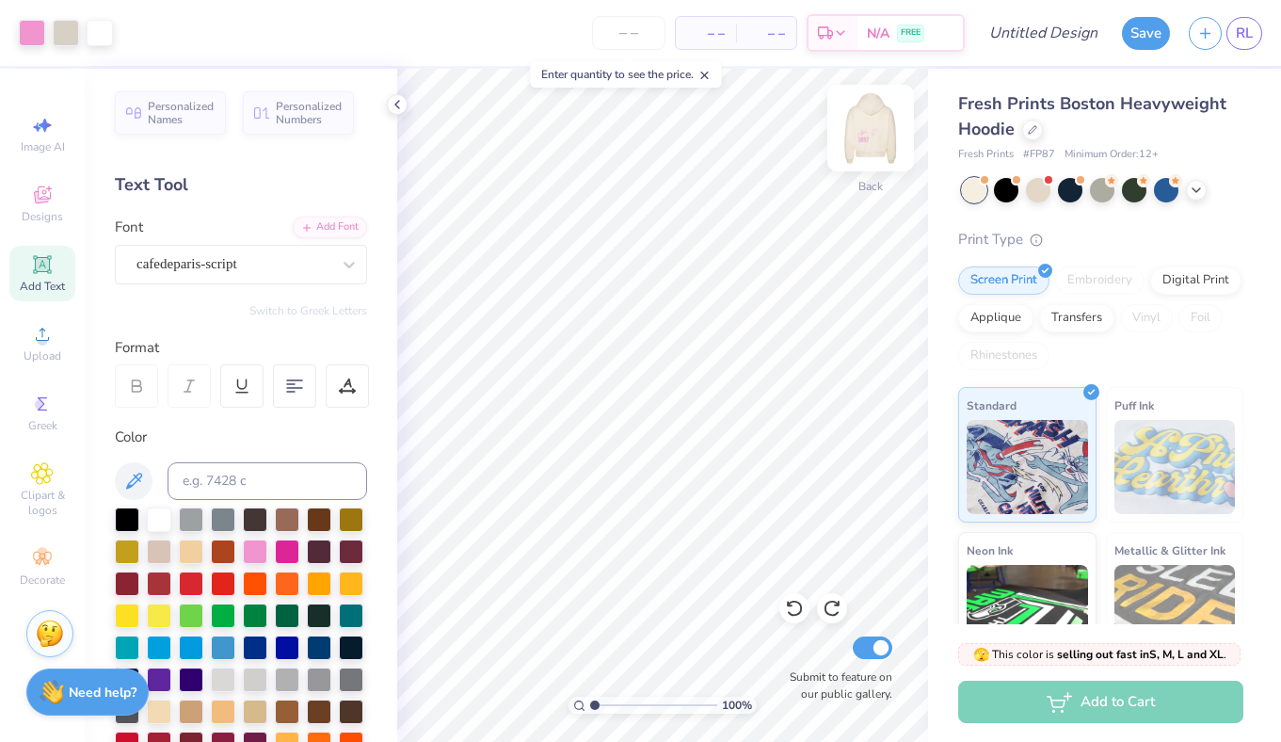
click at [871, 133] on img at bounding box center [870, 127] width 75 height 75
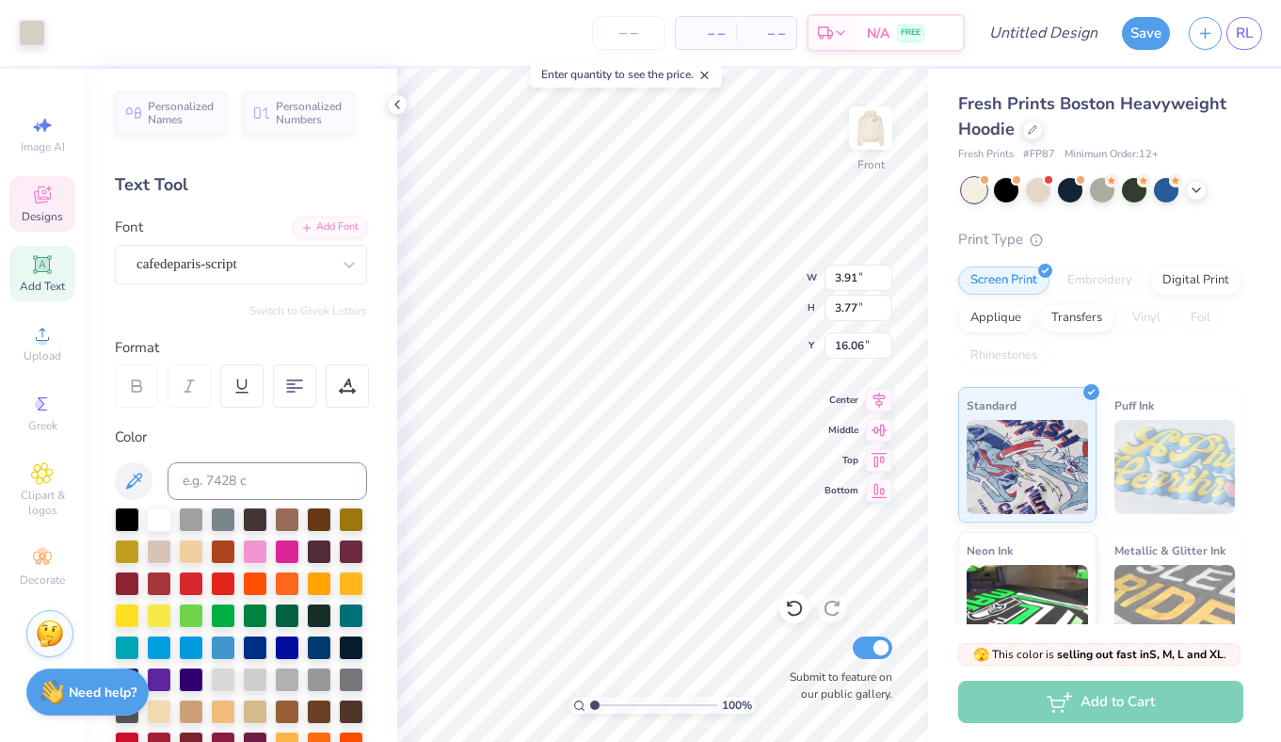
type input "16.06"
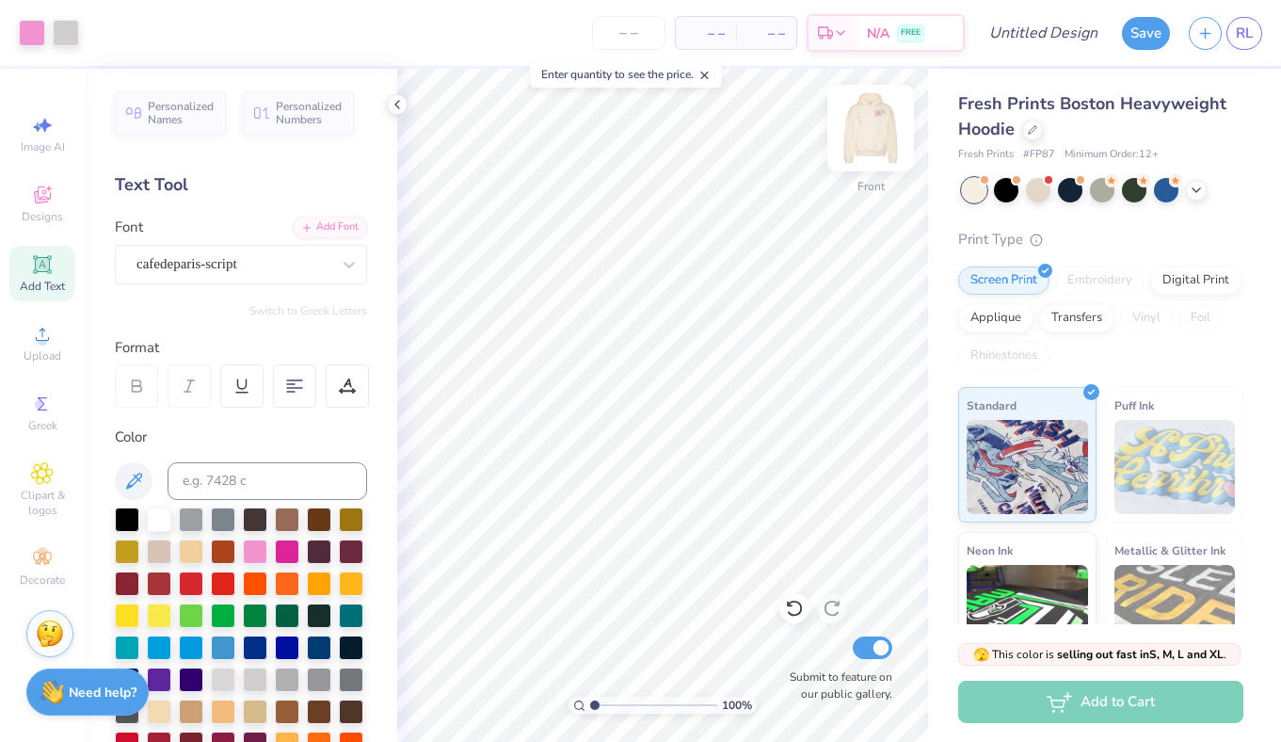
click at [861, 142] on img at bounding box center [870, 127] width 75 height 75
click at [862, 143] on img at bounding box center [870, 127] width 75 height 75
type input "16.47"
type input "5.11"
type input "3.35"
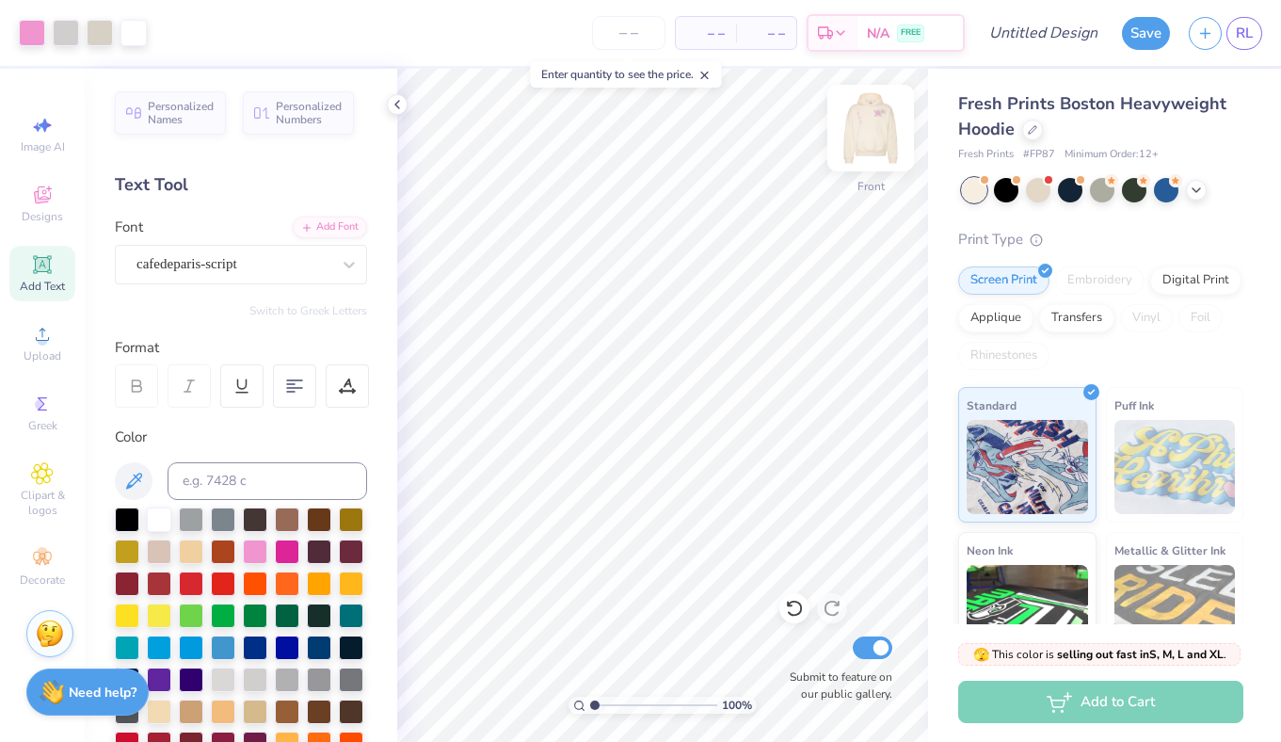
click at [869, 152] on img at bounding box center [870, 127] width 75 height 75
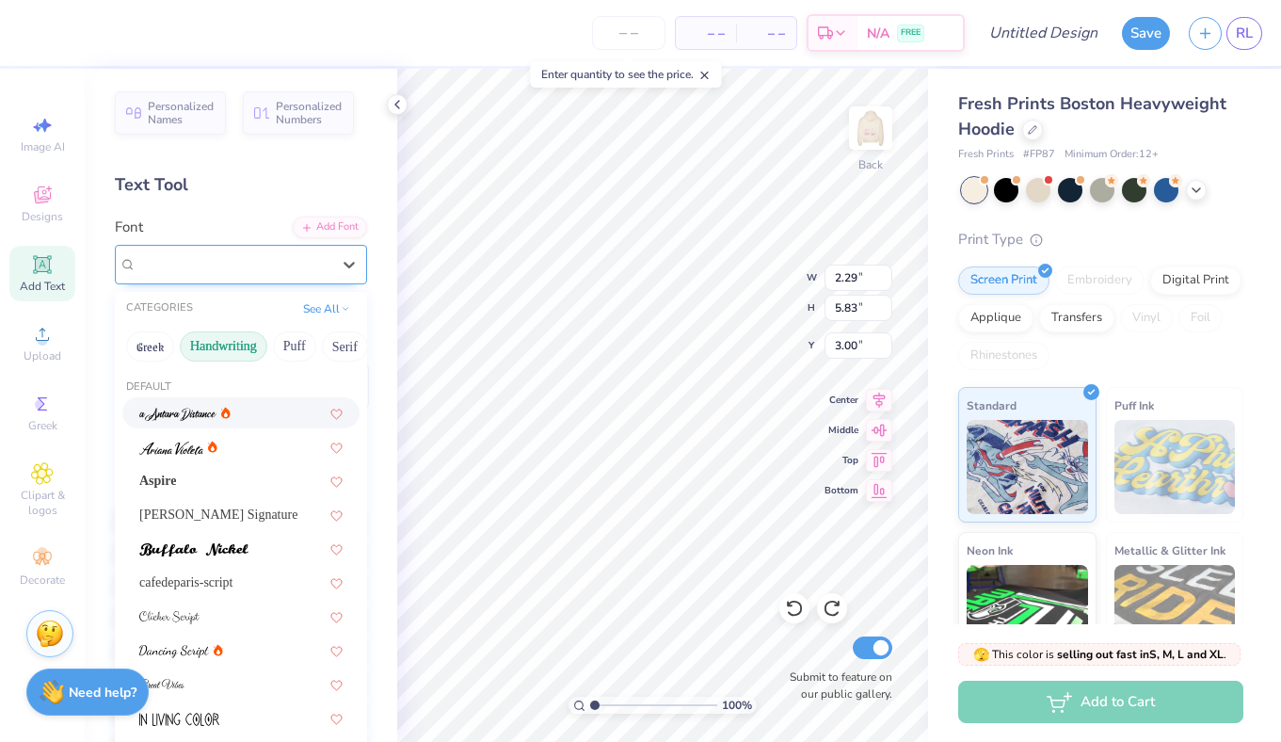
click at [301, 251] on div at bounding box center [233, 263] width 194 height 25
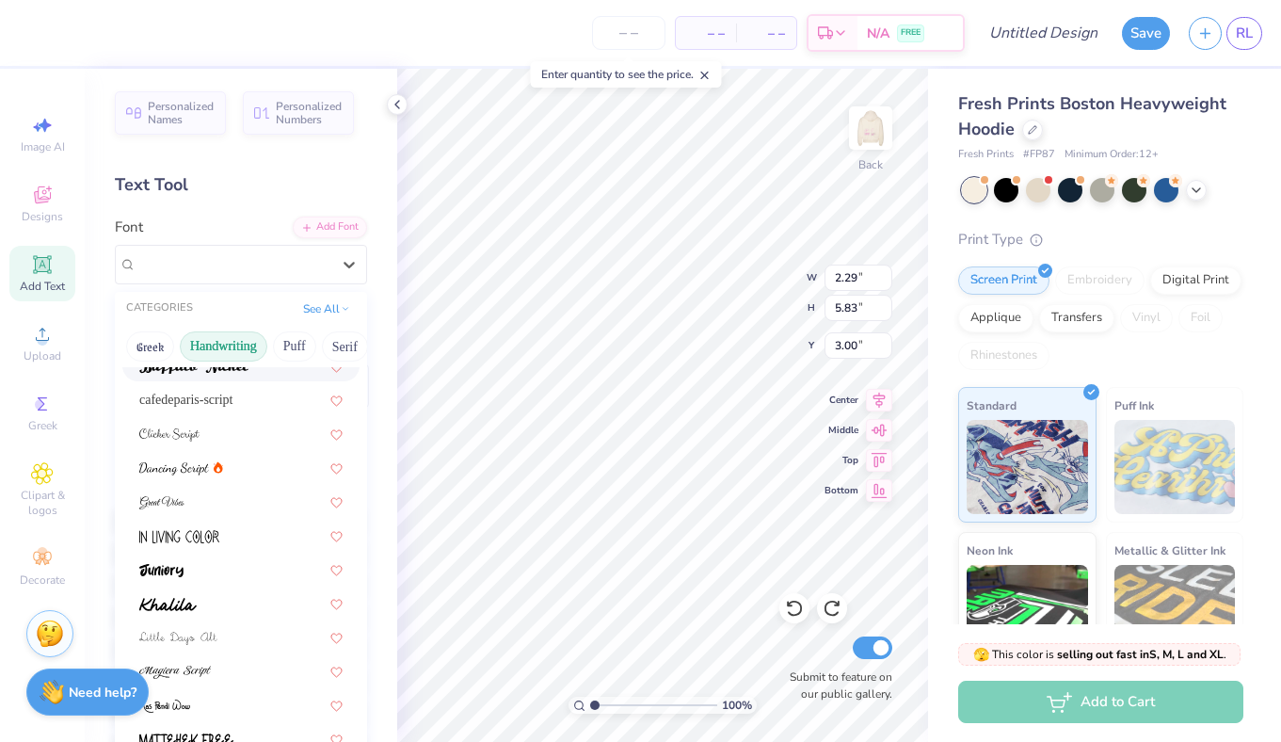
scroll to position [0, 6]
click at [285, 347] on button "Puff" at bounding box center [288, 346] width 43 height 30
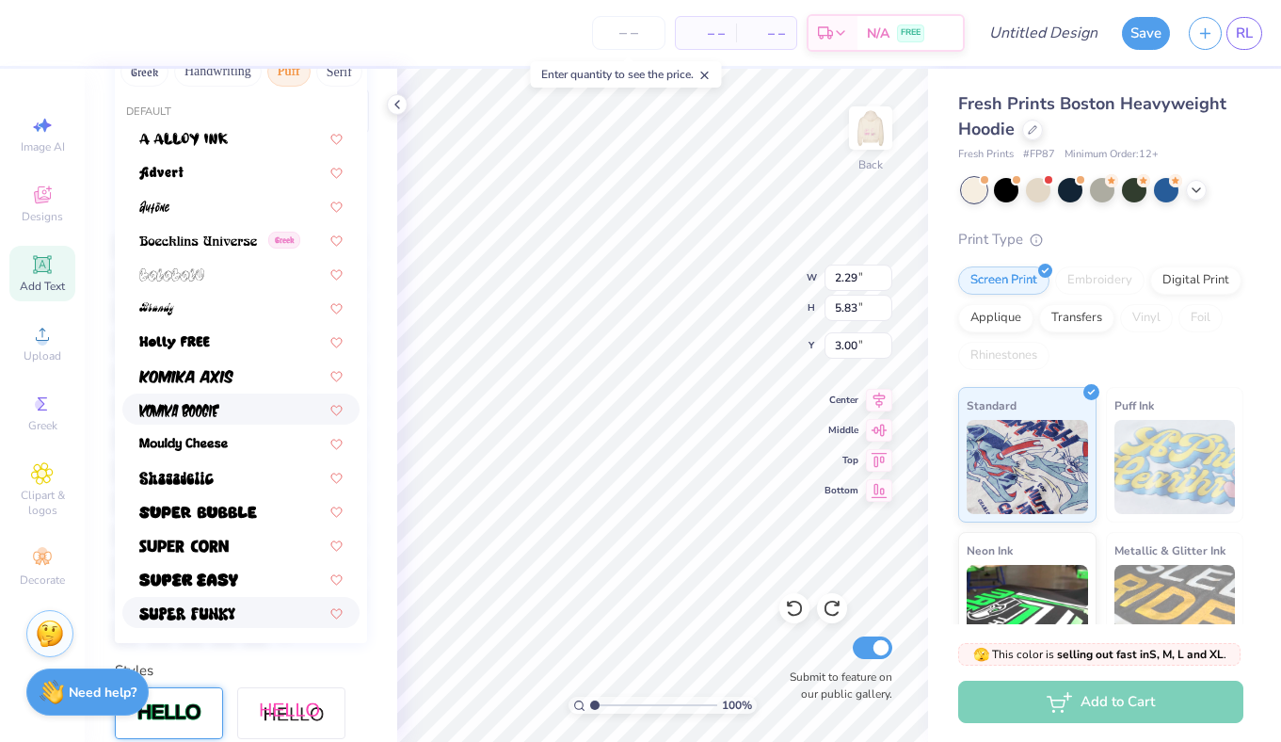
scroll to position [279, 0]
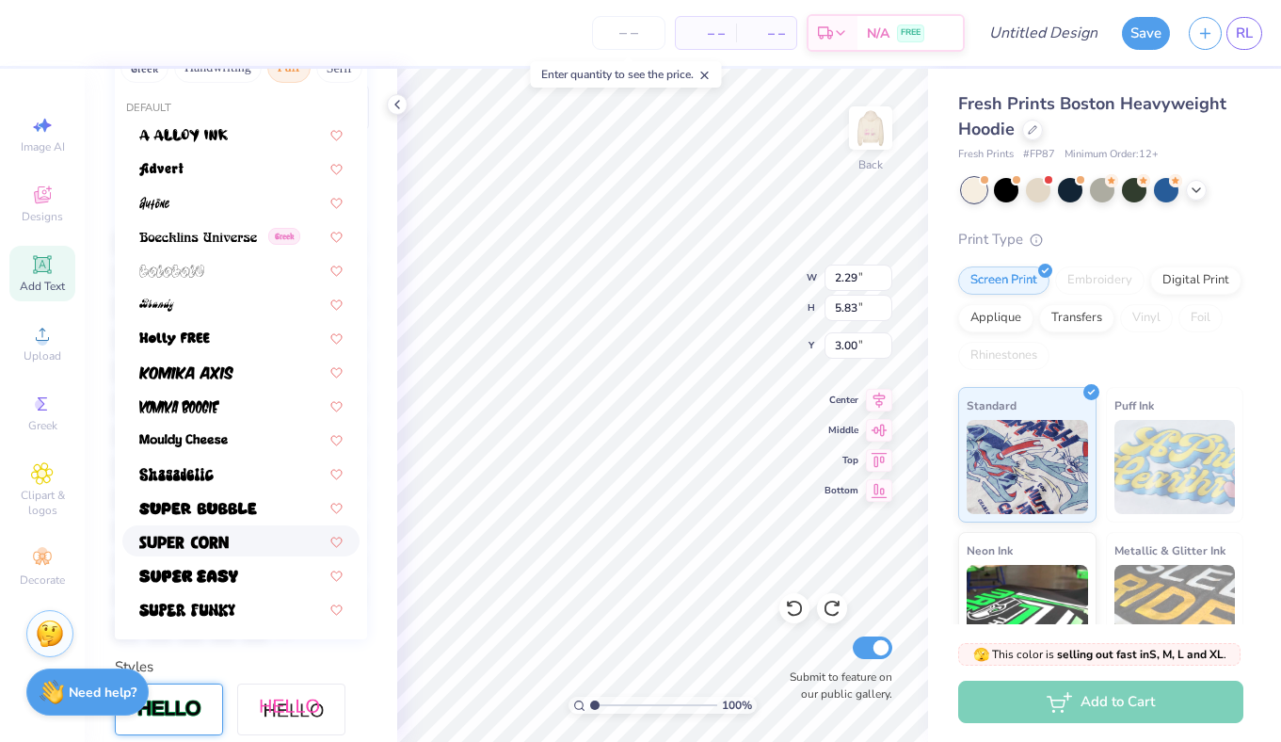
click at [232, 536] on div at bounding box center [240, 541] width 203 height 20
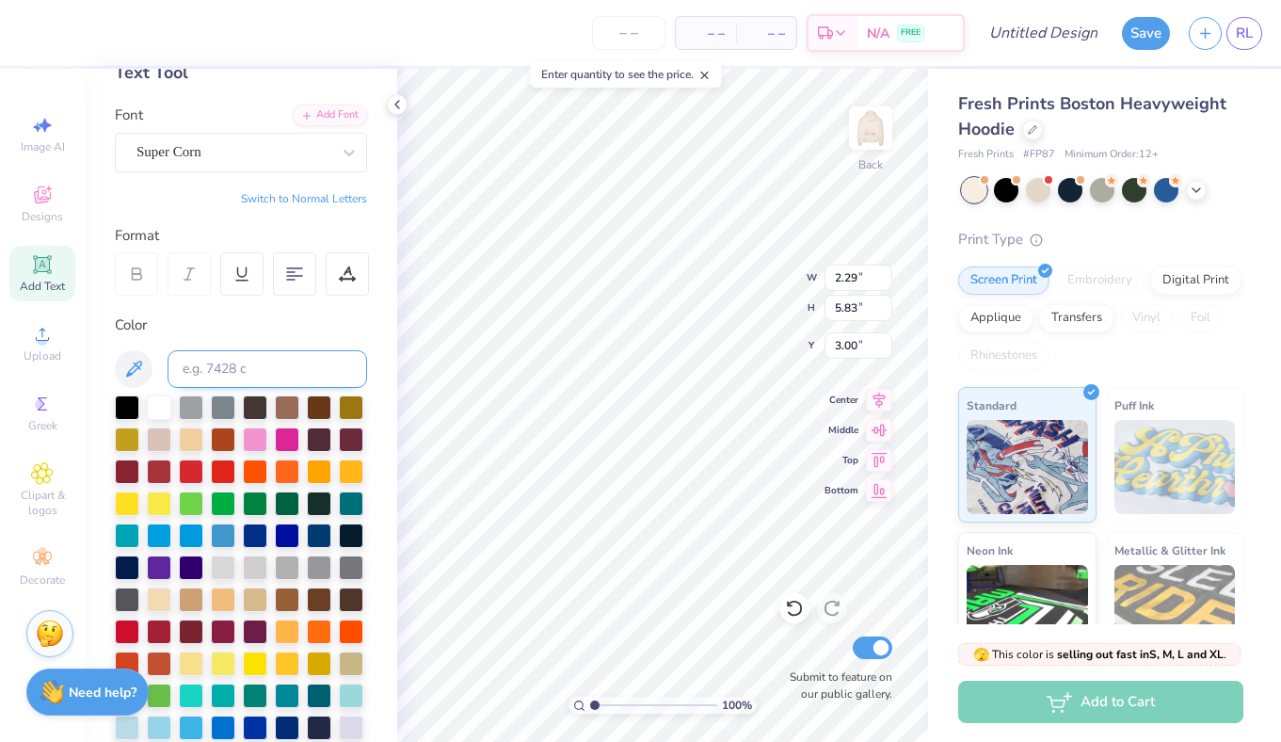
scroll to position [0, 0]
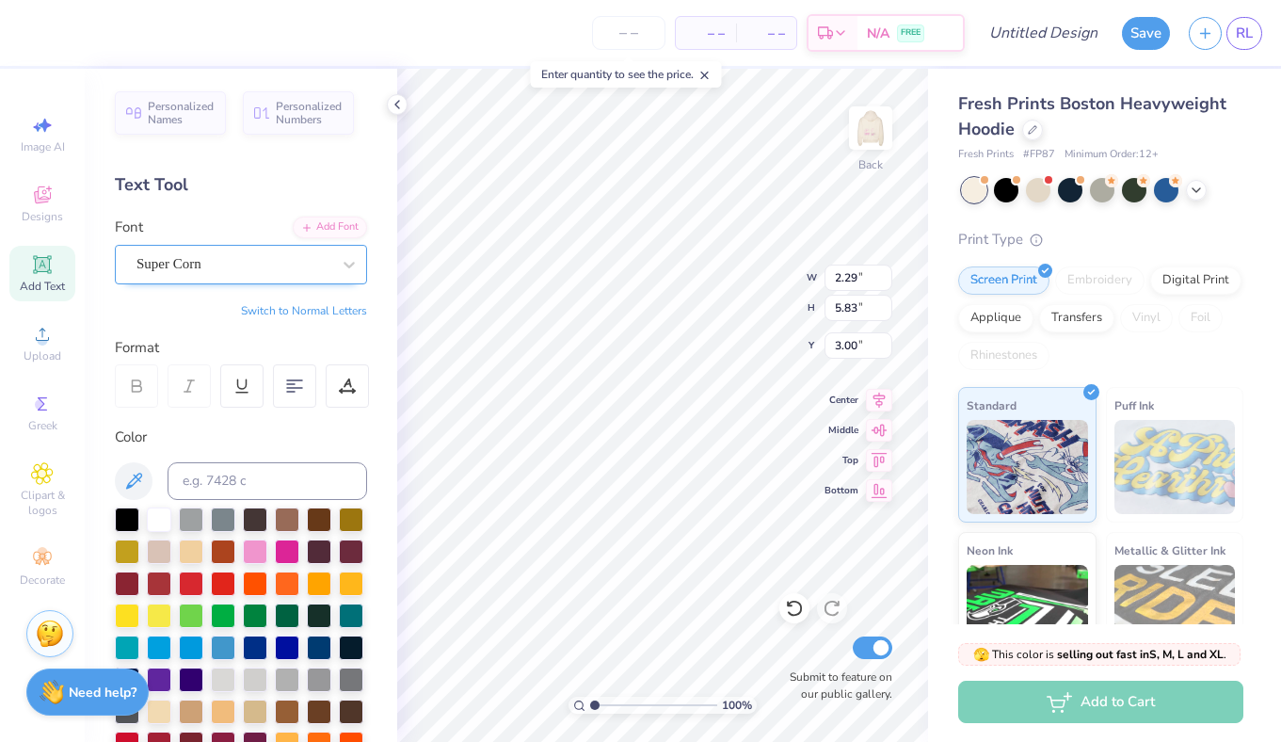
click at [251, 264] on div "Super Corn" at bounding box center [234, 263] width 198 height 29
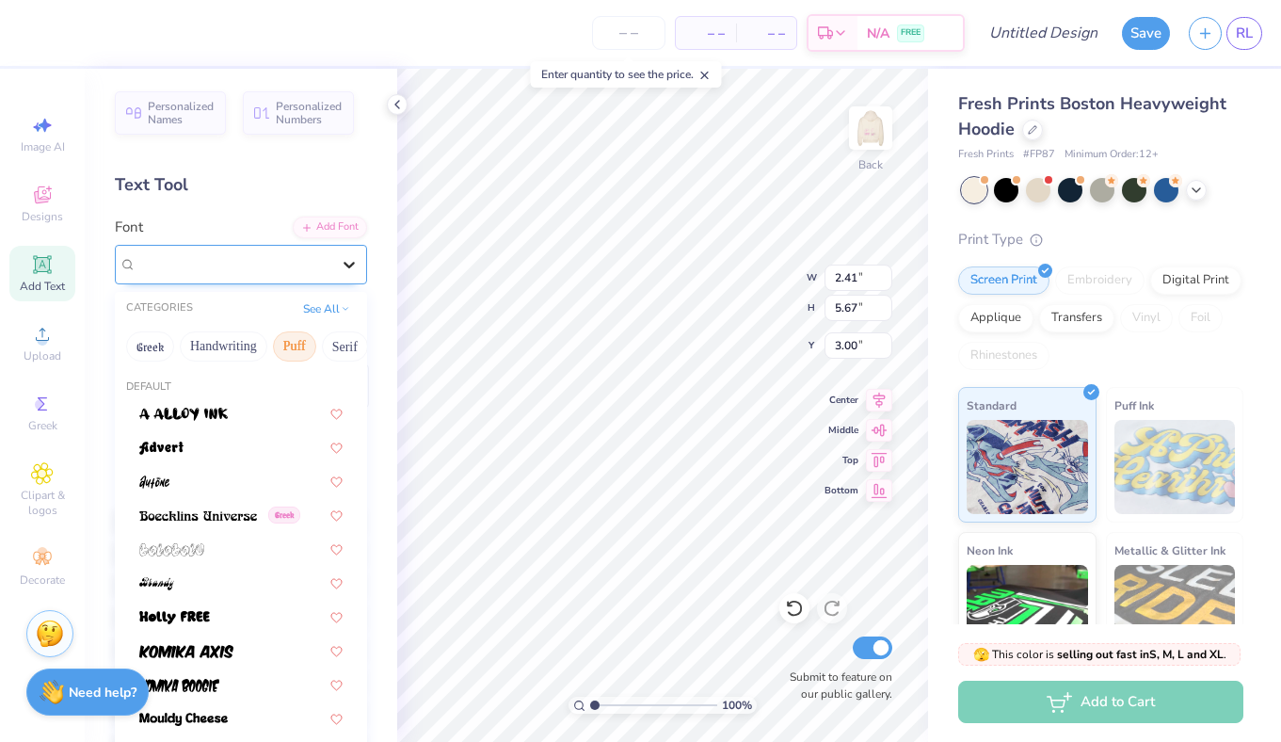
click at [338, 259] on div at bounding box center [349, 265] width 34 height 34
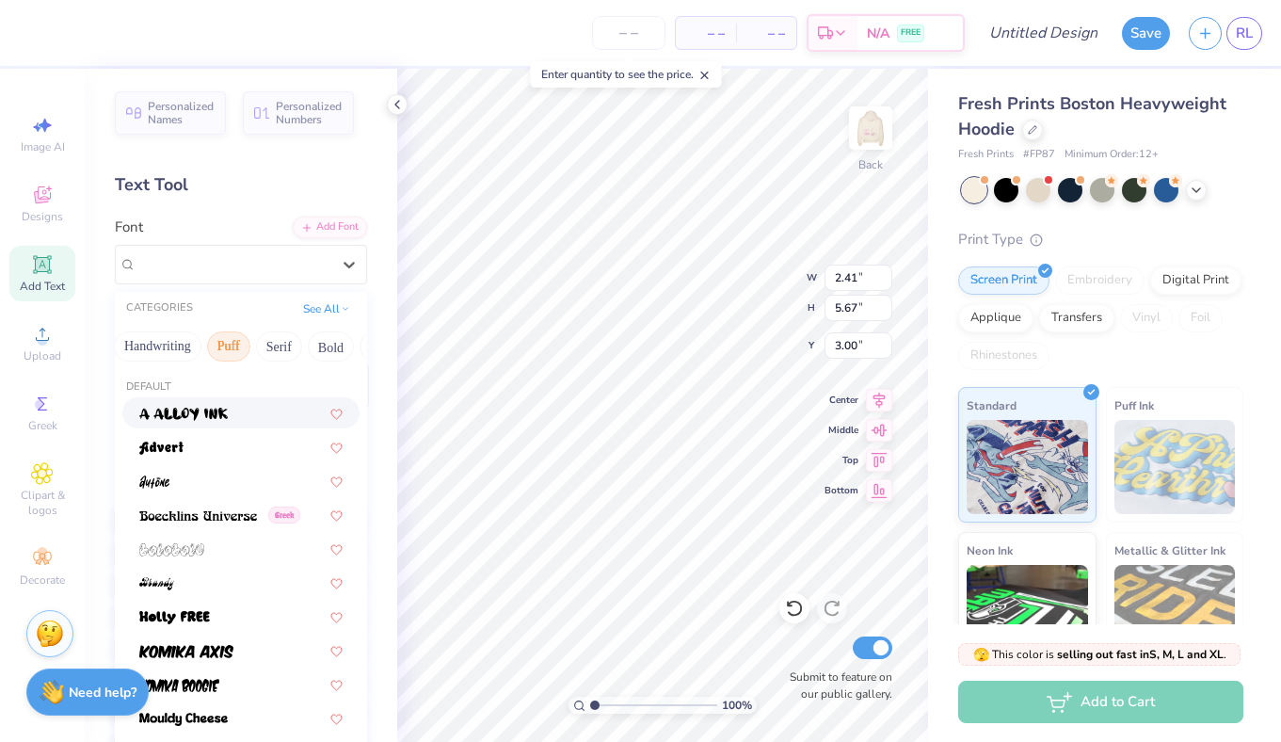
scroll to position [0, 74]
click at [264, 344] on button "Serif" at bounding box center [271, 346] width 46 height 30
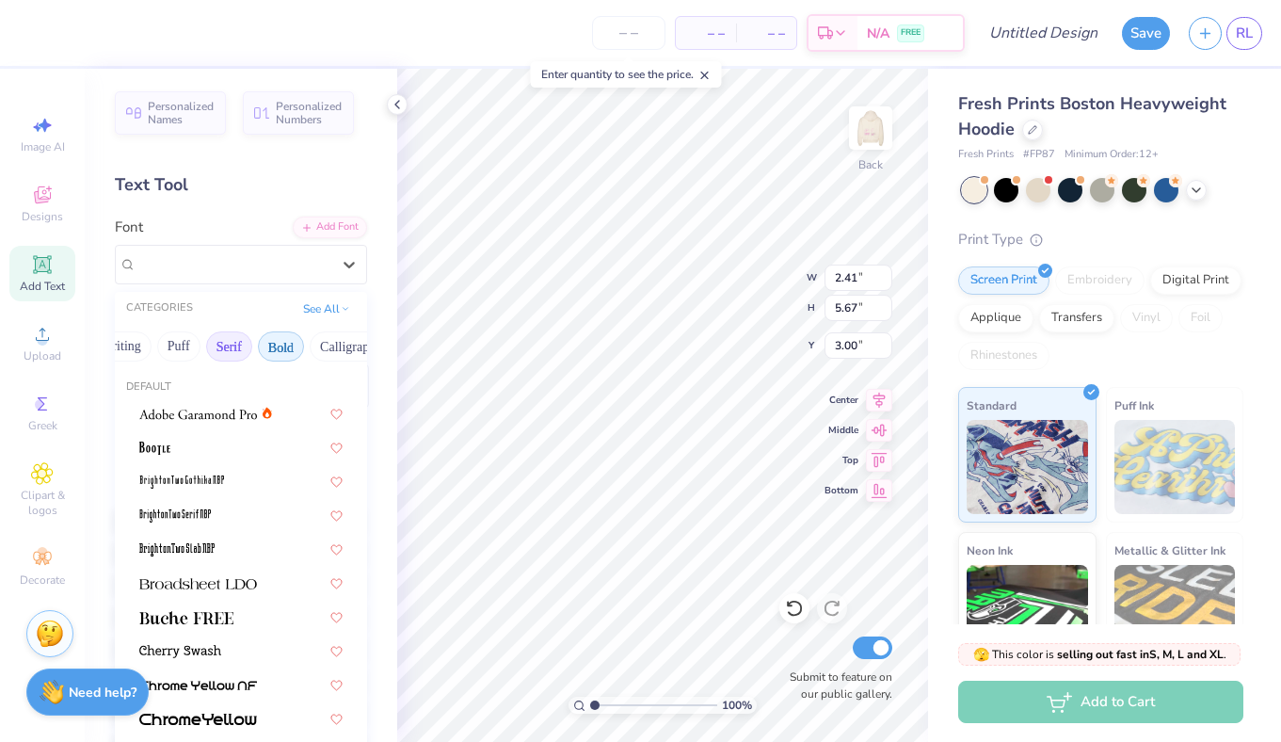
scroll to position [0, 153]
click at [252, 343] on button "Bold" at bounding box center [243, 346] width 46 height 30
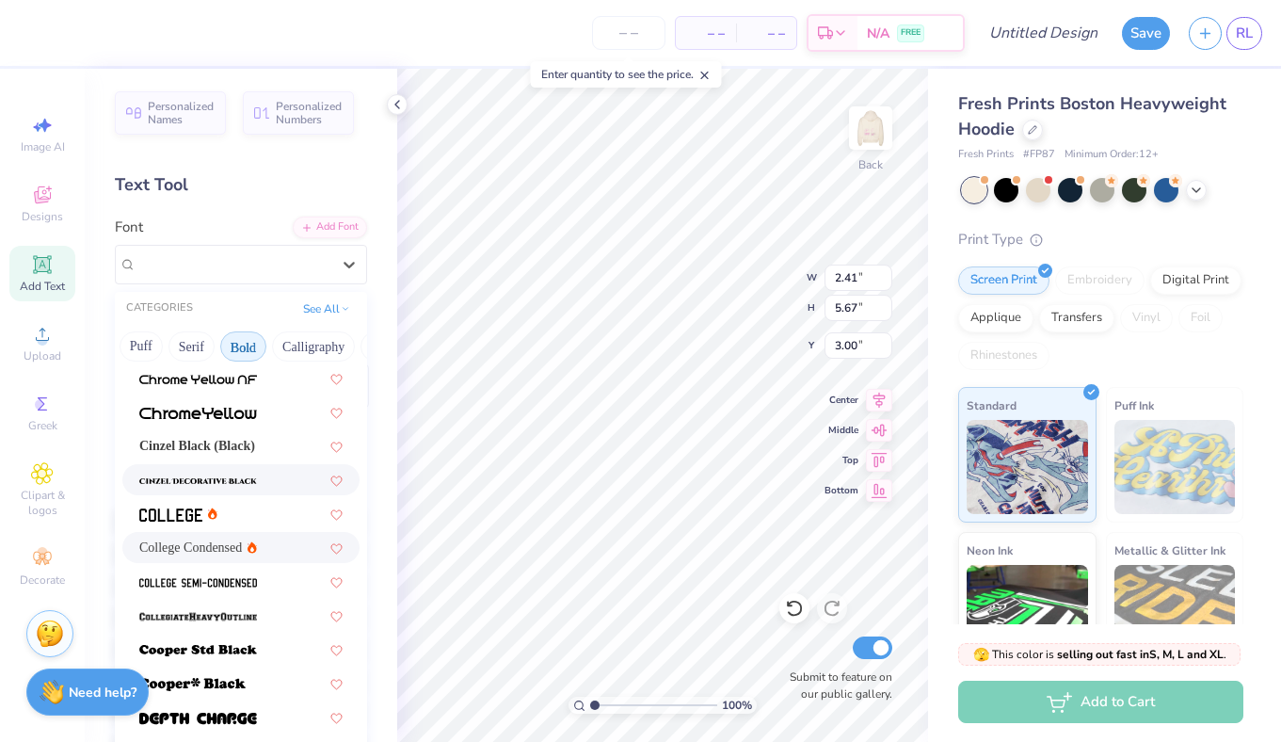
scroll to position [92, 0]
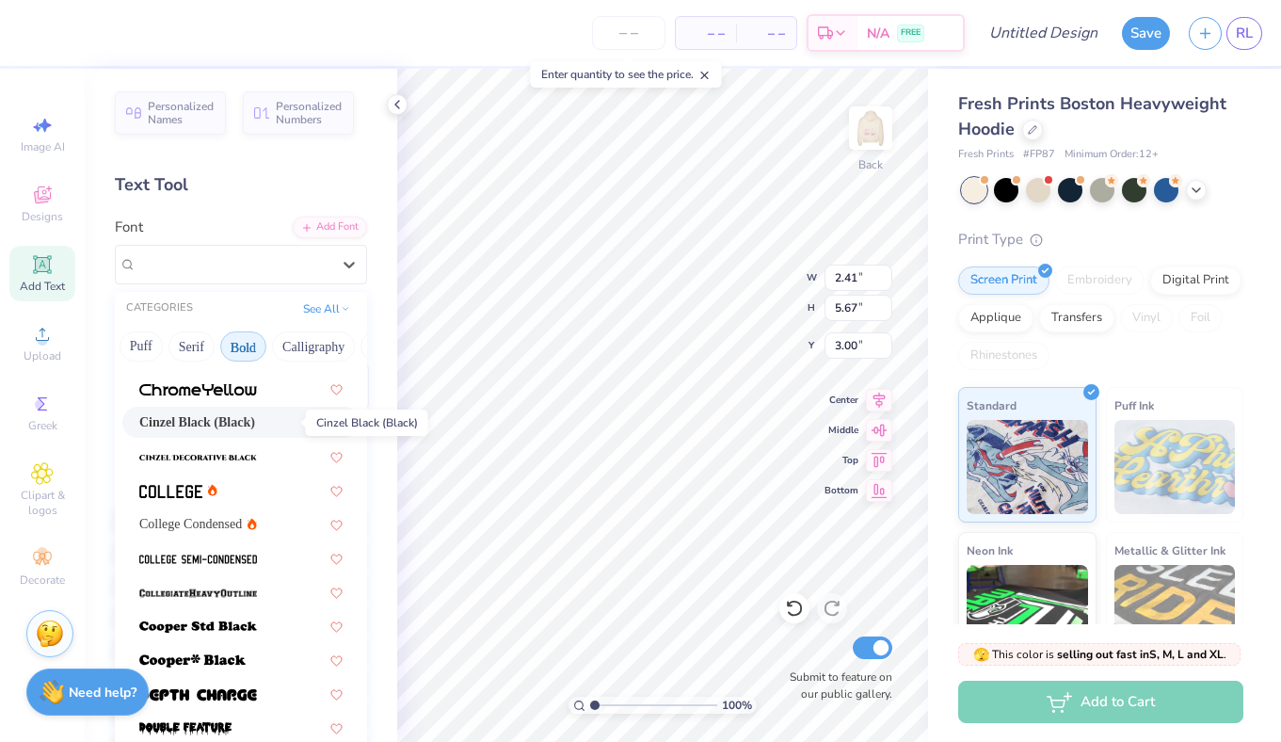
click at [253, 425] on span "Cinzel Black (Black)" at bounding box center [197, 422] width 116 height 20
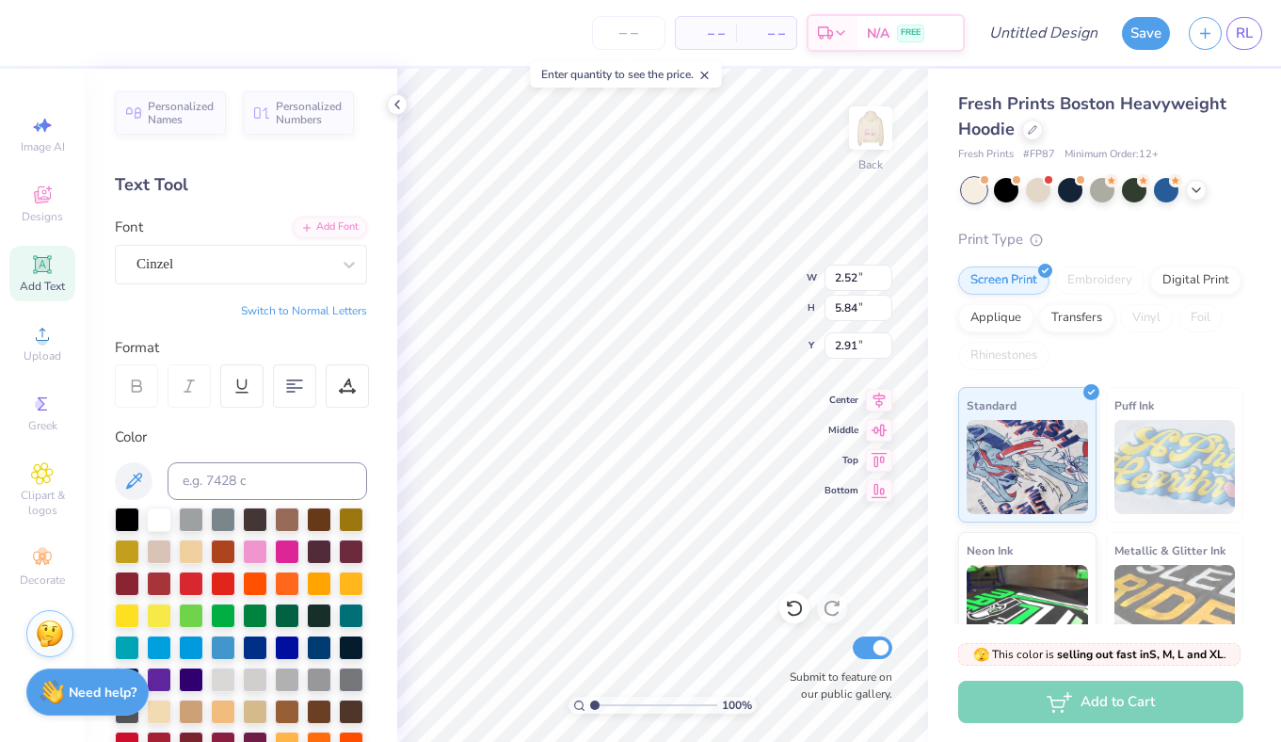
scroll to position [2, 0]
type textarea "A O"
type textarea "A"
type textarea "AOII"
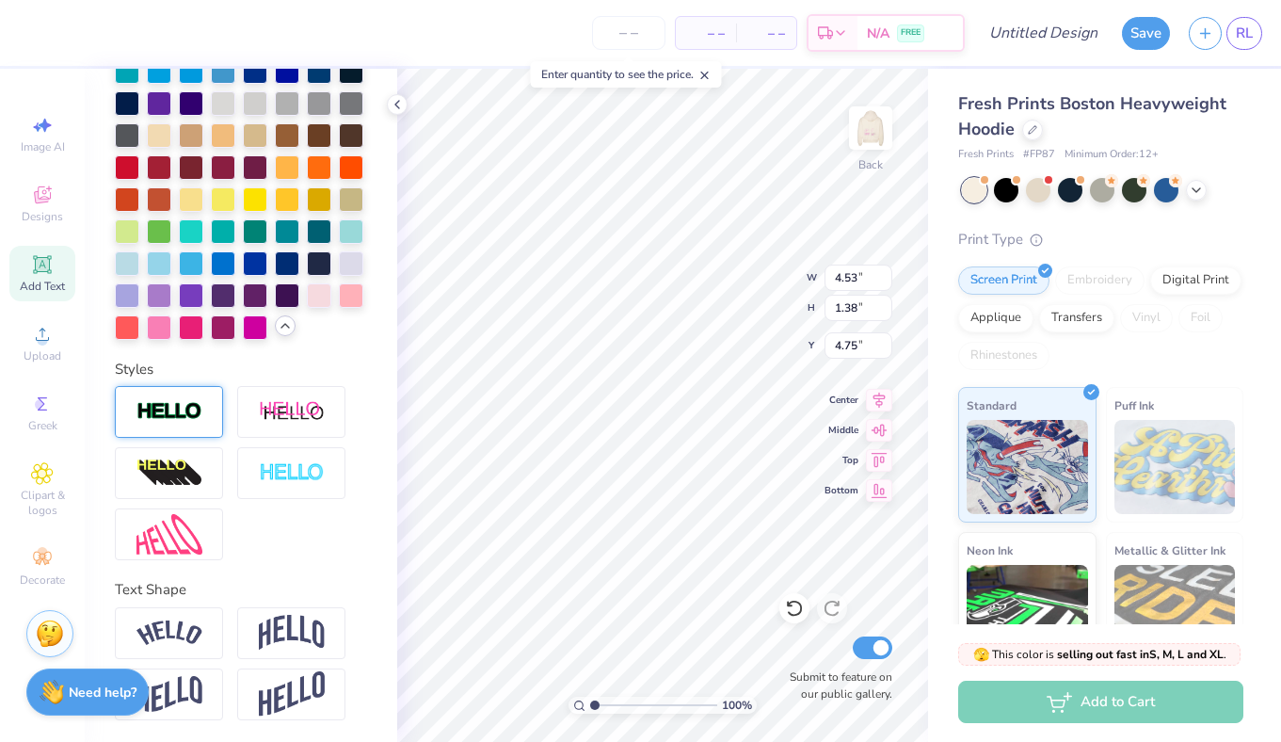
scroll to position [3, 0]
type textarea "A O II"
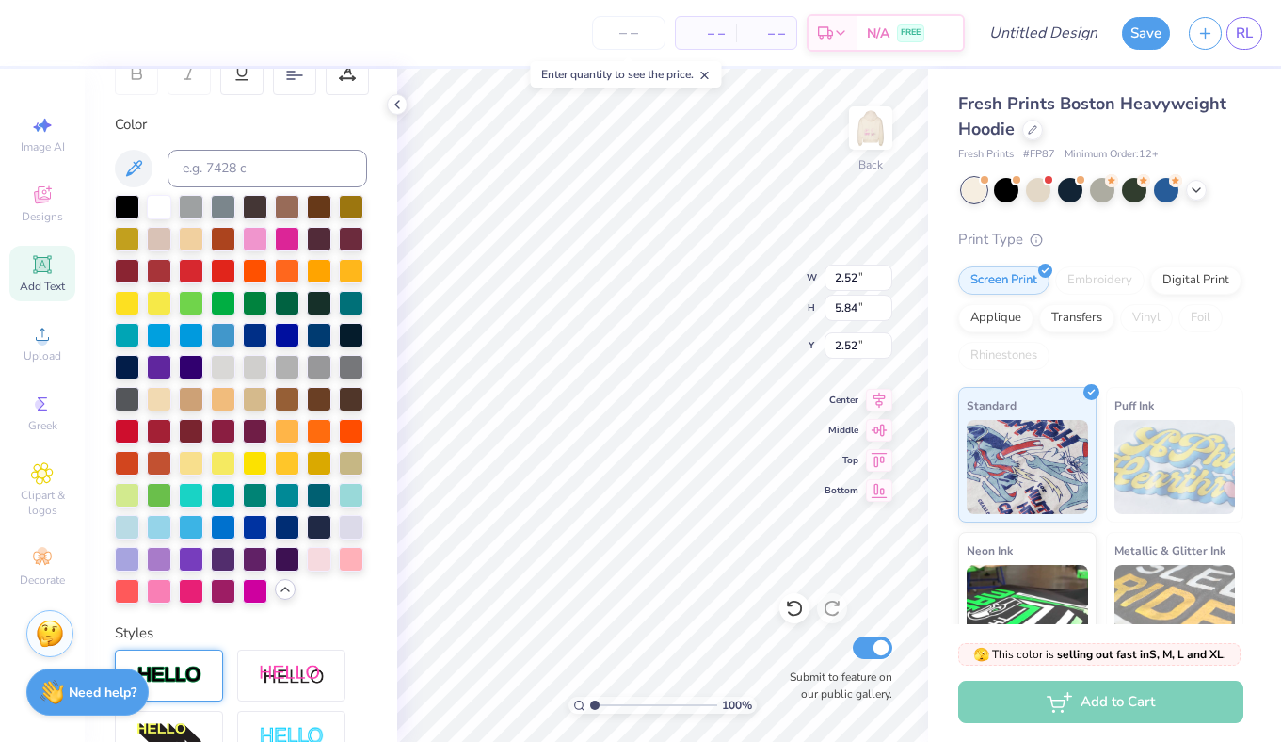
scroll to position [0, 0]
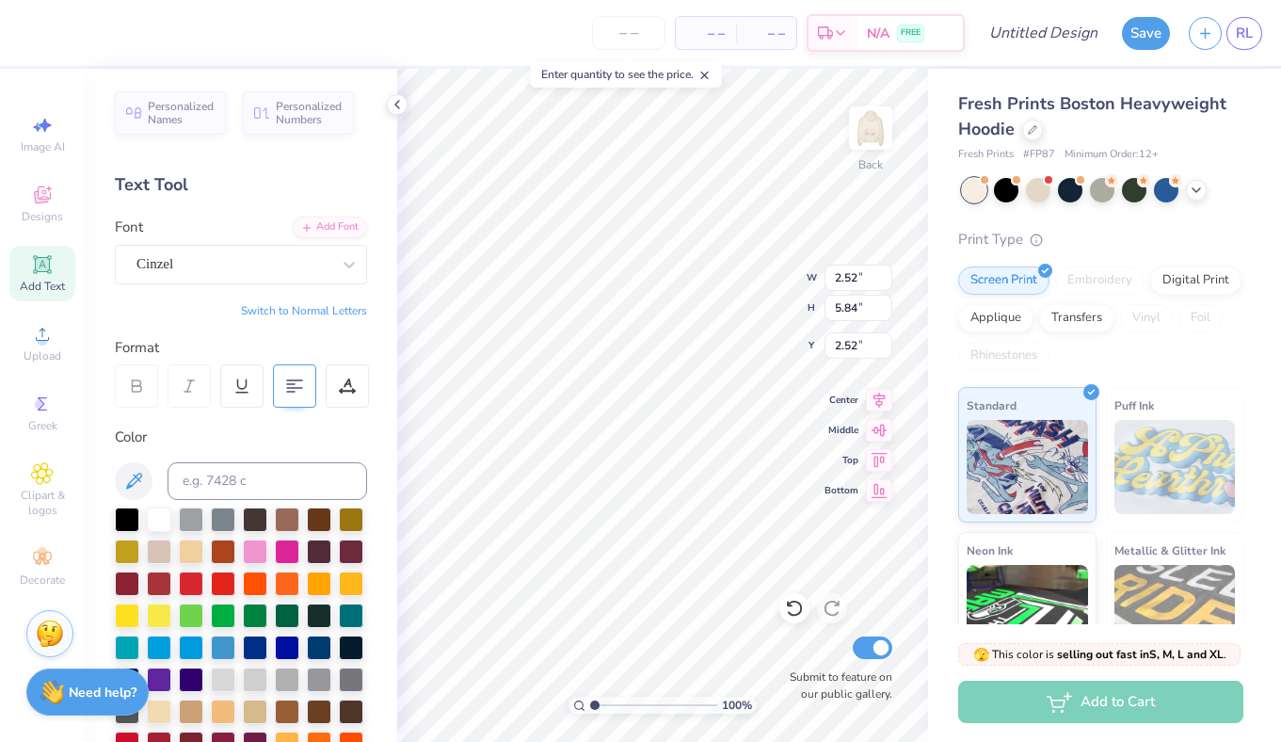
click at [282, 394] on div at bounding box center [294, 385] width 43 height 43
click at [350, 389] on icon at bounding box center [347, 385] width 17 height 17
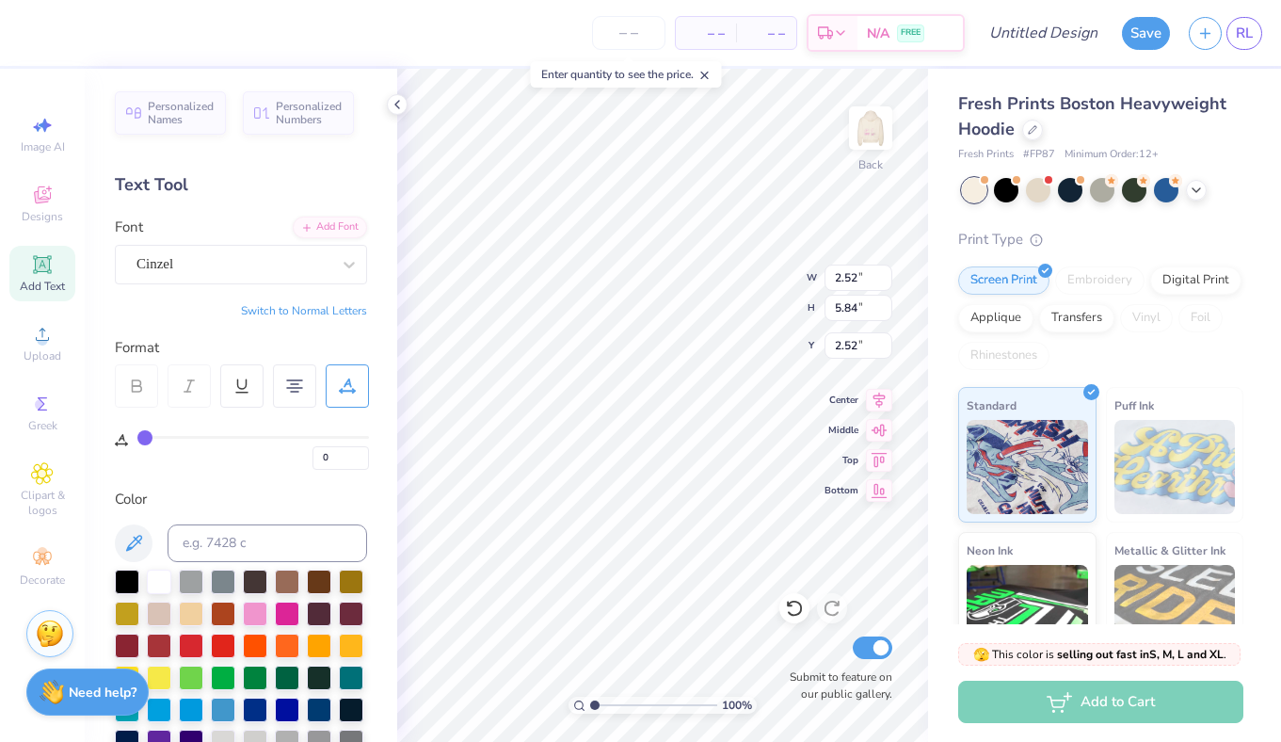
click at [350, 389] on icon at bounding box center [347, 385] width 17 height 17
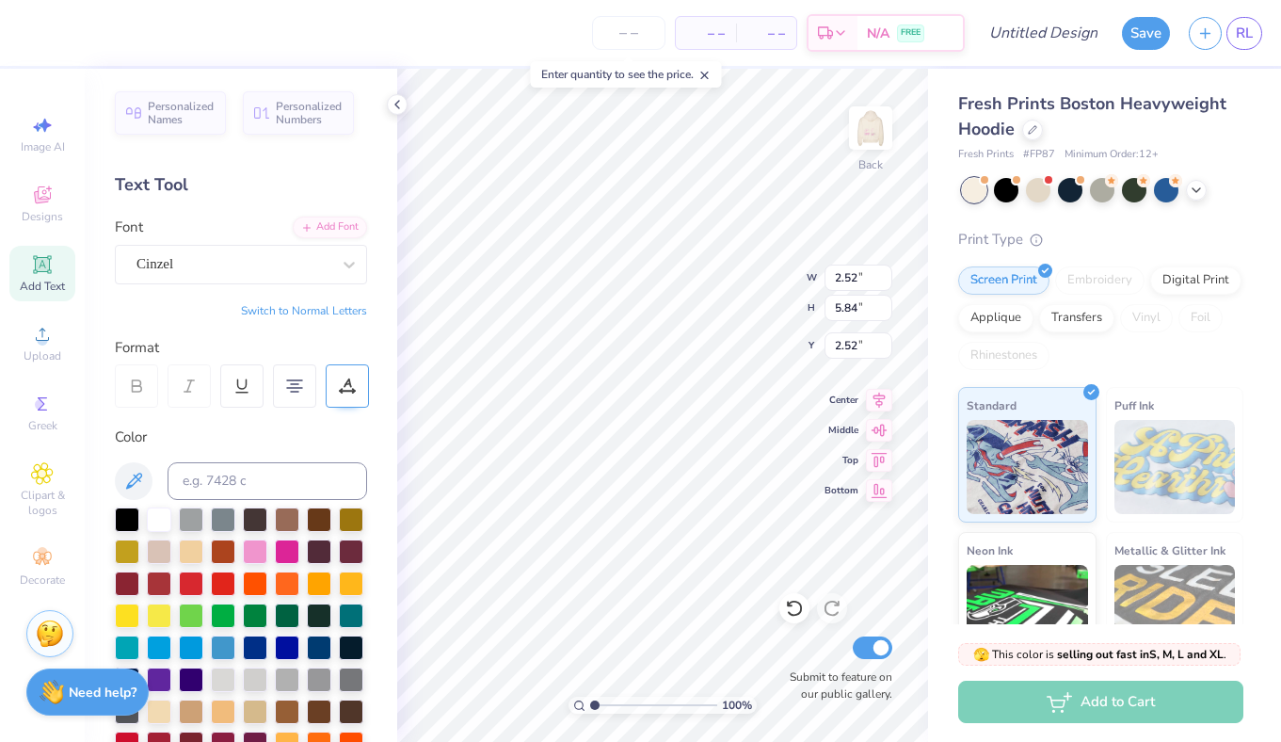
click at [337, 377] on div at bounding box center [347, 385] width 43 height 43
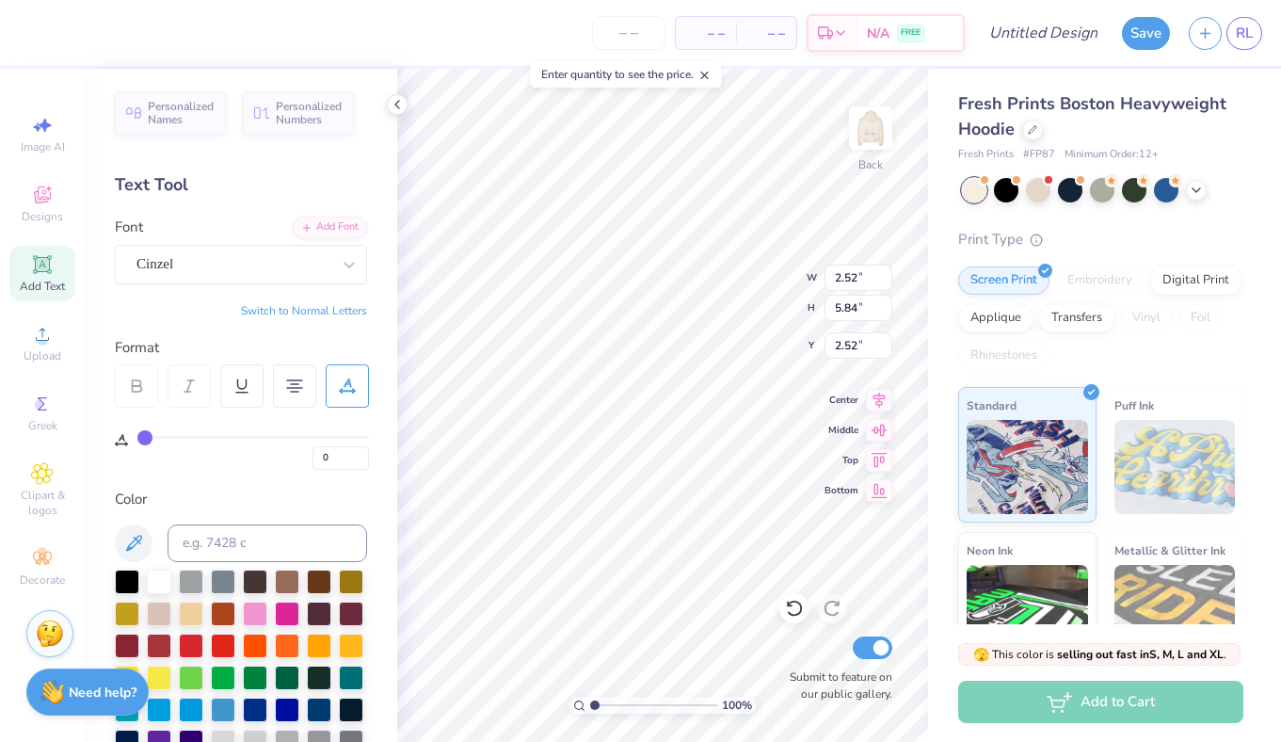
type input "1"
type input "2"
type input "3"
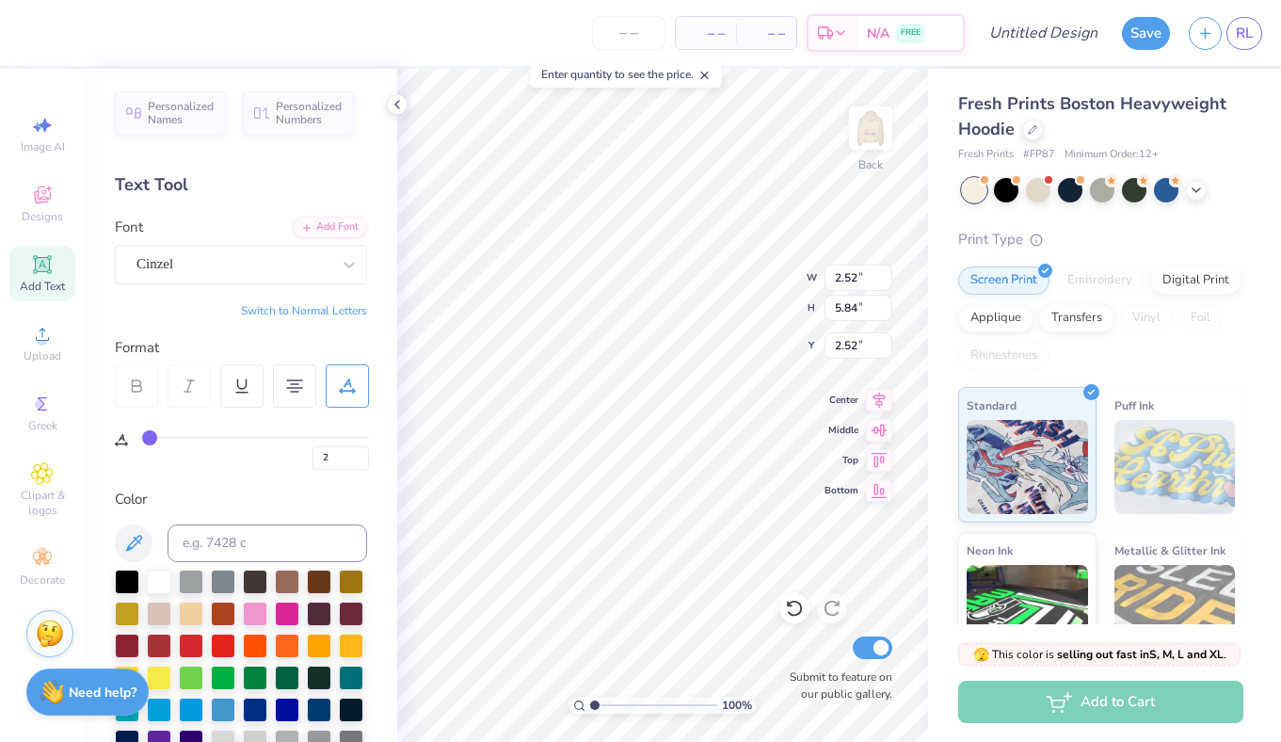
type input "3"
type input "6"
type input "9"
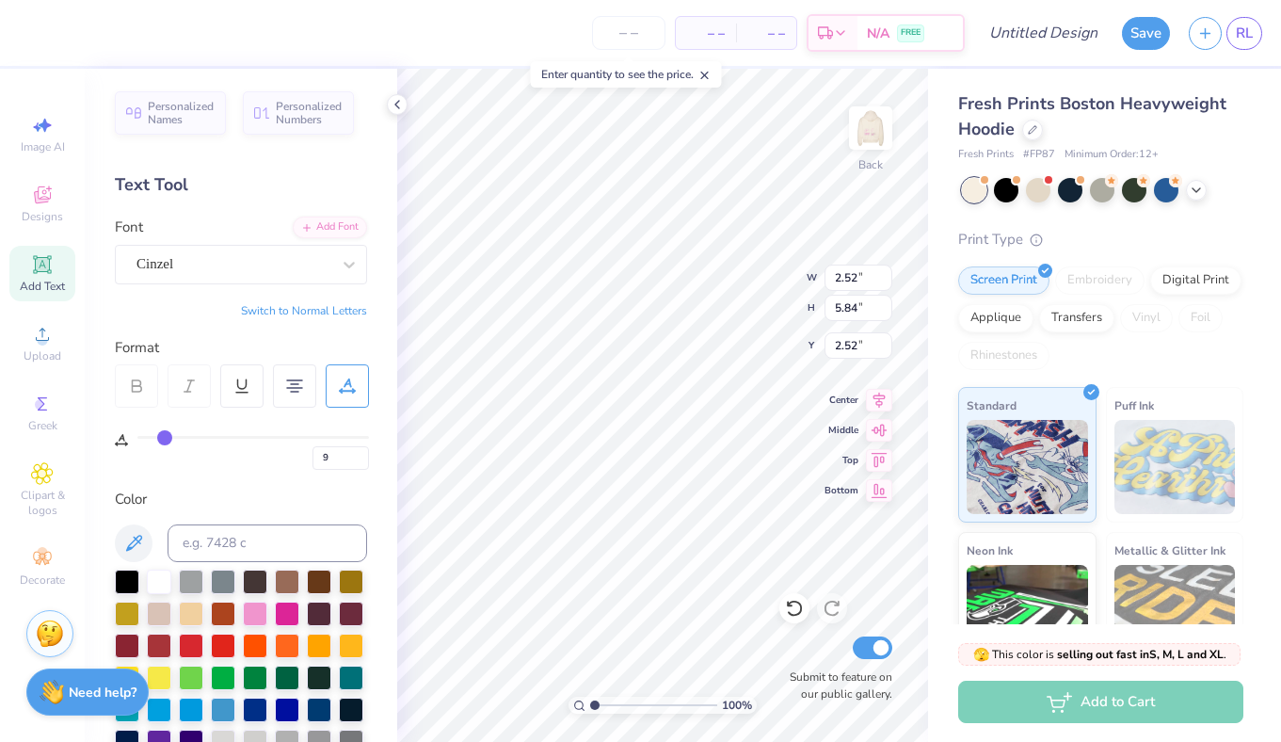
type input "13"
type input "15"
type input "18"
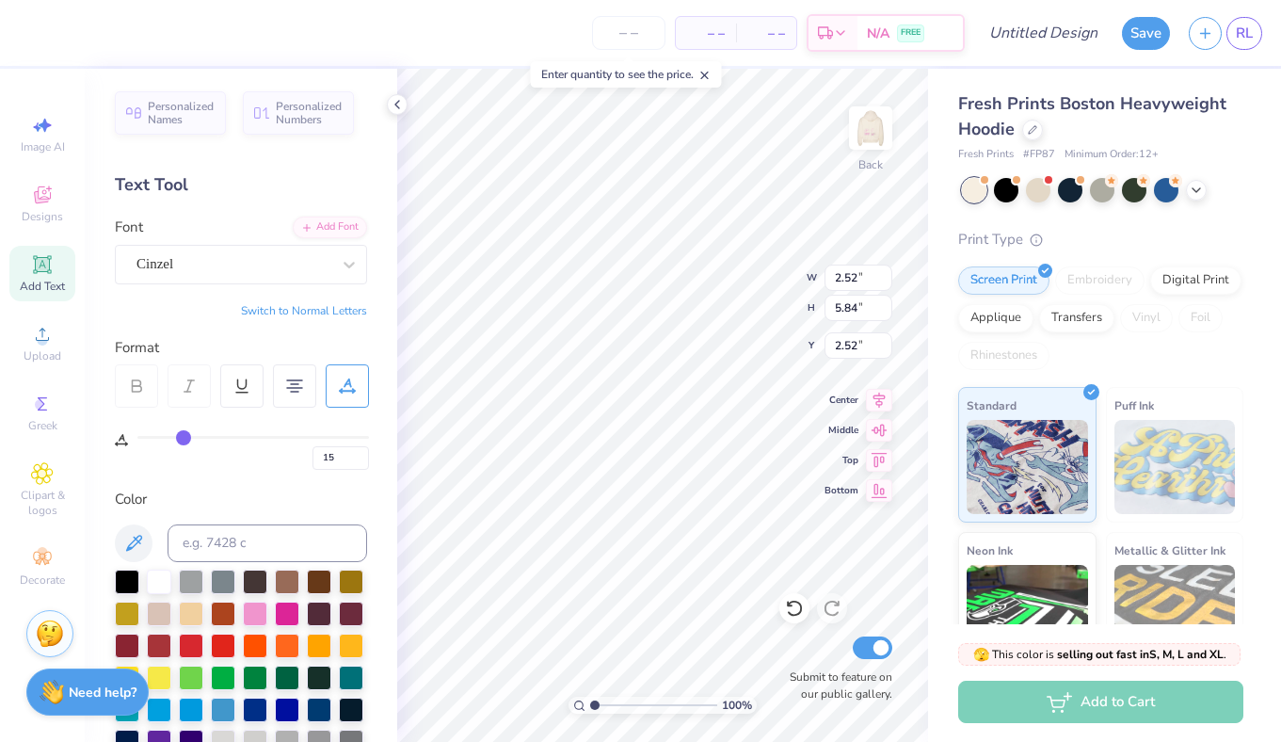
type input "18"
type input "21"
type input "22"
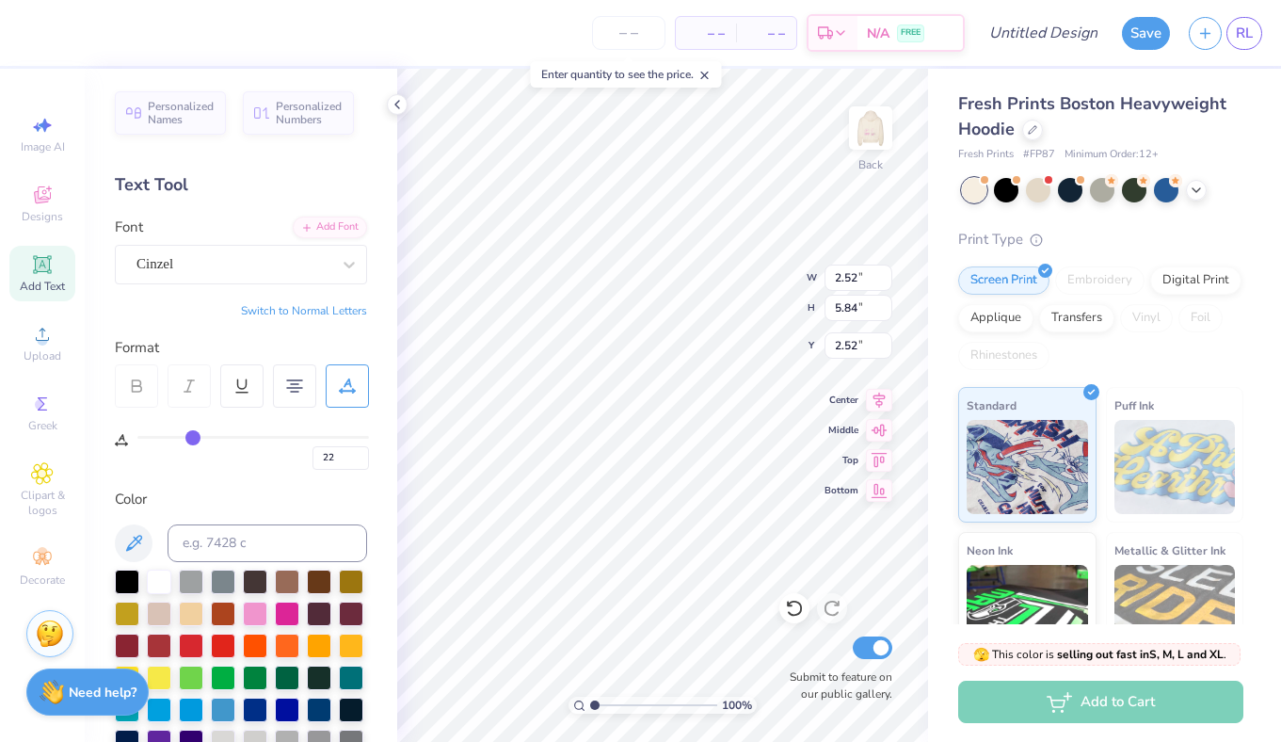
type input "23"
type input "24"
type input "25"
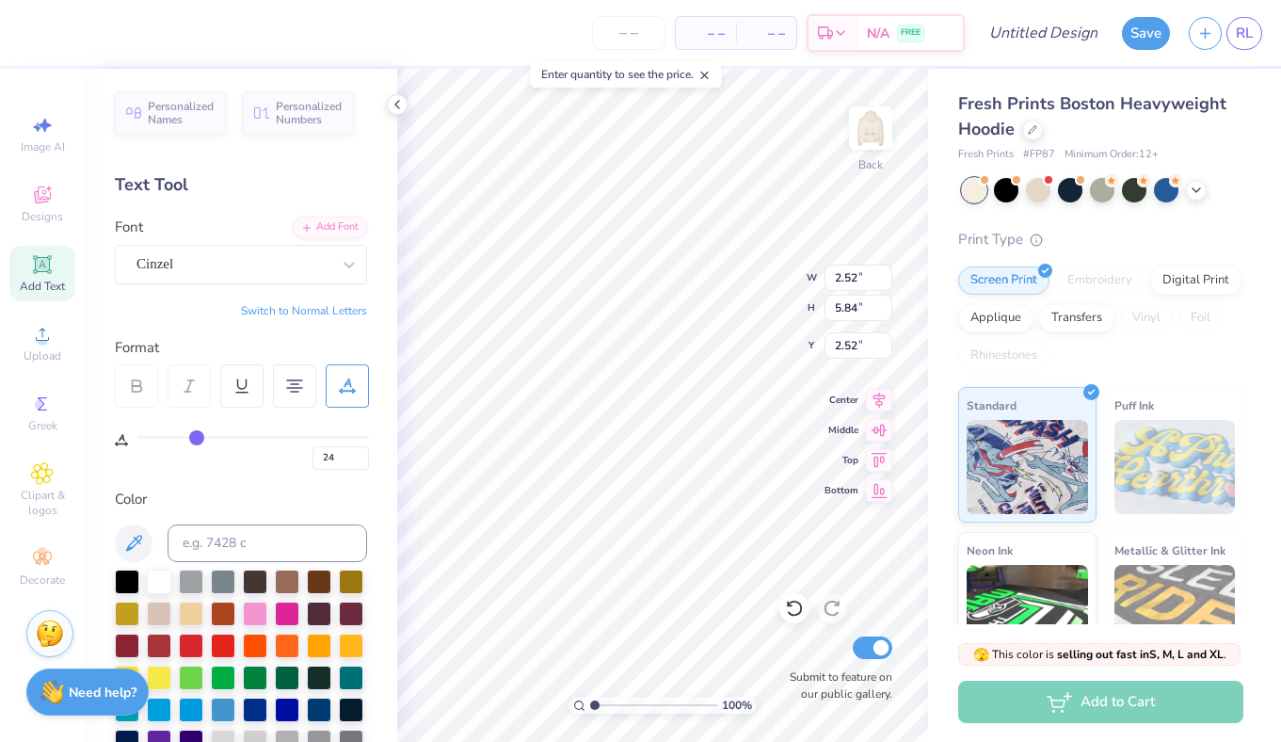
type input "25"
type input "26"
type input "27"
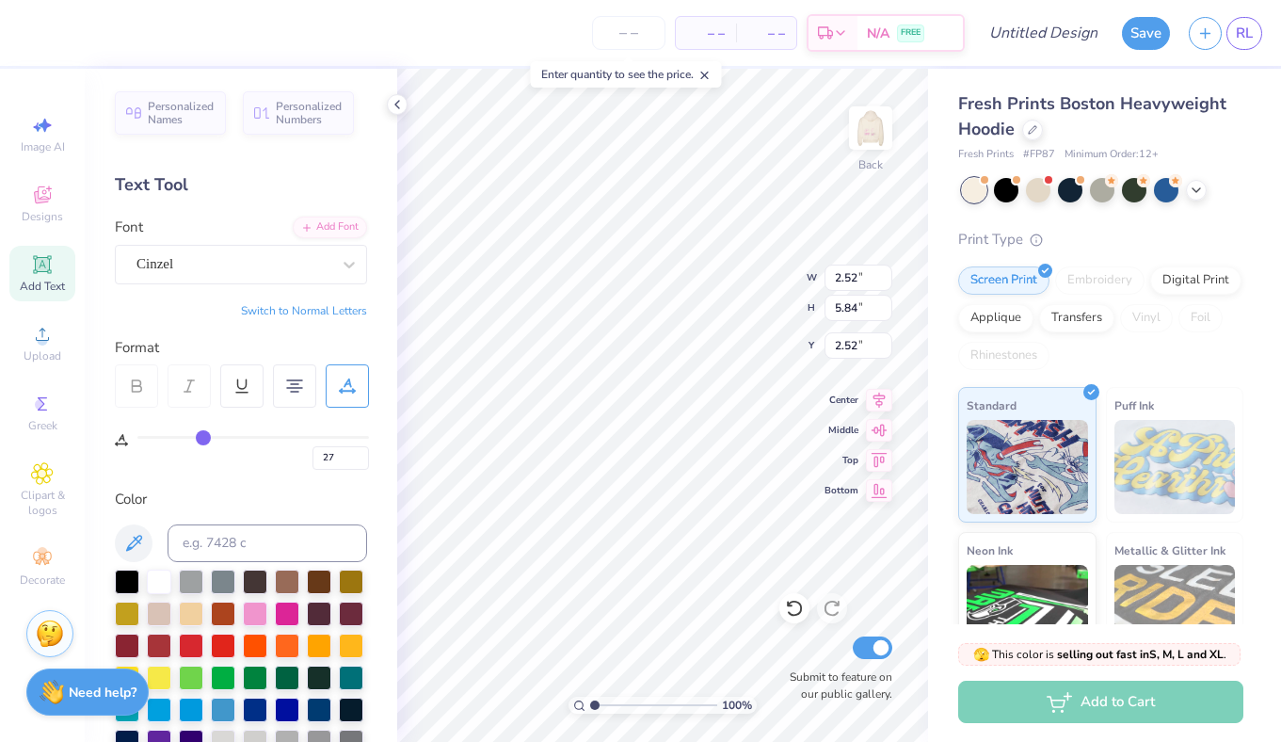
type input "28"
drag, startPoint x: 147, startPoint y: 438, endPoint x: 208, endPoint y: 438, distance: 61.2
click at [206, 438] on input "range" at bounding box center [253, 437] width 232 height 3
type input "29"
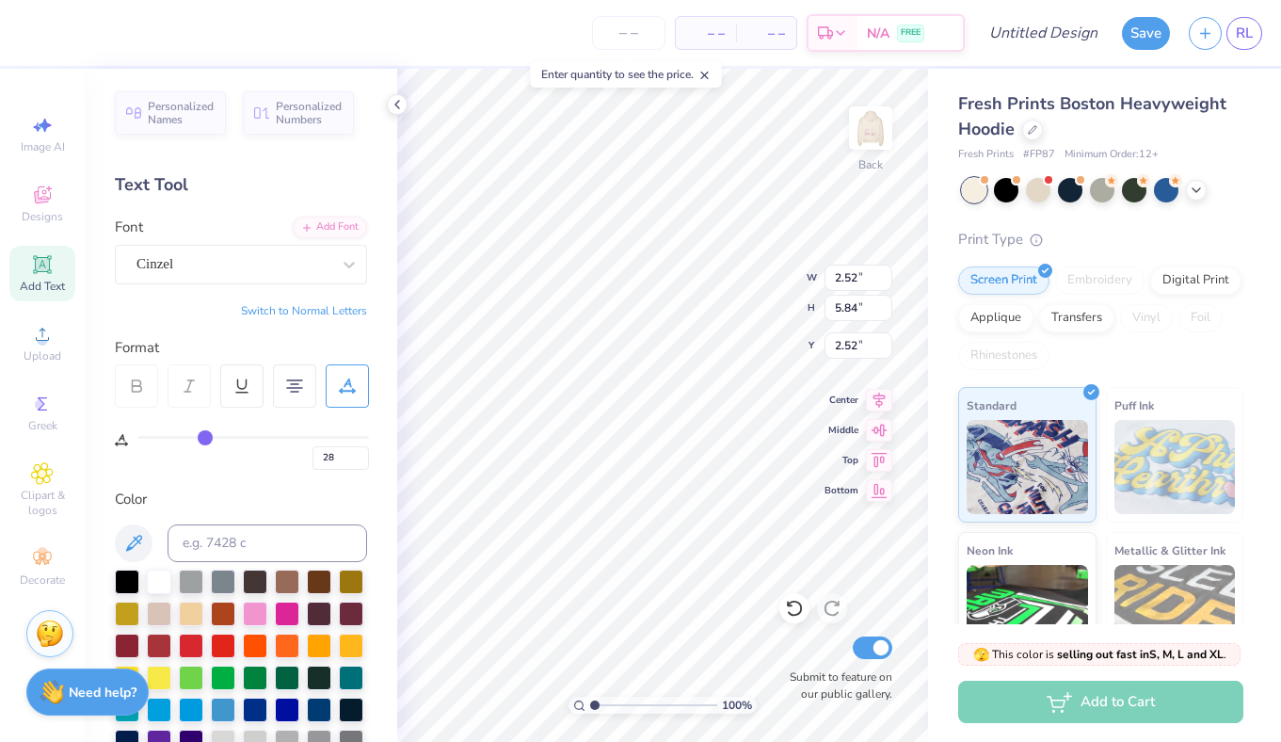
type input "29"
type input "28"
type input "23"
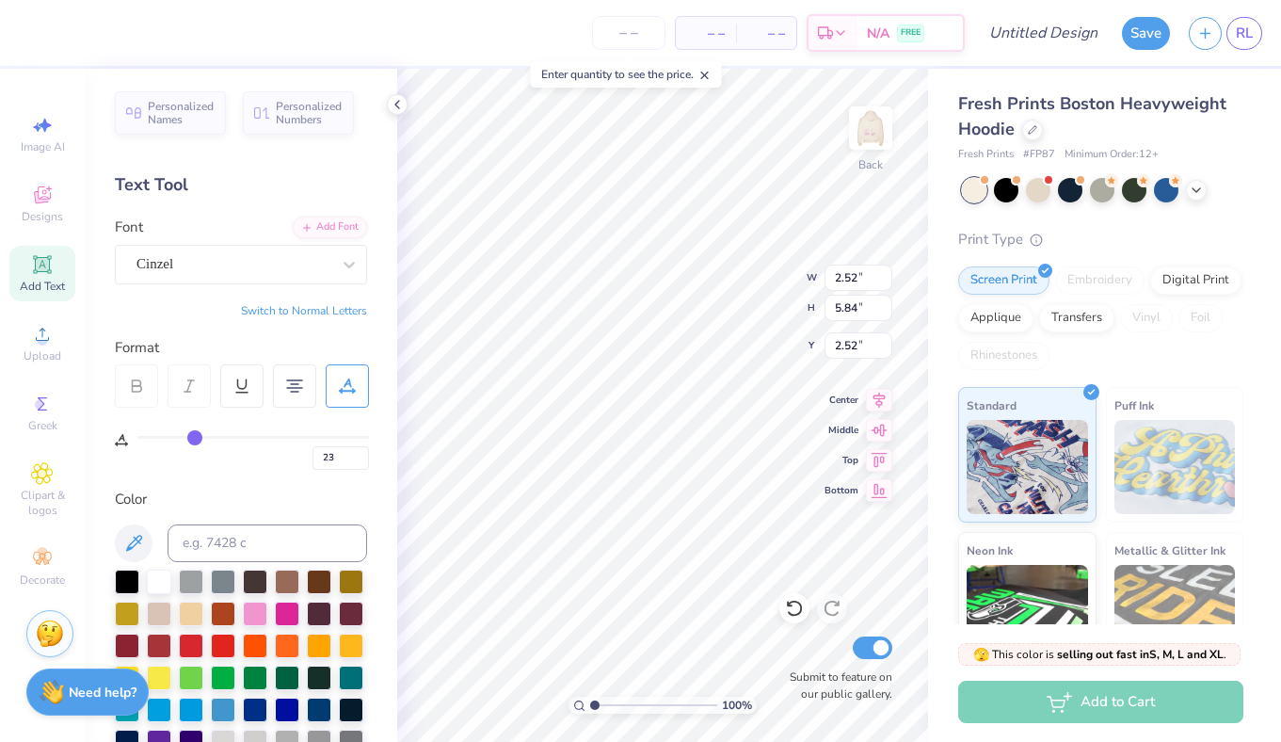
type input "21"
type input "18"
type input "17"
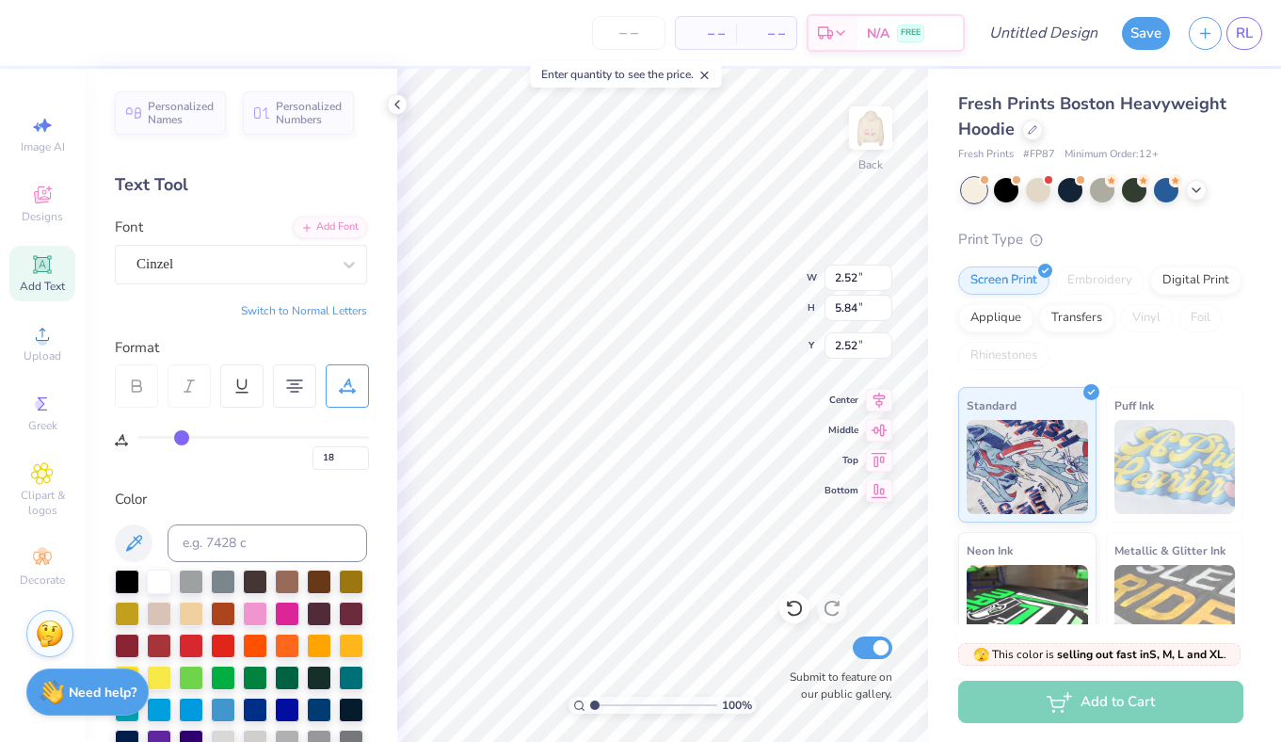
type input "17"
type input "13"
type input "11"
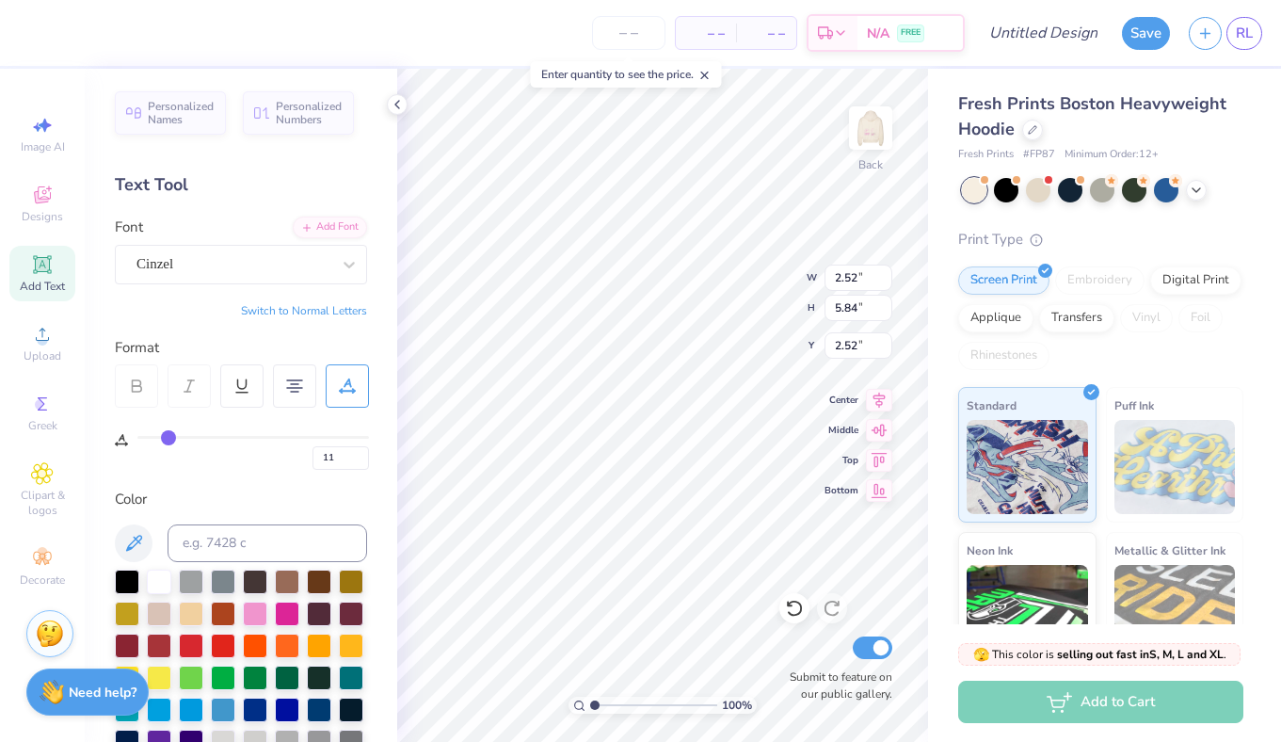
type input "9"
type input "6"
type input "5"
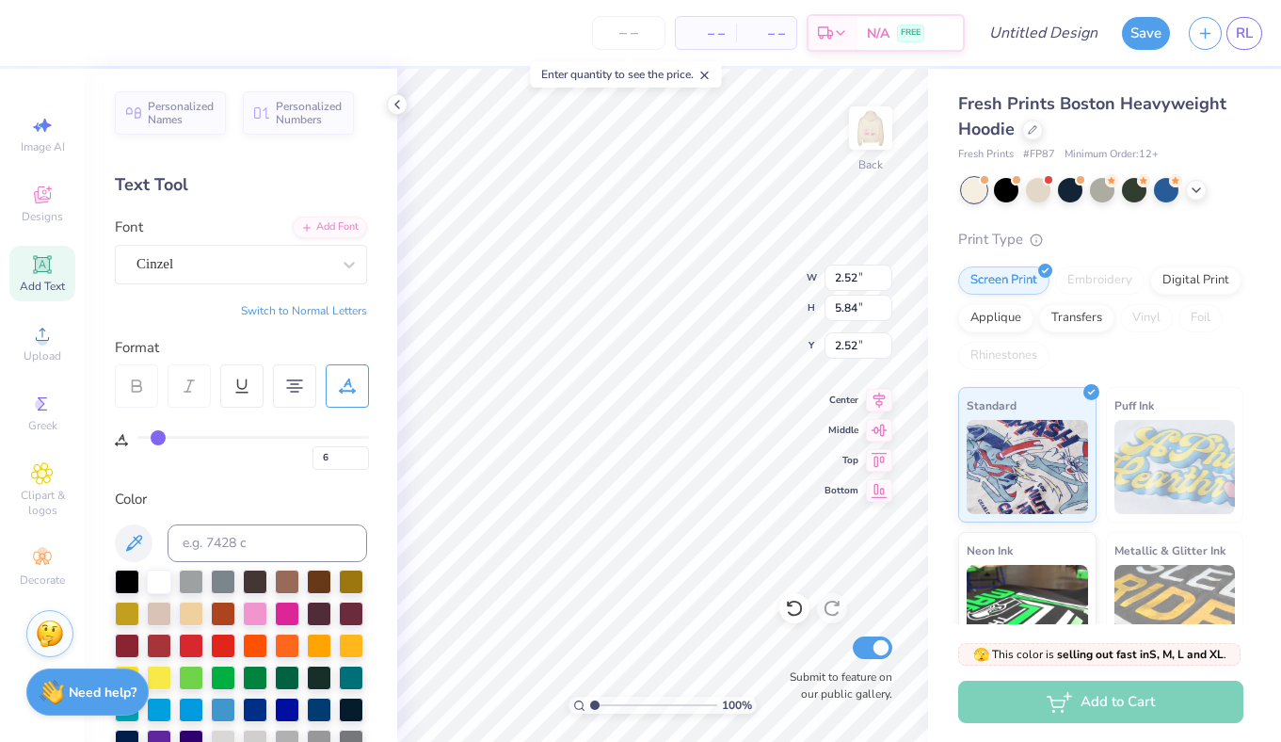
type input "5"
type input "2"
type input "1"
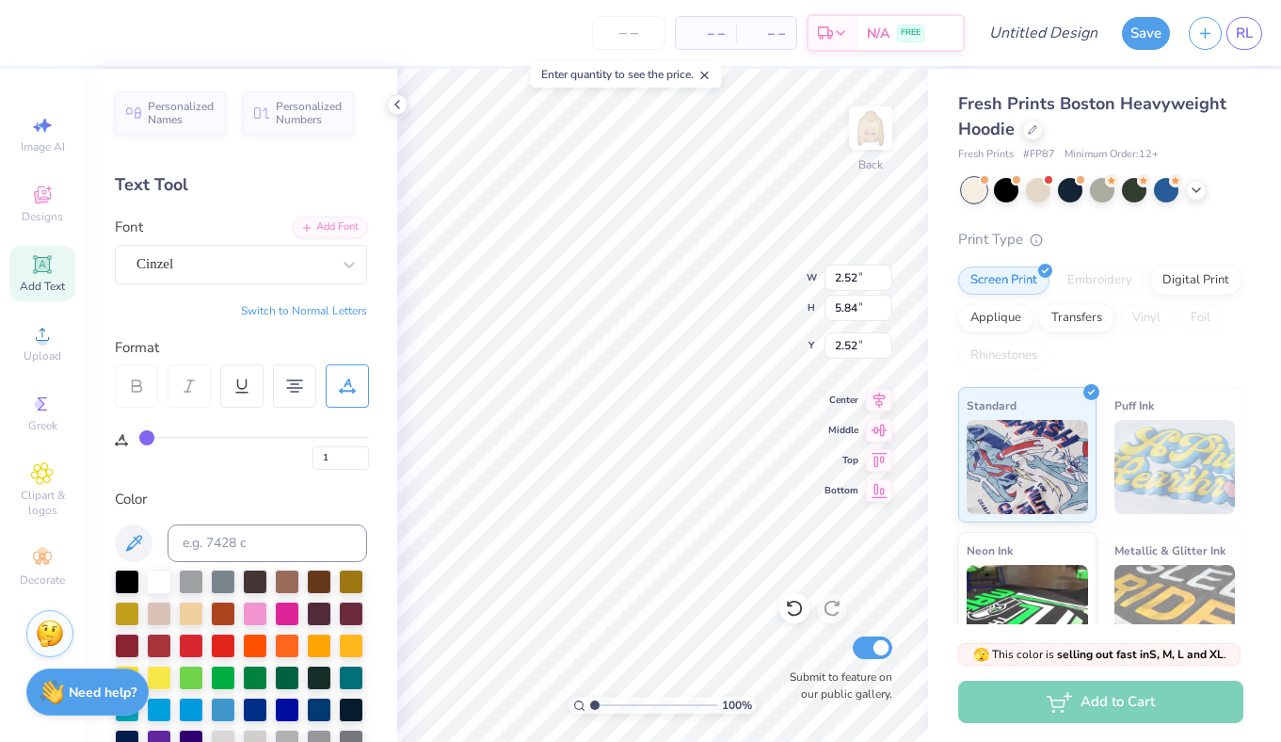
type input "0"
drag, startPoint x: 208, startPoint y: 438, endPoint x: 101, endPoint y: 441, distance: 107.4
click at [102, 440] on div "Personalized Names Personalized Numbers Text Tool Add Font Font Cinzel Switch t…" at bounding box center [241, 405] width 312 height 673
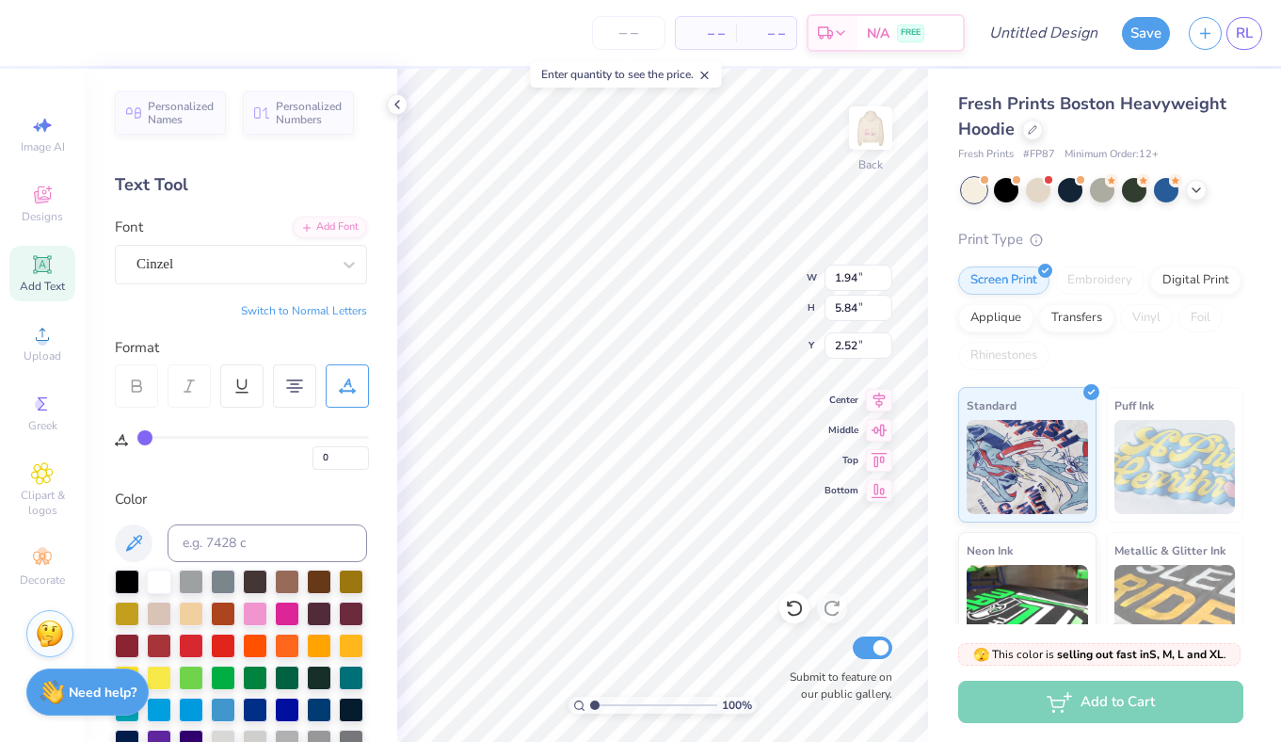
scroll to position [3, 0]
type textarea "A O II"
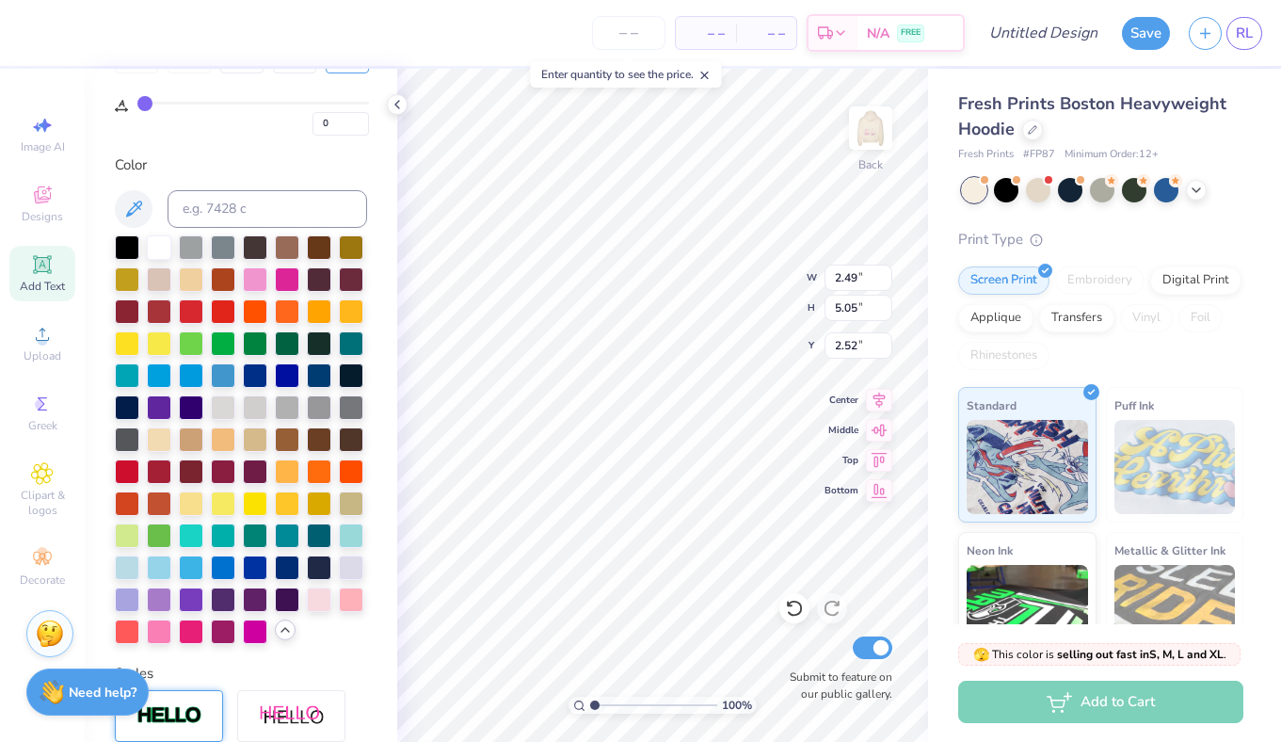
scroll to position [638, 0]
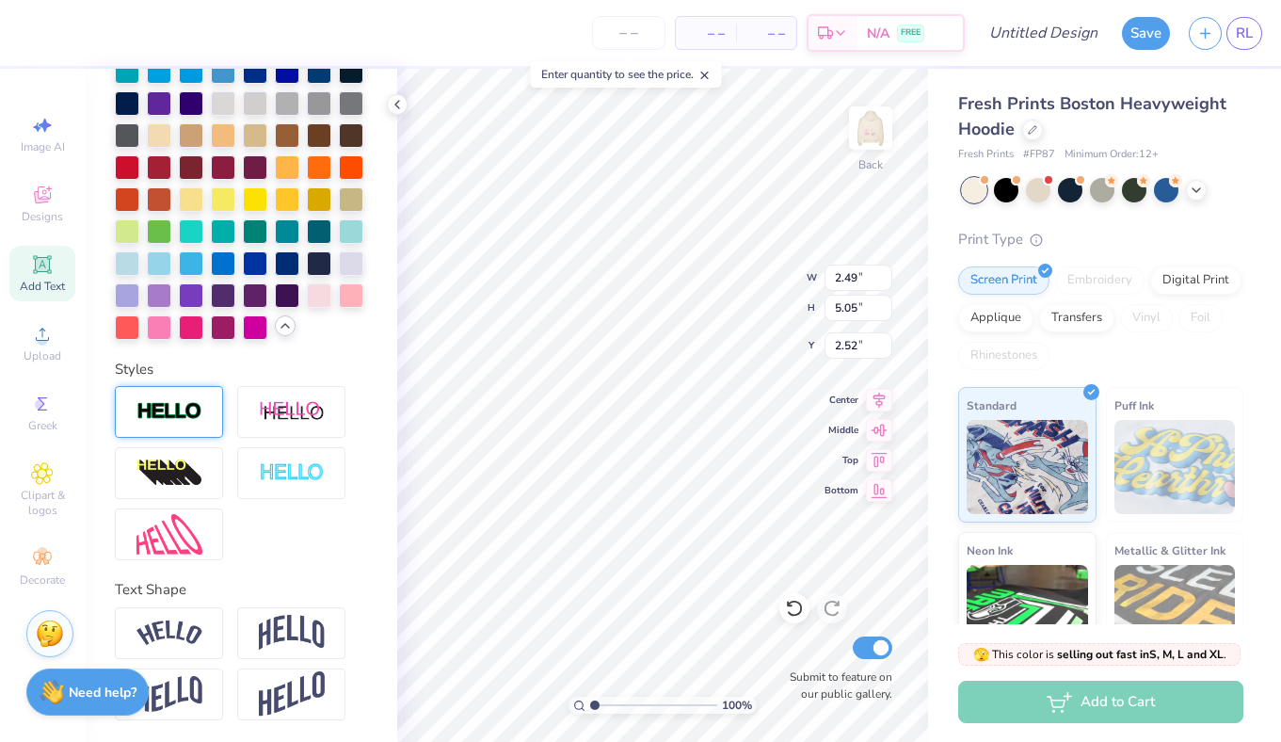
click at [190, 427] on div at bounding box center [169, 412] width 108 height 52
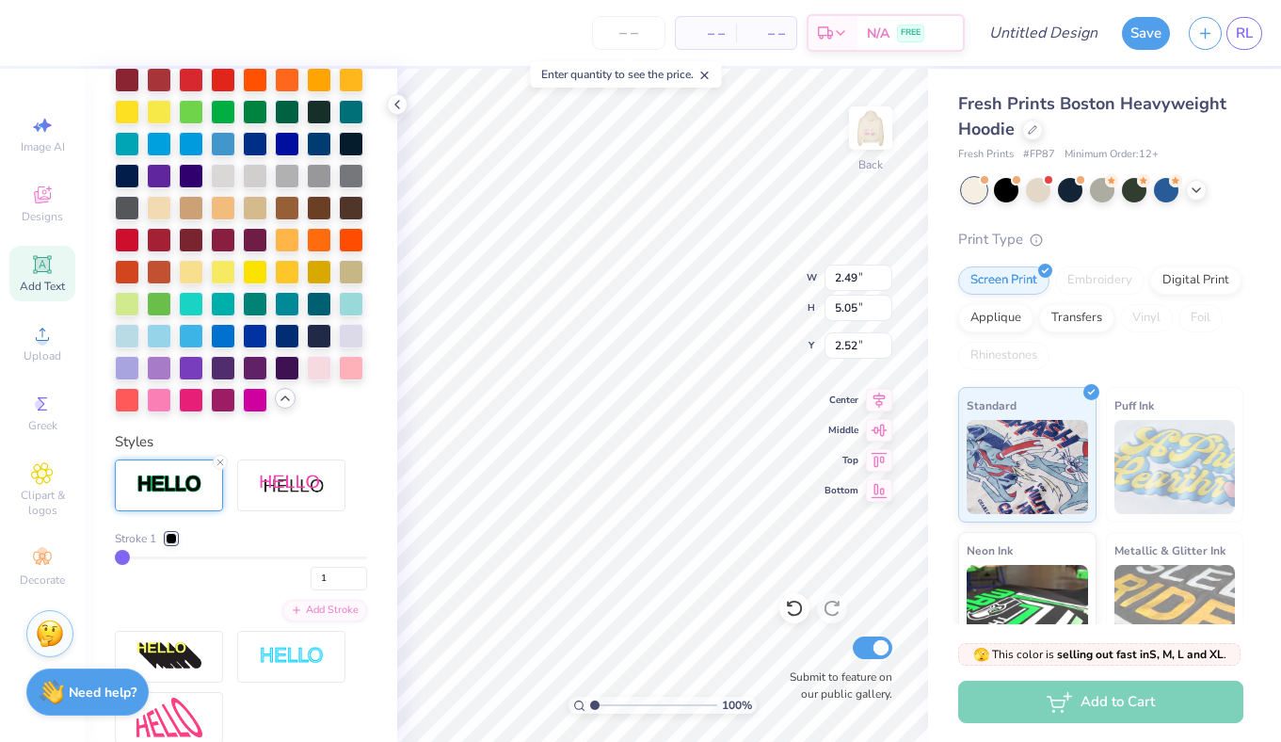
scroll to position [712, 0]
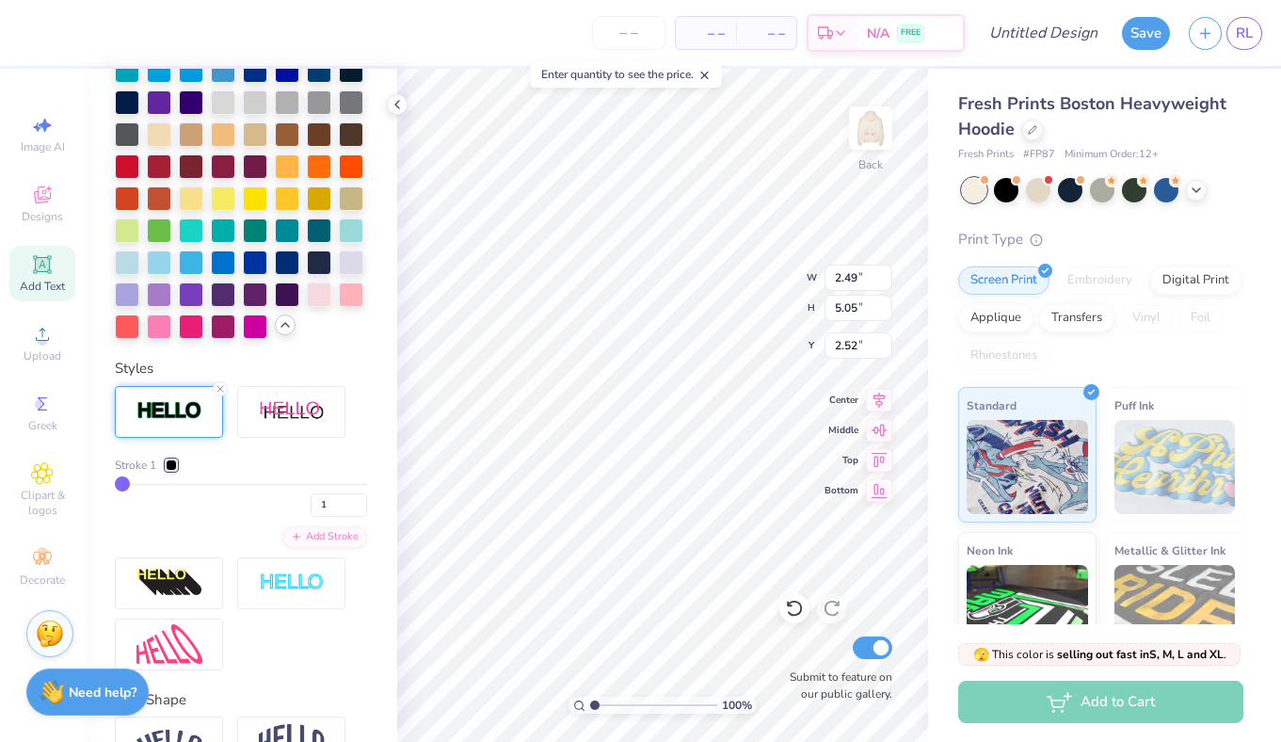
drag, startPoint x: 129, startPoint y: 480, endPoint x: 149, endPoint y: 480, distance: 19.8
click at [149, 480] on div "Stroke 1 1" at bounding box center [241, 486] width 252 height 60
type input "3"
type input "4"
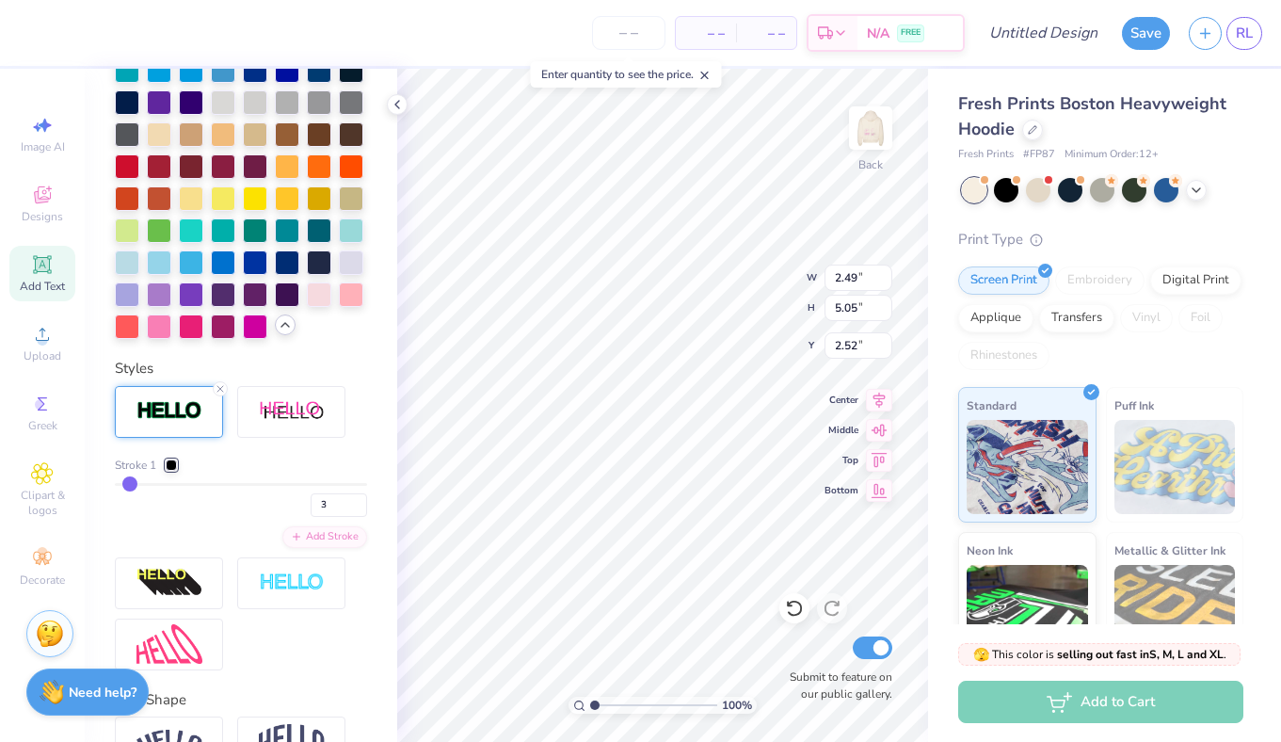
type input "4"
type input "7"
type input "10"
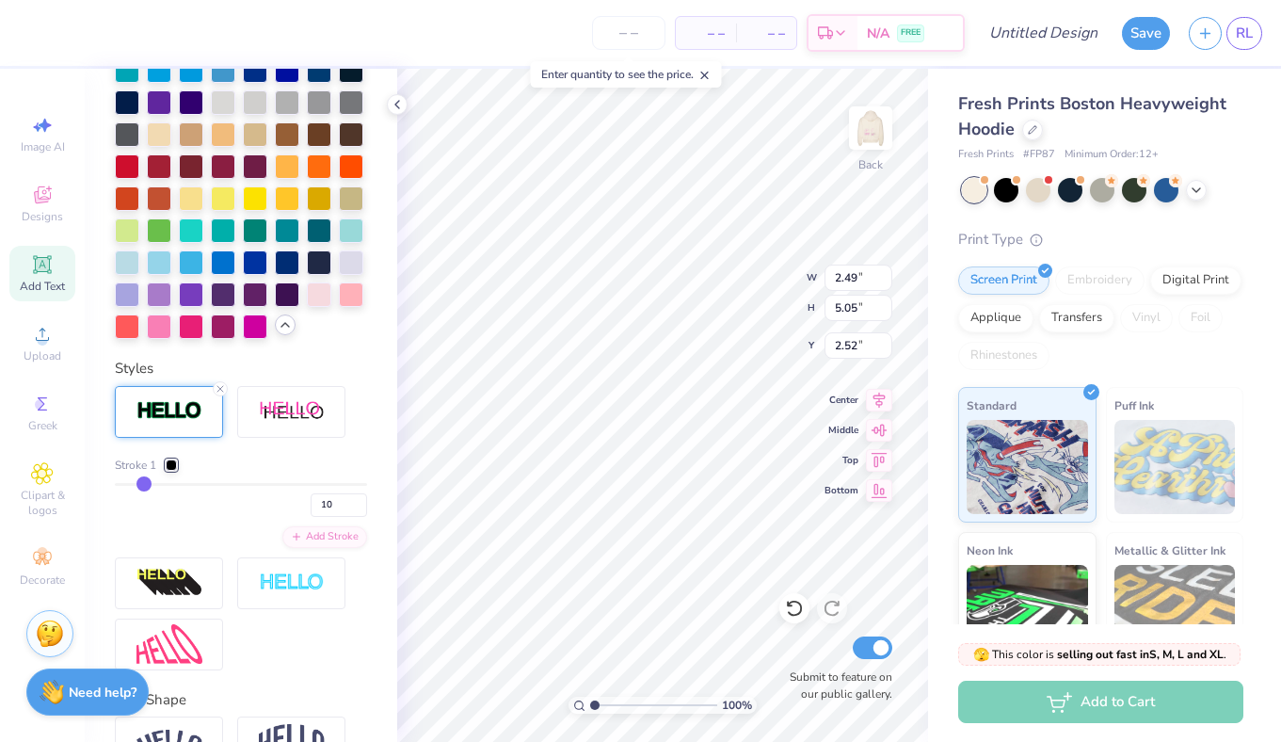
type input "13"
type input "16"
type input "18"
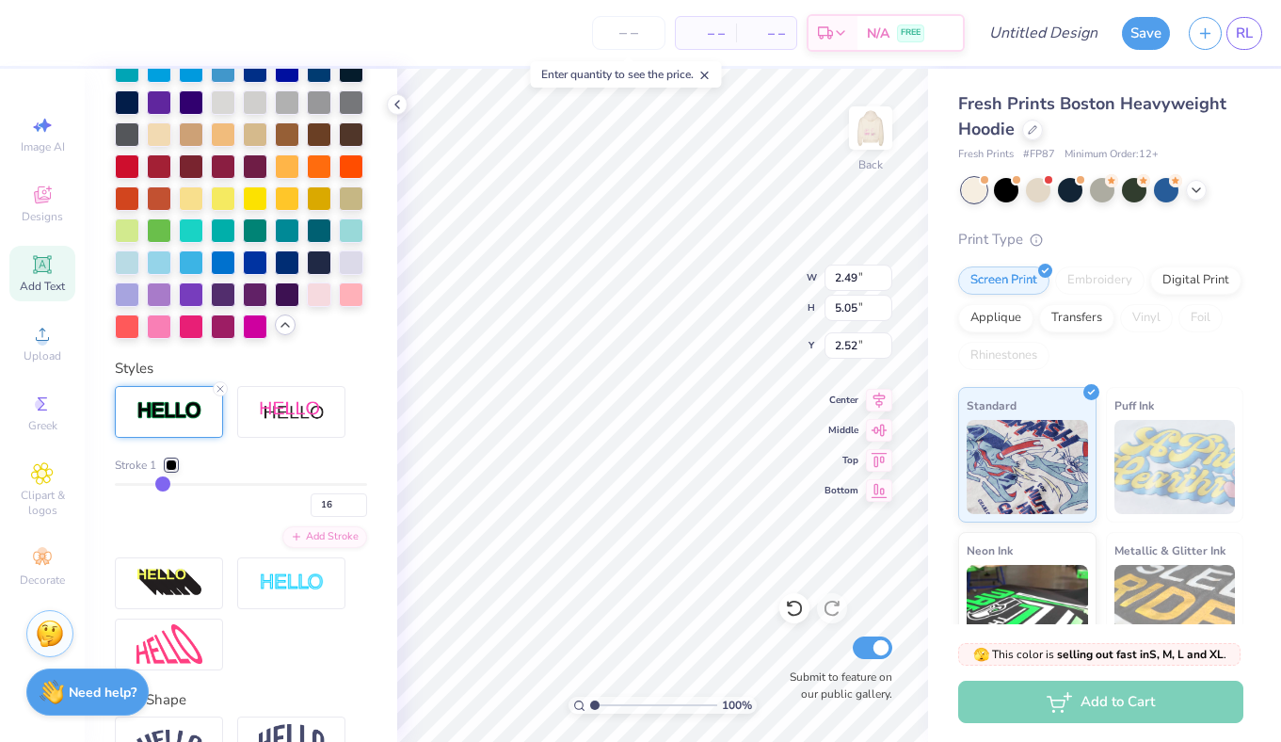
type input "18"
type input "19"
drag, startPoint x: 126, startPoint y: 480, endPoint x: 165, endPoint y: 480, distance: 38.6
type input "19"
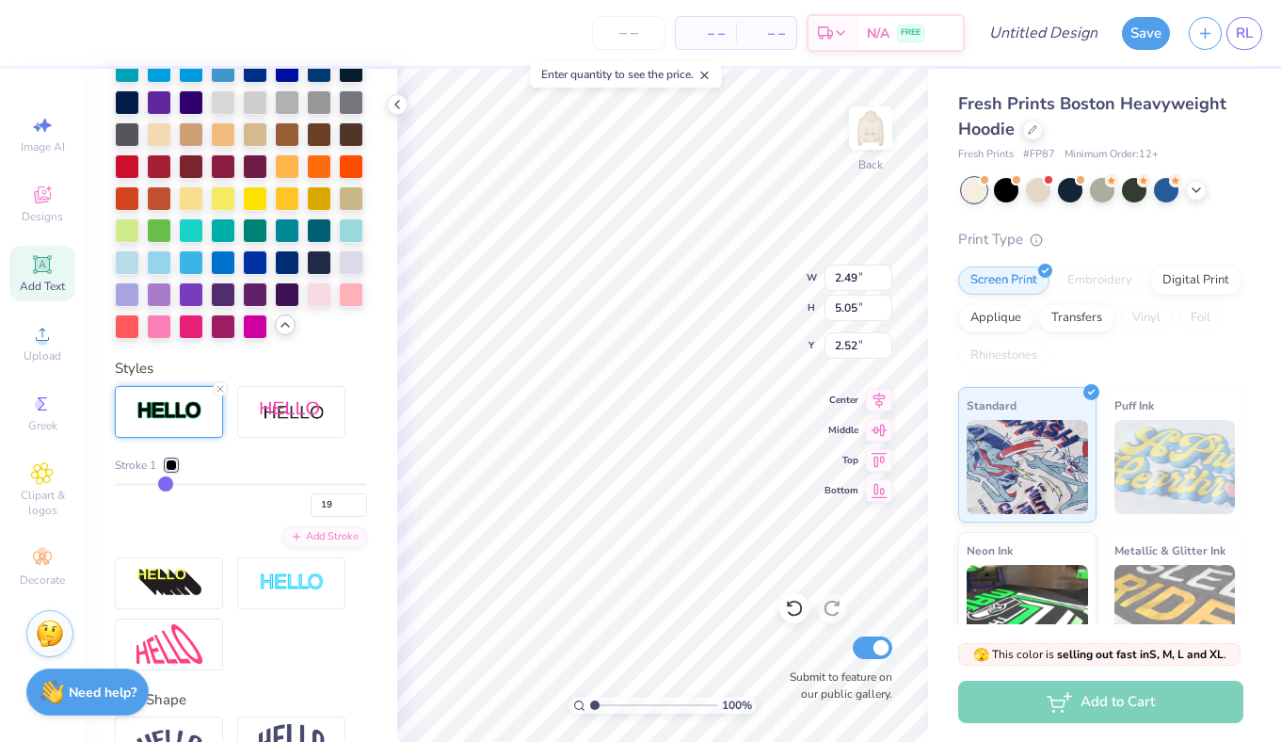
click at [165, 483] on input "range" at bounding box center [241, 484] width 252 height 3
type input "18"
type input "17"
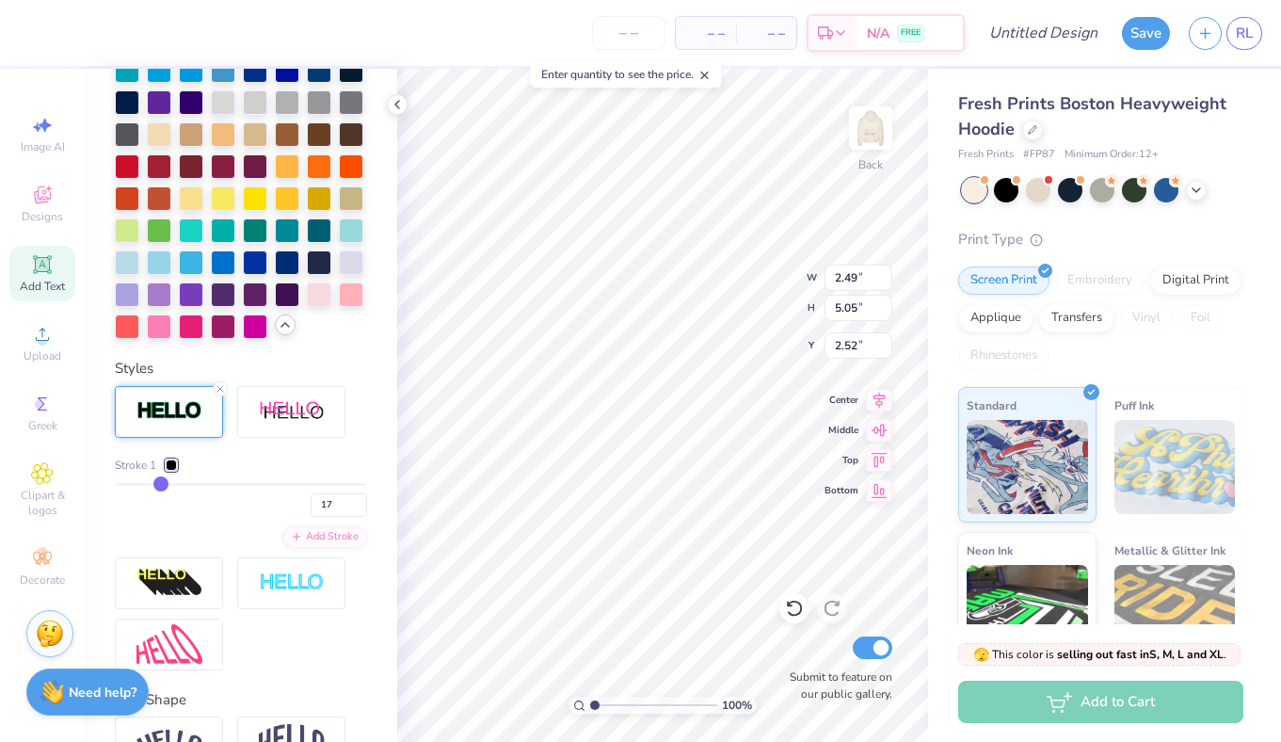
type input "16"
type input "14"
type input "12"
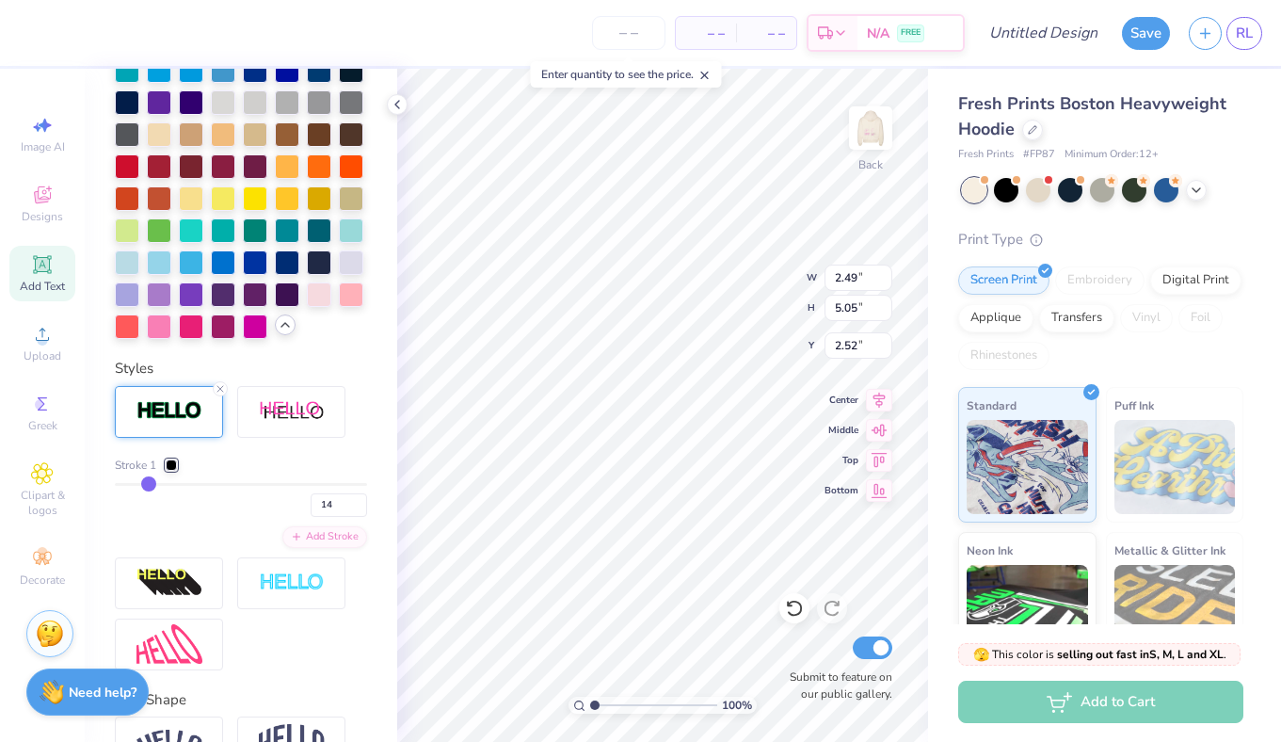
type input "12"
type input "10"
type input "8"
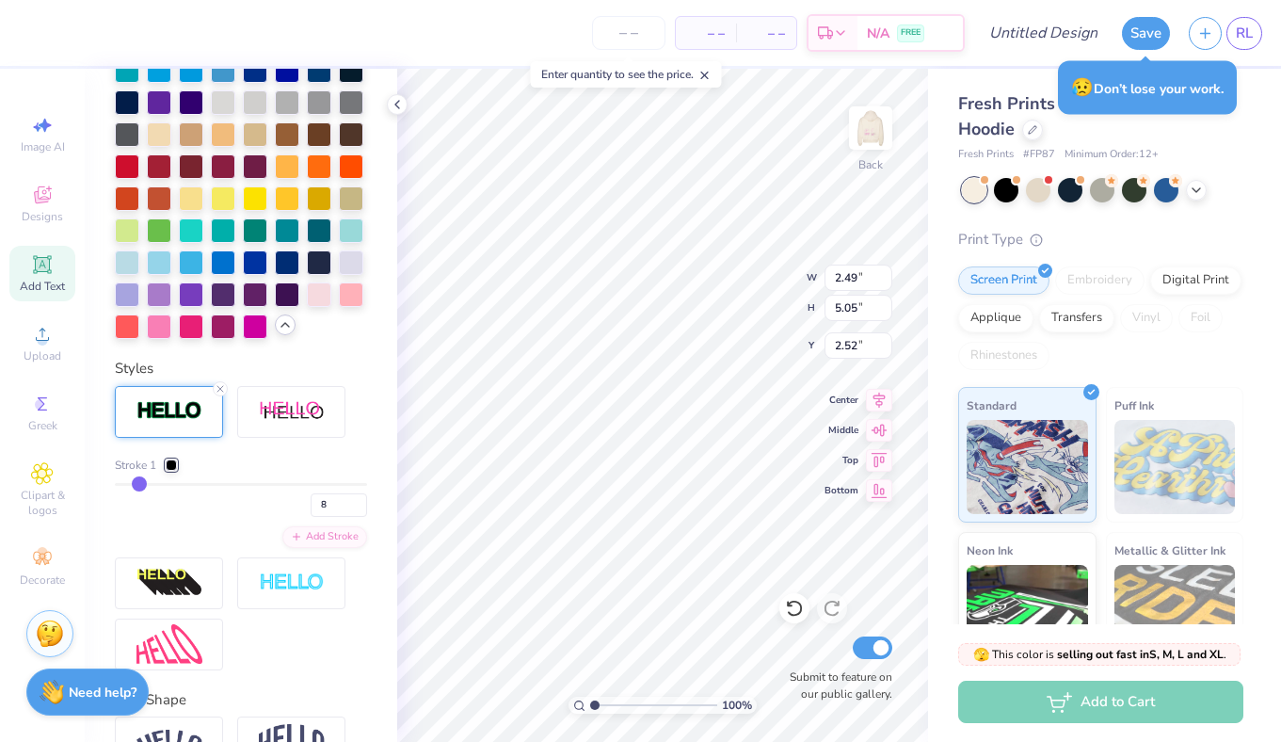
type input "7"
drag, startPoint x: 162, startPoint y: 482, endPoint x: 136, endPoint y: 484, distance: 26.4
type input "7"
click at [136, 484] on input "range" at bounding box center [241, 484] width 252 height 3
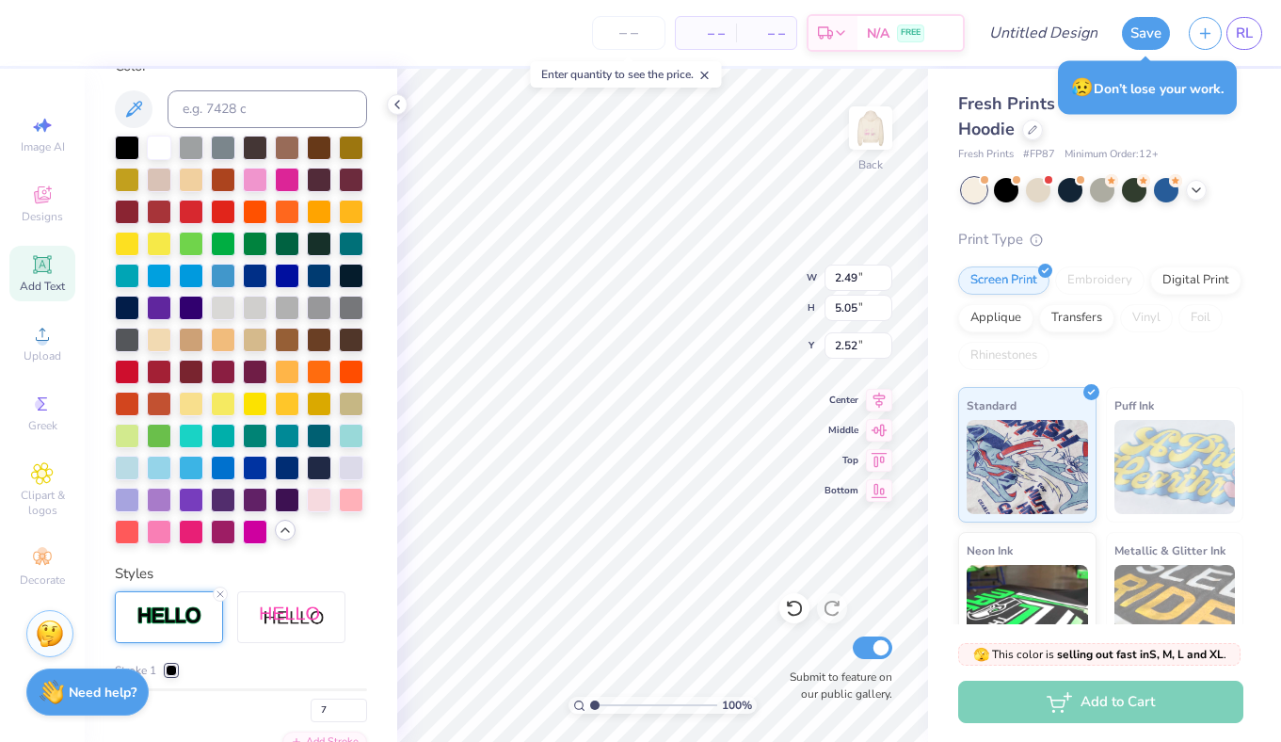
scroll to position [749, 0]
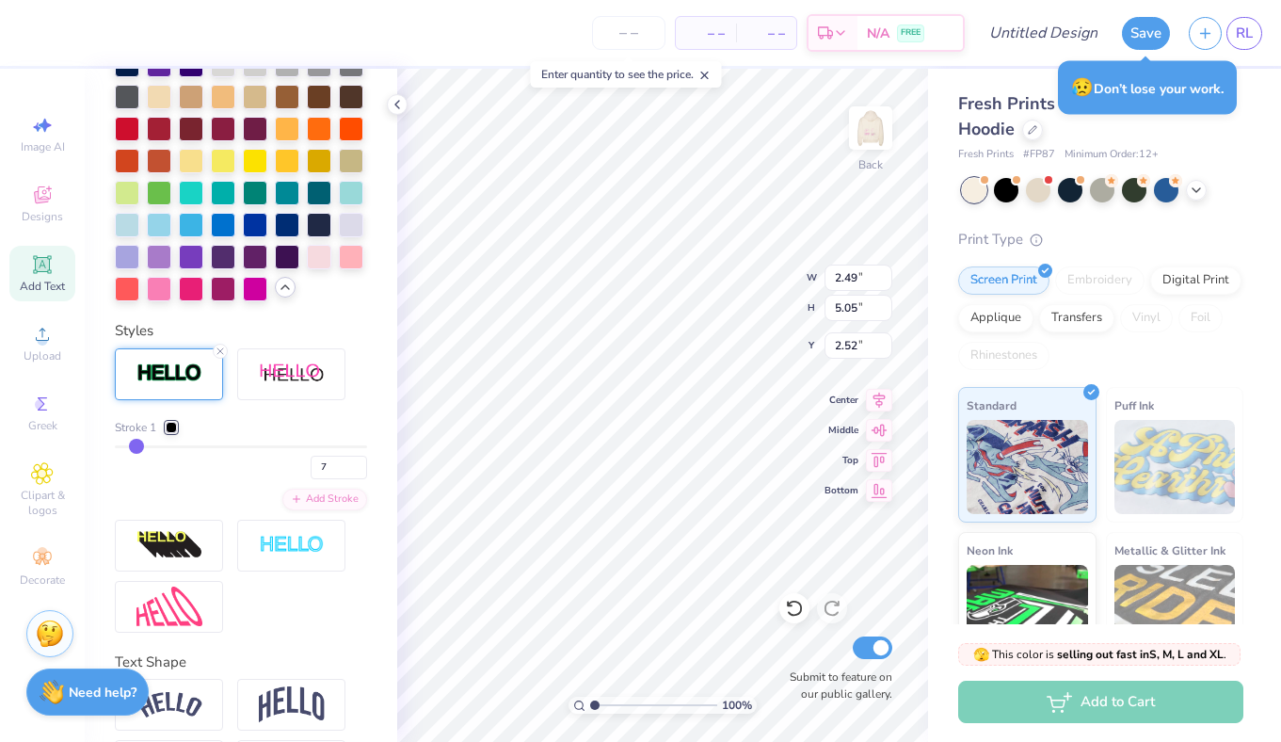
click at [175, 427] on div at bounding box center [171, 427] width 11 height 11
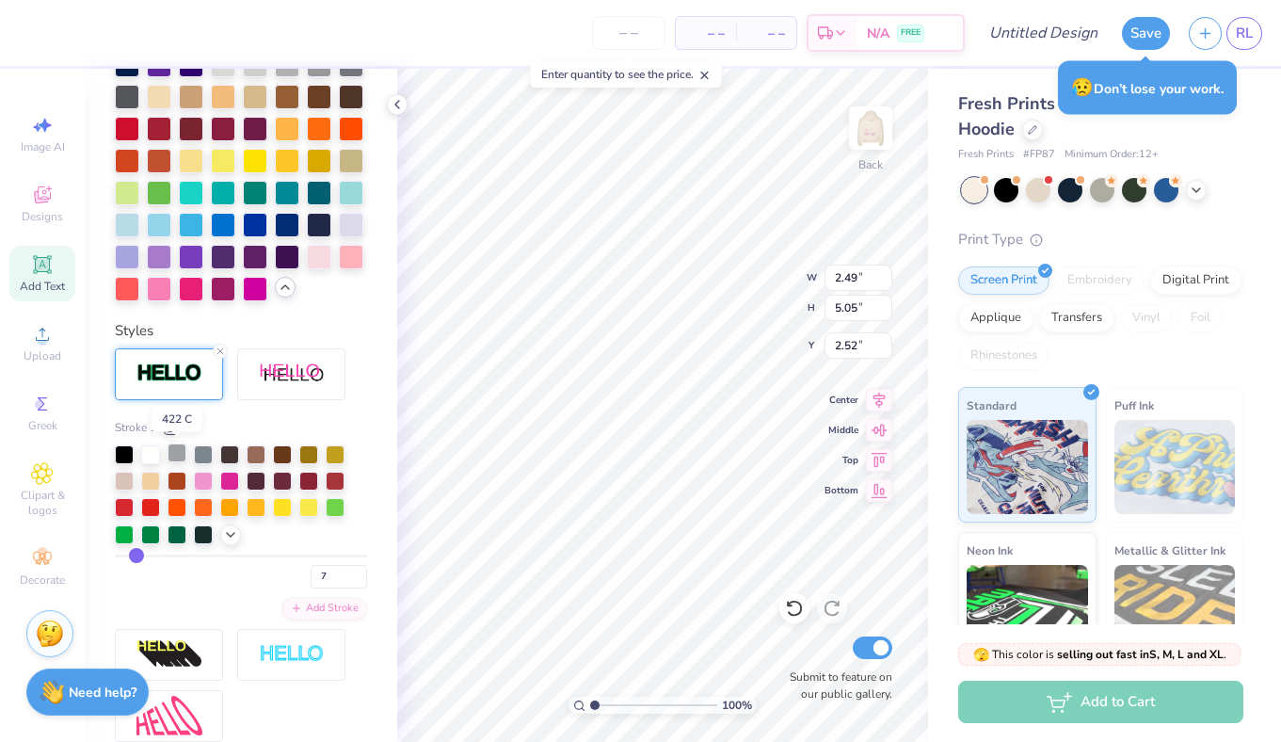
click at [181, 456] on div at bounding box center [177, 452] width 19 height 19
click at [221, 347] on icon at bounding box center [220, 350] width 11 height 11
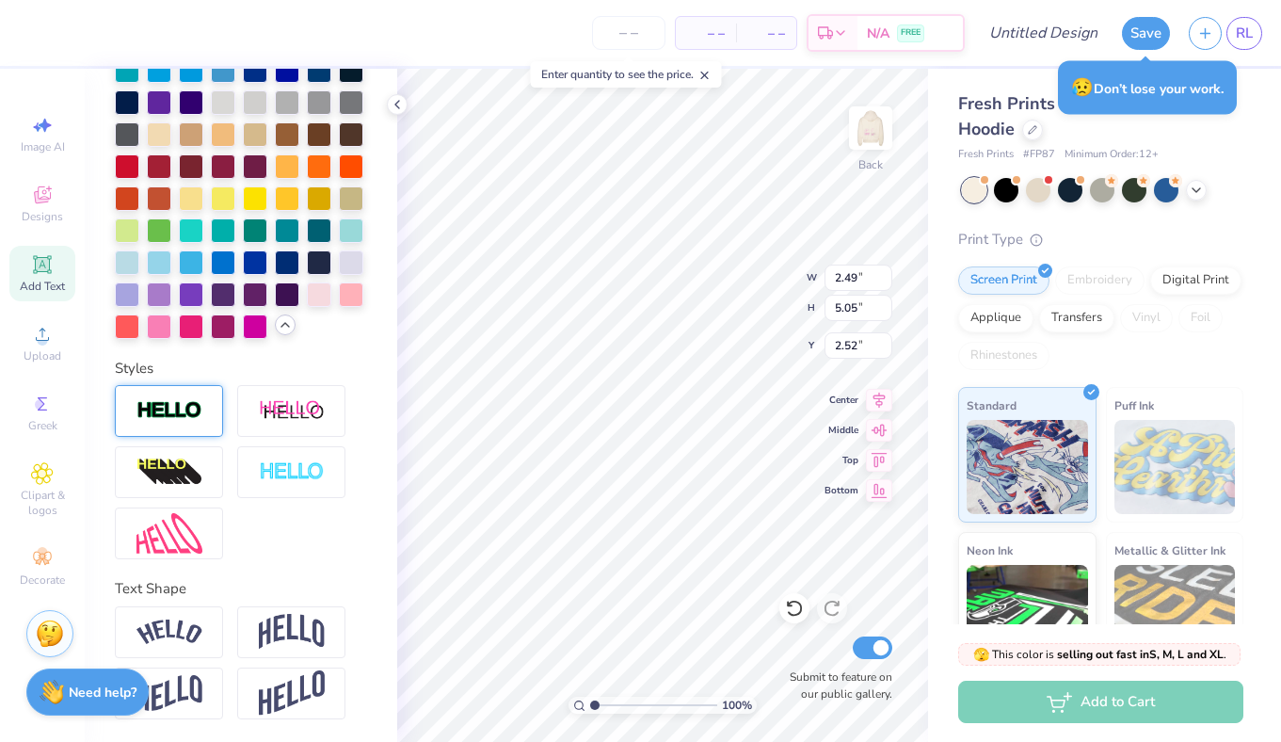
scroll to position [638, 0]
click at [162, 390] on div at bounding box center [169, 412] width 108 height 52
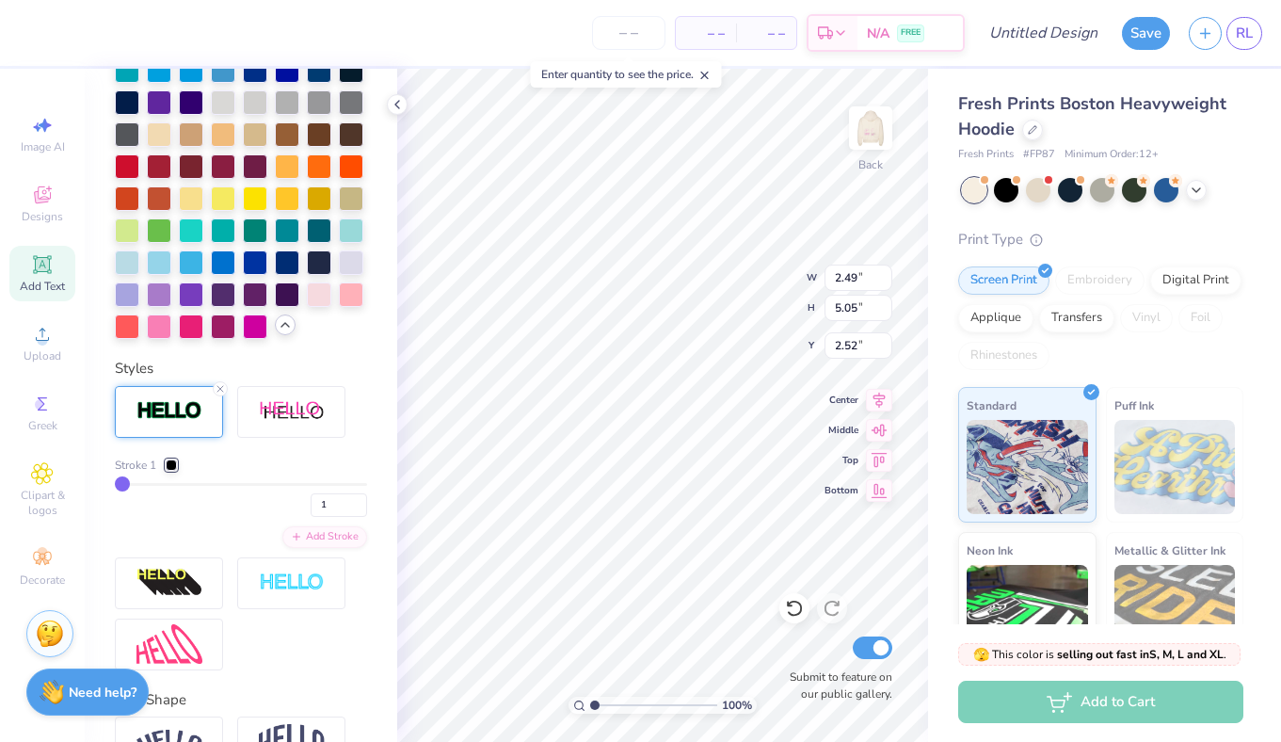
scroll to position [728, 0]
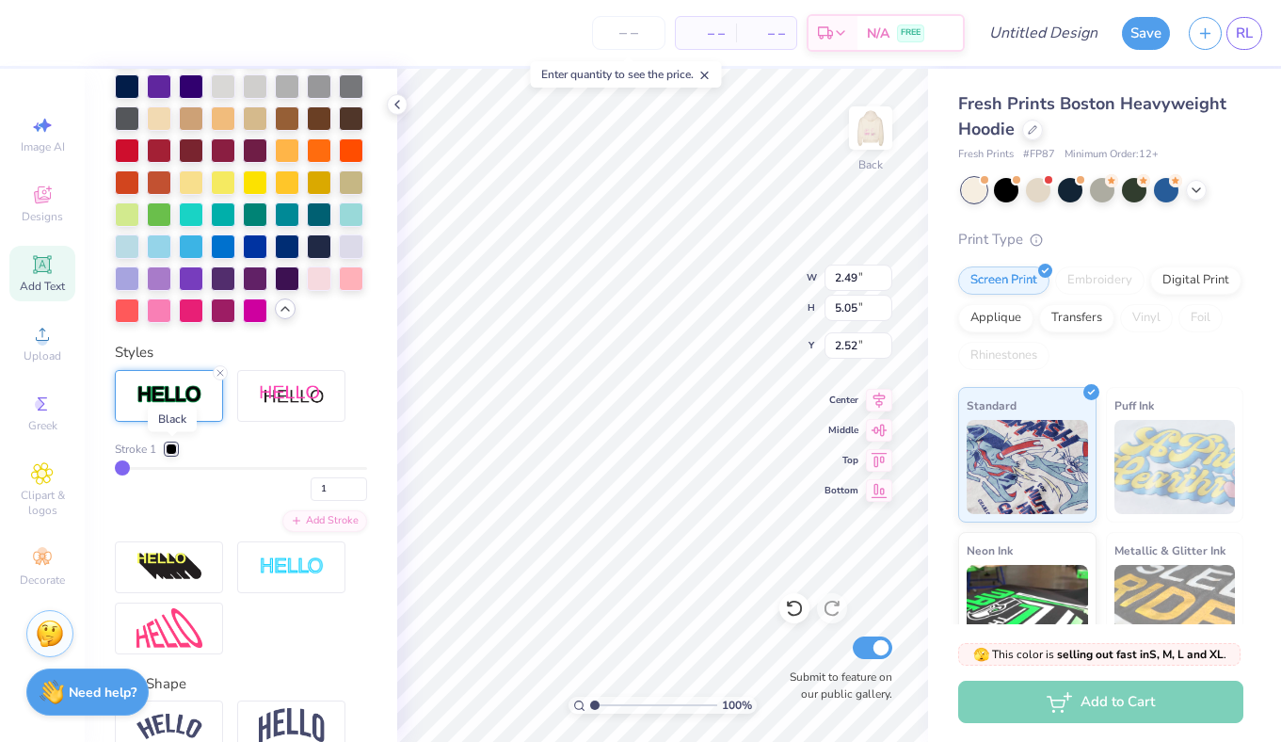
click at [169, 448] on div at bounding box center [171, 448] width 11 height 11
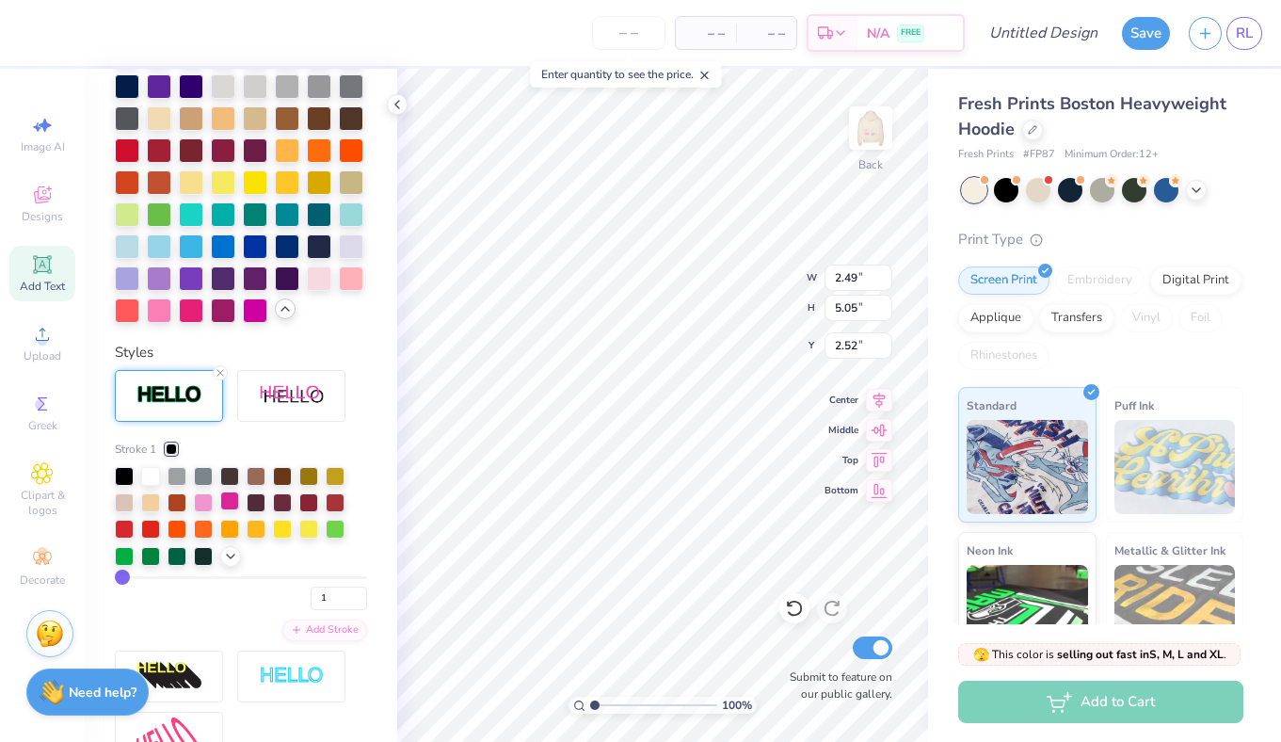
click at [226, 505] on div at bounding box center [229, 500] width 19 height 19
type input "2"
type input "3"
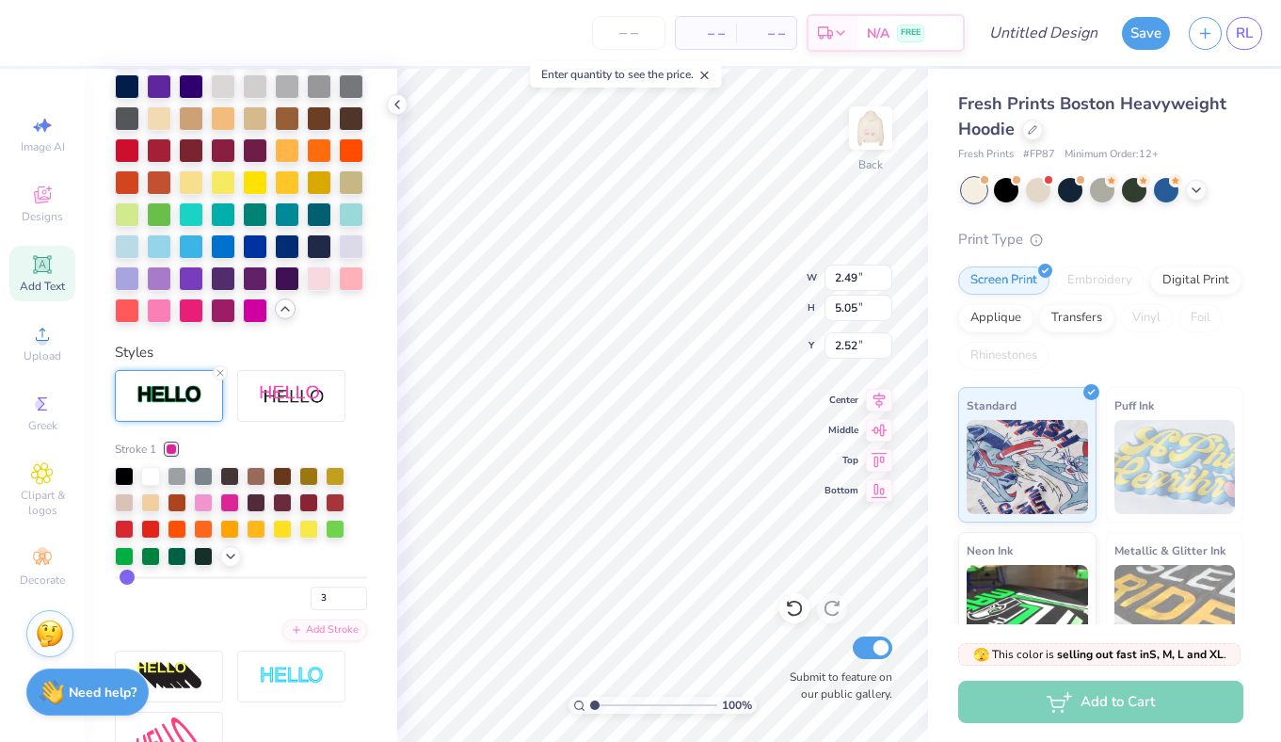
type input "4"
type input "5"
type input "6"
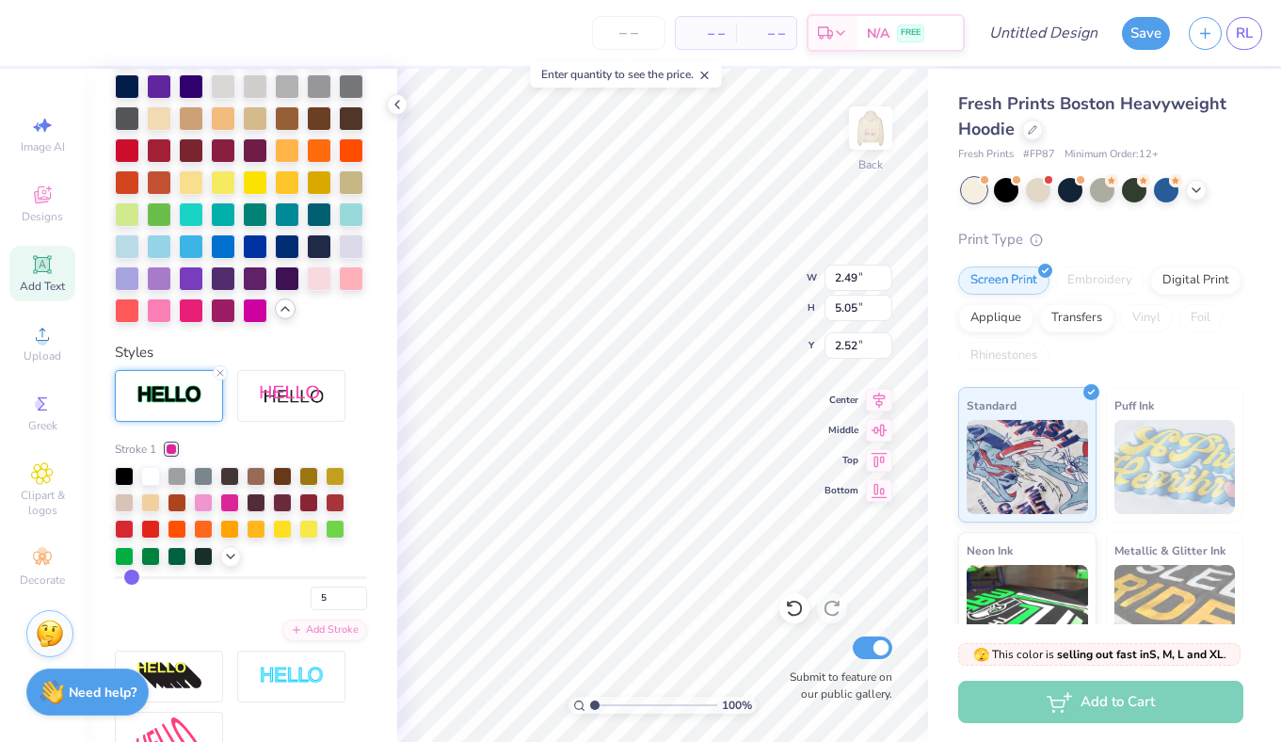
type input "6"
type input "9"
type input "11"
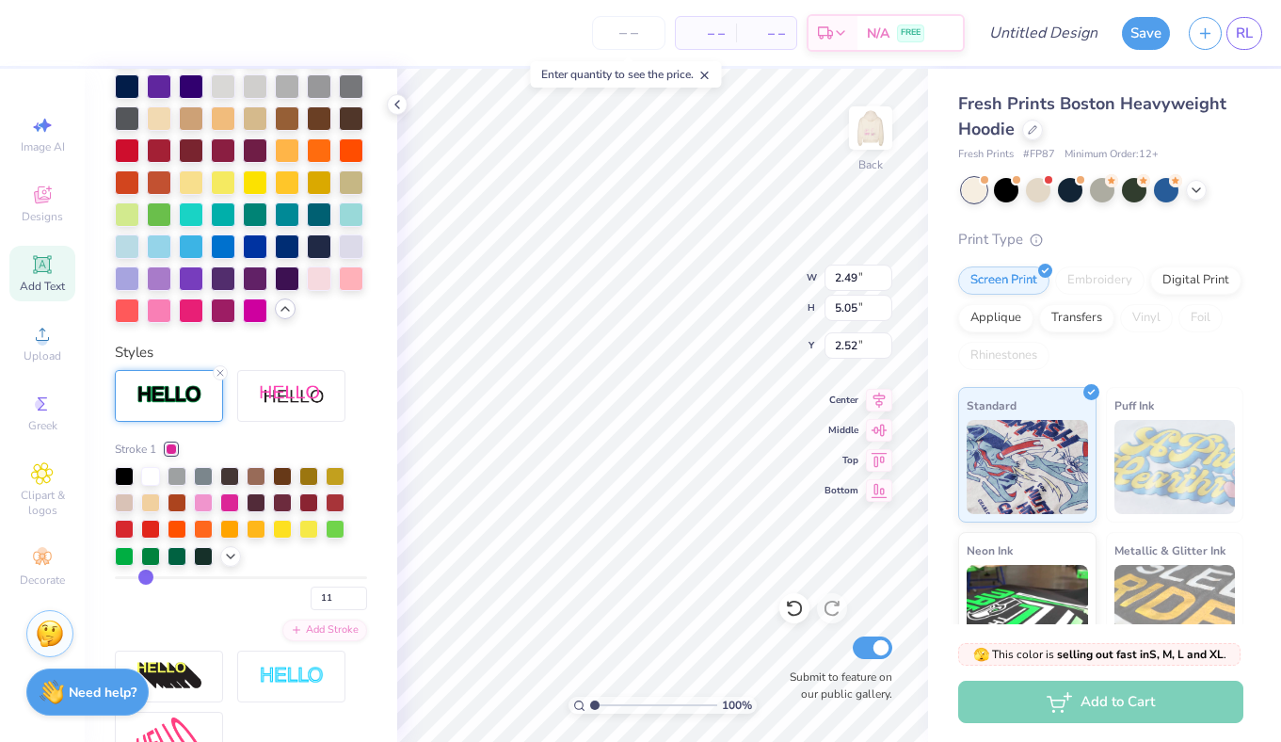
type input "12"
type input "13"
type input "14"
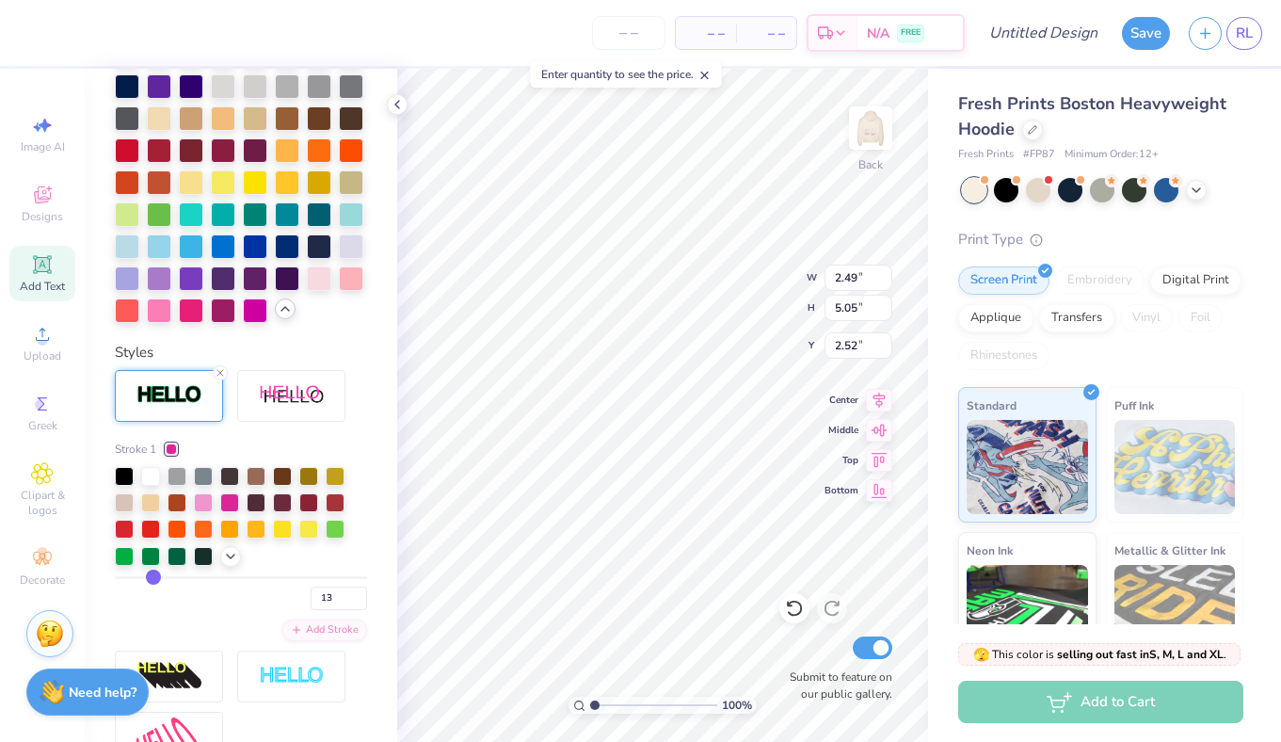
type input "14"
type input "15"
type input "16"
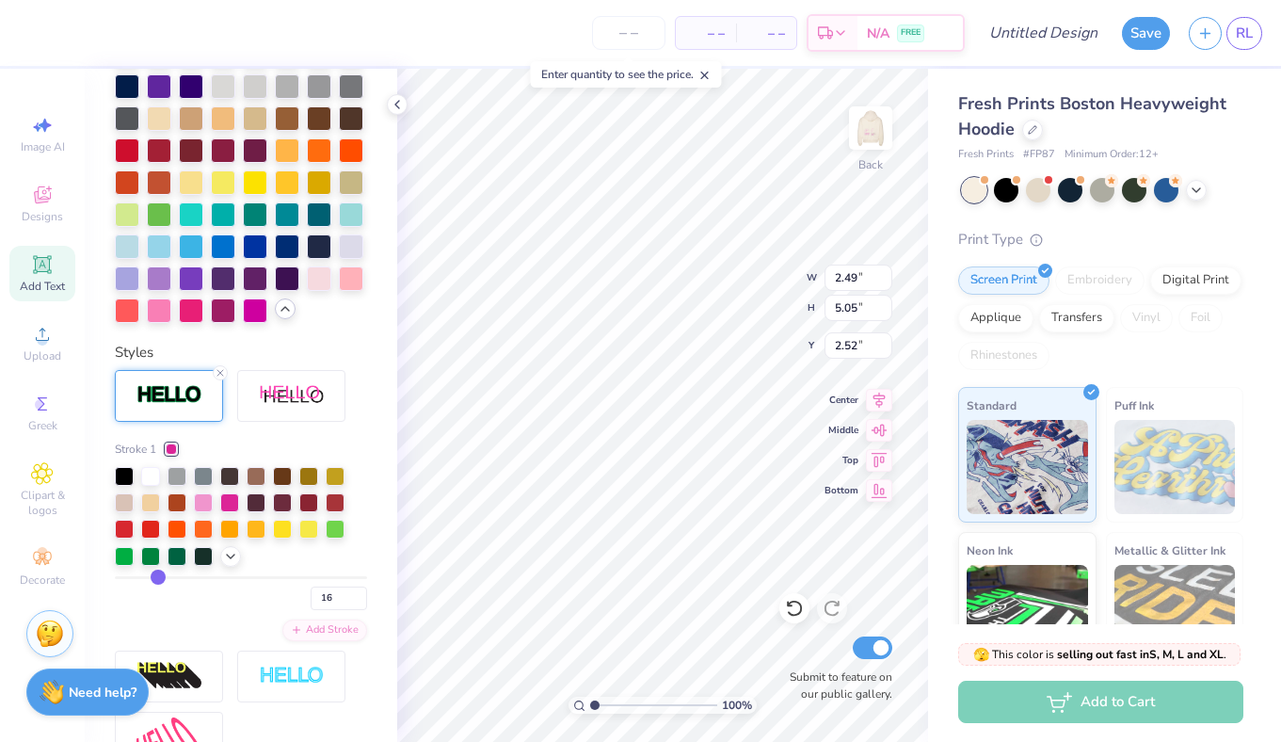
type input "17"
drag, startPoint x: 124, startPoint y: 579, endPoint x: 161, endPoint y: 579, distance: 36.7
click at [160, 579] on input "range" at bounding box center [241, 577] width 252 height 3
drag, startPoint x: 162, startPoint y: 577, endPoint x: 124, endPoint y: 585, distance: 38.4
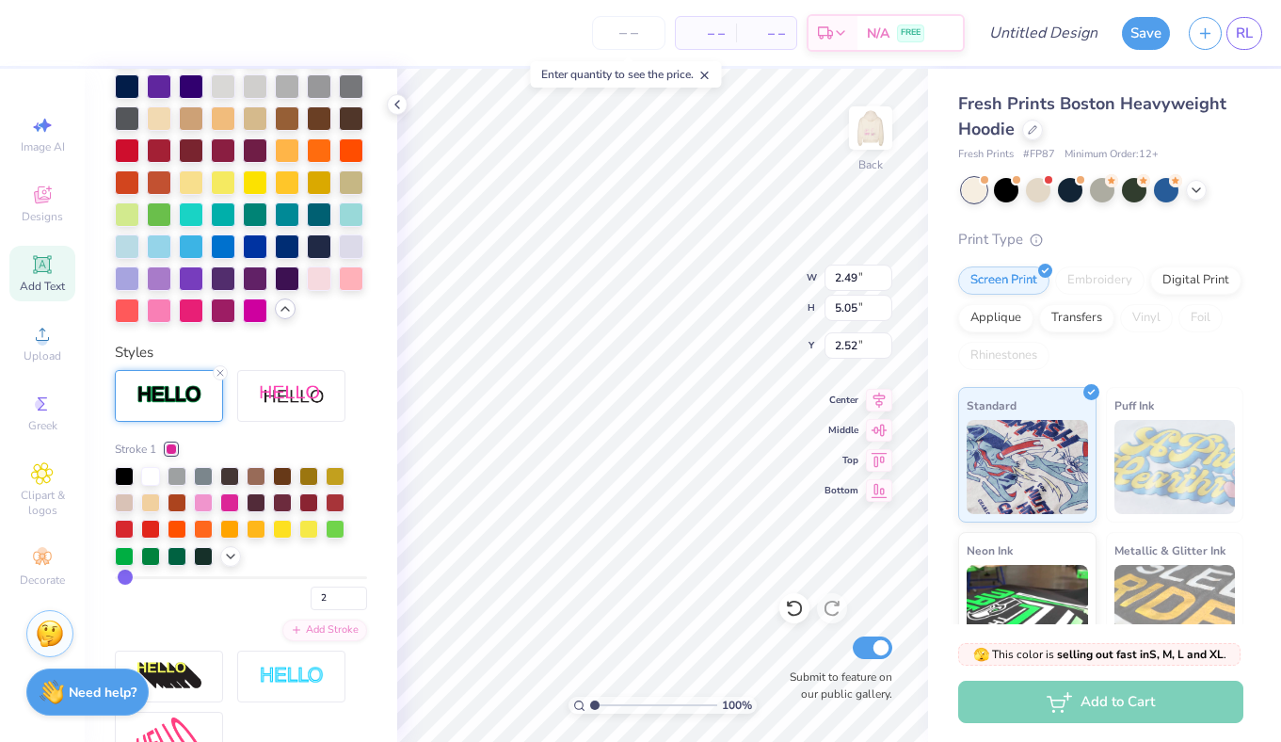
click at [124, 579] on input "range" at bounding box center [241, 577] width 252 height 3
drag, startPoint x: 128, startPoint y: 582, endPoint x: 92, endPoint y: 582, distance: 35.8
click at [115, 579] on input "range" at bounding box center [241, 577] width 252 height 3
click at [127, 504] on div at bounding box center [124, 500] width 19 height 19
click at [123, 579] on input "range" at bounding box center [241, 577] width 252 height 3
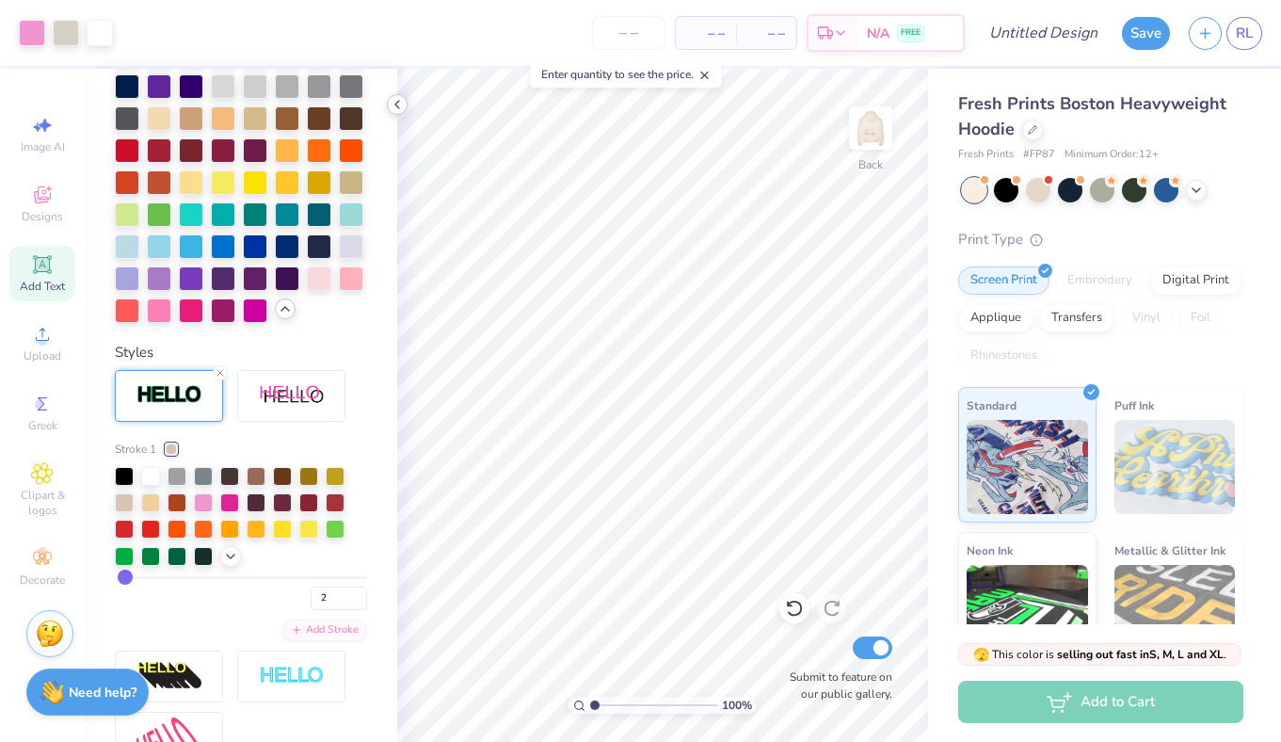
click at [403, 103] on icon at bounding box center [397, 104] width 15 height 15
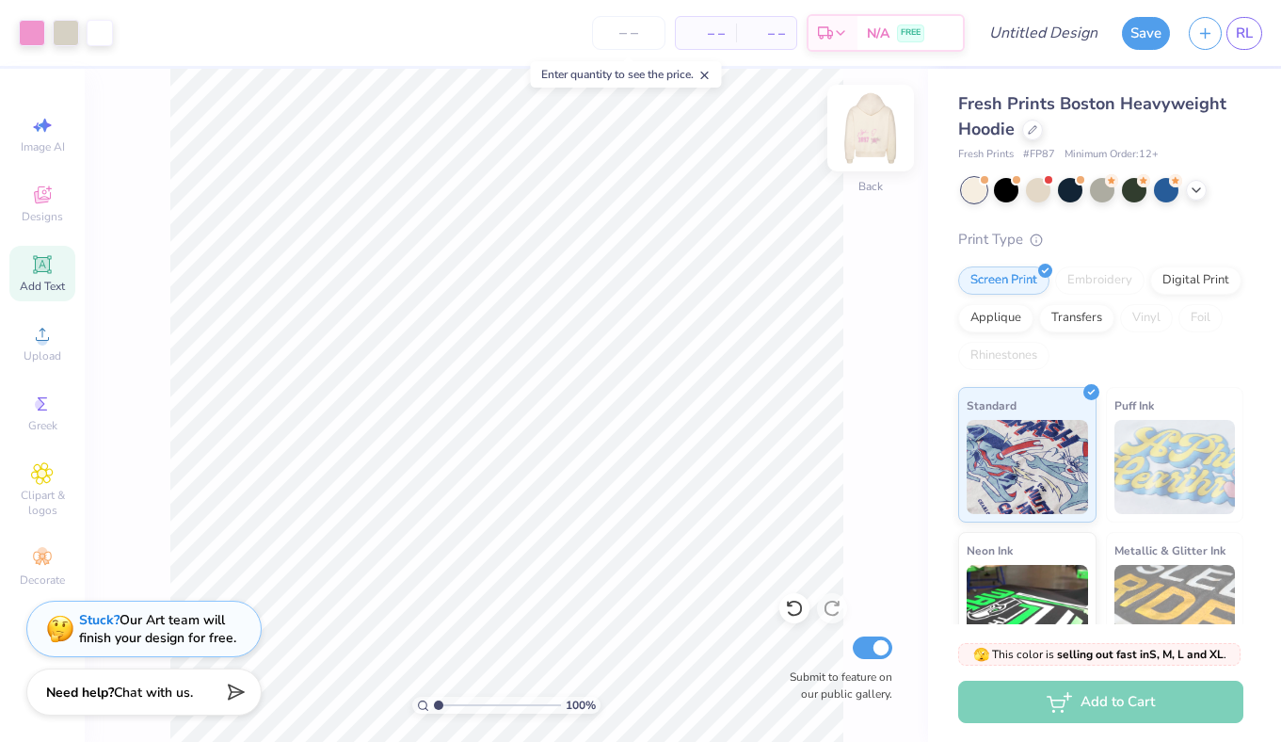
click at [874, 153] on img at bounding box center [870, 127] width 75 height 75
click at [873, 153] on img at bounding box center [870, 127] width 75 height 75
click at [873, 147] on img at bounding box center [871, 128] width 38 height 38
click at [870, 132] on img at bounding box center [870, 127] width 75 height 75
click at [1020, 30] on input "Design Title" at bounding box center [1066, 33] width 92 height 38
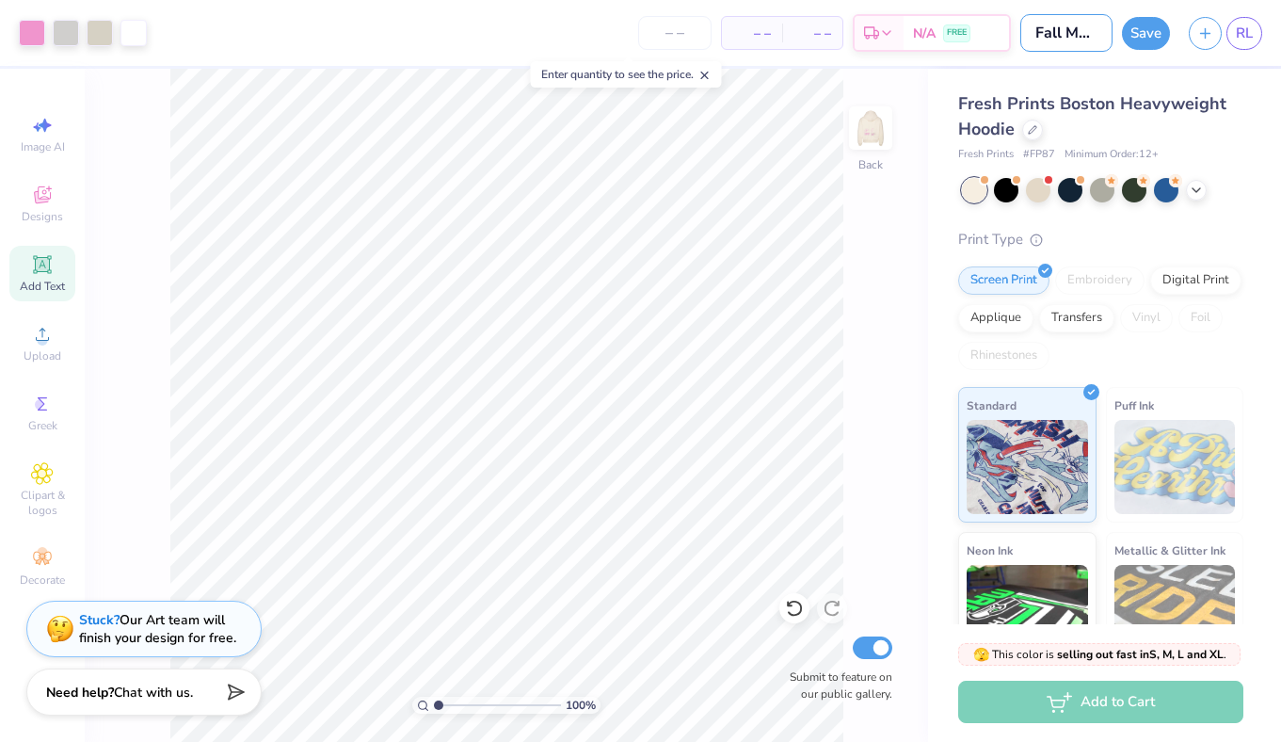
scroll to position [0, 10]
click at [855, 474] on div "100 % Back Submit to feature on our public gallery." at bounding box center [506, 405] width 843 height 673
click at [692, 24] on input "number" at bounding box center [674, 33] width 73 height 34
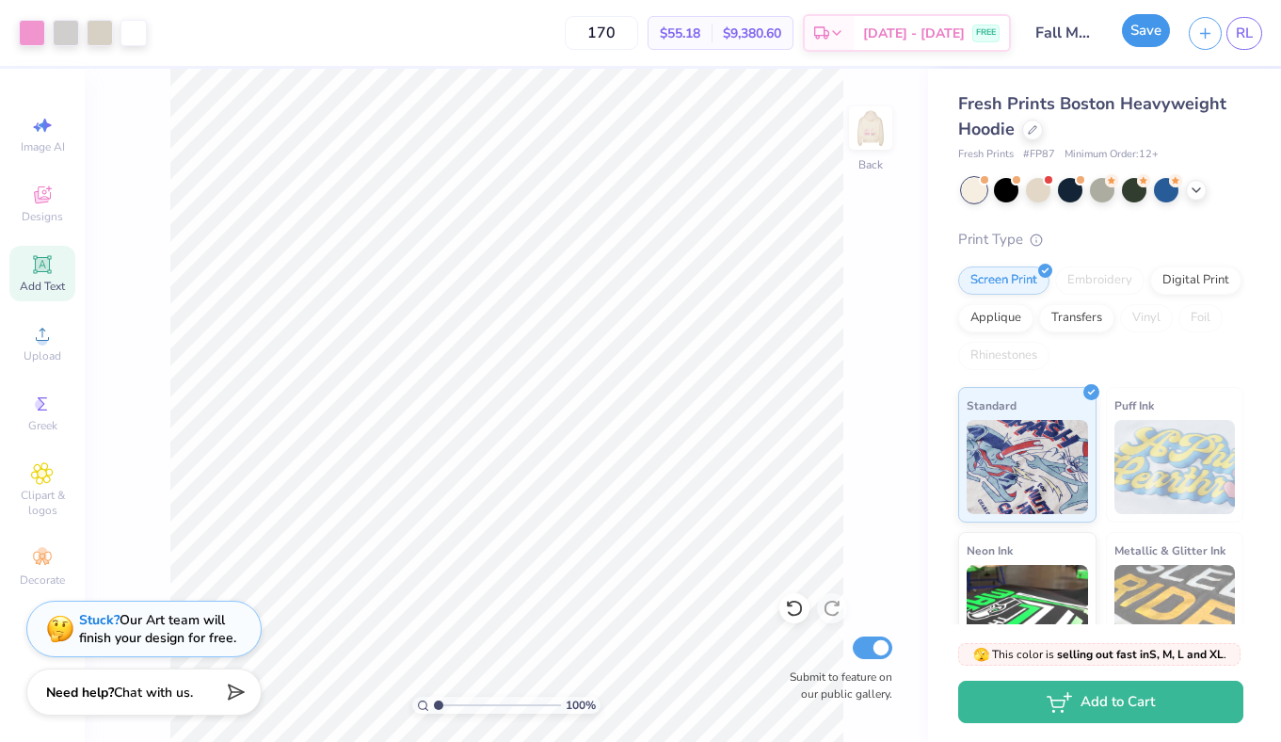
click at [1145, 24] on button "Save" at bounding box center [1146, 30] width 48 height 33
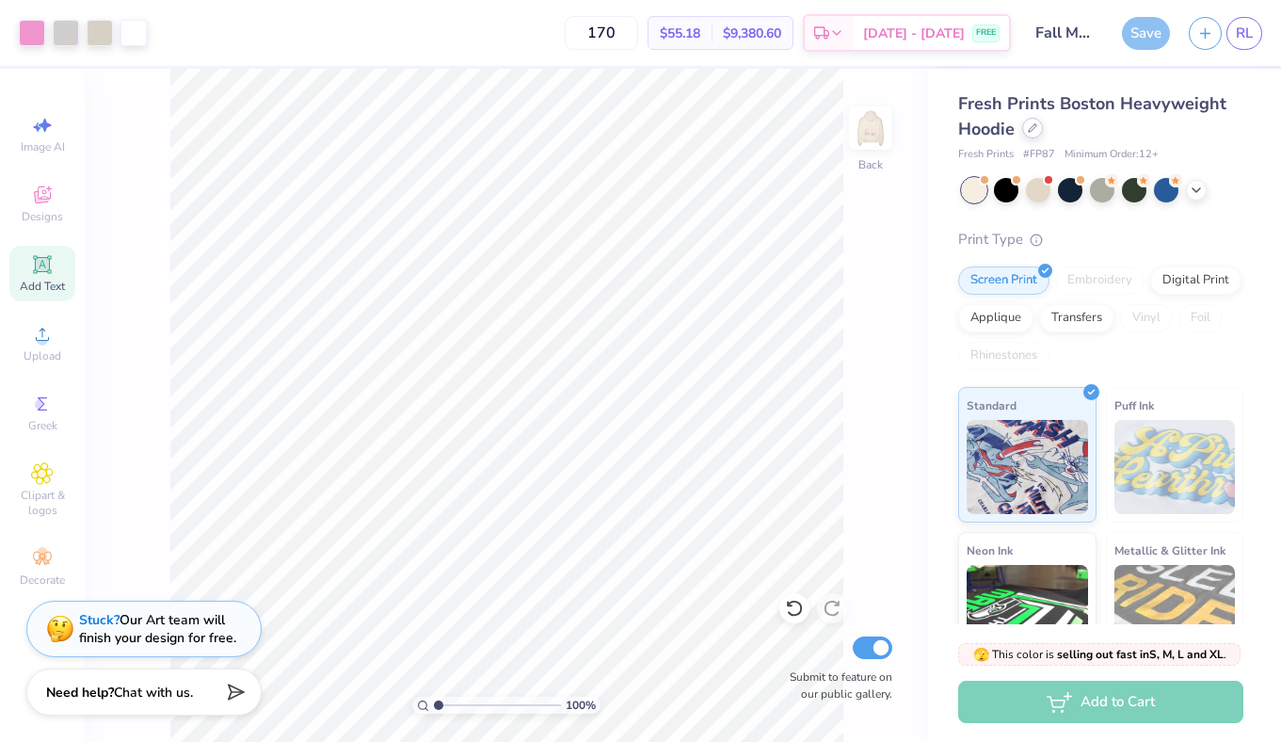
click at [1034, 125] on icon at bounding box center [1032, 127] width 9 height 9
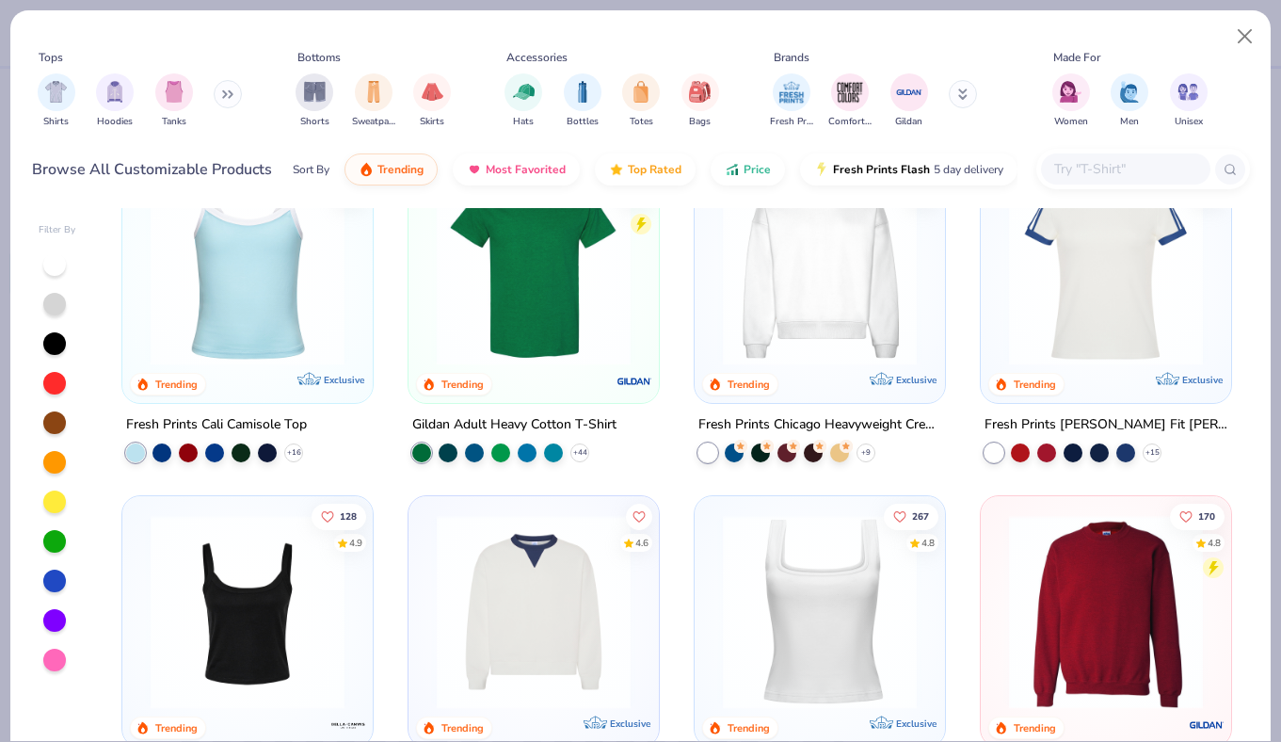
scroll to position [382, 0]
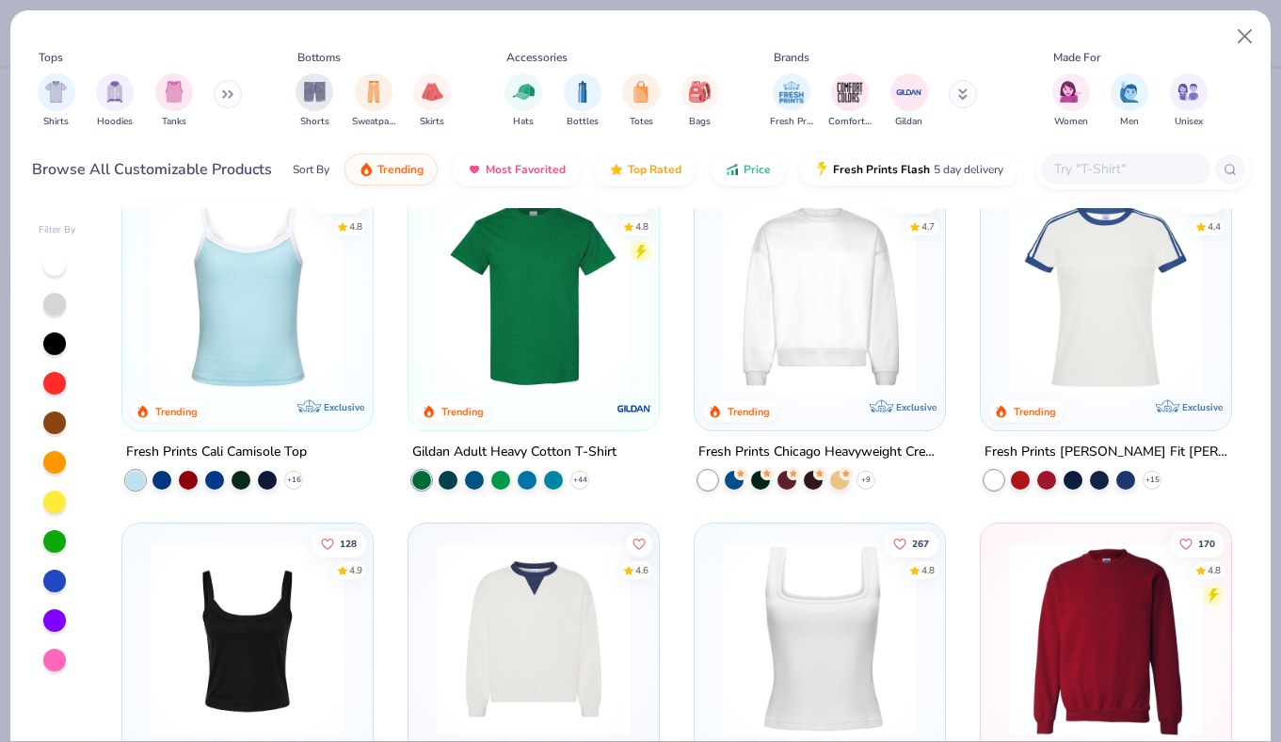
click at [521, 549] on img at bounding box center [533, 639] width 213 height 194
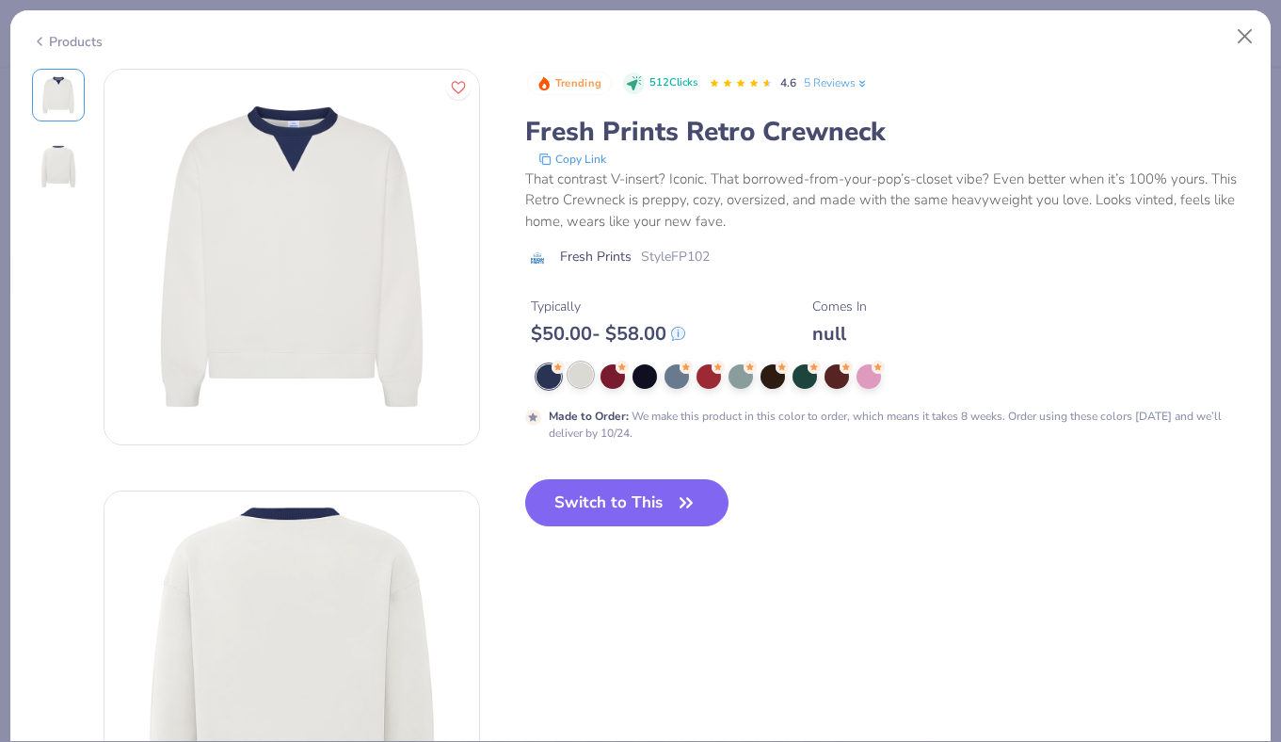
click at [586, 376] on div at bounding box center [581, 374] width 24 height 24
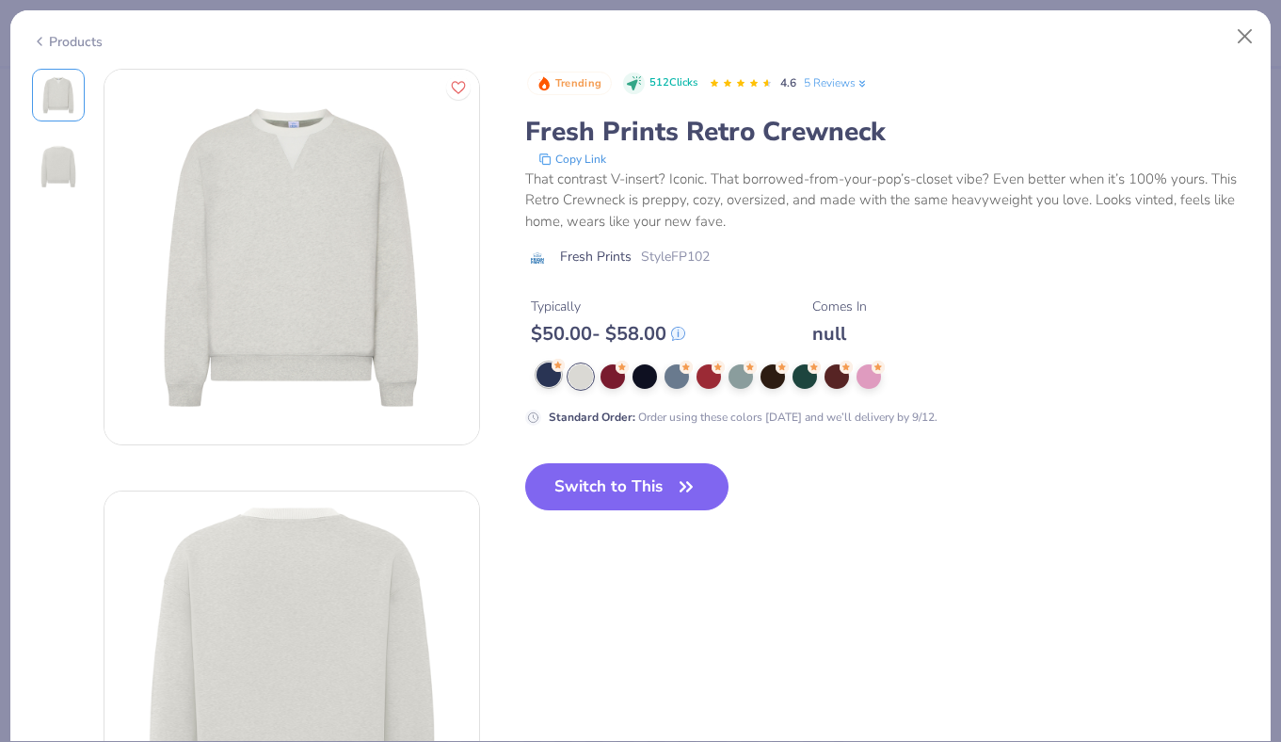
click at [548, 369] on div at bounding box center [549, 374] width 24 height 24
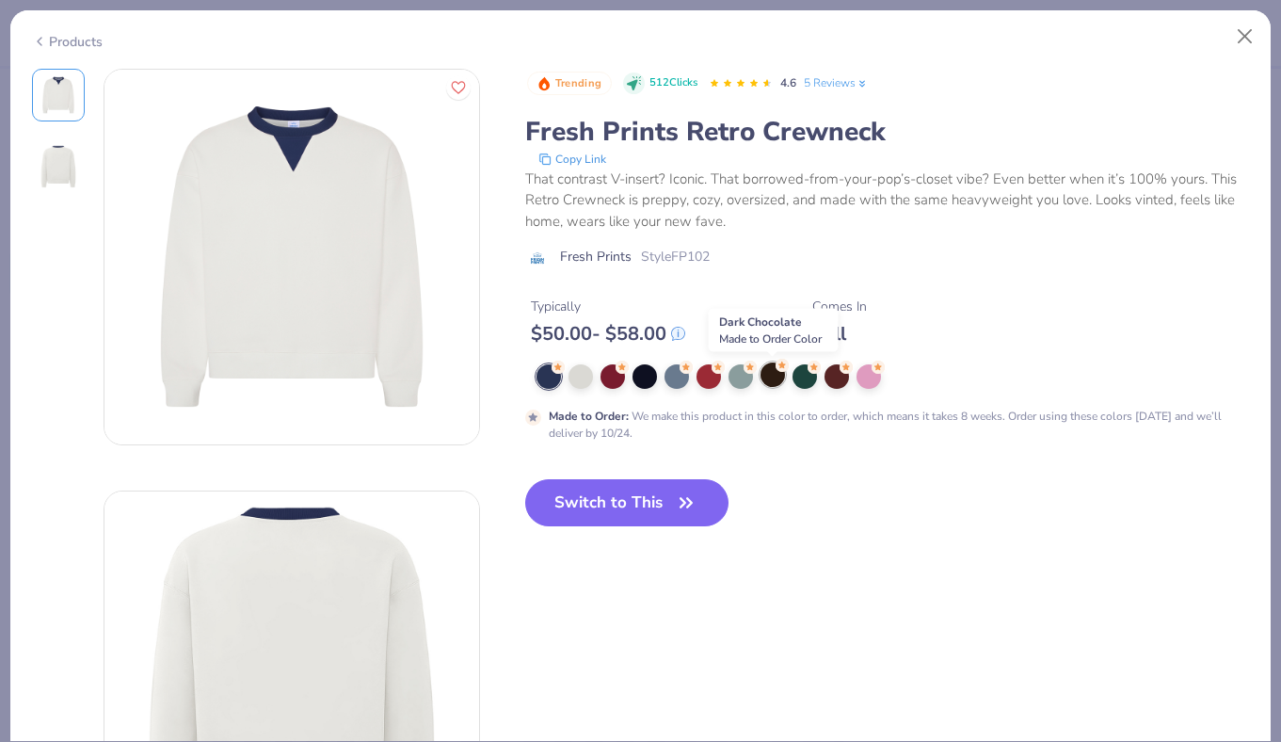
click at [773, 375] on div at bounding box center [773, 374] width 24 height 24
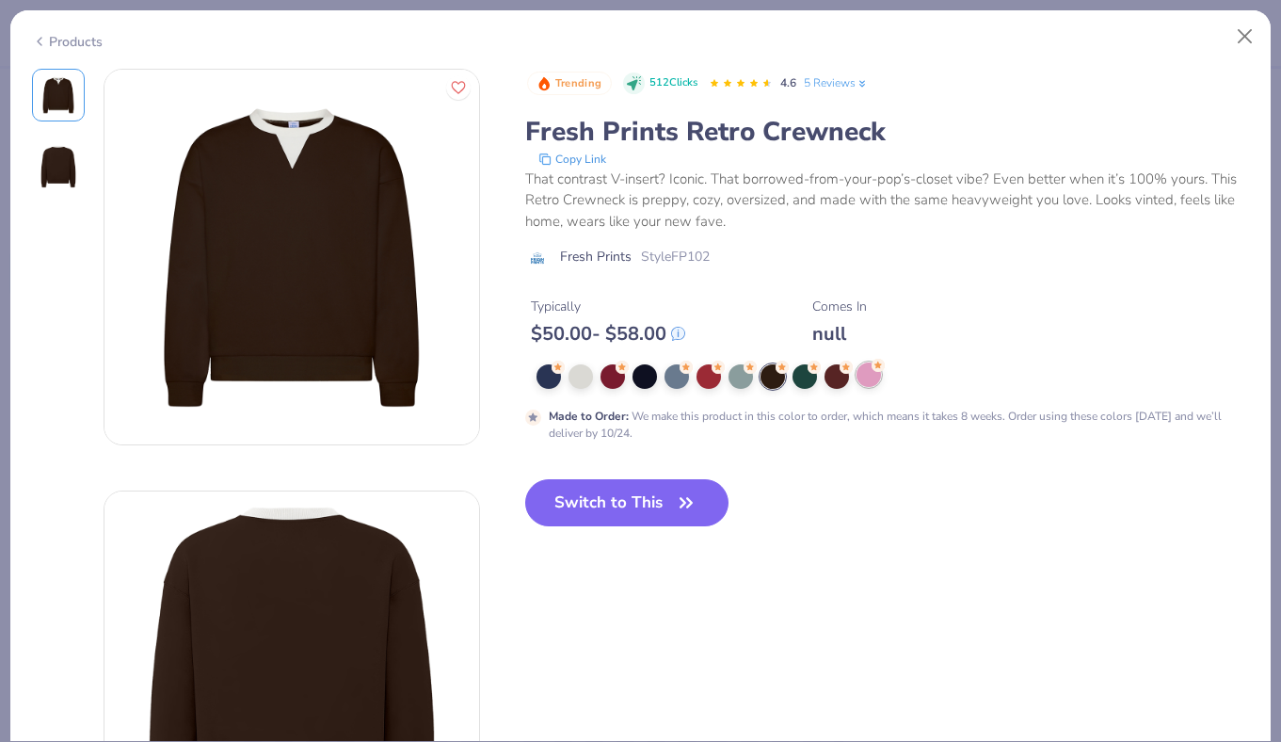
click at [871, 376] on div at bounding box center [869, 374] width 24 height 24
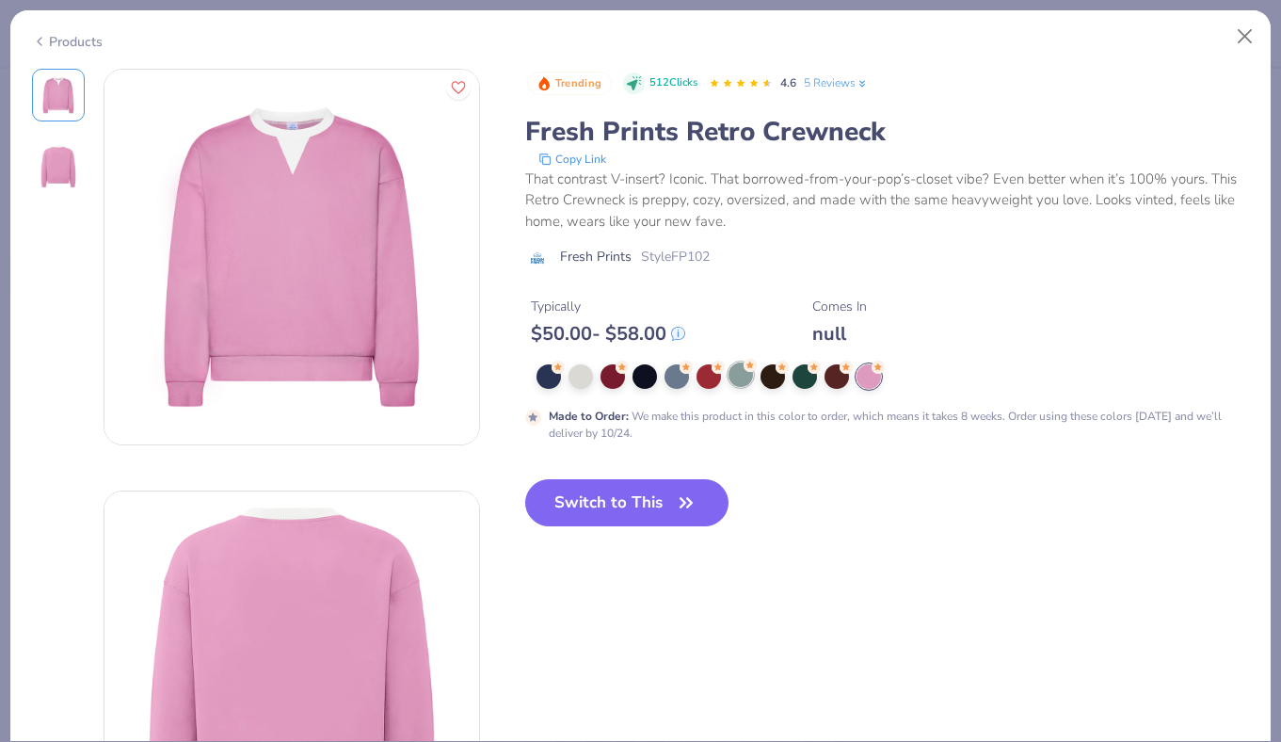
click at [751, 373] on div at bounding box center [741, 374] width 24 height 24
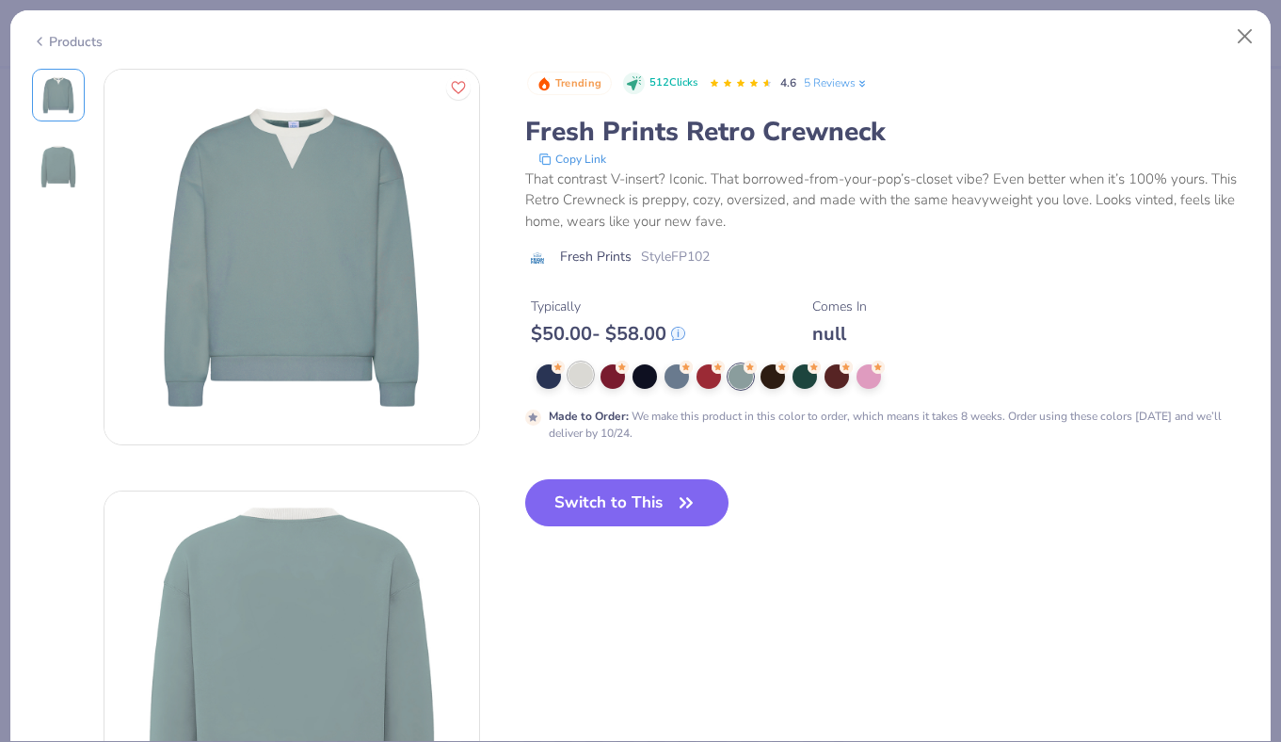
click at [581, 376] on div at bounding box center [581, 374] width 24 height 24
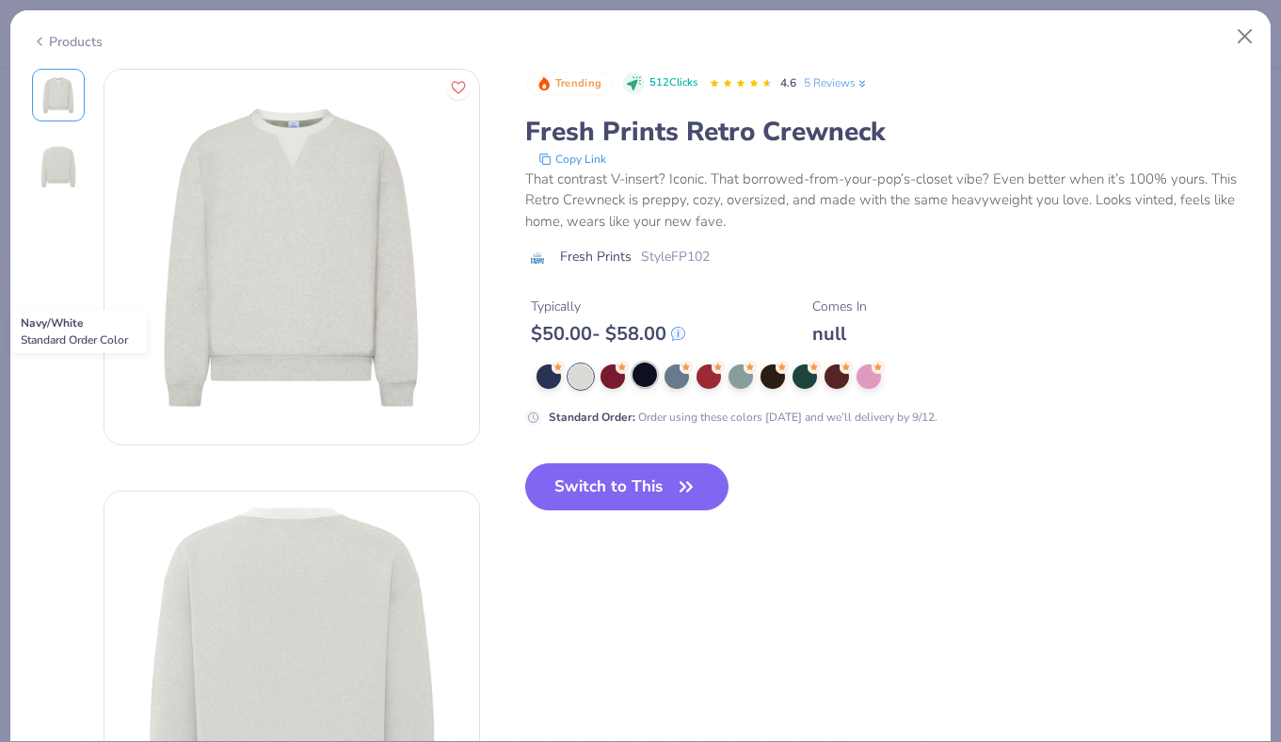
click at [645, 379] on div at bounding box center [645, 374] width 24 height 24
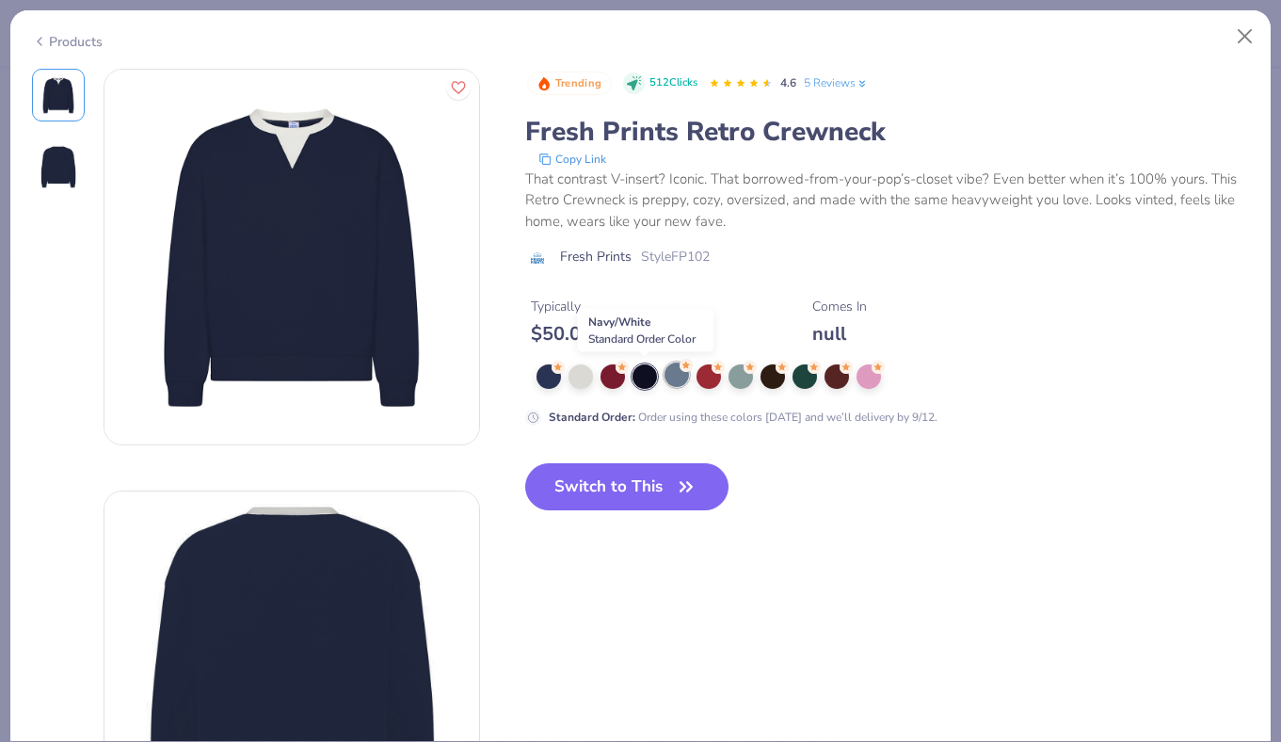
click at [668, 378] on div at bounding box center [677, 374] width 24 height 24
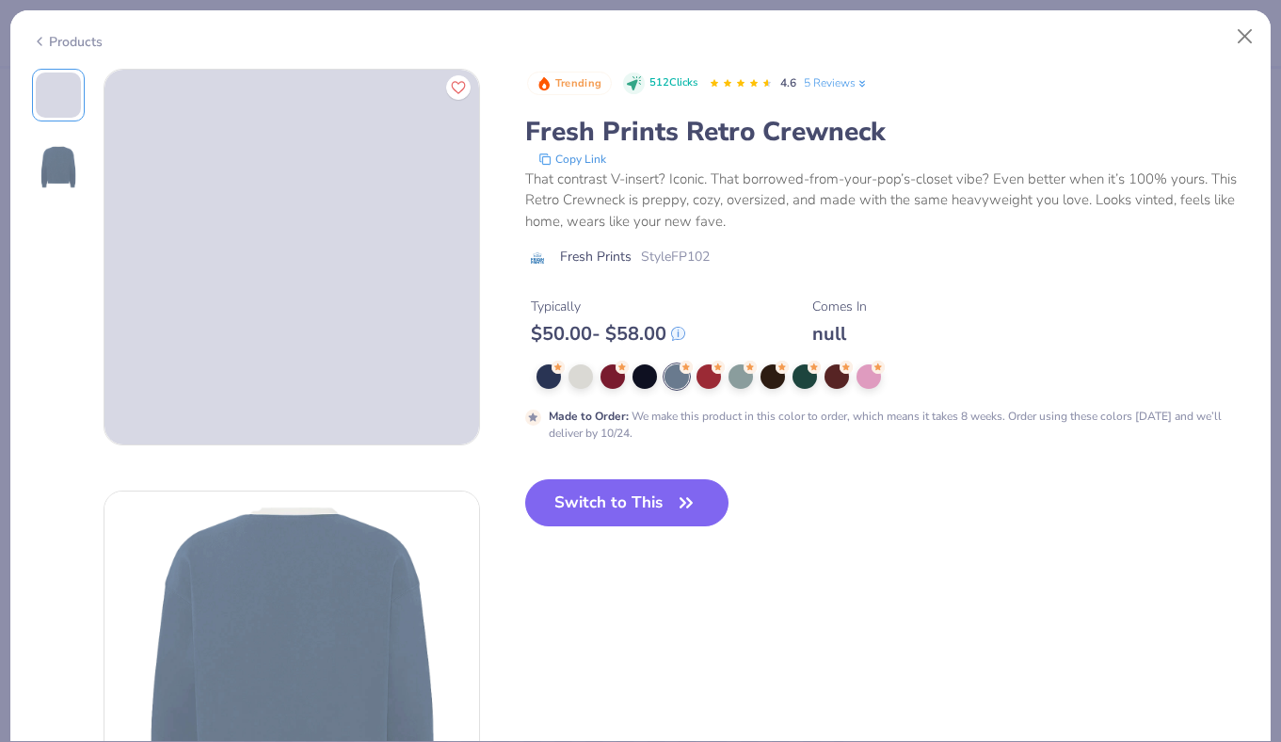
click at [534, 379] on div at bounding box center [887, 376] width 725 height 24
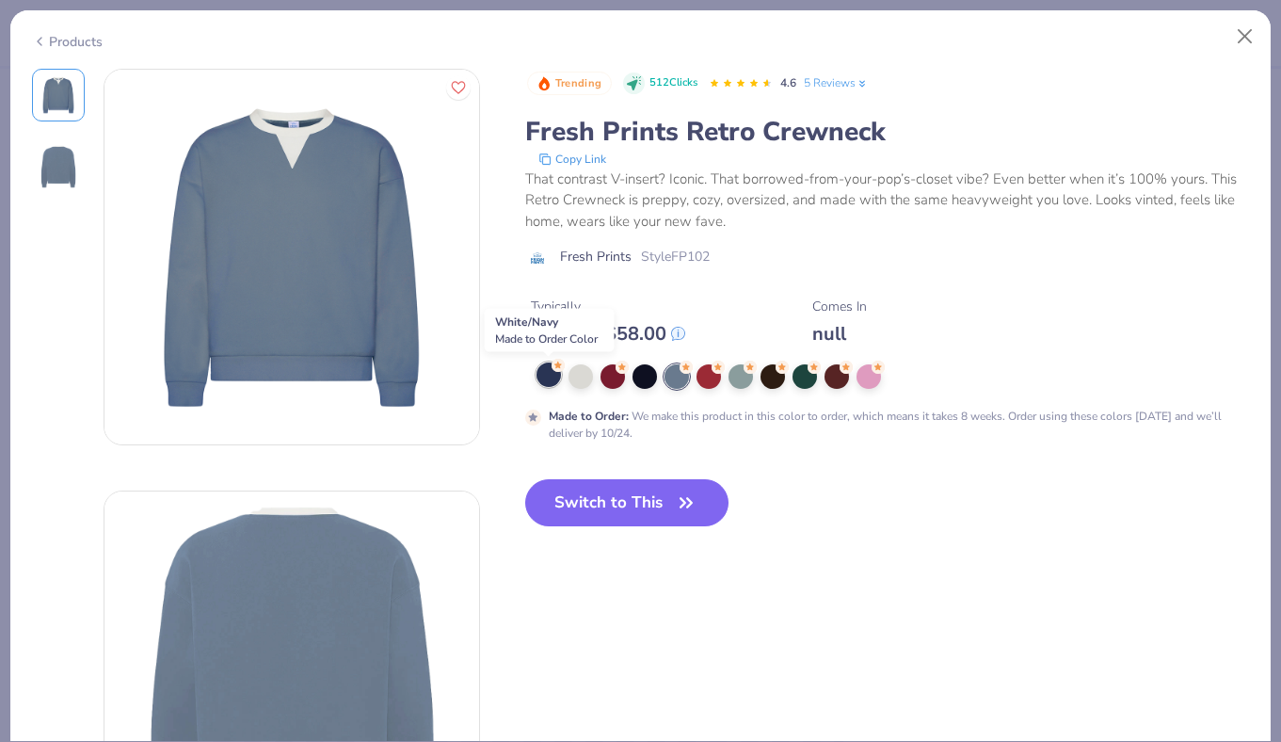
click at [549, 379] on div at bounding box center [549, 374] width 24 height 24
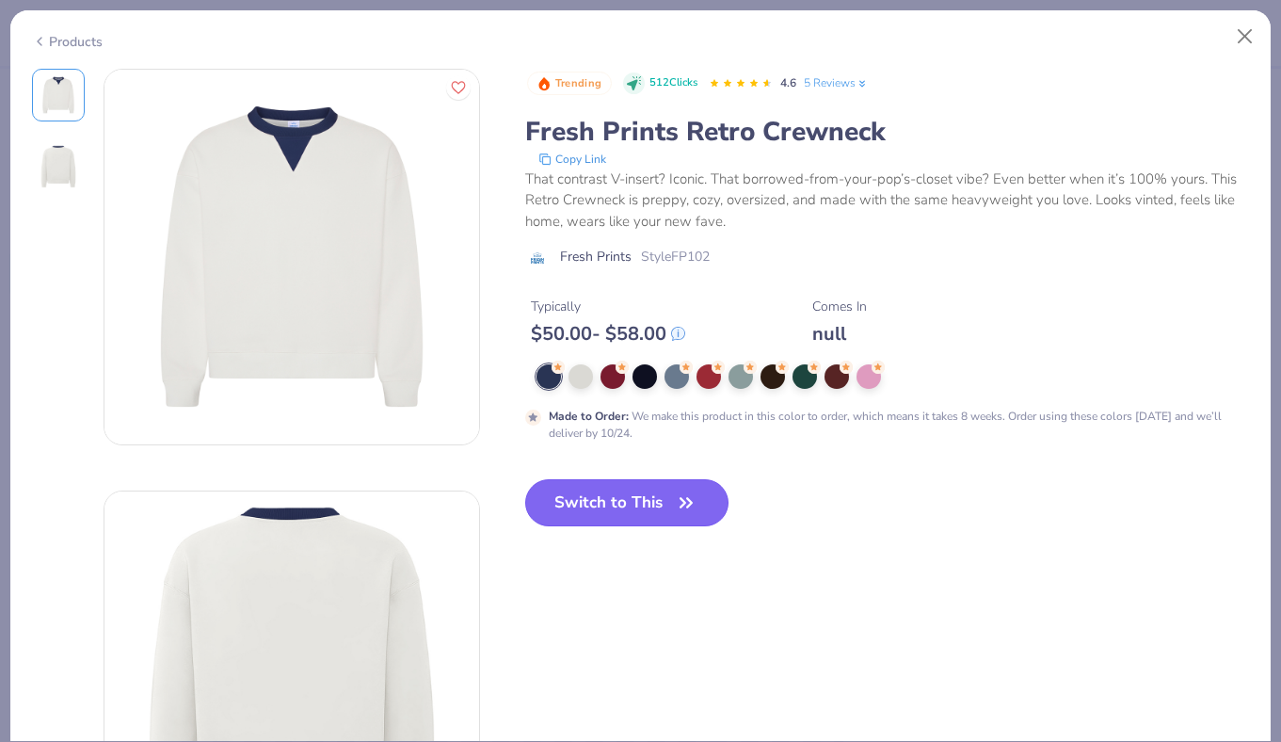
click at [603, 487] on button "Switch to This" at bounding box center [627, 502] width 204 height 47
click at [602, 498] on button "Switch to This" at bounding box center [627, 502] width 204 height 47
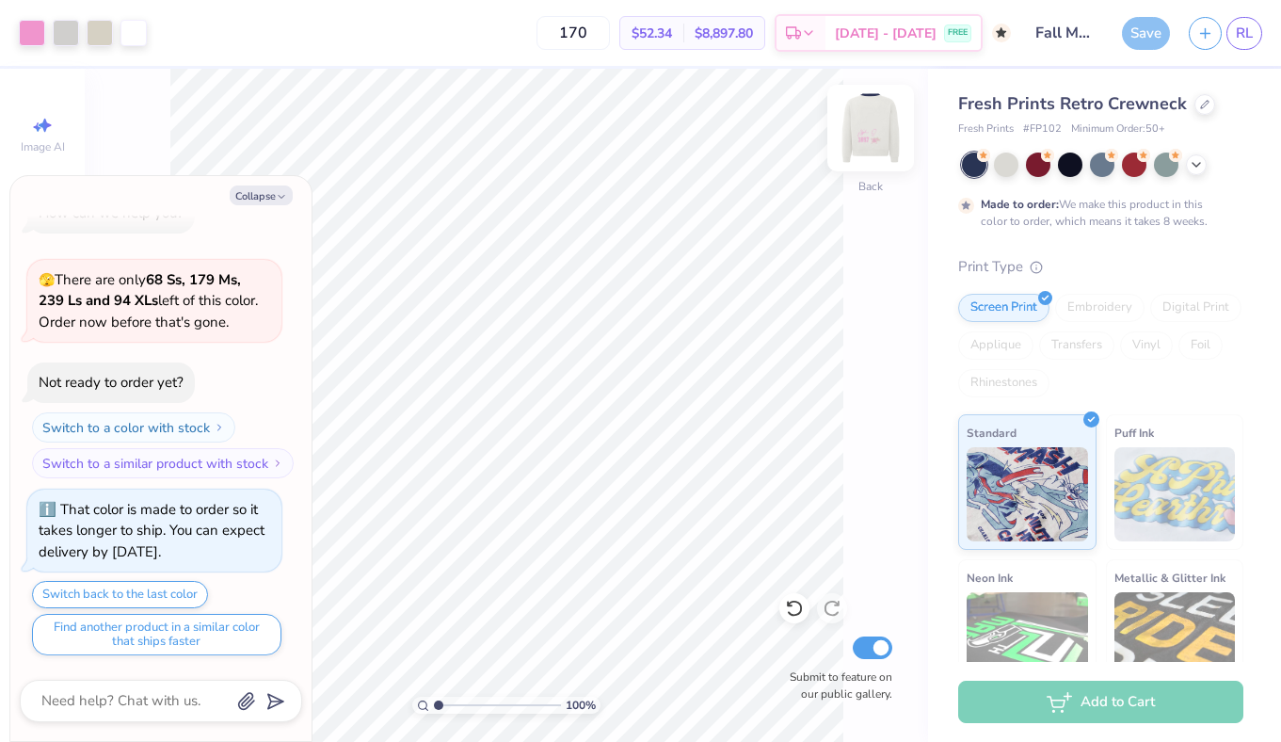
click at [878, 129] on img at bounding box center [870, 127] width 75 height 75
click at [278, 204] on button "Collapse" at bounding box center [261, 195] width 63 height 20
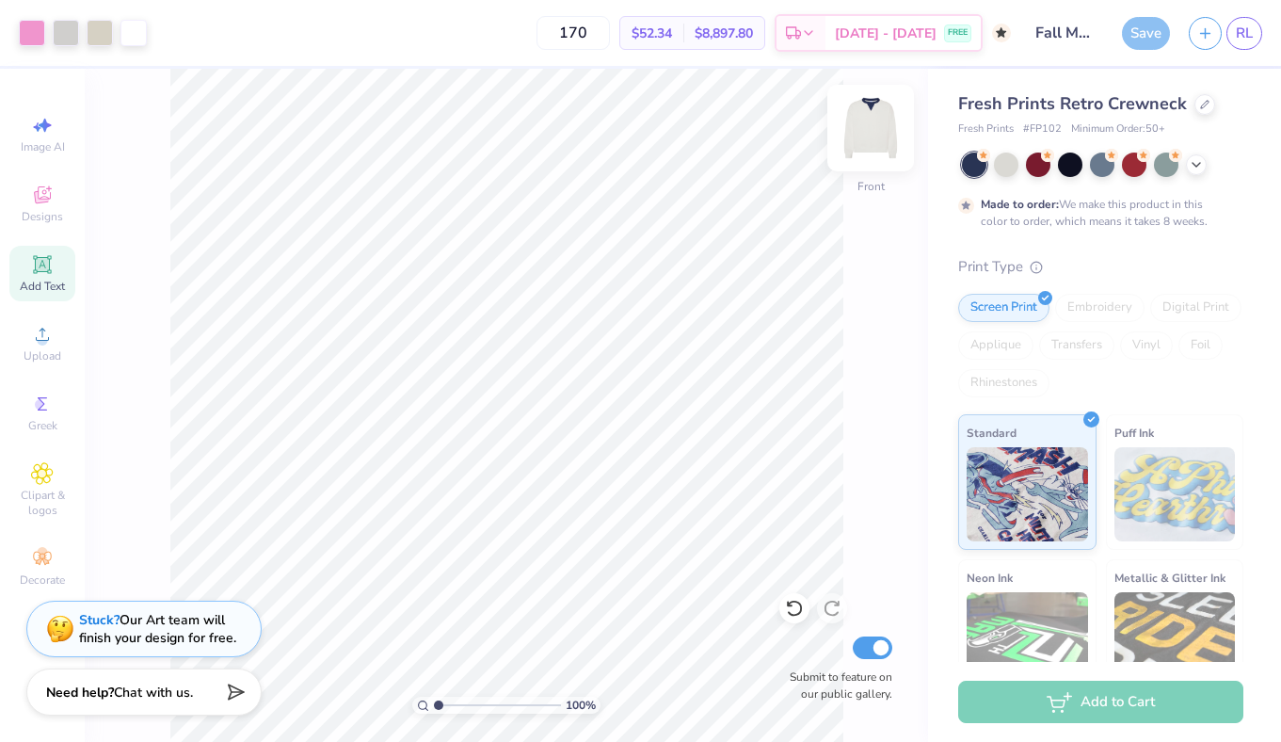
click at [870, 125] on img at bounding box center [870, 127] width 75 height 75
click at [881, 123] on img at bounding box center [870, 127] width 75 height 75
click at [1140, 33] on div "Save" at bounding box center [1146, 33] width 48 height 33
